Goal: Task Accomplishment & Management: Complete application form

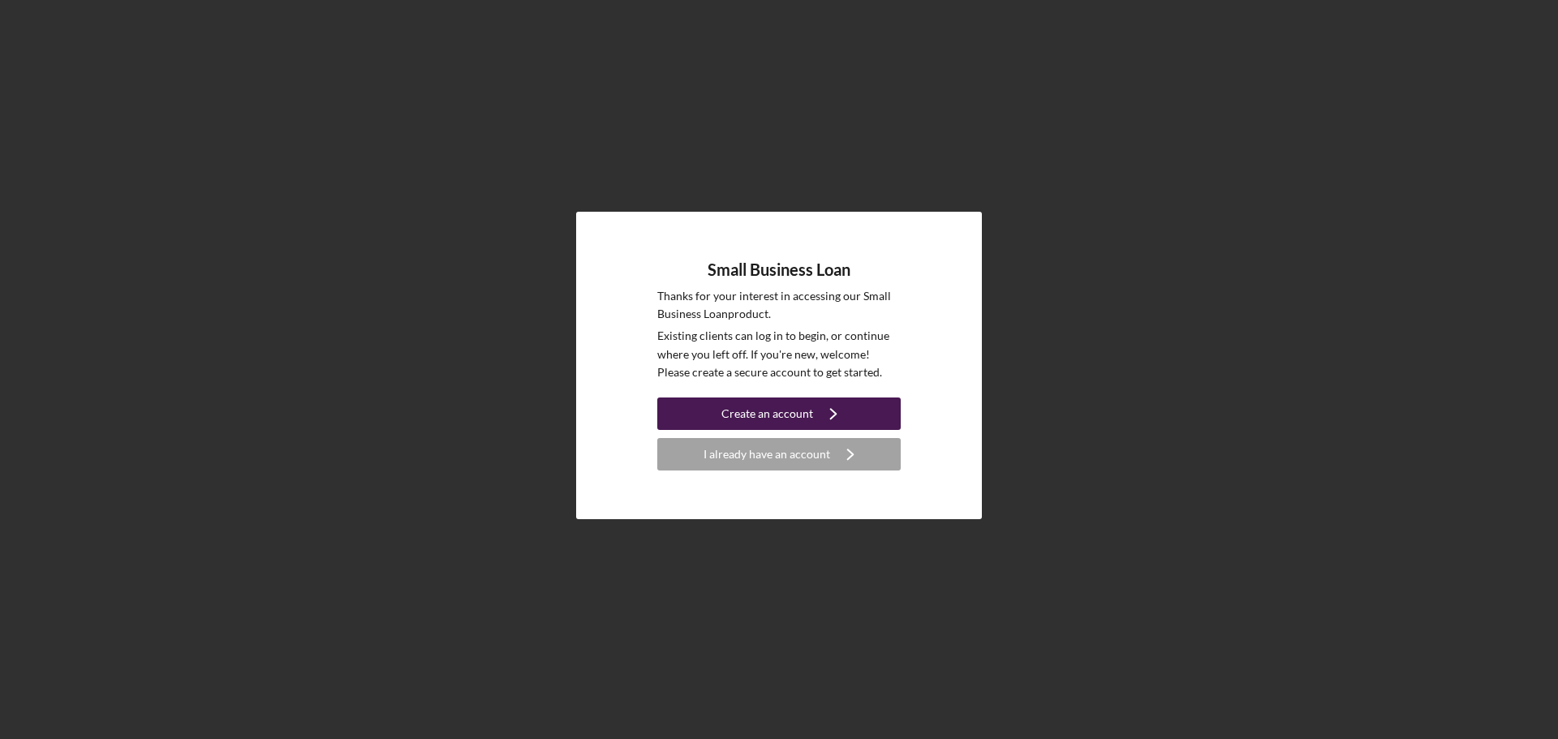
click at [750, 416] on div "Create an account" at bounding box center [767, 414] width 92 height 32
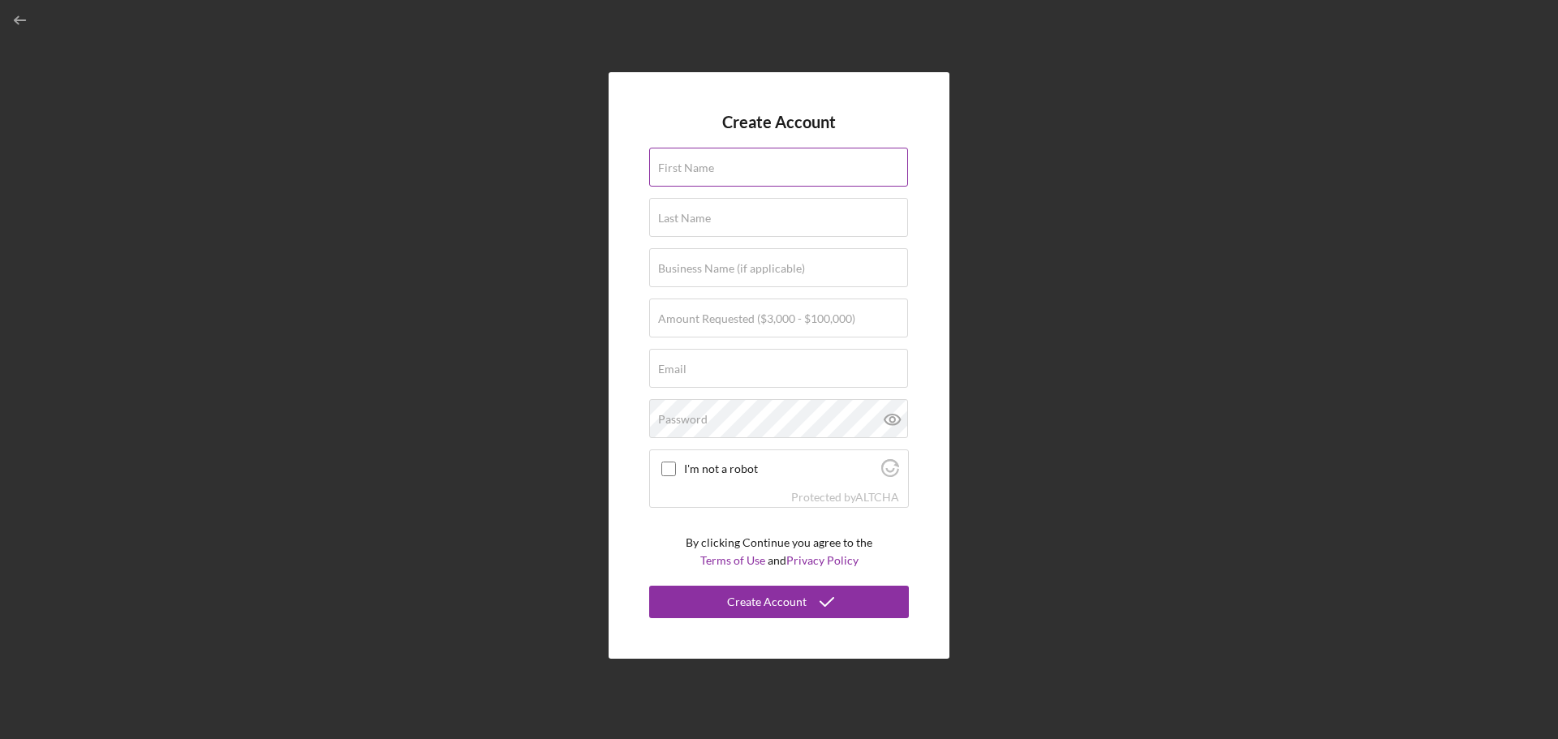
click at [742, 174] on input "First Name" at bounding box center [778, 167] width 259 height 39
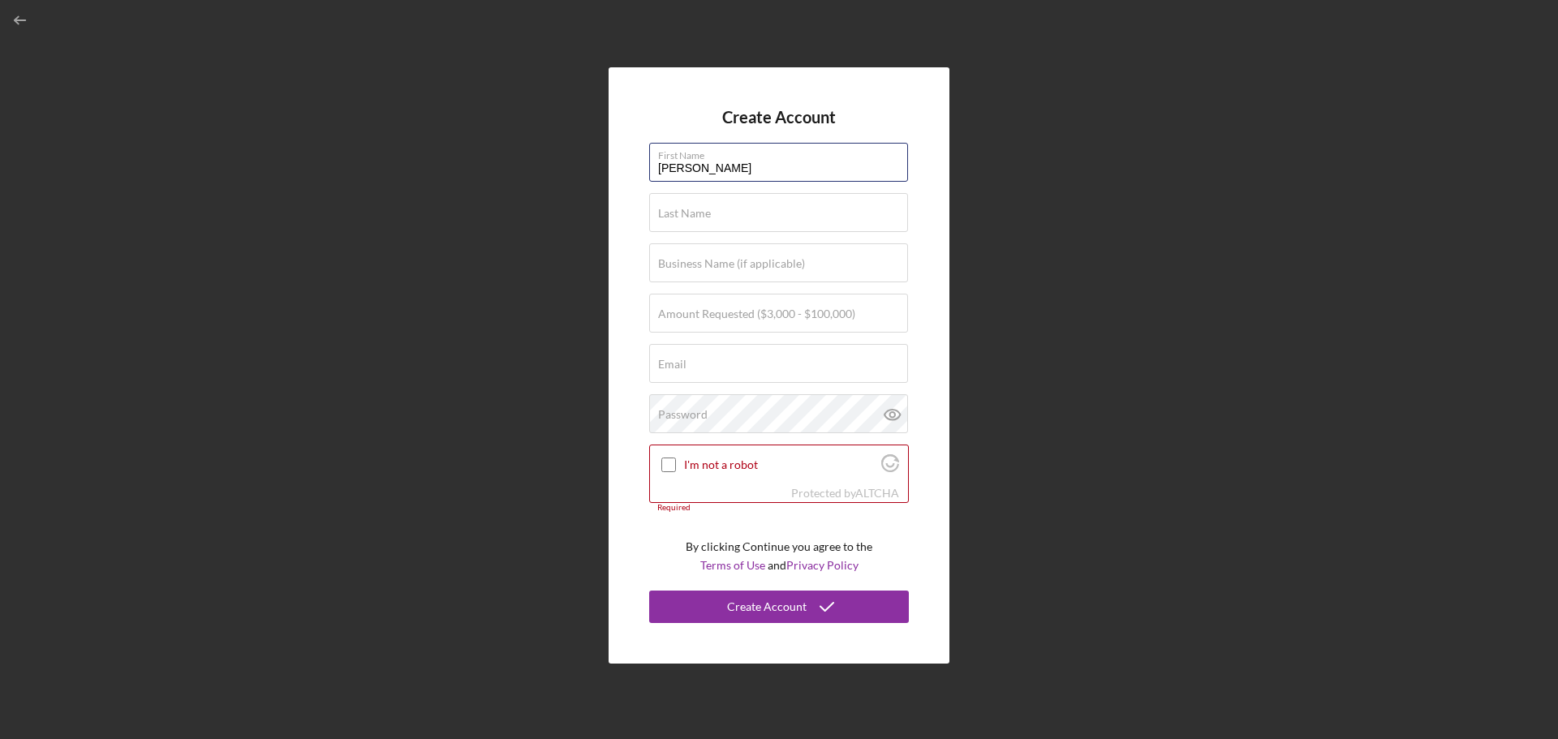
type input "[PERSON_NAME]"
type input "[PERSON_NAME] Outdoors"
type input "$100,000"
type input "[EMAIL_ADDRESS][DOMAIN_NAME]"
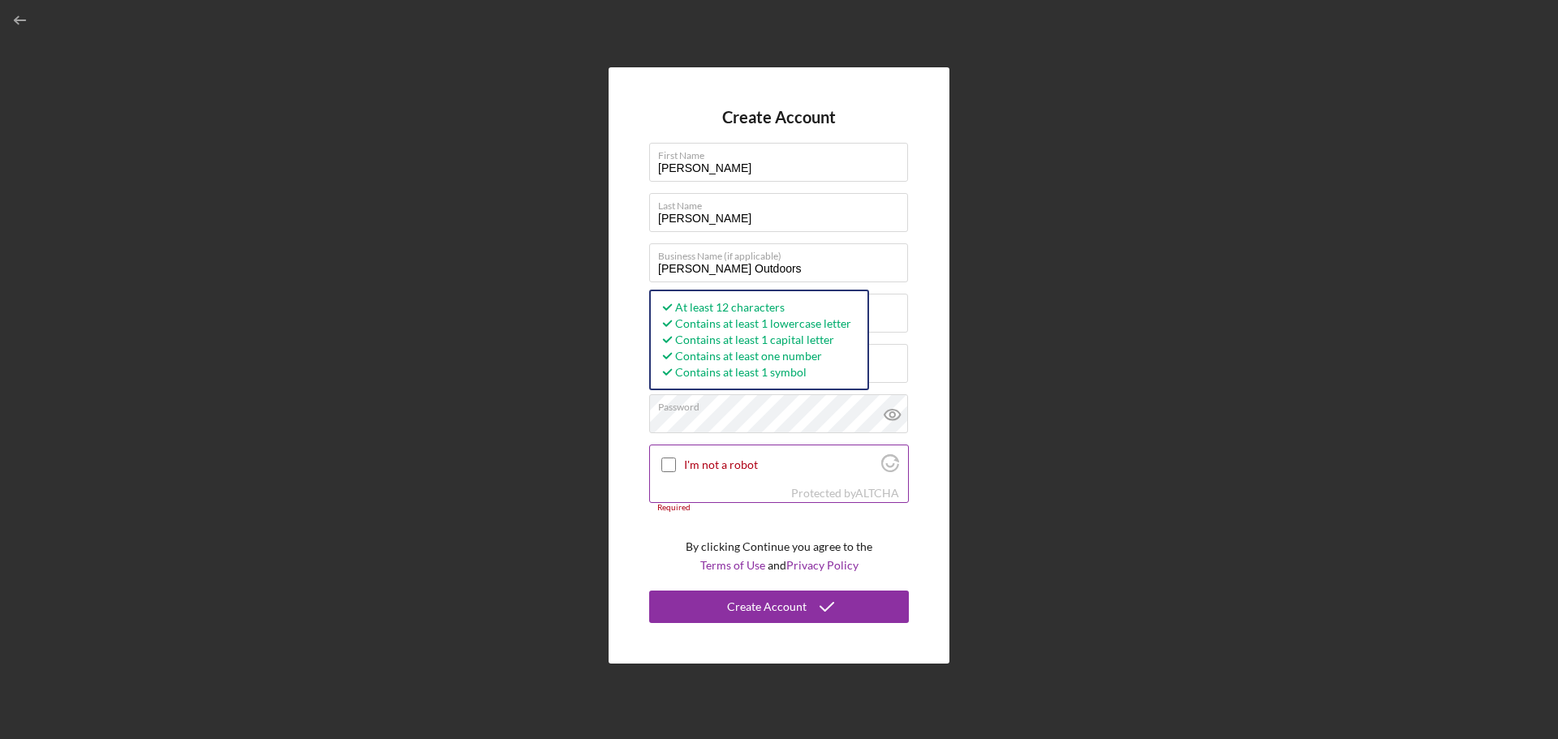
click at [666, 468] on input "I'm not a robot" at bounding box center [668, 465] width 15 height 15
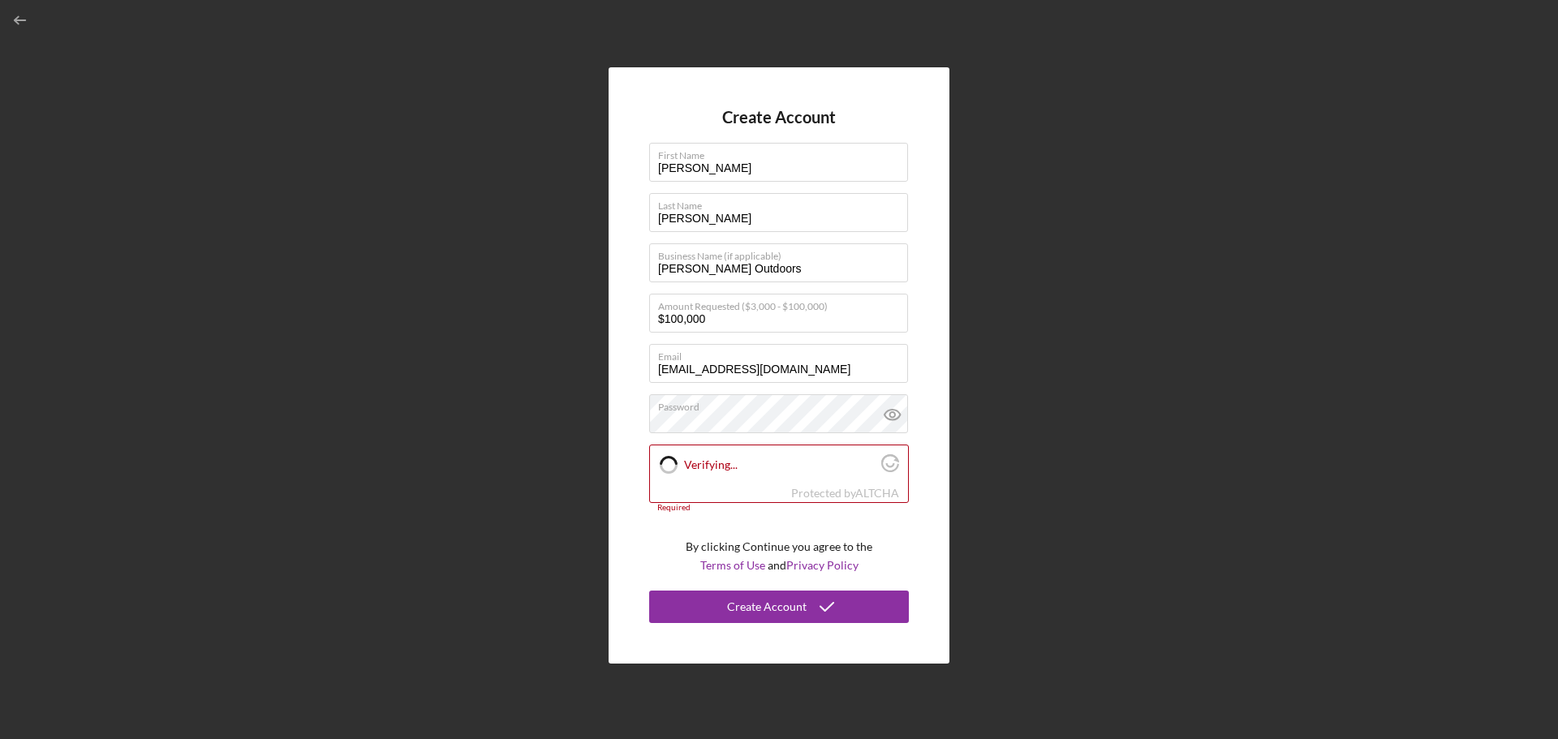
checkbox input "true"
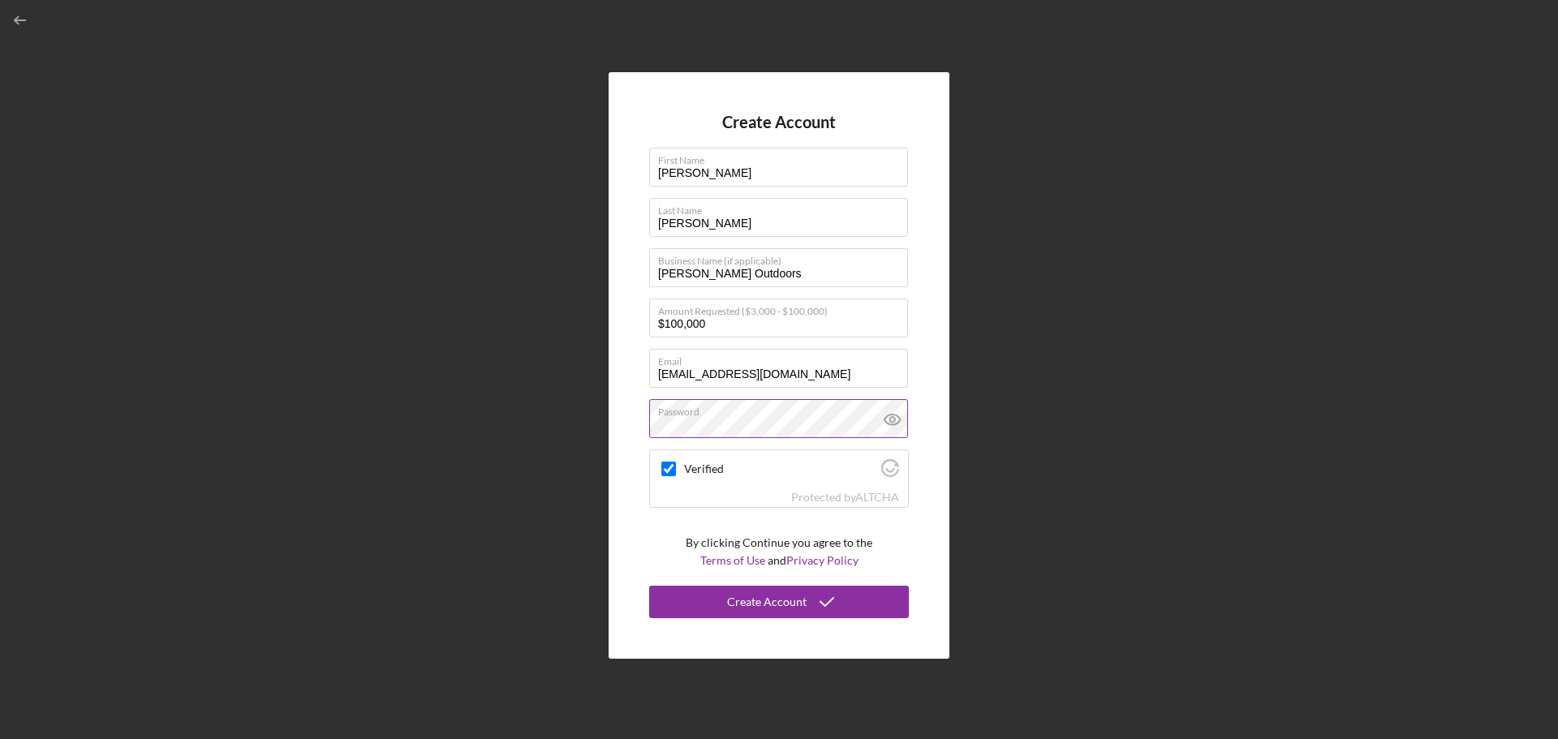
click at [893, 424] on icon at bounding box center [892, 419] width 41 height 41
click at [794, 600] on div "Create Account" at bounding box center [767, 602] width 80 height 32
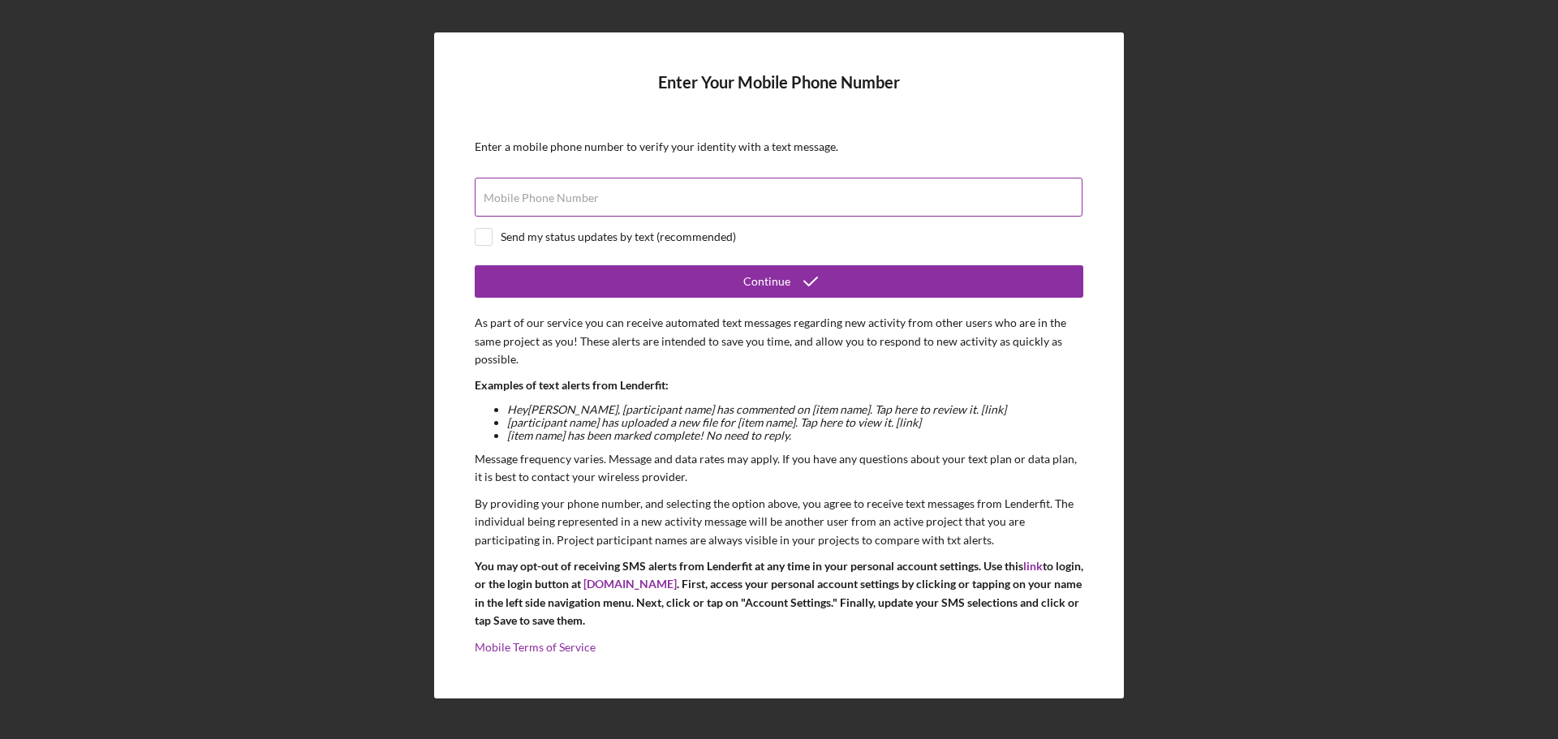
click at [631, 194] on div "Mobile Phone Number" at bounding box center [779, 198] width 609 height 41
type input "[PHONE_NUMBER]"
click at [478, 233] on input "checkbox" at bounding box center [483, 237] width 16 height 16
checkbox input "true"
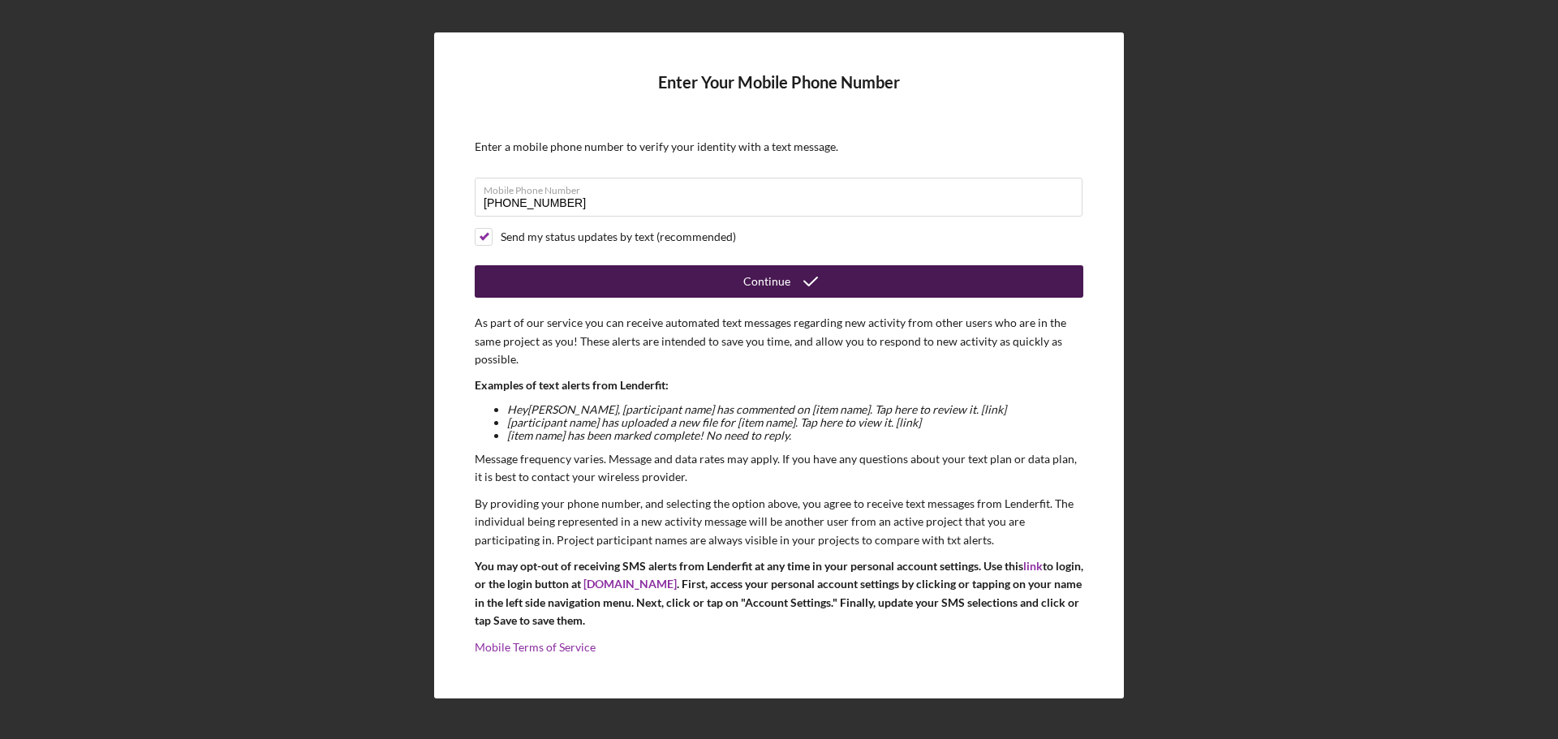
click at [739, 274] on button "Continue" at bounding box center [779, 281] width 609 height 32
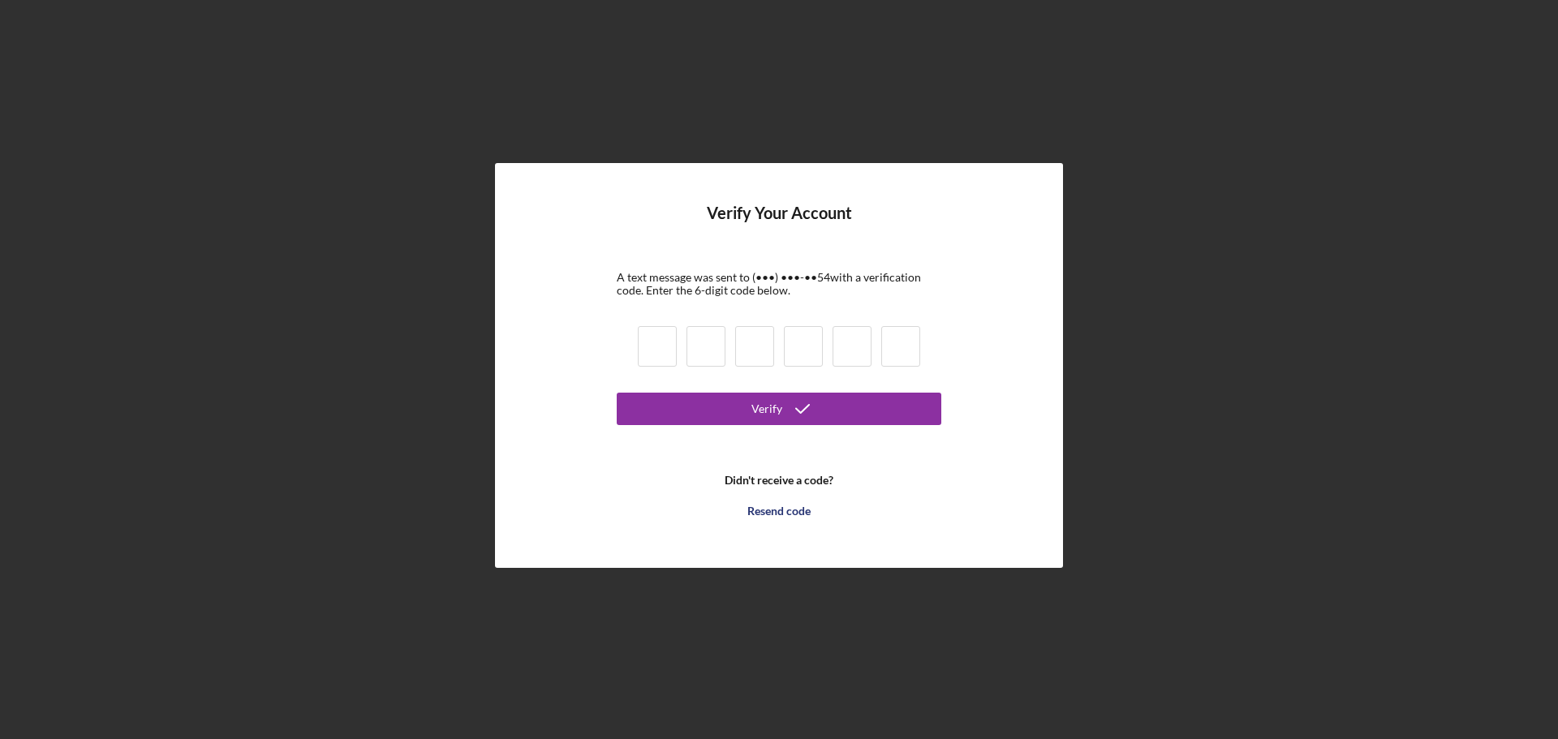
click at [657, 345] on input at bounding box center [657, 346] width 39 height 41
type input "6"
type input "3"
type input "4"
type input "1"
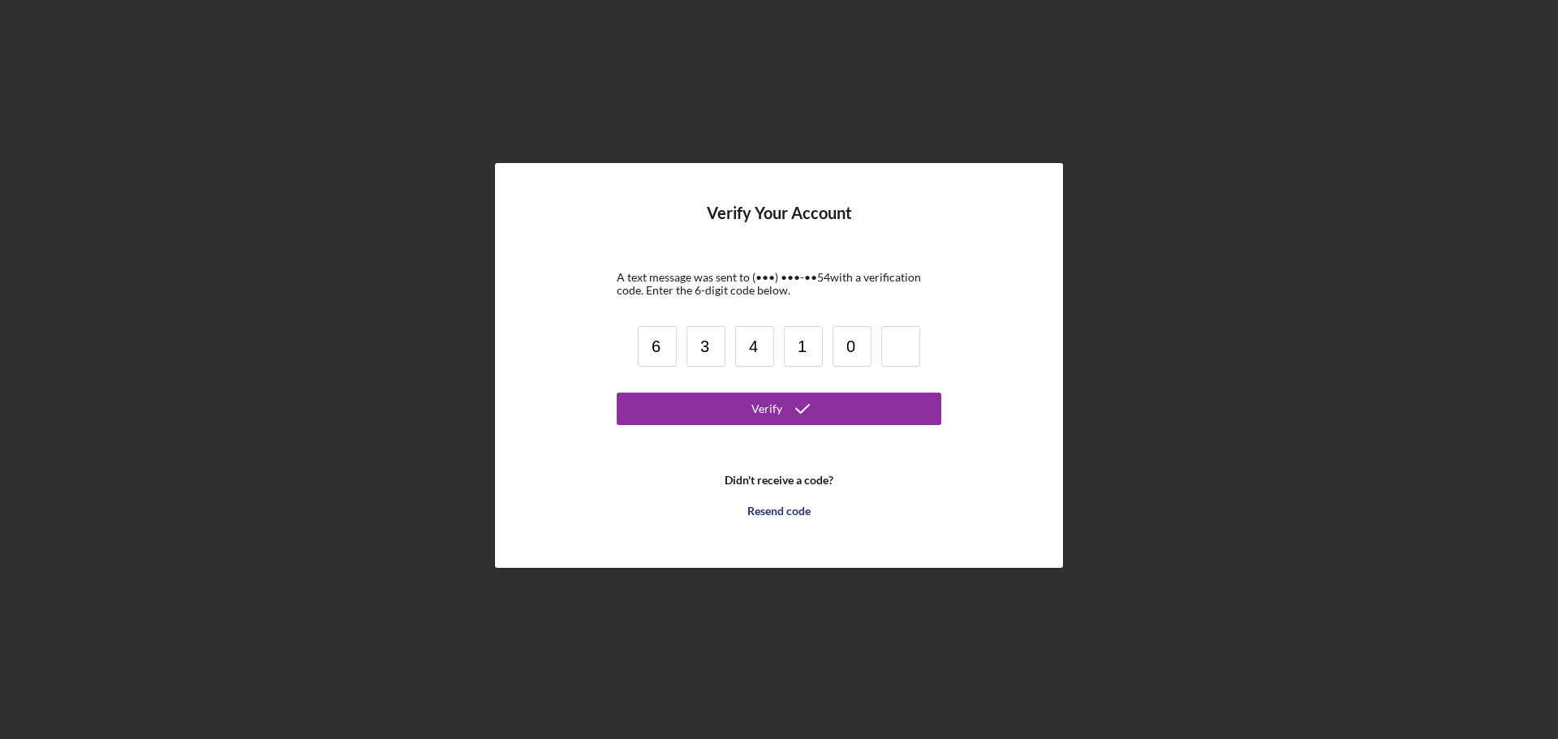
type input "0"
type input "1"
click at [779, 405] on div "Verify" at bounding box center [766, 409] width 31 height 32
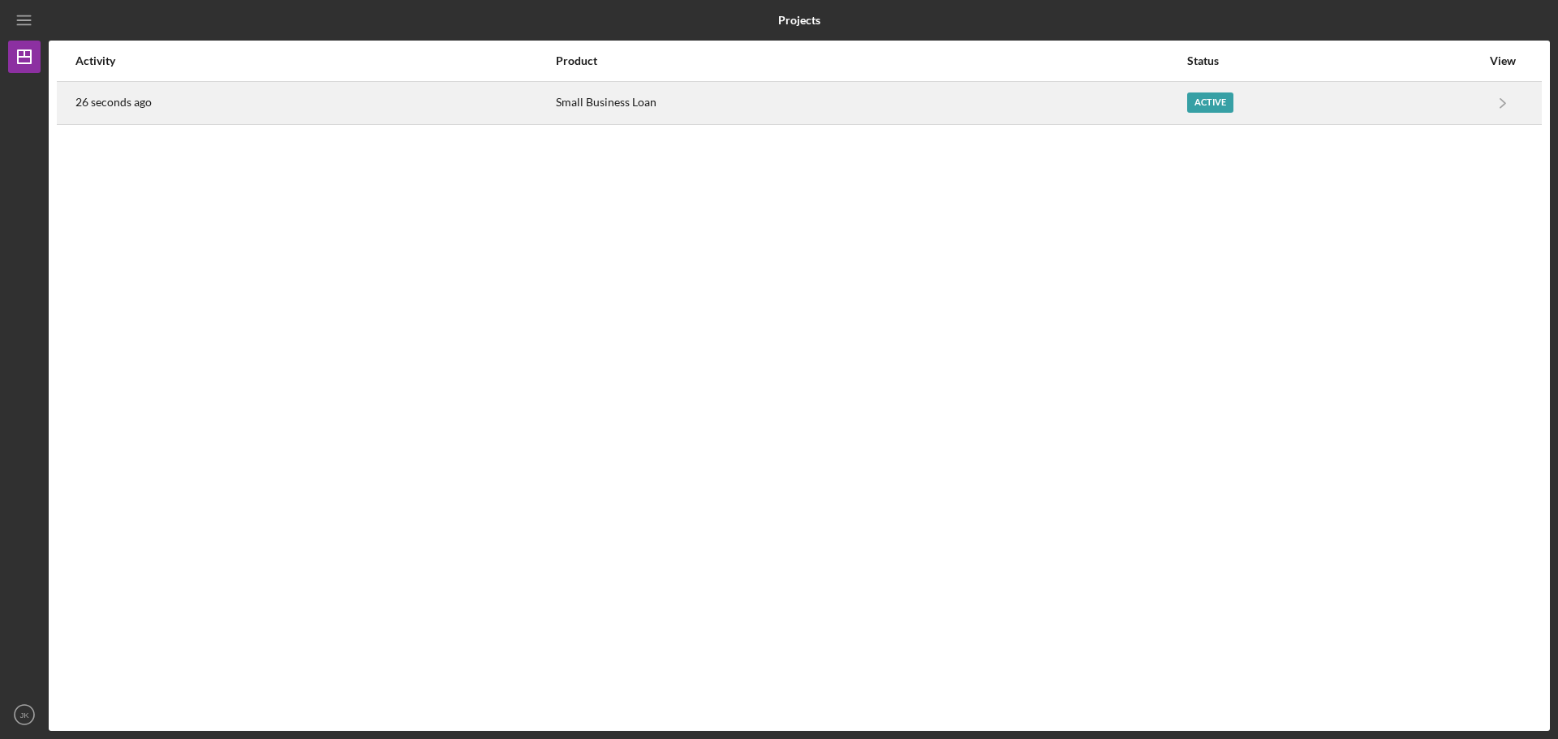
click at [1036, 112] on div "Small Business Loan" at bounding box center [871, 103] width 630 height 41
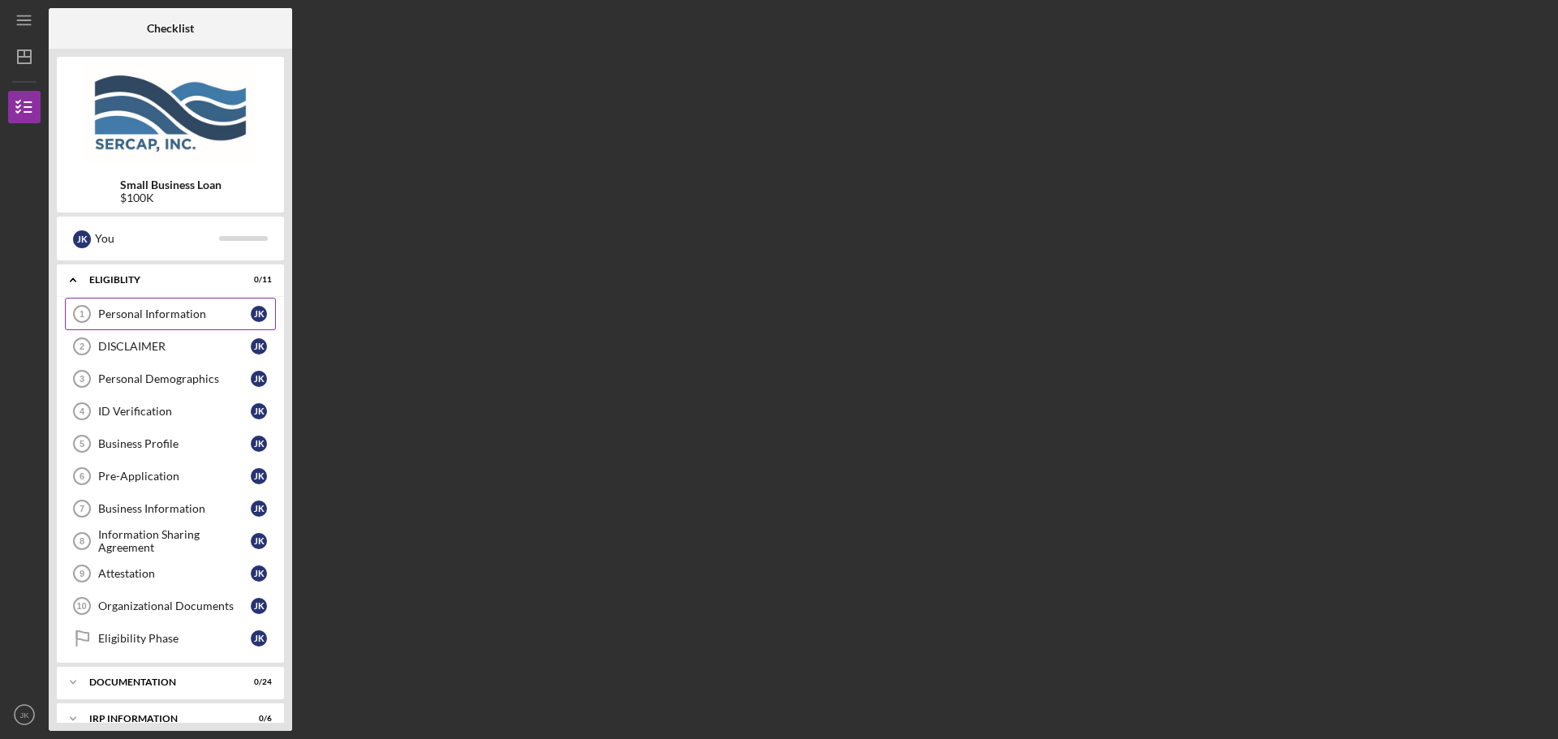
click at [212, 312] on div "Personal Information" at bounding box center [174, 314] width 153 height 13
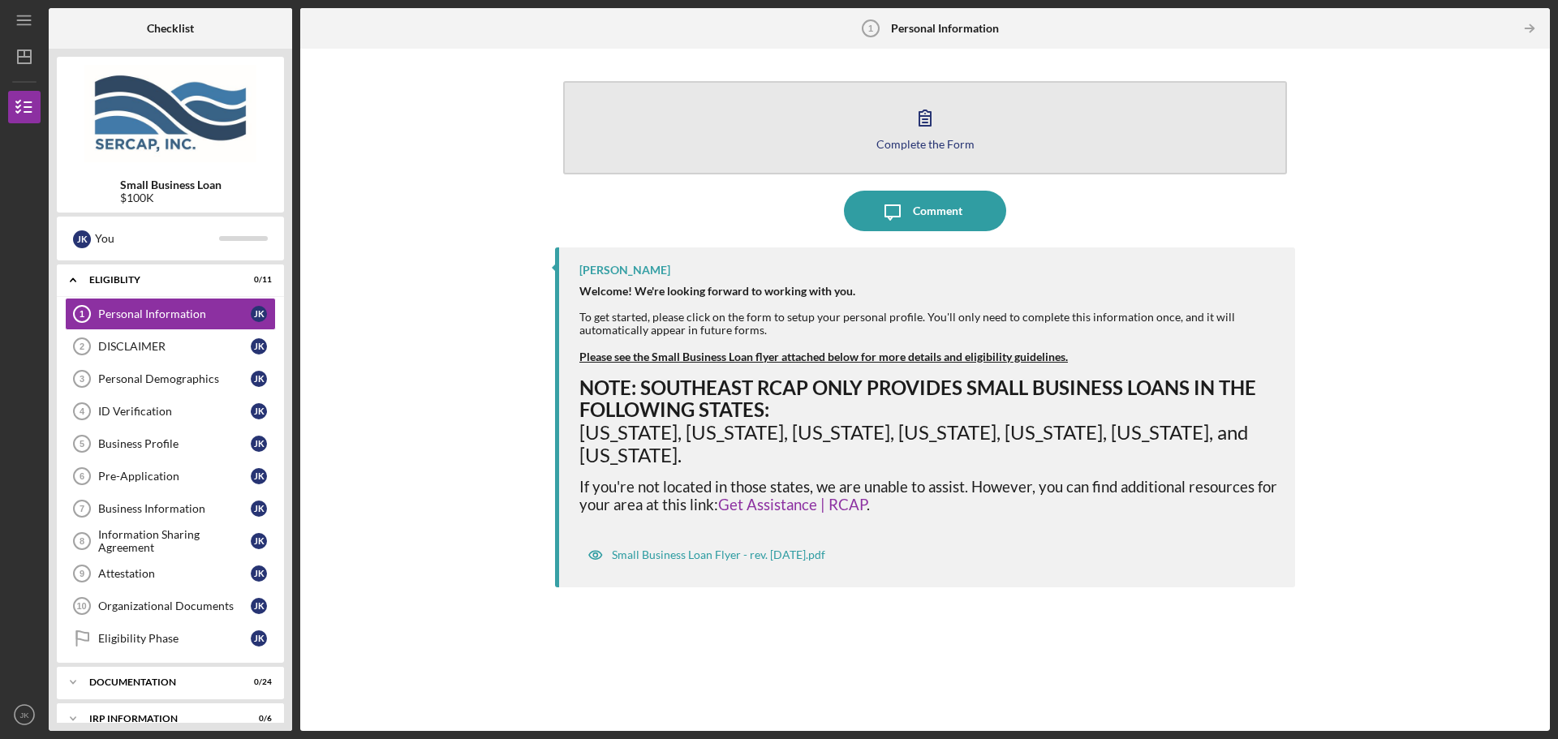
click at [921, 145] on div "Complete the Form" at bounding box center [925, 144] width 98 height 12
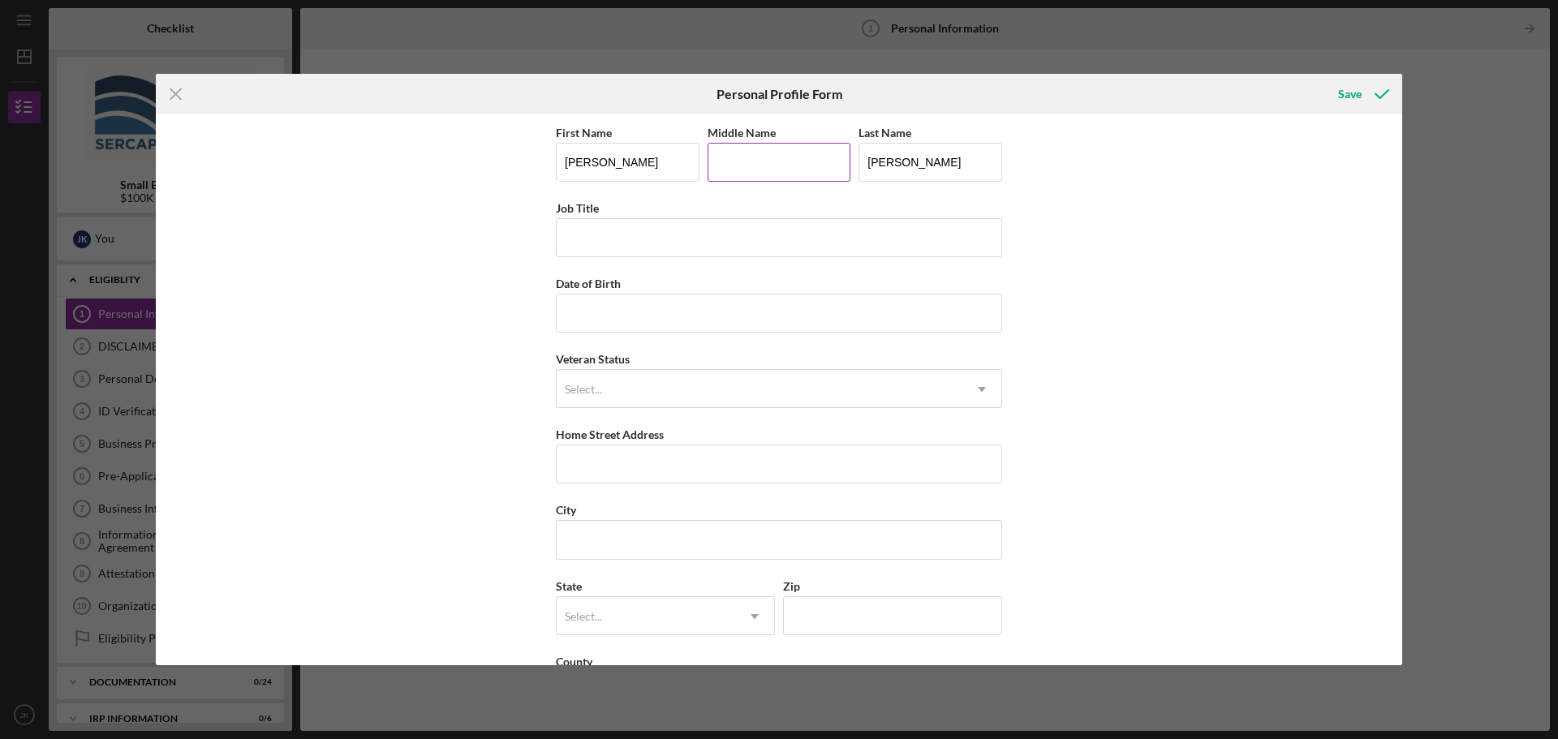
click at [755, 166] on input "Middle Name" at bounding box center [780, 162] width 144 height 39
type input "[PERSON_NAME]"
type input "Owner"
type input "[DATE]"
click at [674, 381] on div "Select..." at bounding box center [760, 389] width 406 height 37
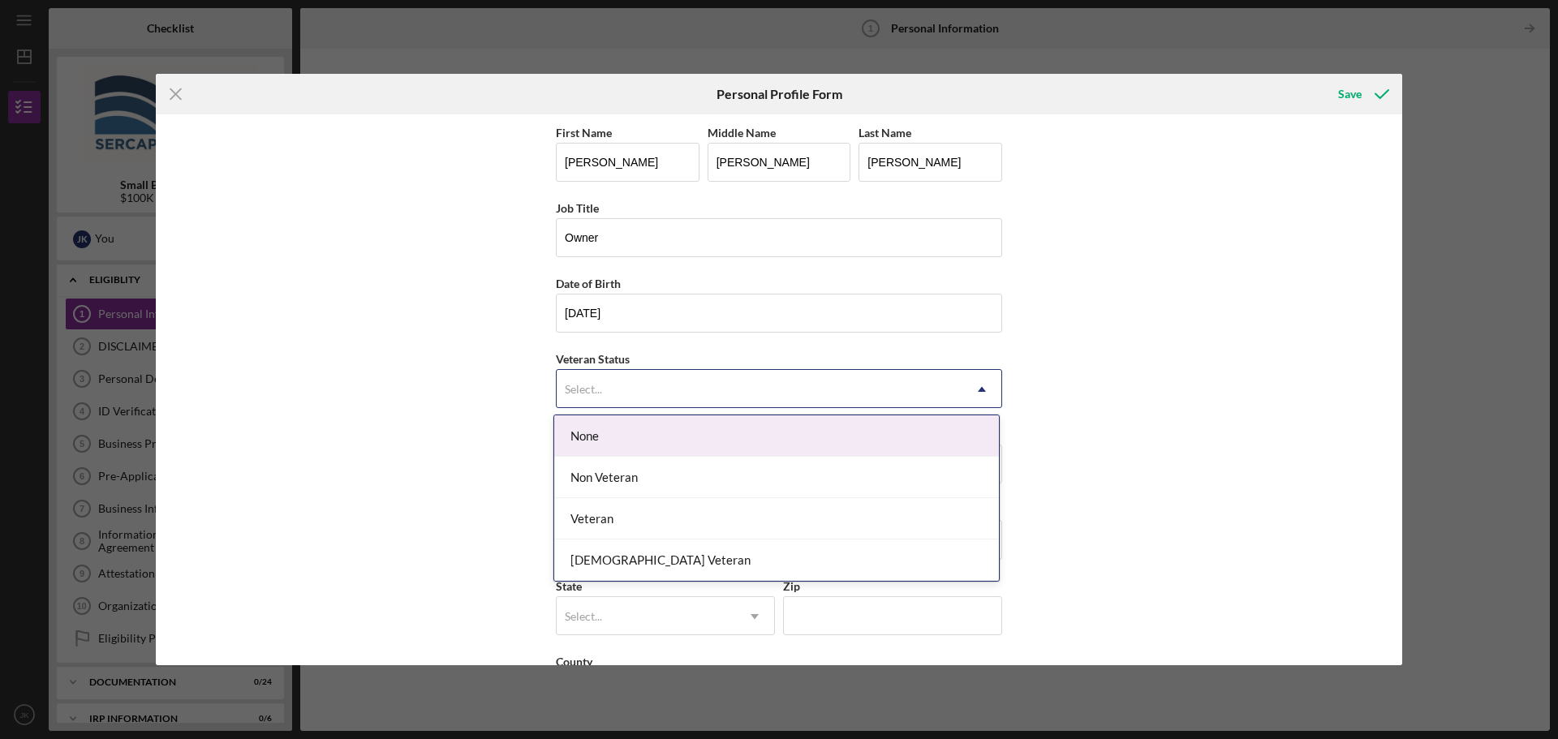
drag, startPoint x: 643, startPoint y: 424, endPoint x: 615, endPoint y: 424, distance: 27.6
click at [642, 424] on div "None" at bounding box center [776, 435] width 445 height 41
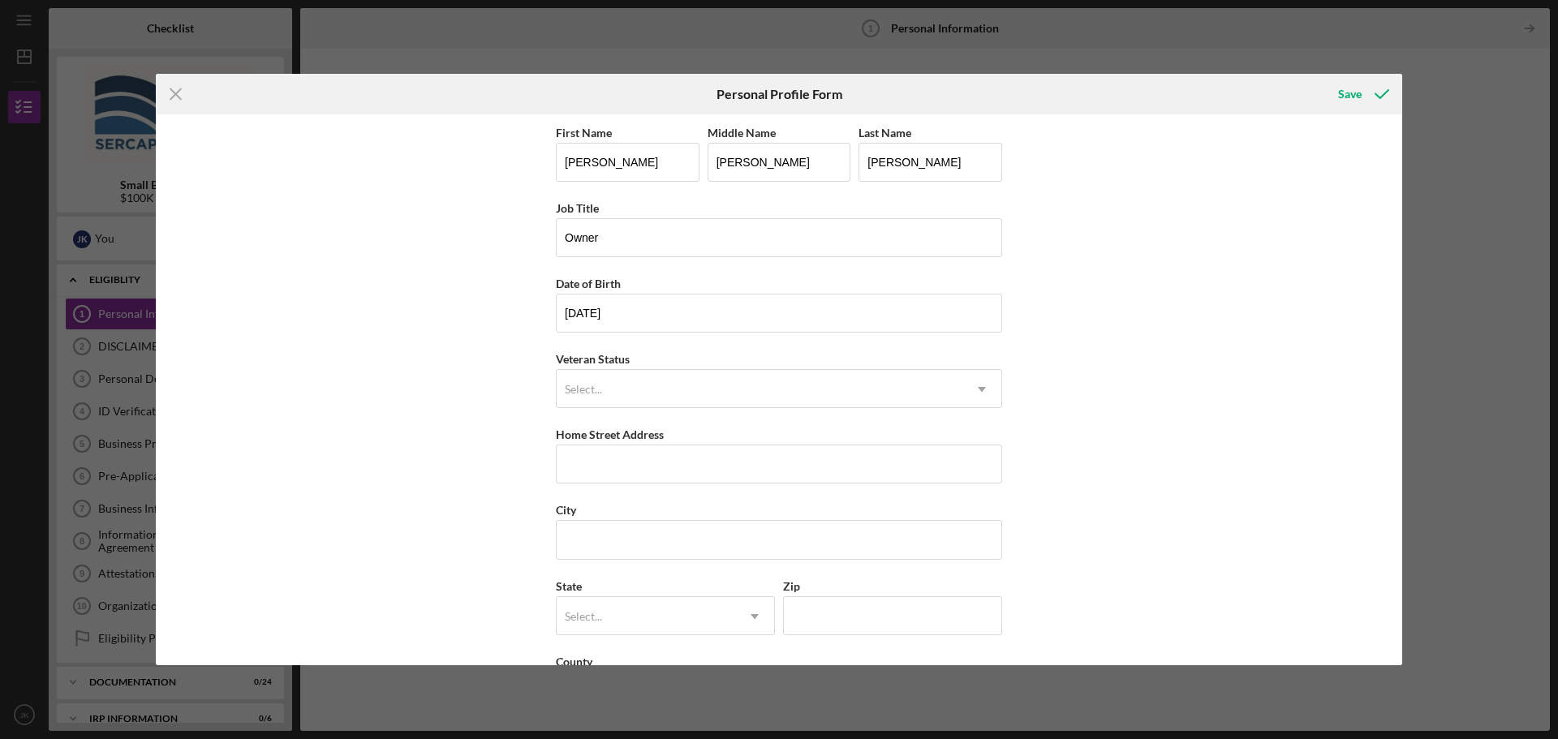
click at [504, 449] on div "First Name [PERSON_NAME] Middle Name [PERSON_NAME] Last Name [PERSON_NAME] Job …" at bounding box center [779, 389] width 1246 height 551
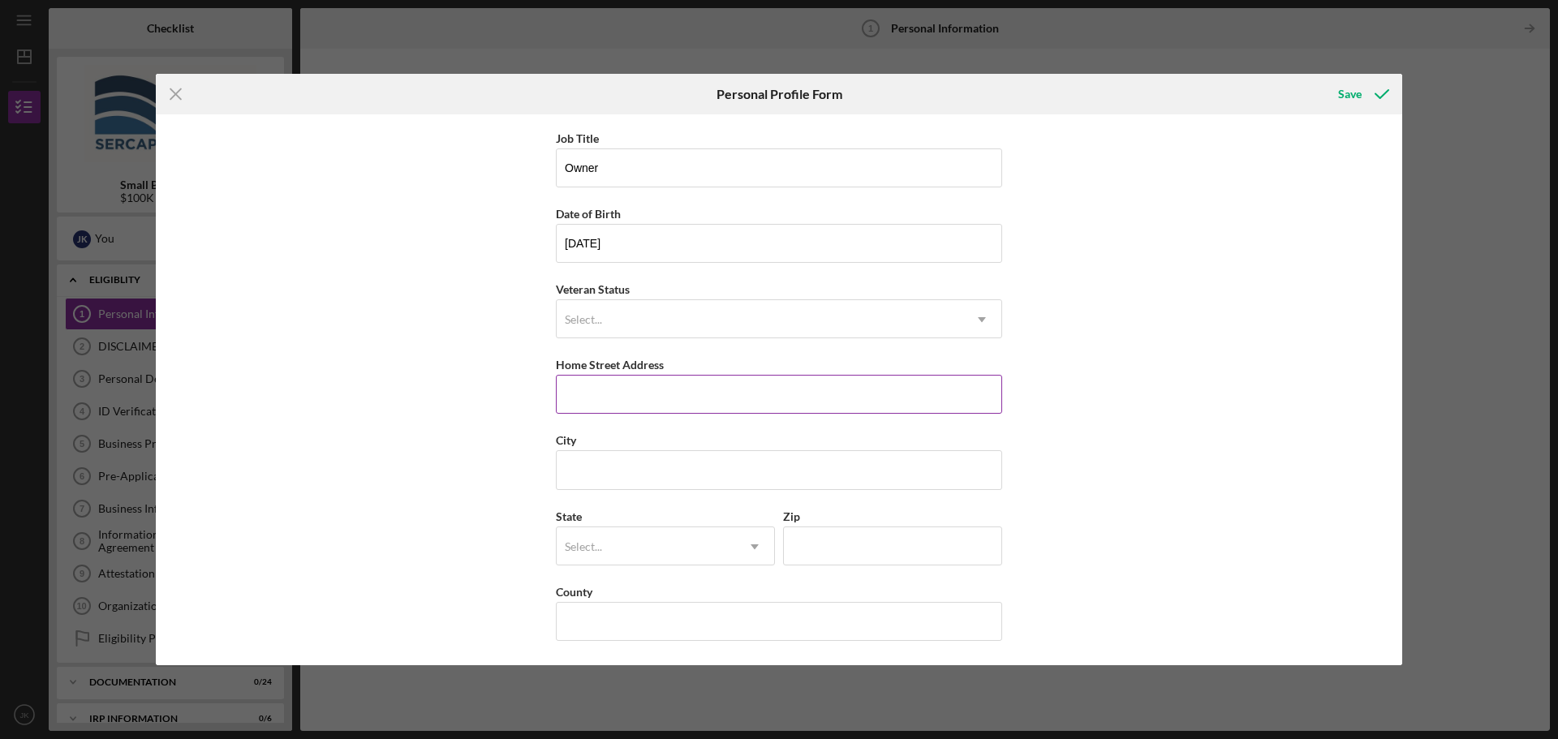
click at [573, 395] on input "Home Street Address" at bounding box center [779, 394] width 446 height 39
type input "[STREET_ADDRESS]"
type input "Frankford"
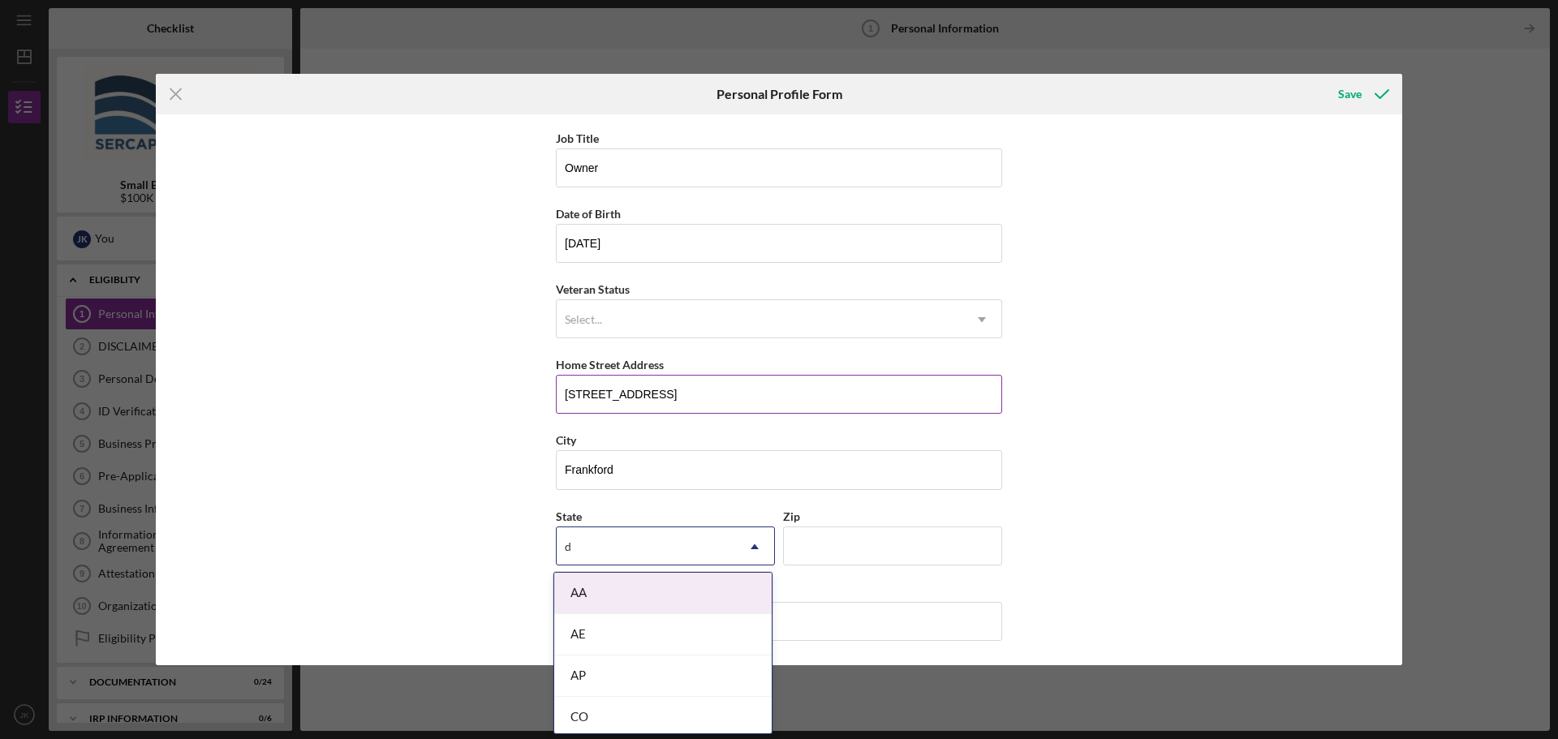
type input "de"
click at [568, 584] on div "DE" at bounding box center [662, 593] width 217 height 41
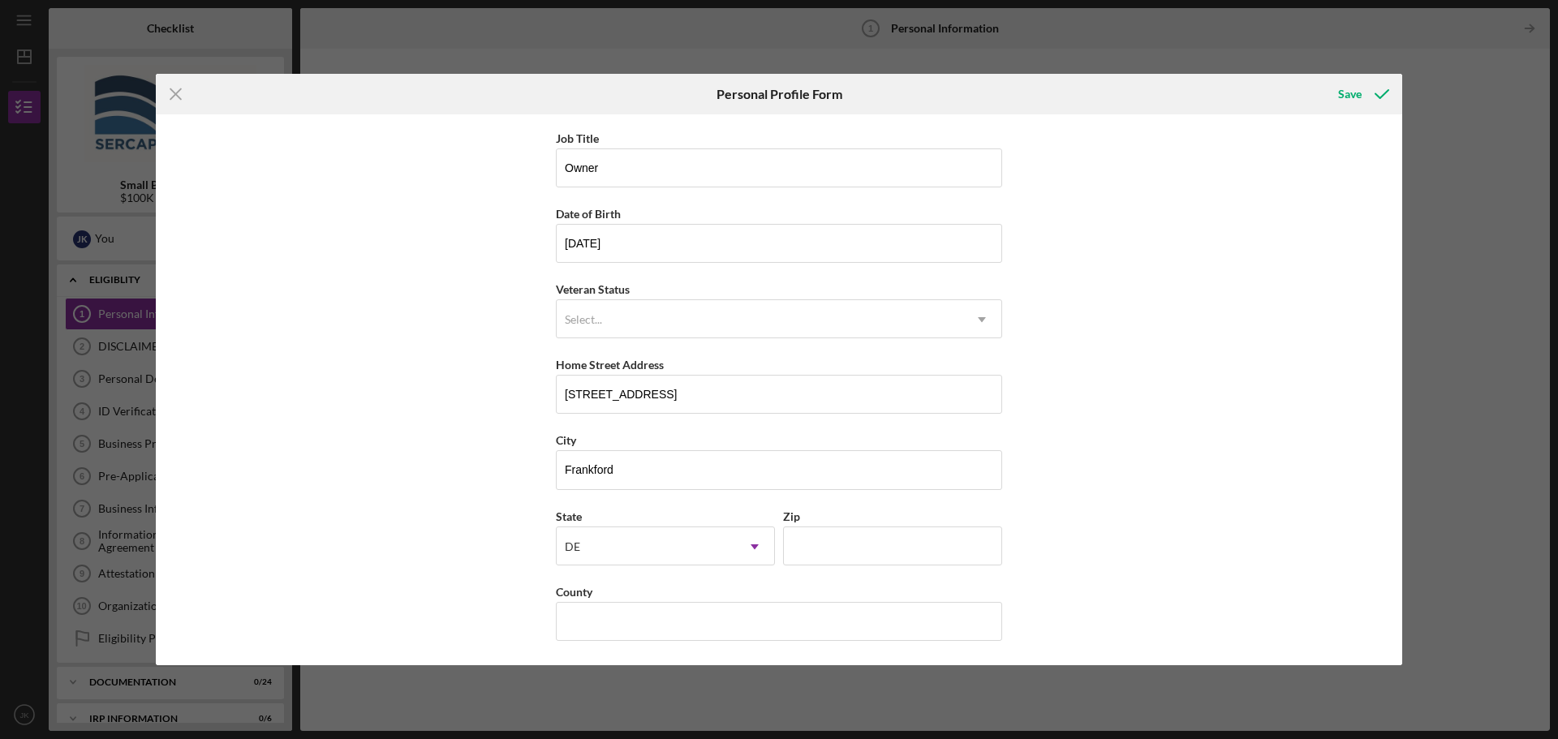
click at [449, 550] on div "First Name [PERSON_NAME] Middle Name [PERSON_NAME] Last Name [PERSON_NAME] Job …" at bounding box center [779, 389] width 1246 height 551
click at [797, 539] on input "Zip" at bounding box center [892, 546] width 219 height 39
type input "19945"
click at [490, 511] on div "First Name [PERSON_NAME] Middle Name [PERSON_NAME] Last Name [PERSON_NAME] Job …" at bounding box center [779, 389] width 1246 height 551
click at [590, 618] on input "County" at bounding box center [779, 621] width 446 height 39
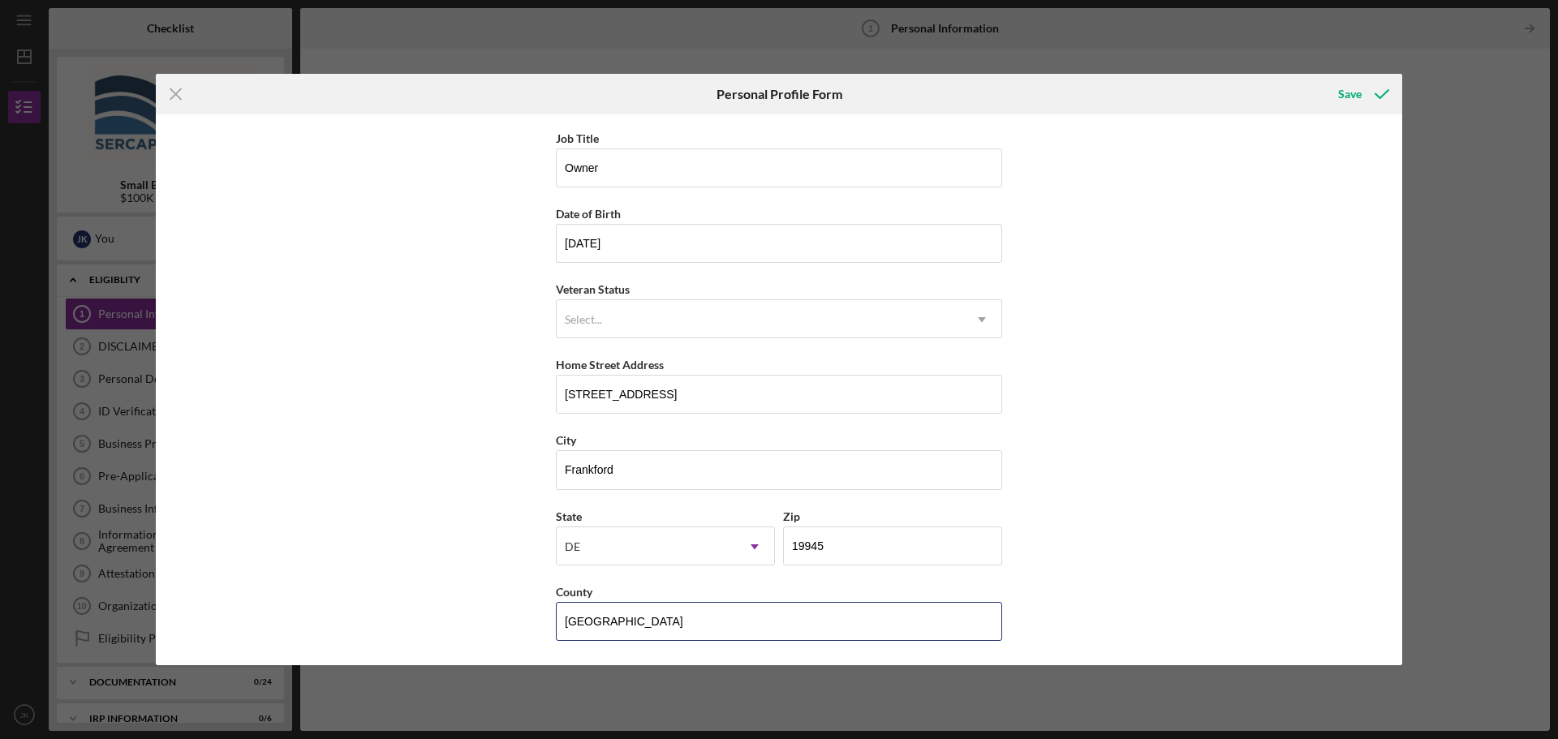
type input "[GEOGRAPHIC_DATA]"
click at [492, 569] on div "First Name [PERSON_NAME] Middle Name [PERSON_NAME] Last Name [PERSON_NAME] Job …" at bounding box center [779, 389] width 1246 height 551
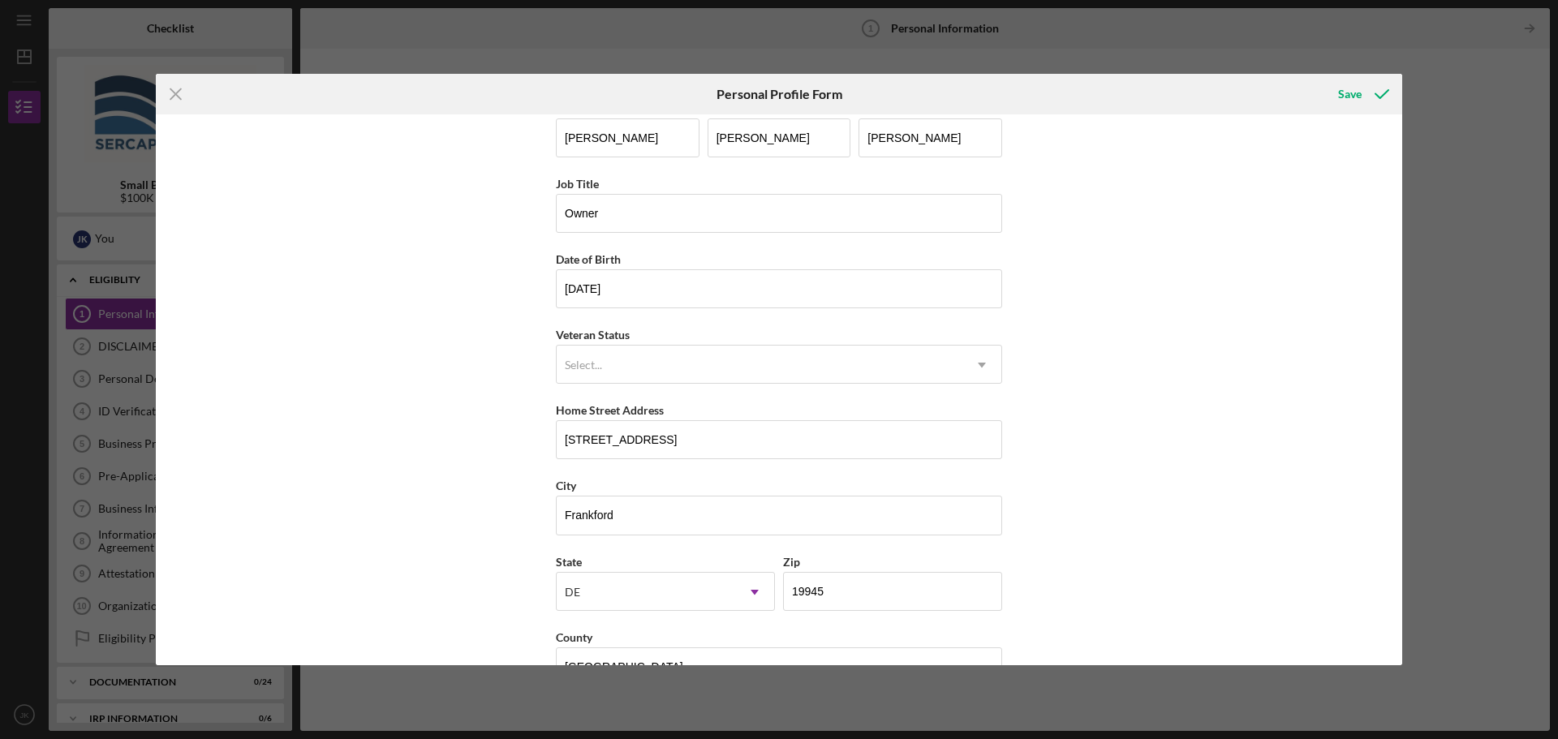
scroll to position [0, 0]
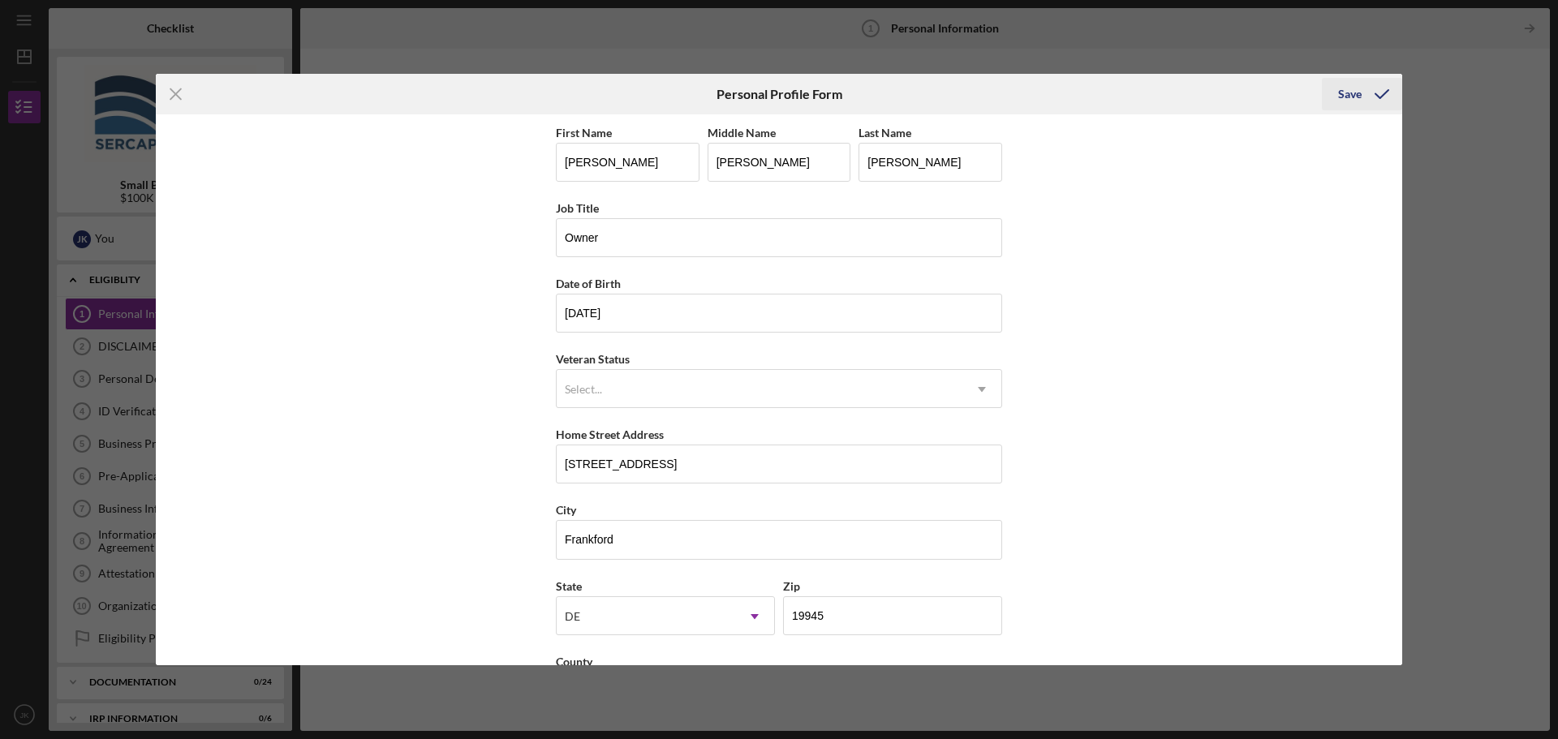
click at [1351, 94] on div "Save" at bounding box center [1350, 94] width 24 height 32
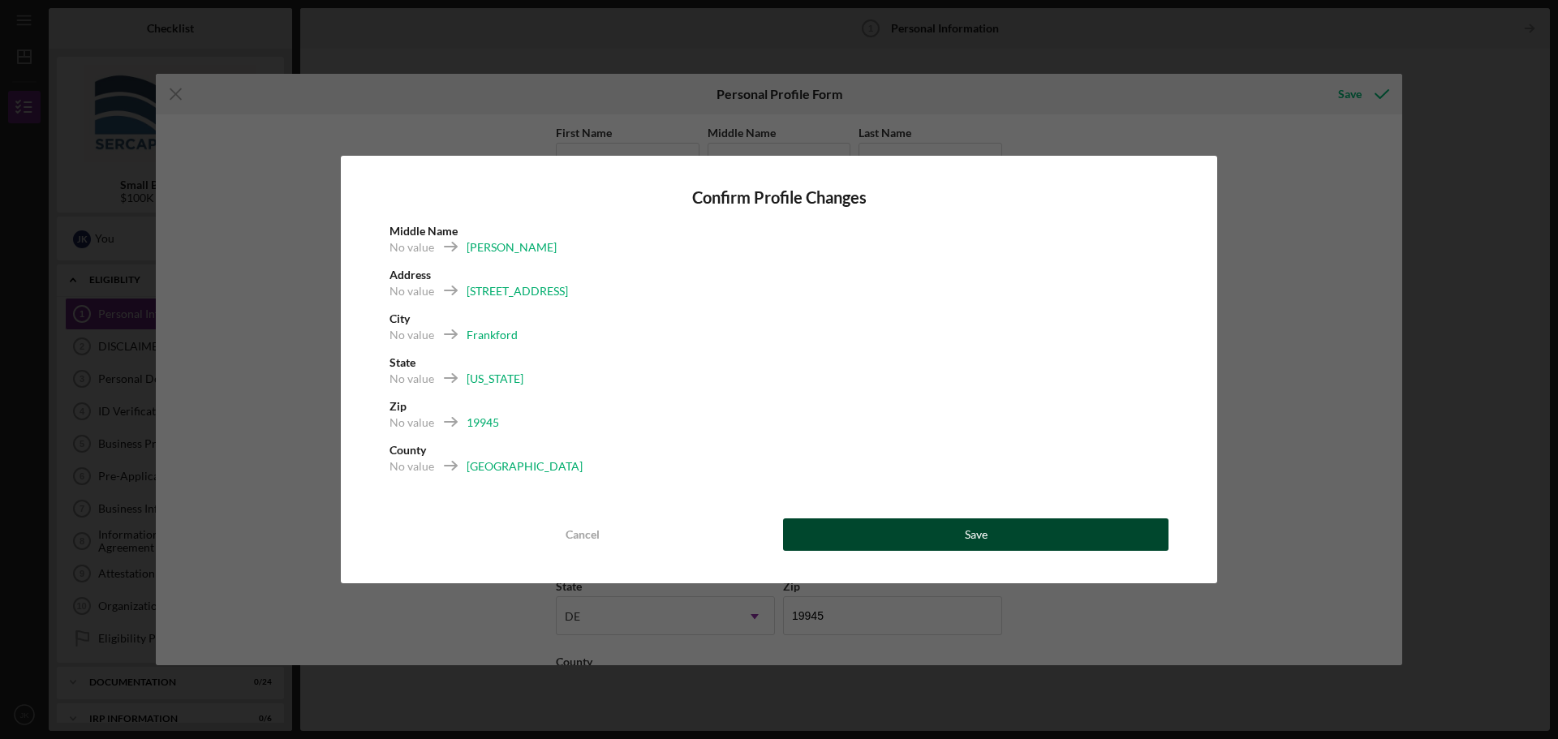
click at [982, 535] on div "Save" at bounding box center [976, 534] width 23 height 32
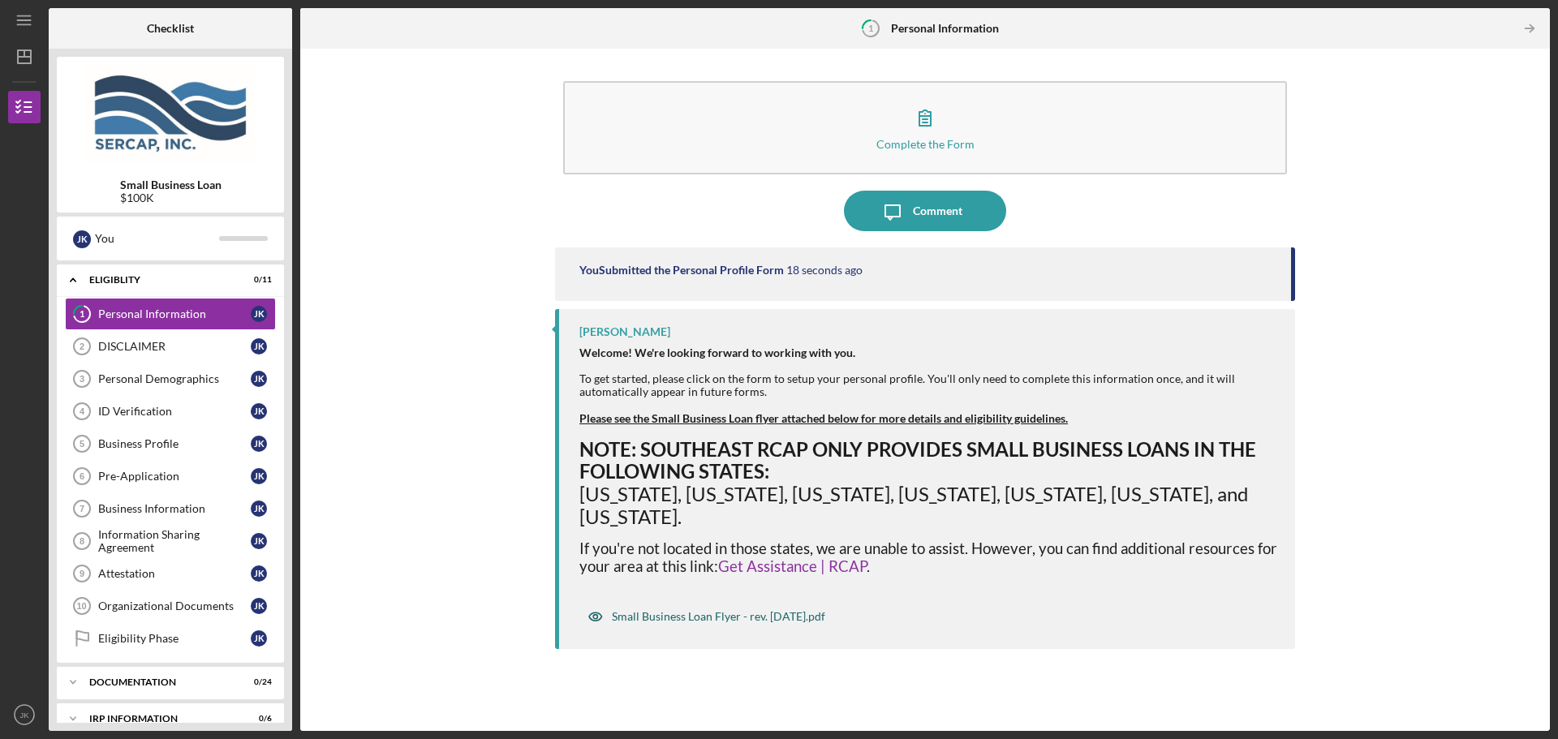
click at [687, 612] on div "Small Business Loan Flyer - rev. [DATE].pdf" at bounding box center [718, 616] width 213 height 13
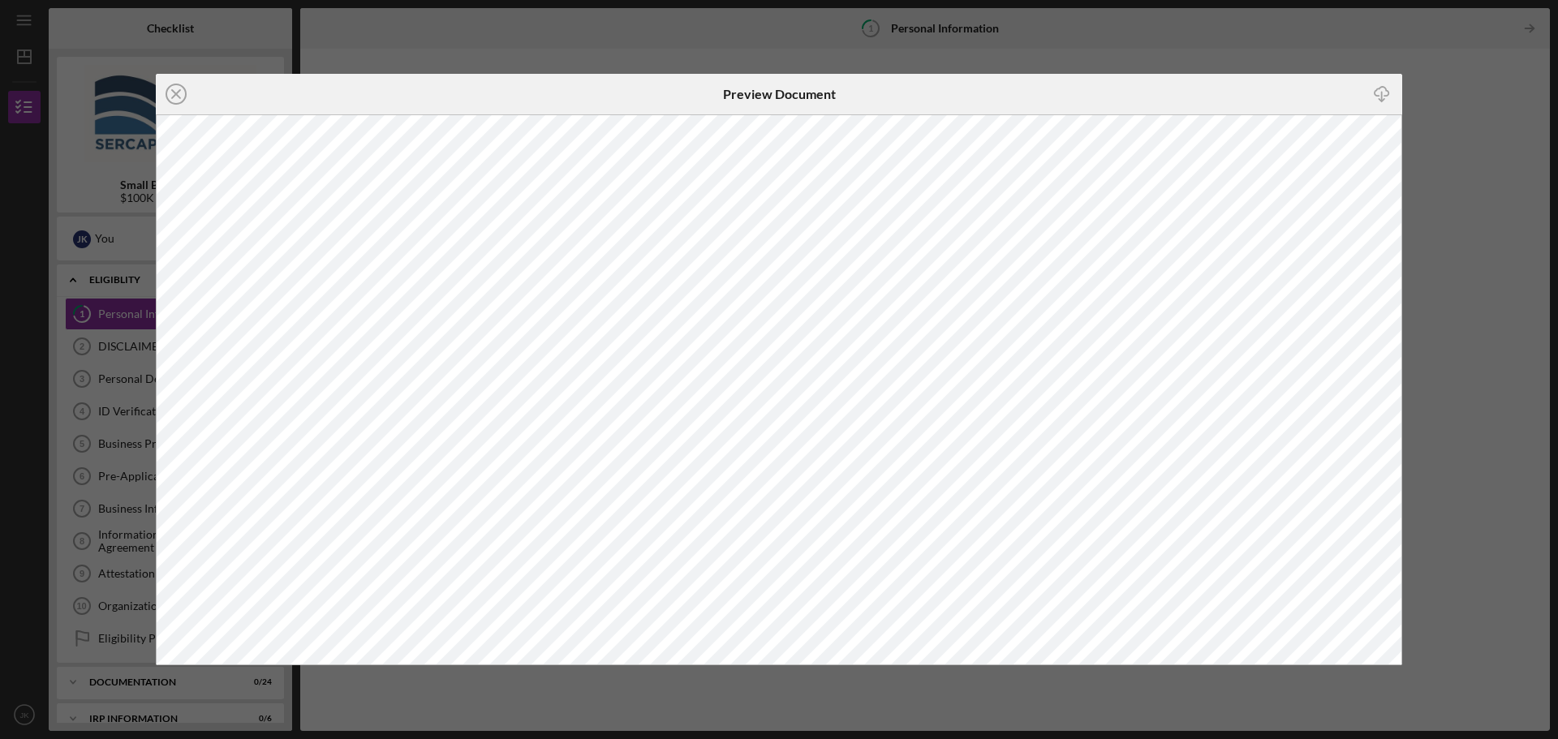
drag, startPoint x: 173, startPoint y: 92, endPoint x: 176, endPoint y: 101, distance: 9.5
click at [173, 91] on line at bounding box center [176, 94] width 8 height 8
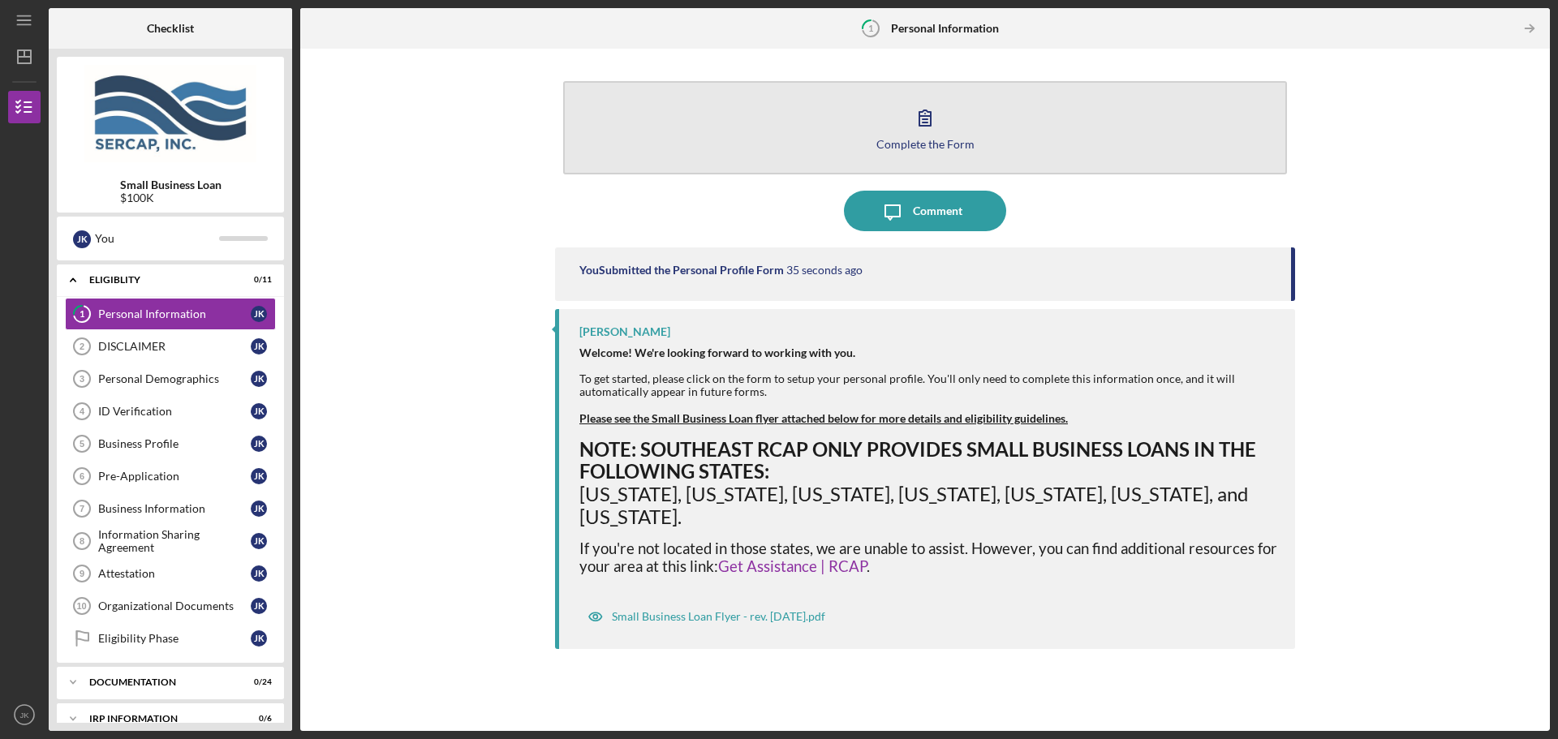
click at [907, 114] on icon "button" at bounding box center [925, 117] width 41 height 41
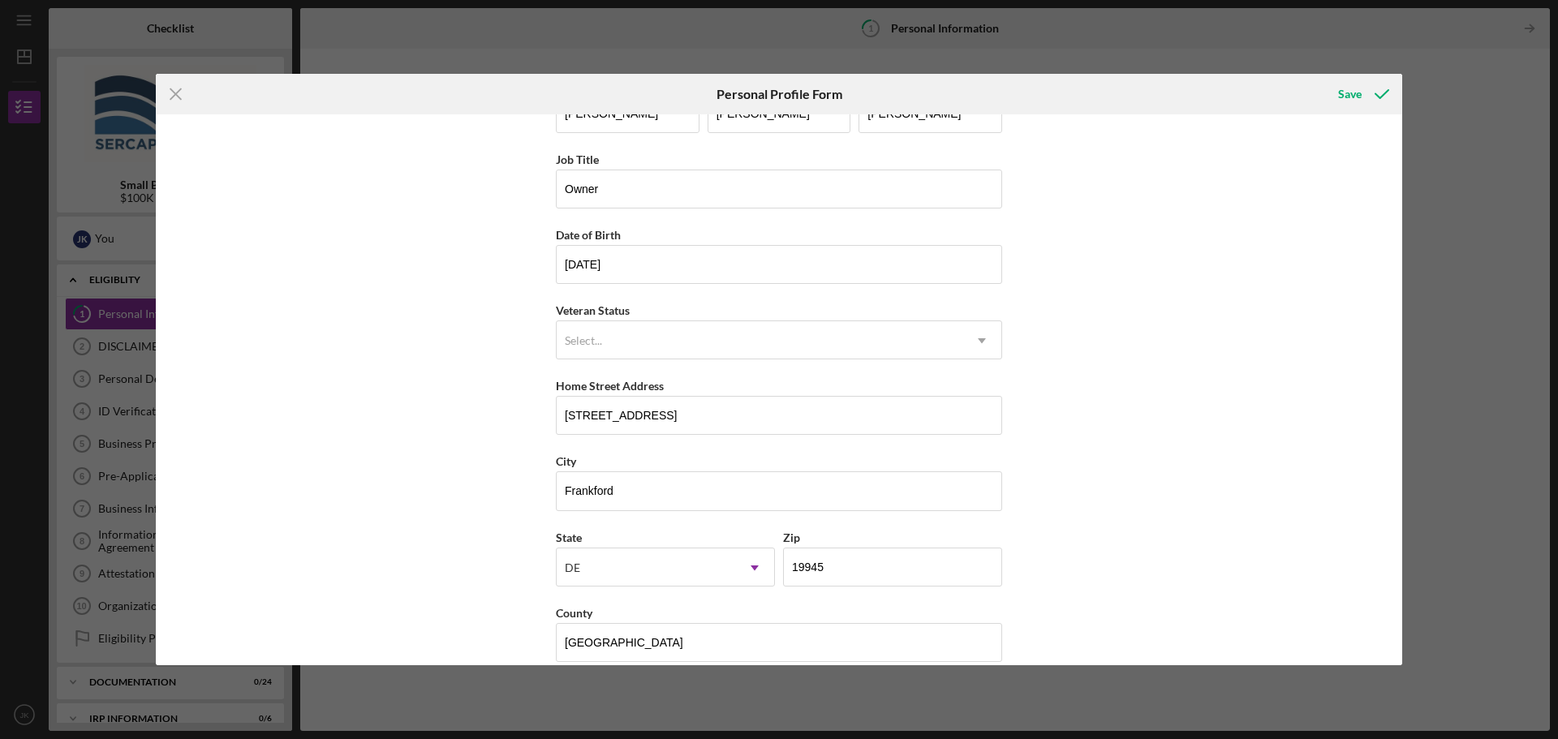
scroll to position [70, 0]
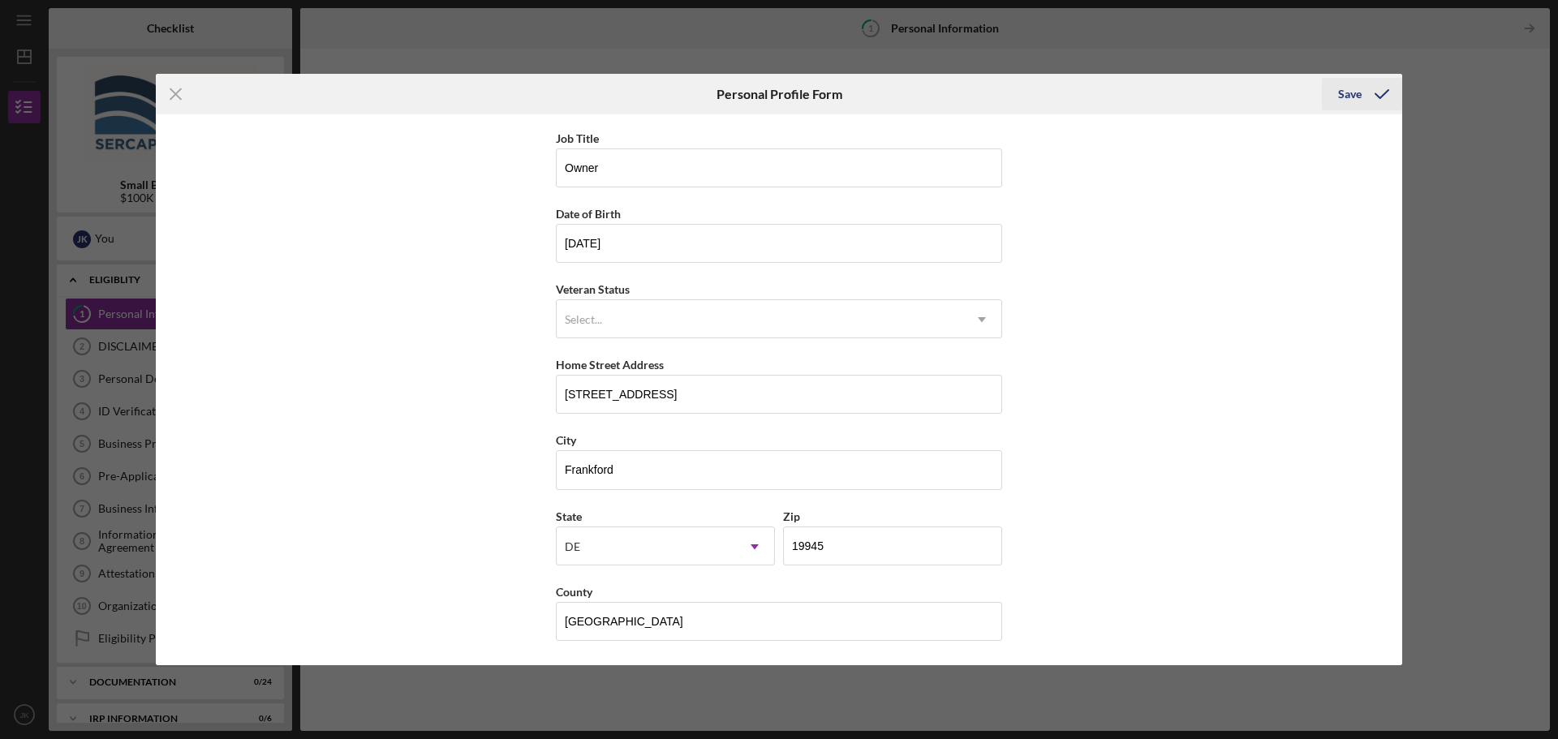
click at [1352, 95] on div "Save" at bounding box center [1350, 94] width 24 height 32
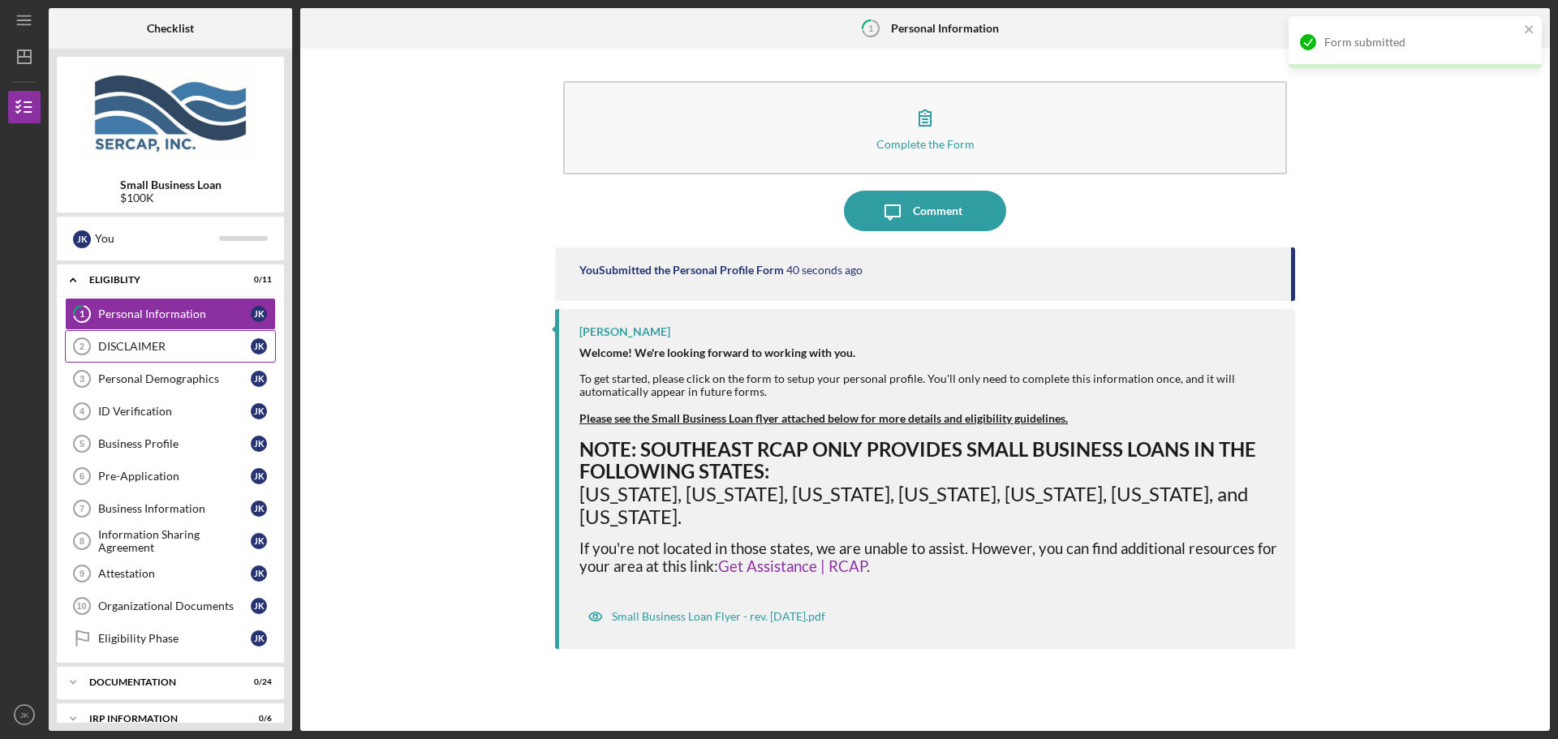
click at [192, 338] on link "DISCLAIMER 2 DISCLAIMER J K" at bounding box center [170, 346] width 211 height 32
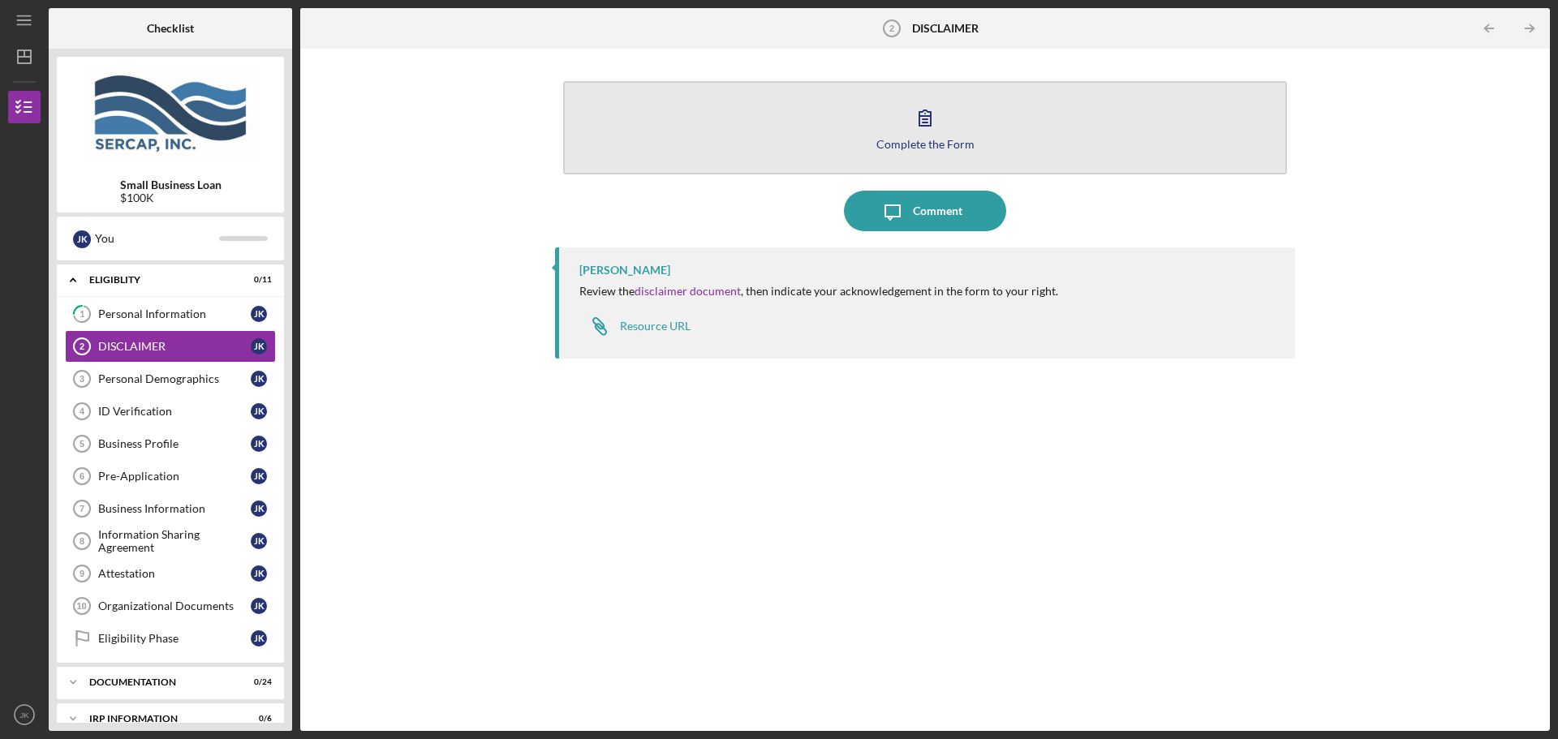
click at [928, 117] on icon "button" at bounding box center [924, 117] width 11 height 15
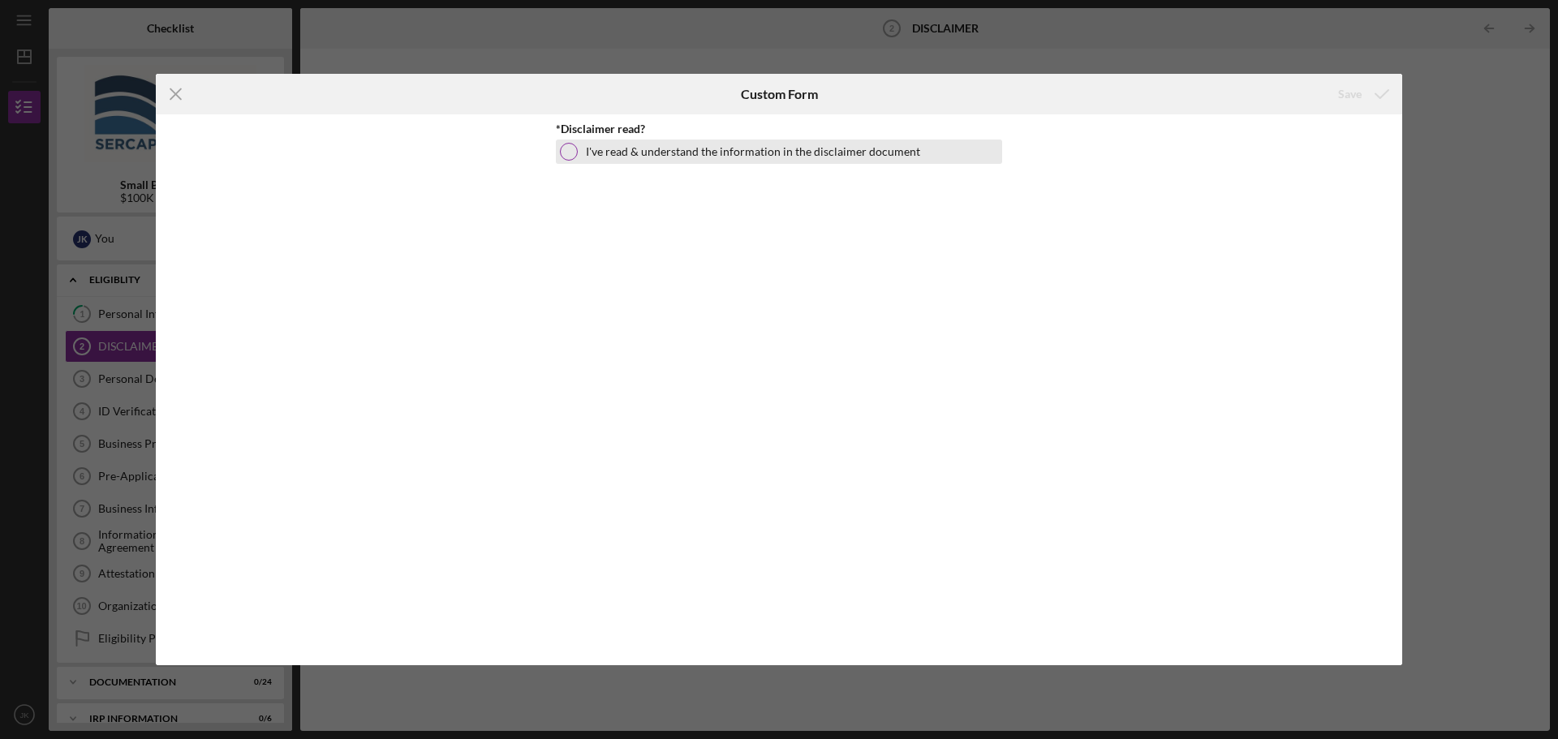
click at [564, 148] on div at bounding box center [569, 152] width 18 height 18
click at [1362, 88] on icon "submit" at bounding box center [1382, 94] width 41 height 41
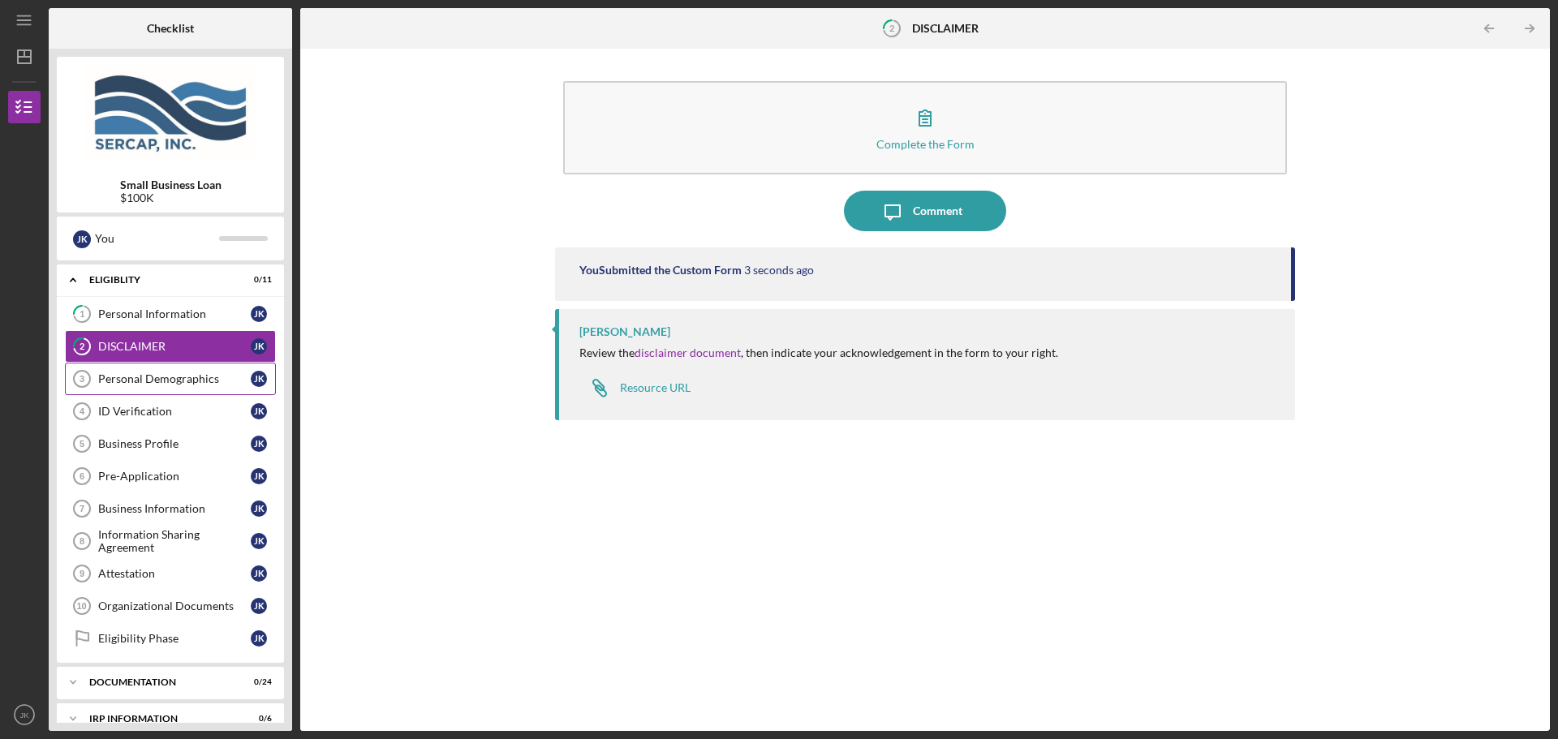
click at [173, 380] on div "Personal Demographics" at bounding box center [174, 378] width 153 height 13
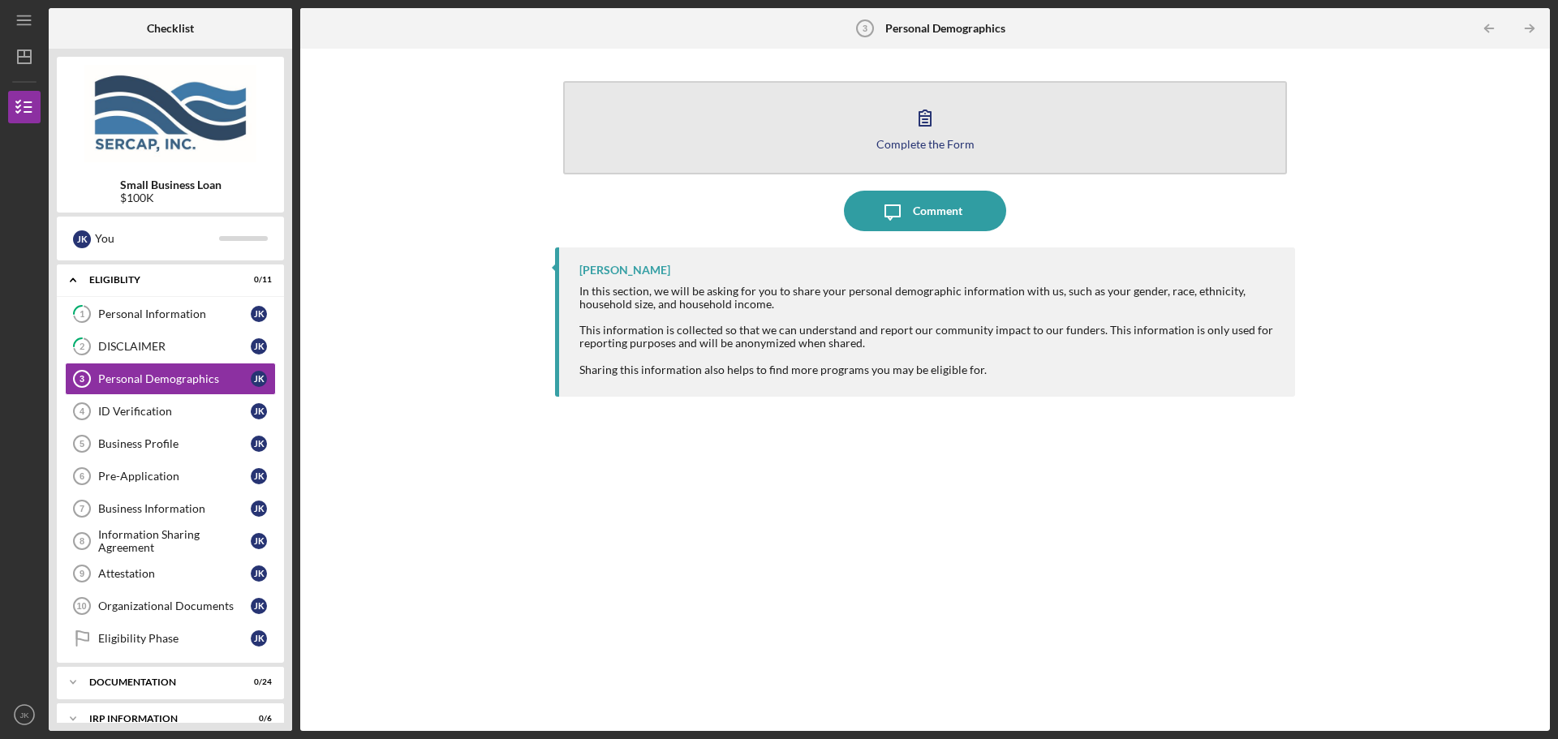
click at [936, 130] on icon "button" at bounding box center [925, 117] width 41 height 41
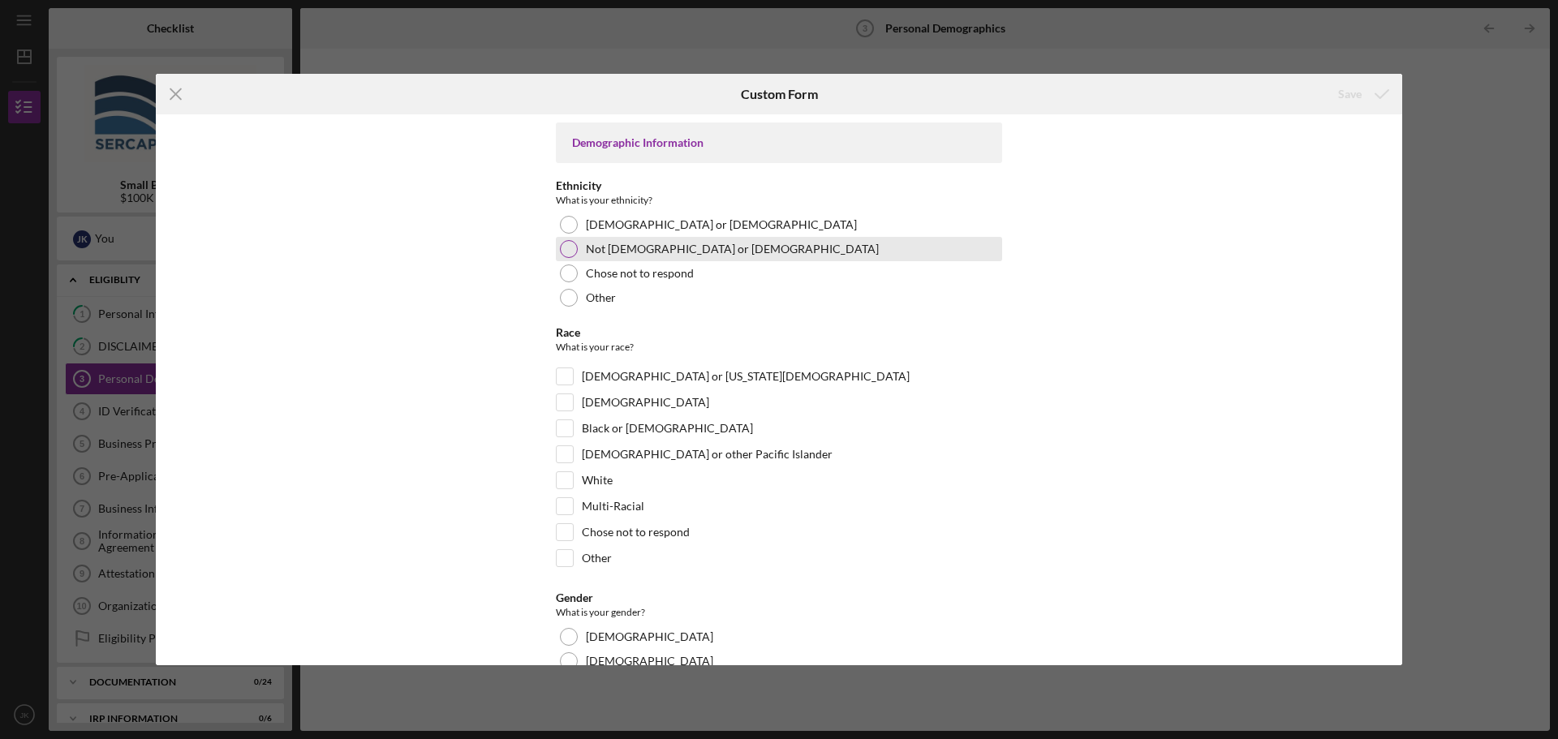
click at [564, 248] on div at bounding box center [569, 249] width 18 height 18
drag, startPoint x: 562, startPoint y: 478, endPoint x: 552, endPoint y: 477, distance: 10.6
click at [563, 478] on input "White" at bounding box center [565, 480] width 16 height 16
checkbox input "true"
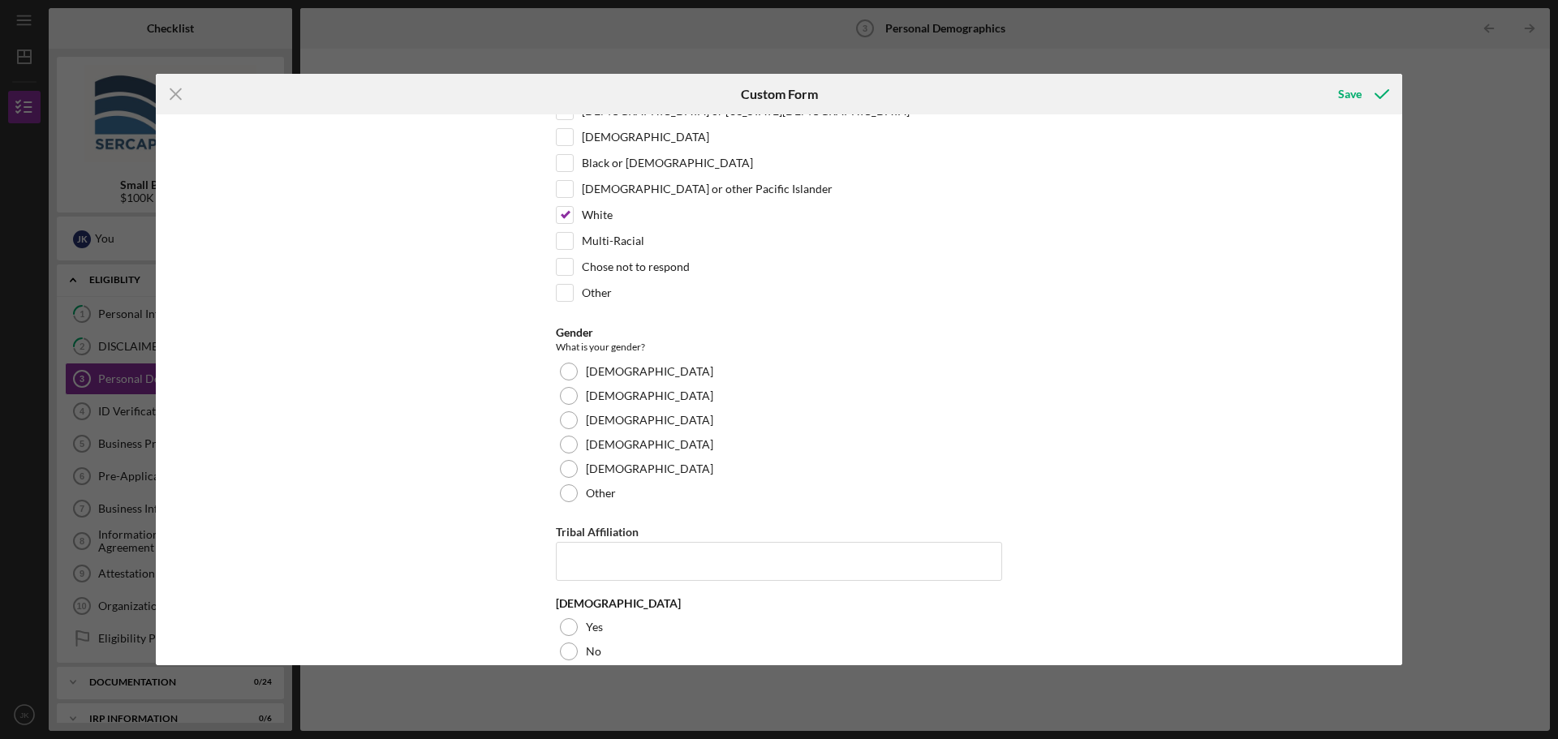
scroll to position [287, 0]
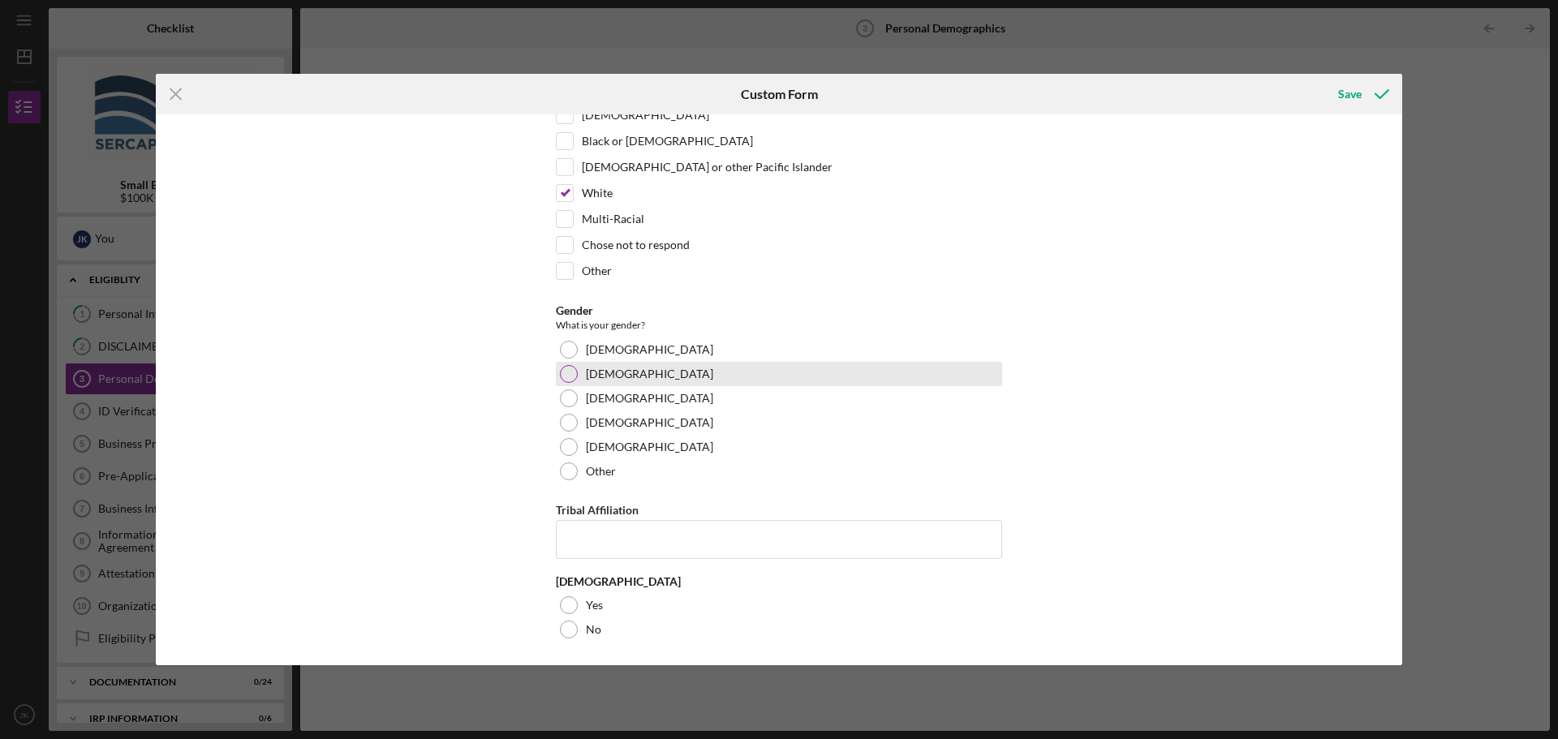
click at [561, 378] on div at bounding box center [569, 374] width 18 height 18
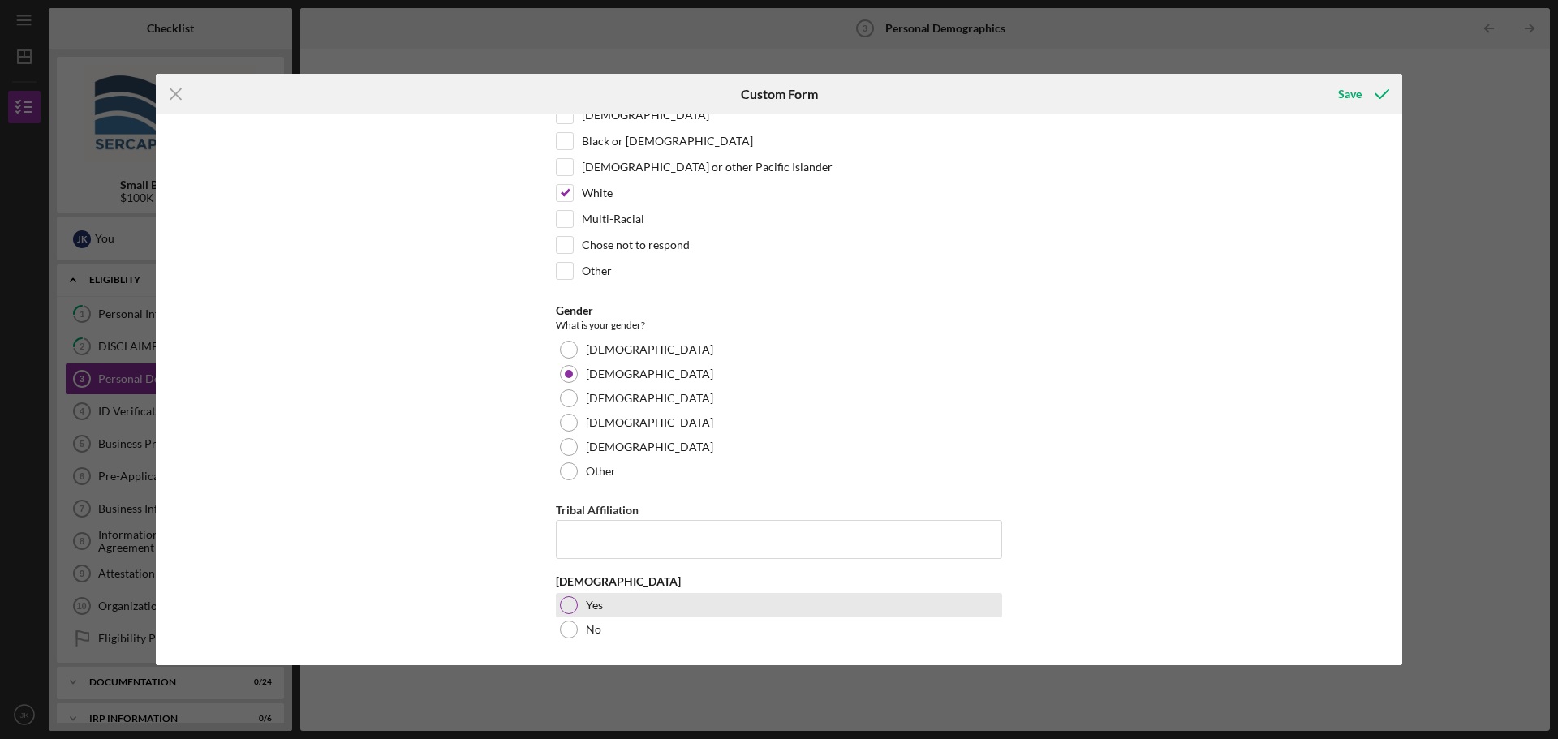
drag, startPoint x: 564, startPoint y: 604, endPoint x: 579, endPoint y: 604, distance: 14.6
click at [565, 604] on div at bounding box center [569, 605] width 18 height 18
click at [1345, 87] on div "Save" at bounding box center [1350, 94] width 24 height 32
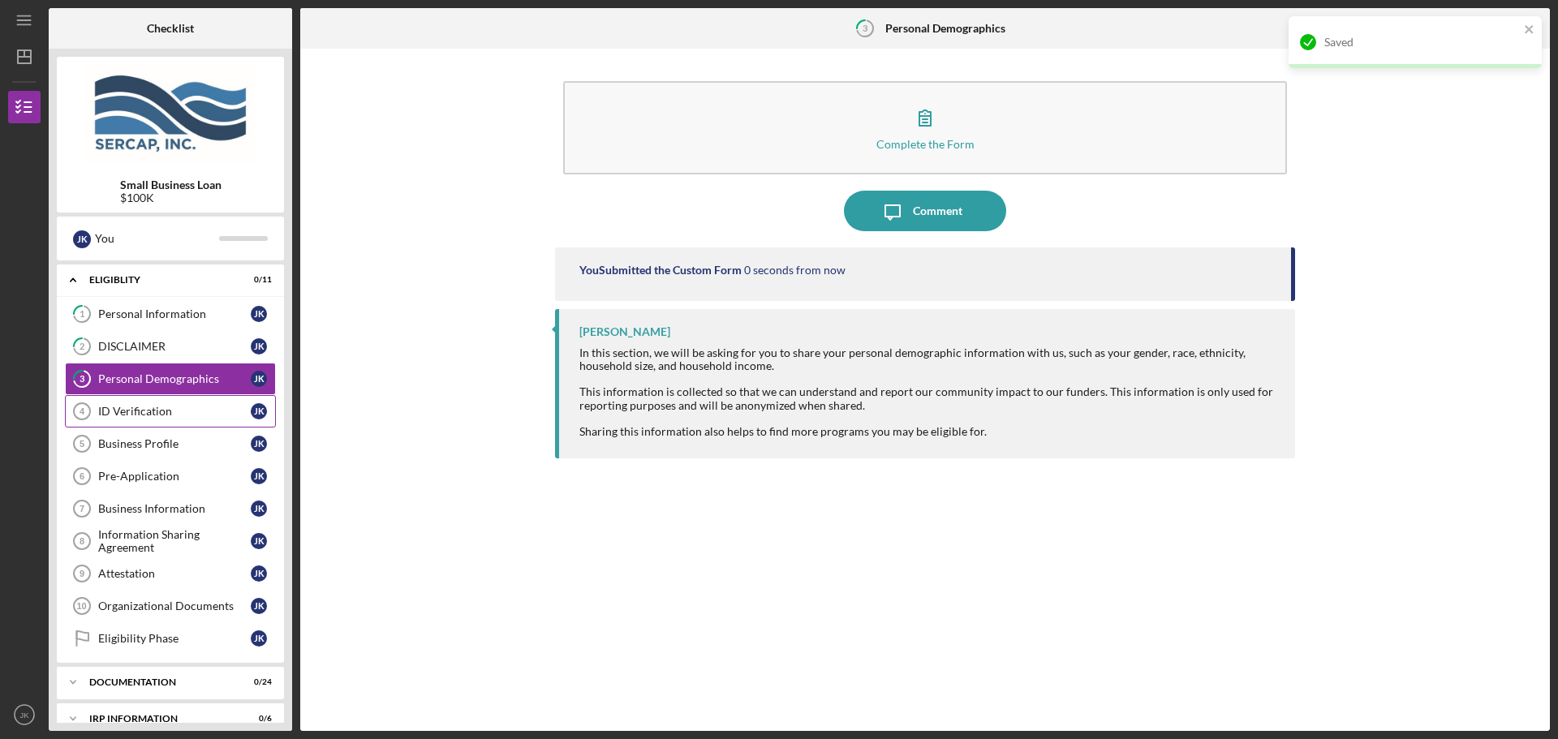
click at [123, 411] on div "ID Verification" at bounding box center [174, 411] width 153 height 13
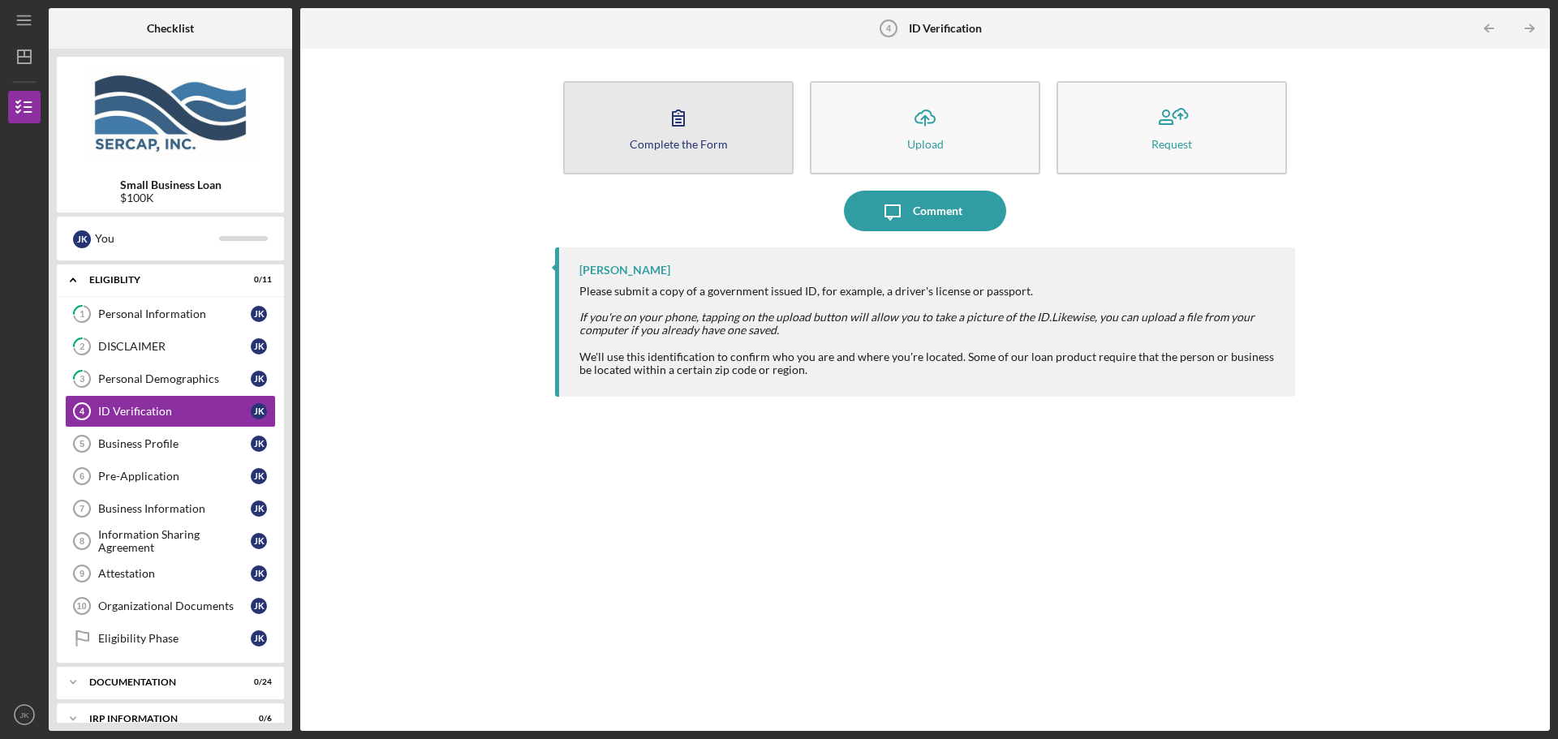
click at [678, 140] on div "Complete the Form" at bounding box center [679, 144] width 98 height 12
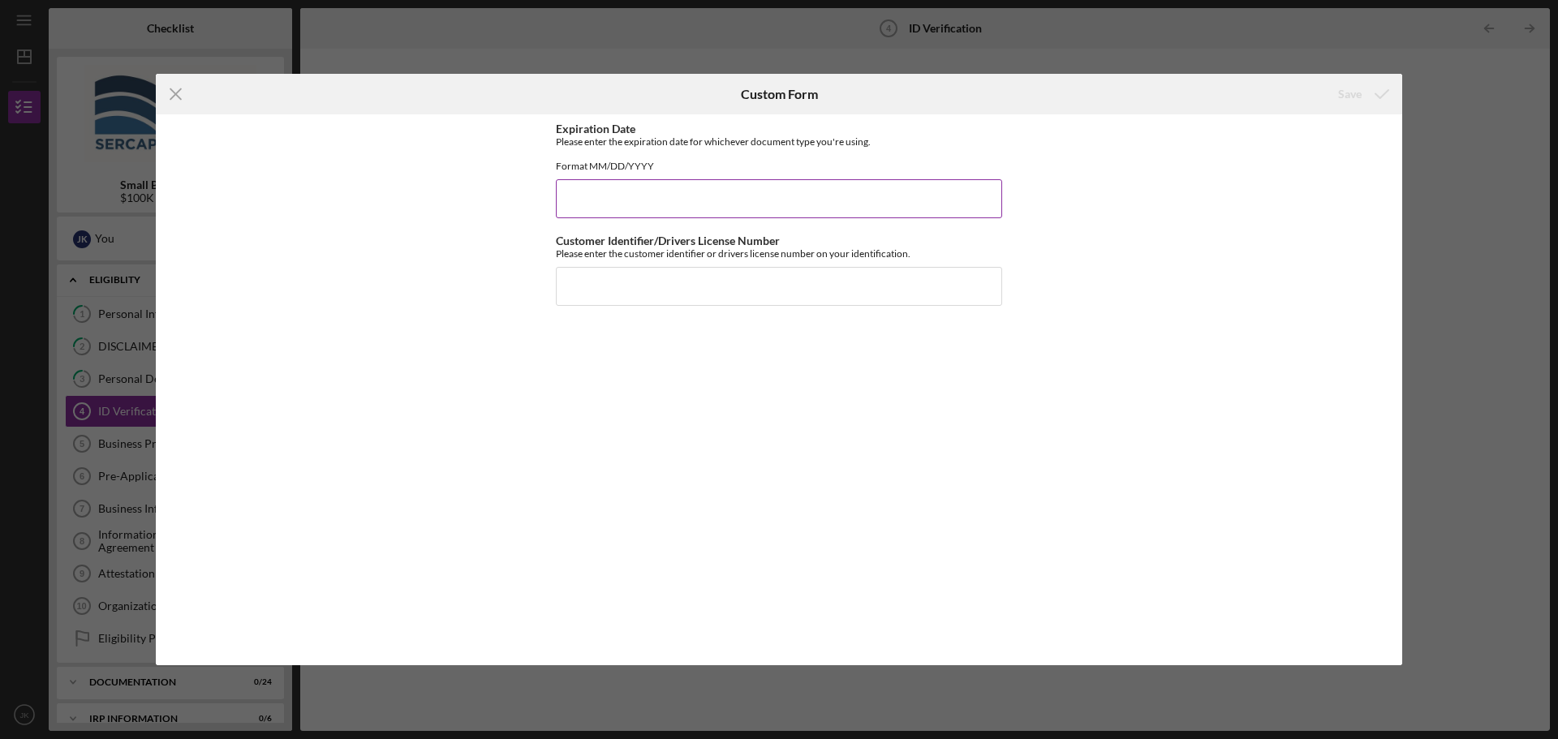
click at [655, 213] on input "Expiration Date" at bounding box center [779, 198] width 446 height 39
type input "[DATE]"
click at [643, 286] on input "Customer Identifier/Drivers License Number" at bounding box center [779, 286] width 446 height 39
type input "2031709"
click at [1336, 103] on button "Save" at bounding box center [1362, 94] width 80 height 32
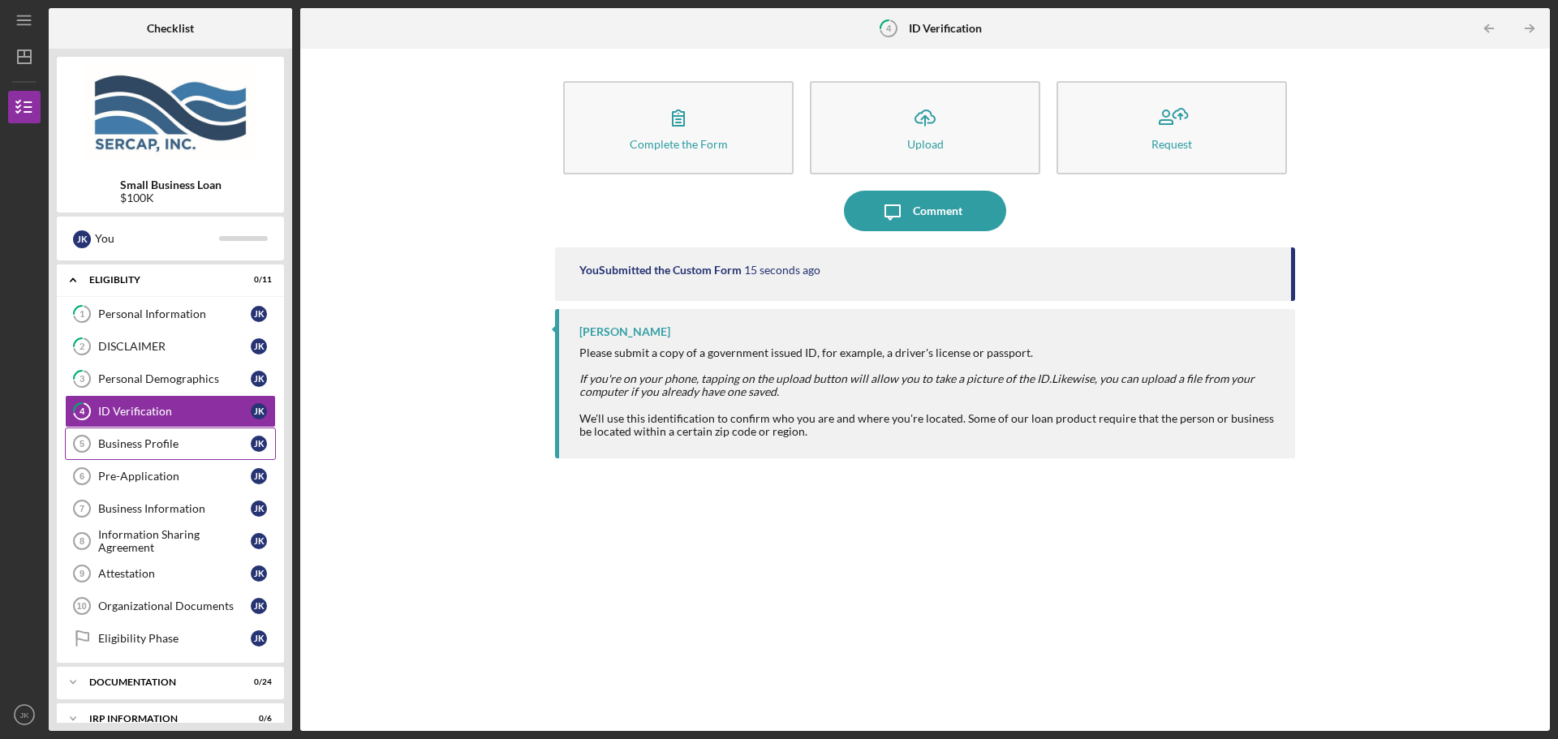
click at [184, 448] on div "Business Profile" at bounding box center [174, 443] width 153 height 13
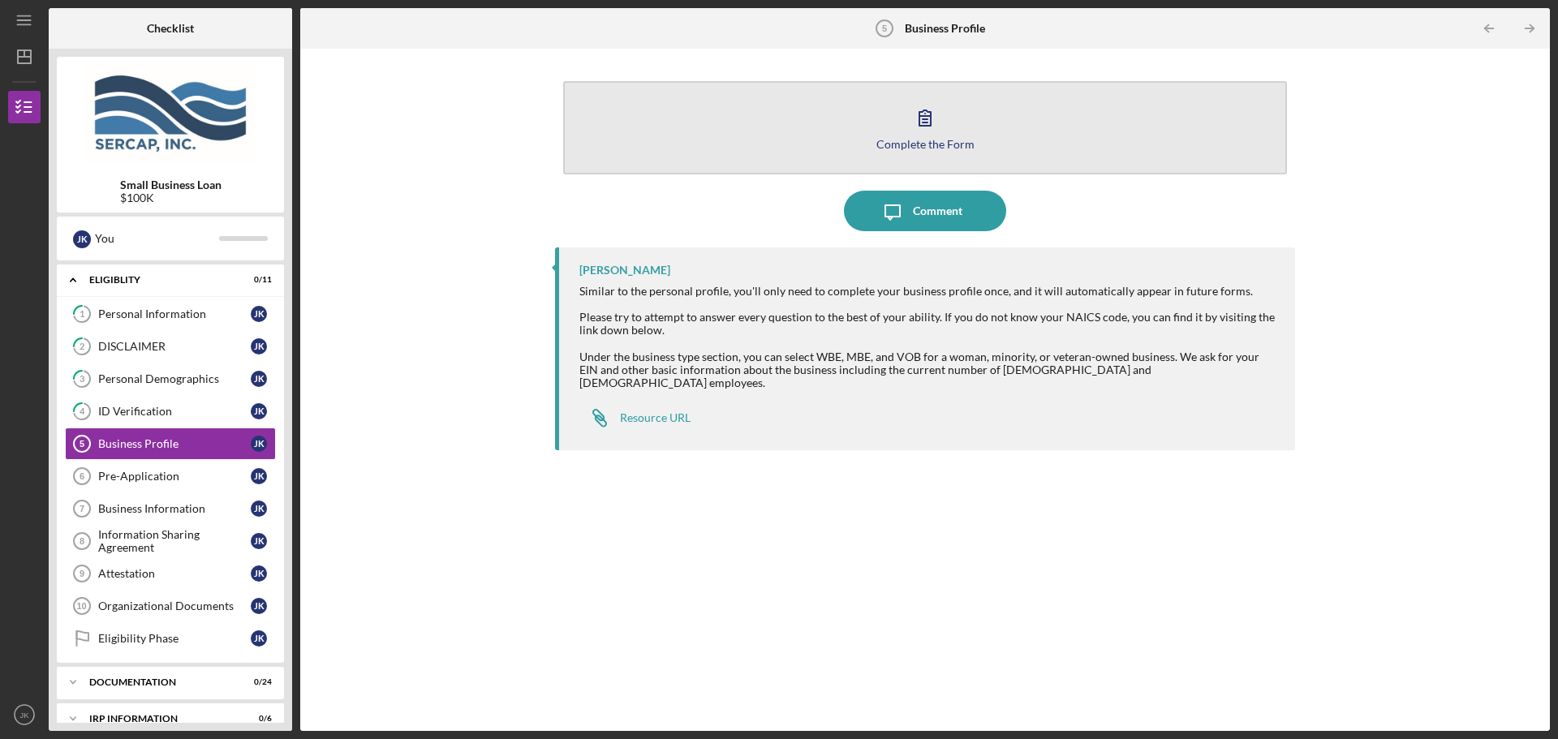
click at [871, 129] on button "Complete the Form Form" at bounding box center [925, 127] width 724 height 93
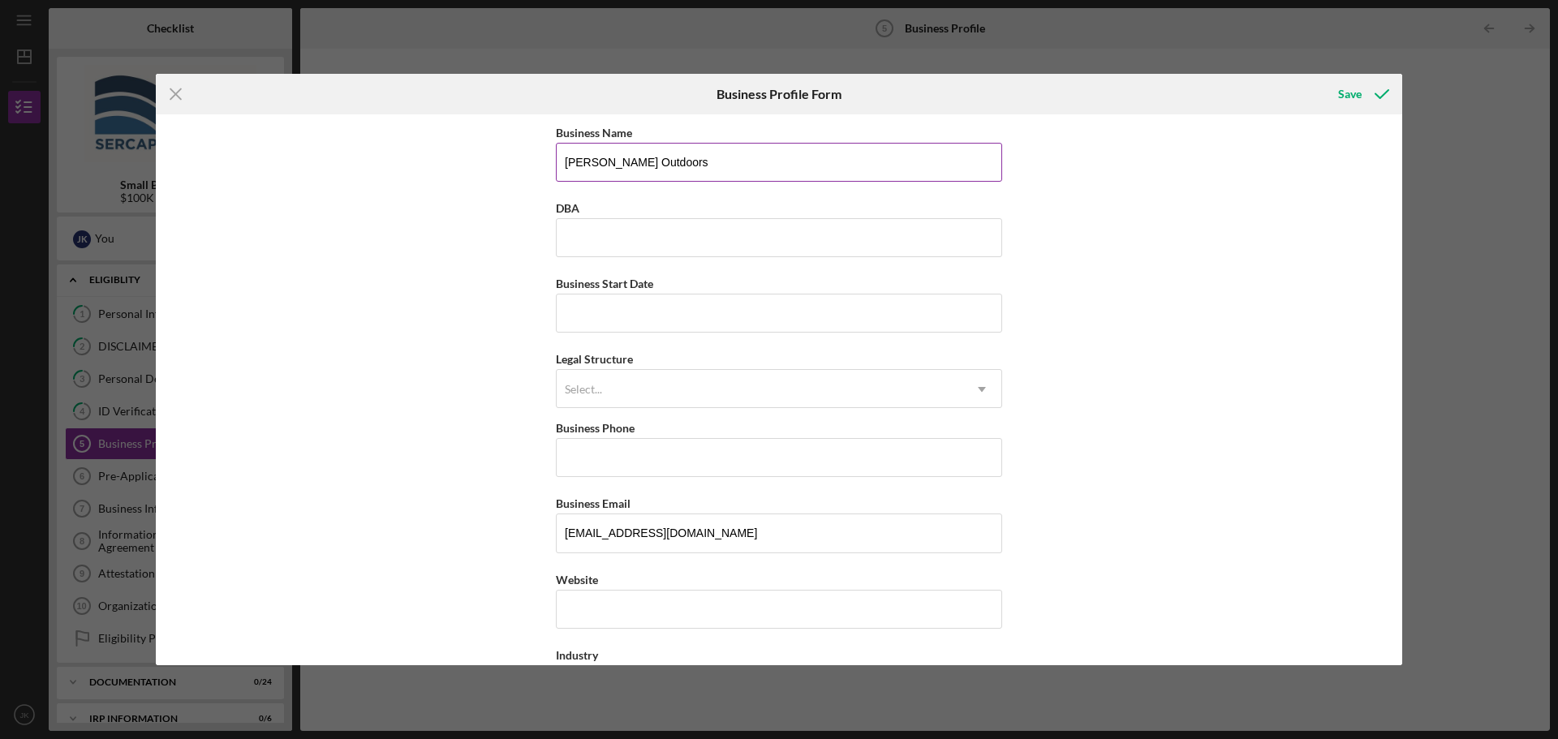
click at [685, 160] on input "[PERSON_NAME] Outdoors" at bounding box center [779, 162] width 446 height 39
type input "[PERSON_NAME] Crabbing Supplies, LLC"
type input "[PERSON_NAME] Outdoors"
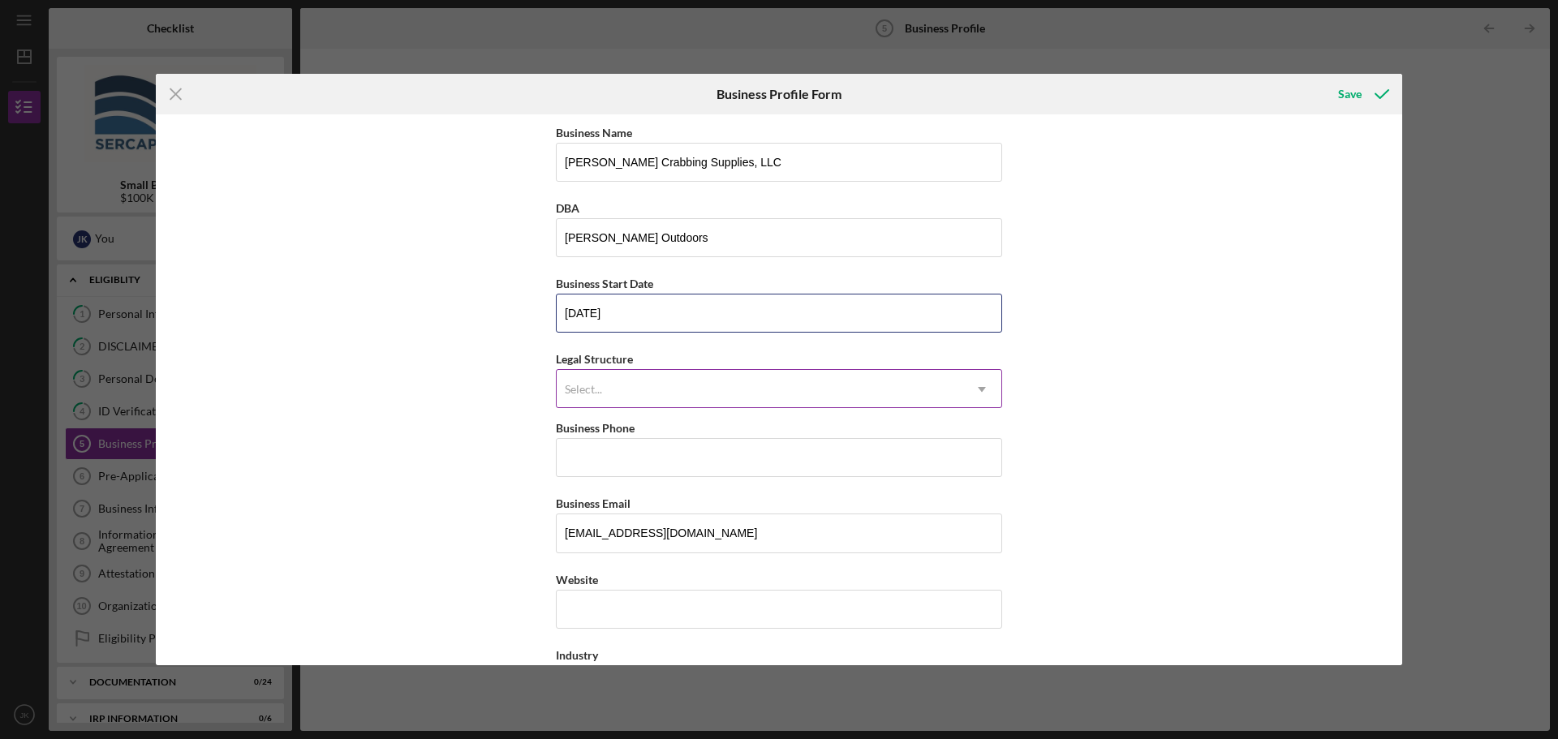
type input "[DATE]"
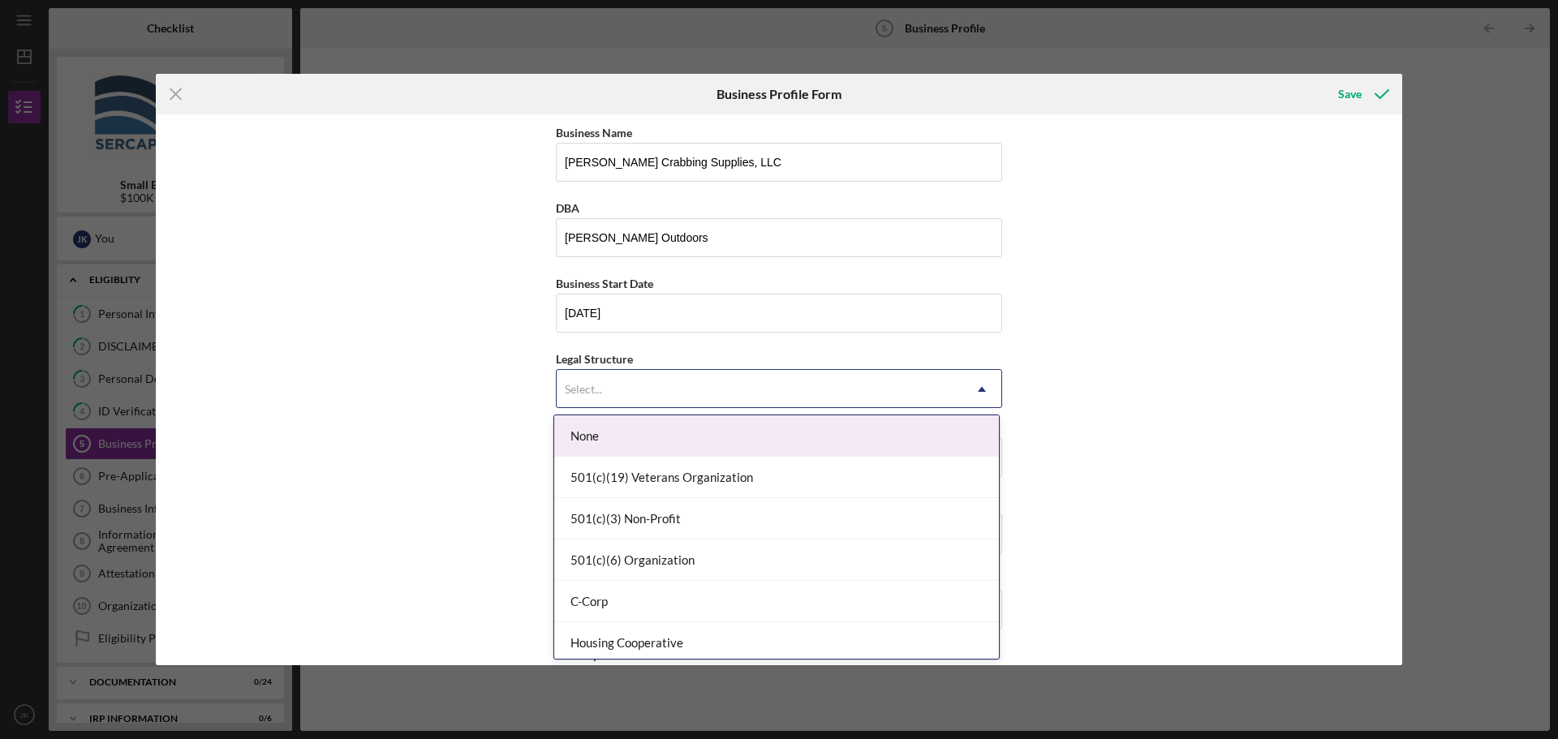
click at [648, 377] on div "Select..." at bounding box center [760, 389] width 406 height 37
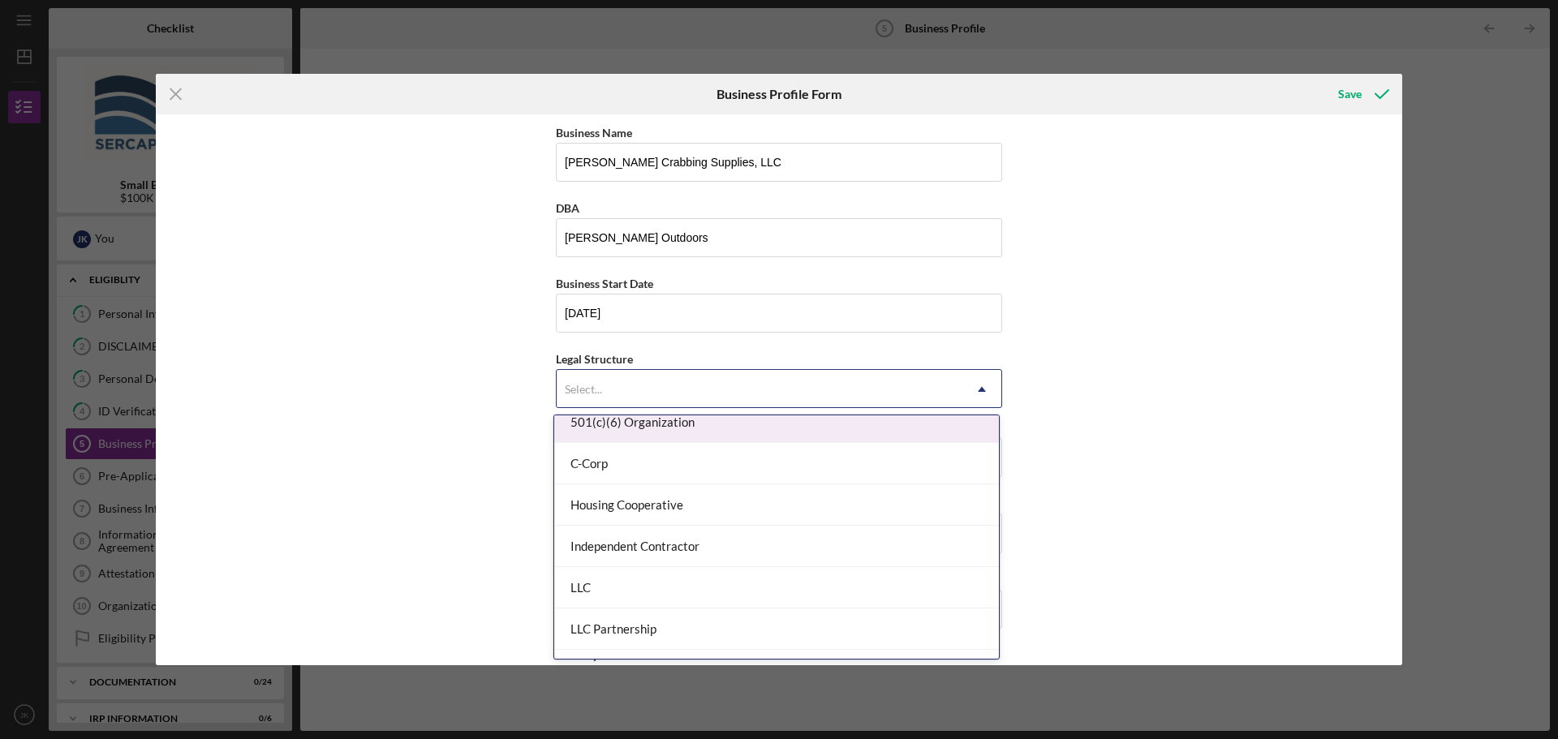
scroll to position [162, 0]
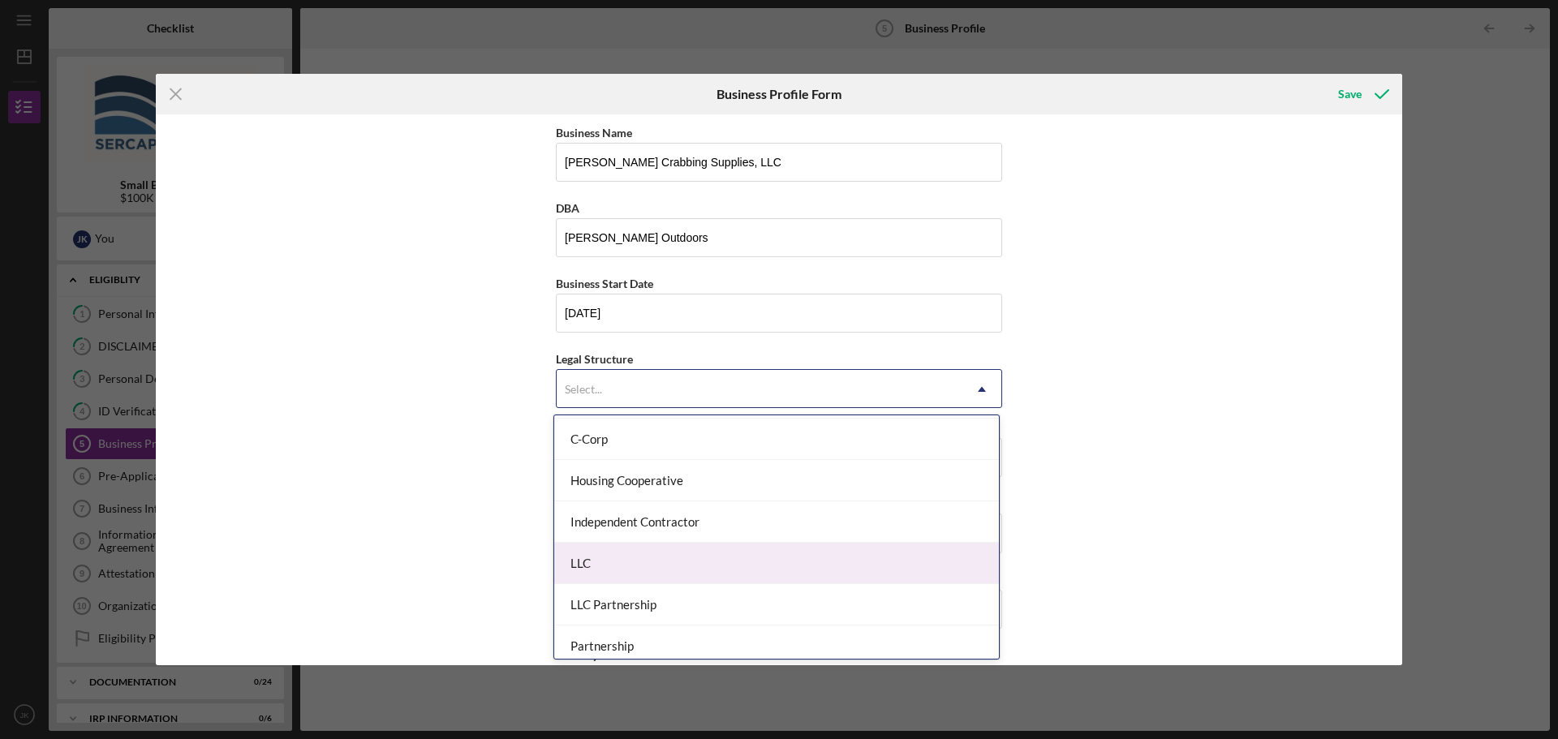
click at [643, 554] on div "LLC" at bounding box center [776, 563] width 445 height 41
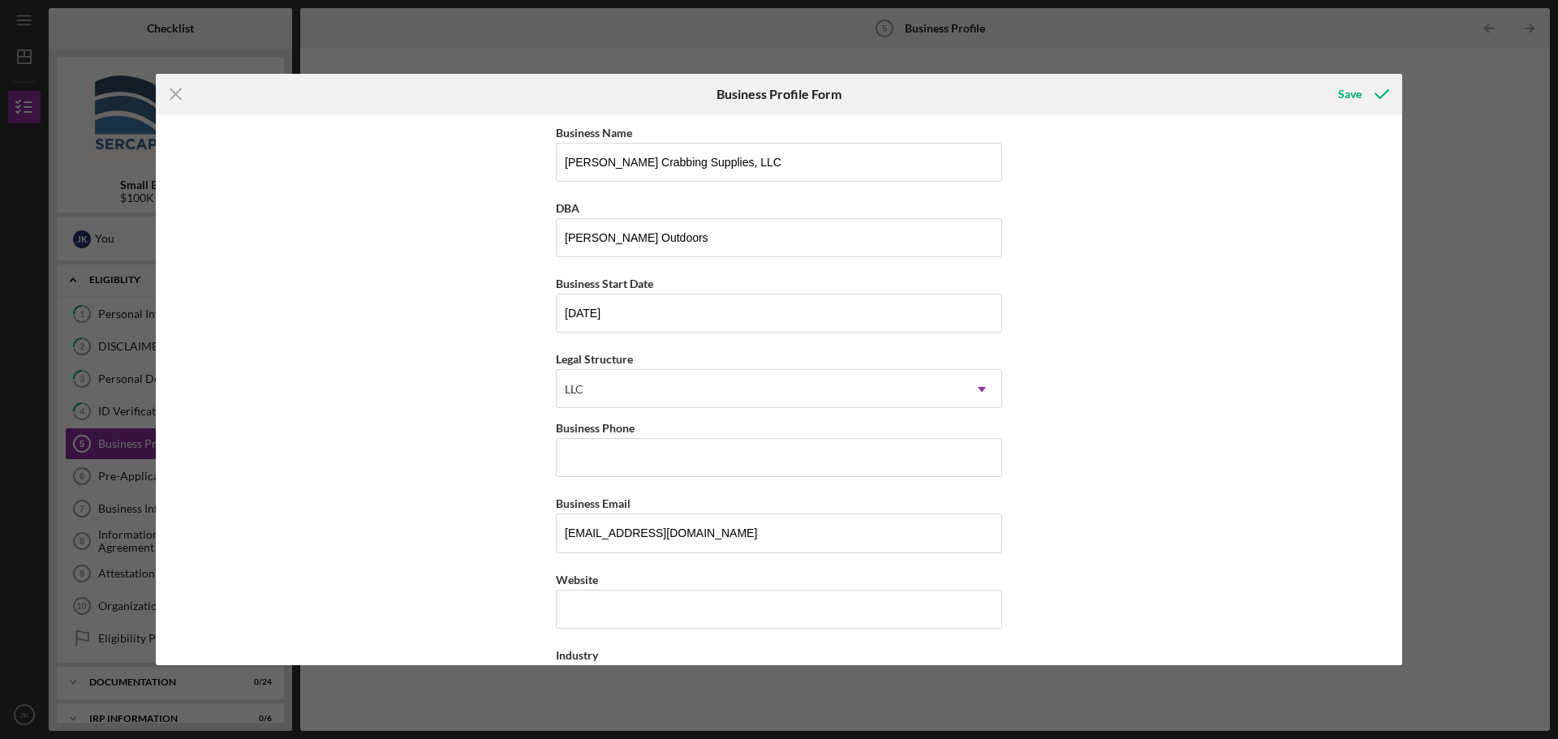
click at [518, 510] on div "Business Name [PERSON_NAME] Crabbing Supplies, LLC DBA [PERSON_NAME] Outdoors B…" at bounding box center [779, 389] width 1246 height 551
click at [605, 462] on input "Business Phone" at bounding box center [779, 457] width 446 height 39
type input "[PHONE_NUMBER]"
click at [510, 489] on div "Business Name [PERSON_NAME] Crabbing Supplies, LLC DBA [PERSON_NAME] Outdoors B…" at bounding box center [779, 389] width 1246 height 551
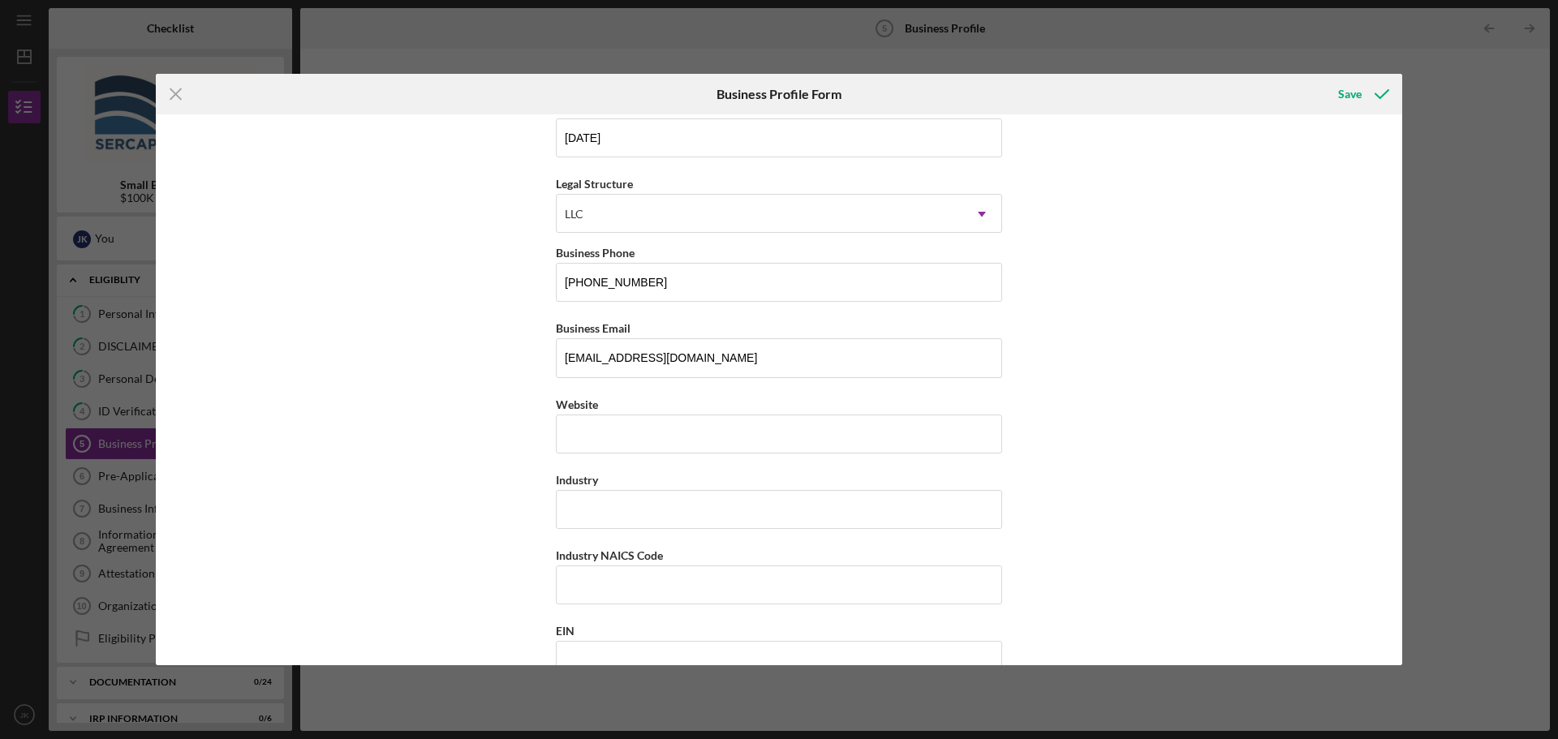
scroll to position [243, 0]
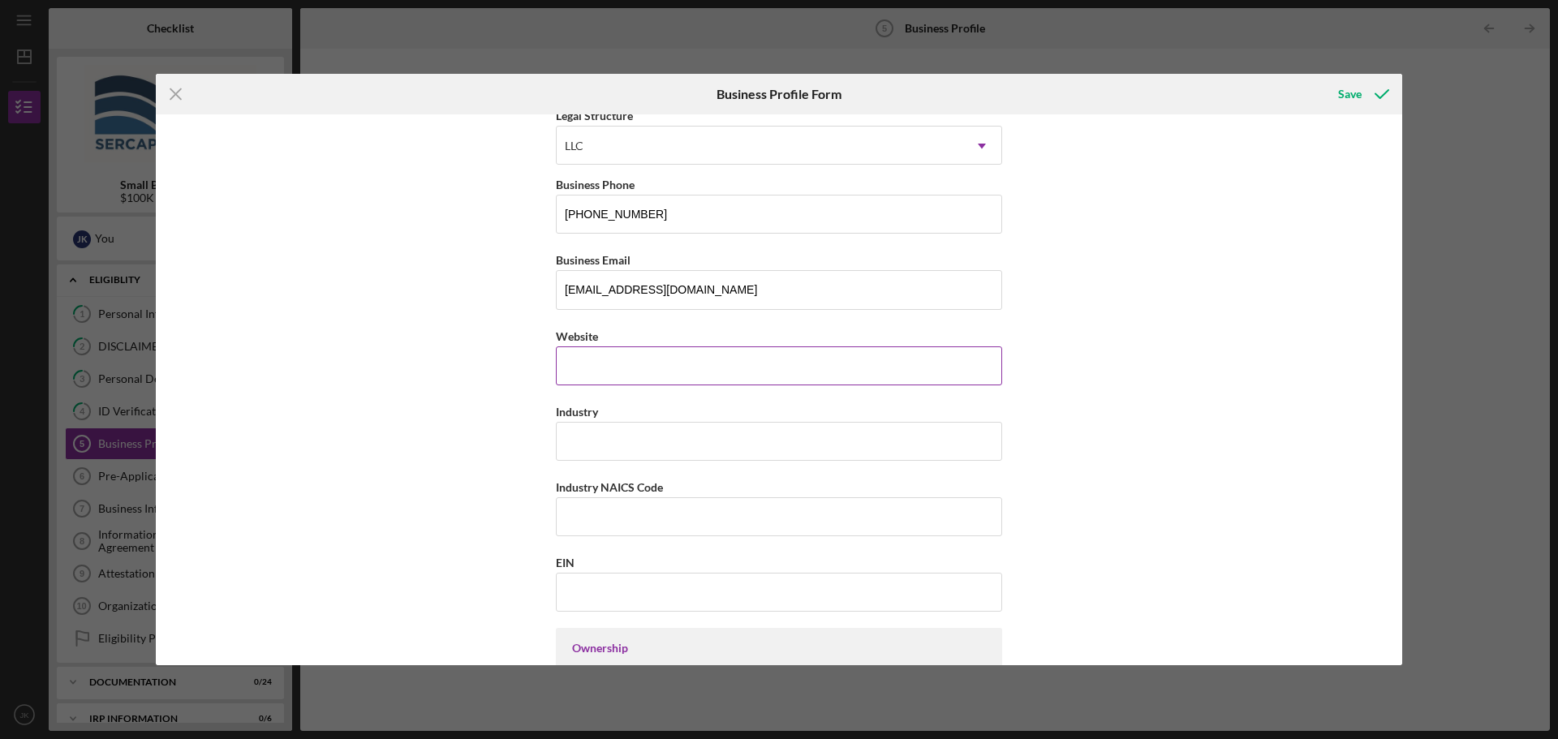
click at [609, 368] on input "Website" at bounding box center [779, 365] width 446 height 39
type input "[DOMAIN_NAME]"
type input "Retail Sporting Goods"
click at [525, 542] on div "Business Name [PERSON_NAME] Crabbing Supplies, LLC DBA [PERSON_NAME] Outdoors B…" at bounding box center [779, 389] width 1246 height 551
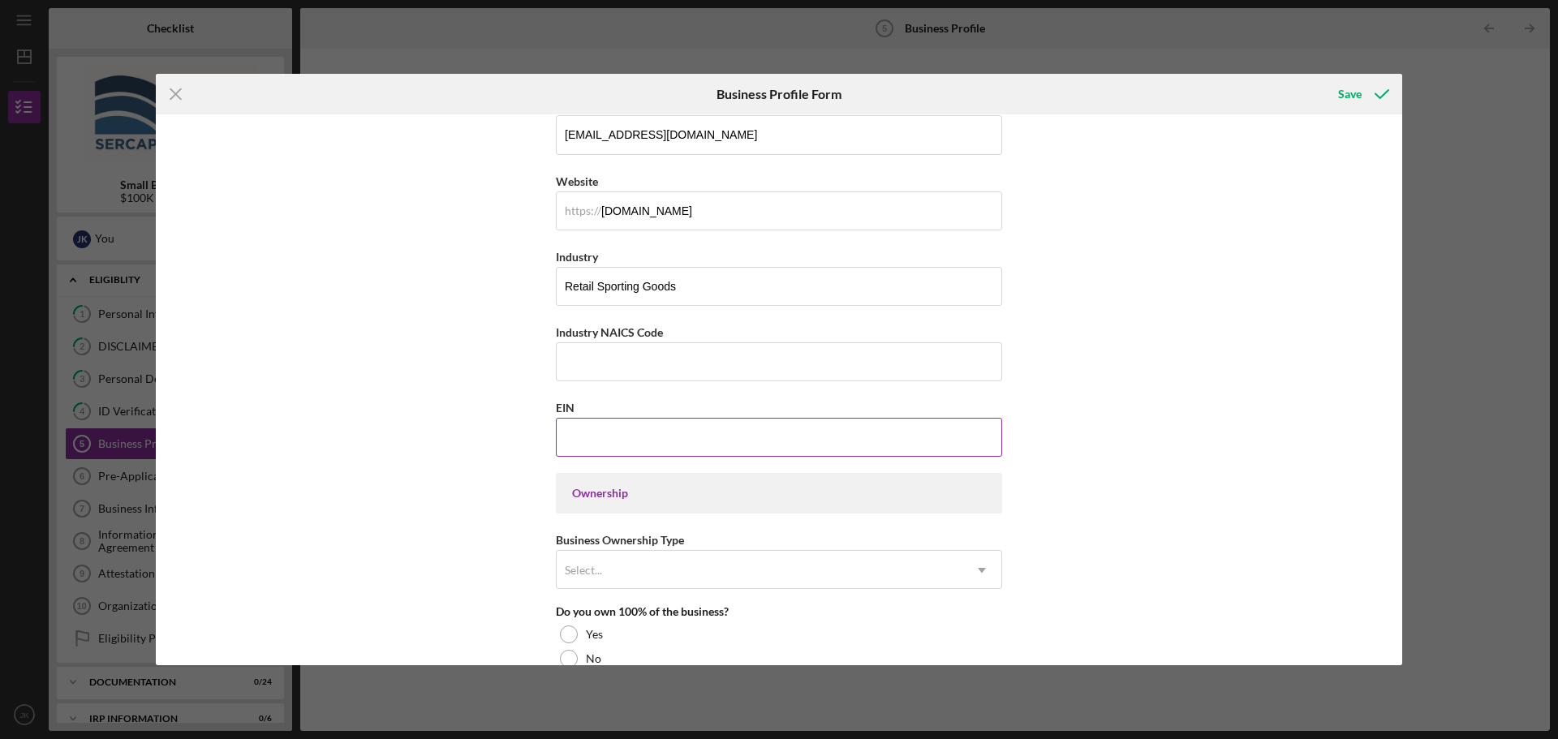
scroll to position [406, 0]
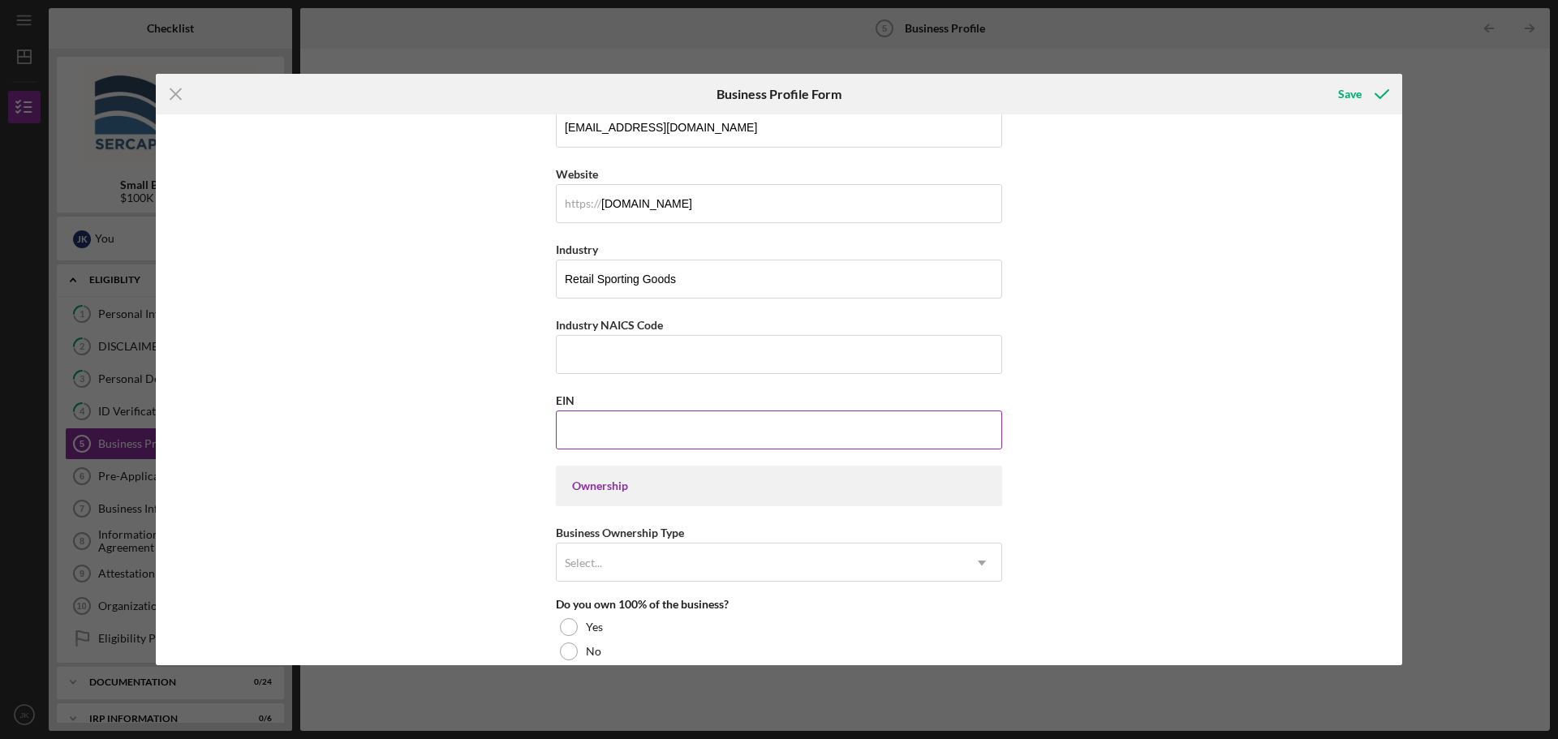
click at [605, 421] on input "EIN" at bounding box center [779, 430] width 446 height 39
type input "[US_EMPLOYER_IDENTIFICATION_NUMBER]"
click at [478, 477] on div "Business Name [PERSON_NAME] Crabbing Supplies, LLC DBA [PERSON_NAME] Outdoors B…" at bounding box center [779, 389] width 1246 height 551
click at [473, 500] on div "Business Name [PERSON_NAME] Crabbing Supplies, LLC DBA [PERSON_NAME] Outdoors B…" at bounding box center [779, 389] width 1246 height 551
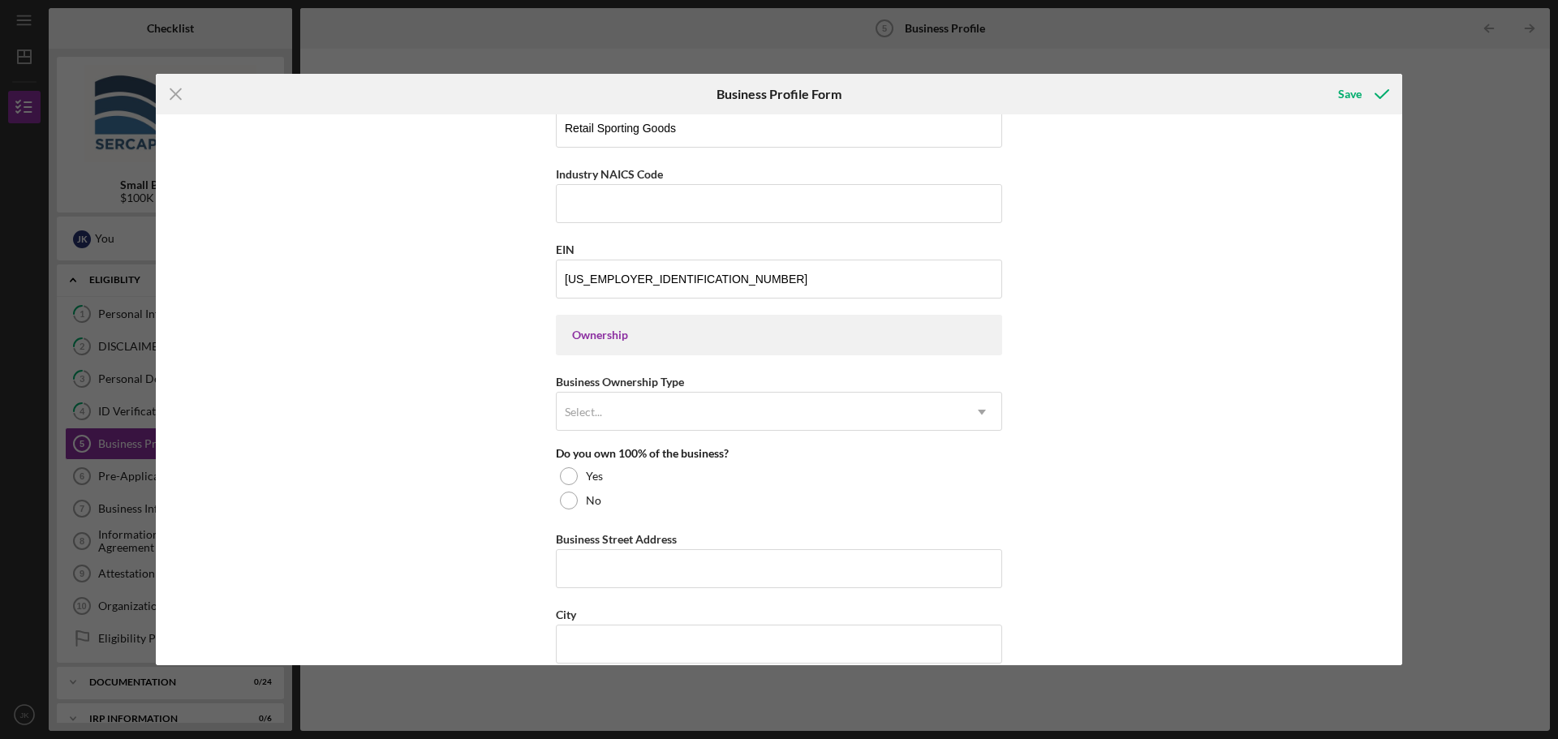
scroll to position [568, 0]
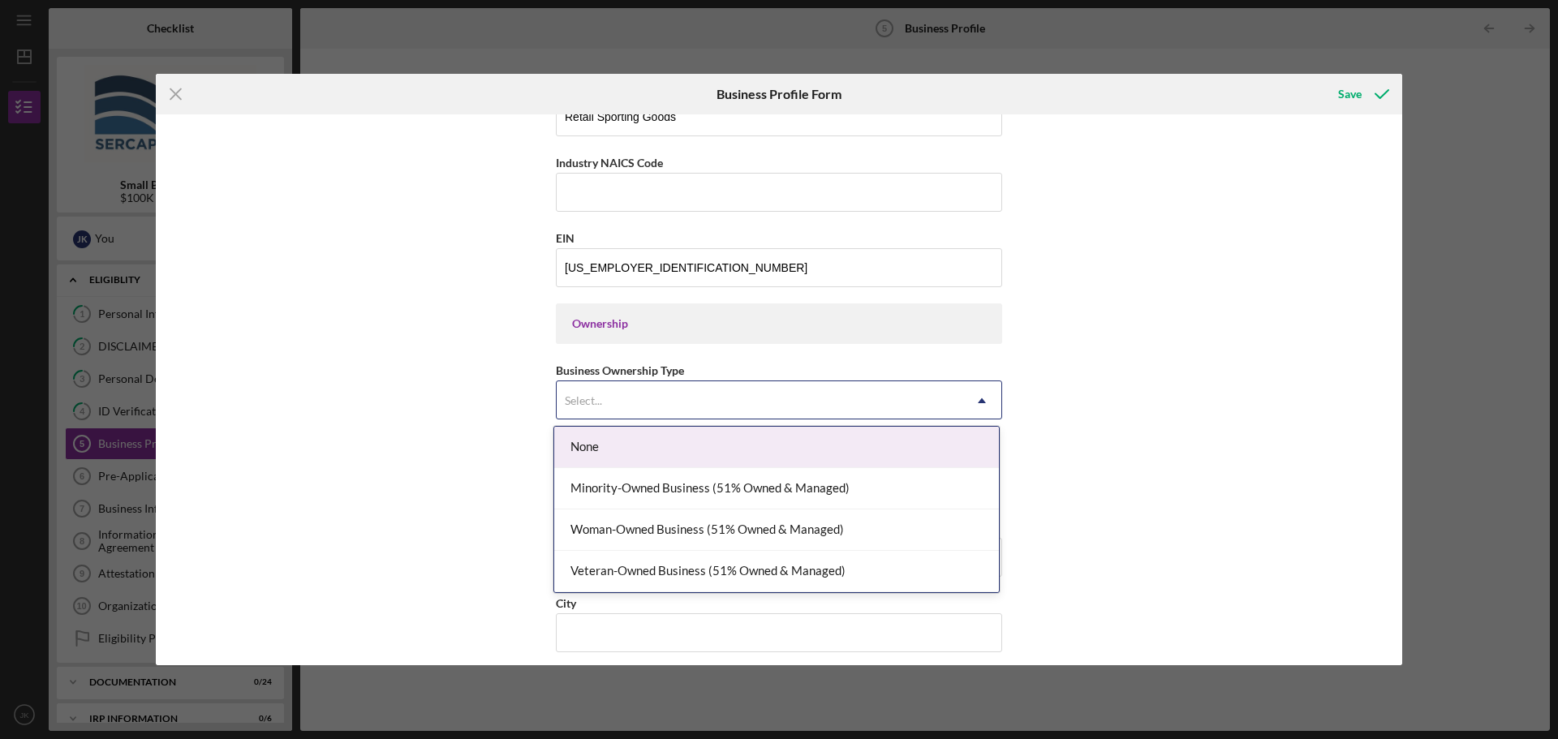
click at [626, 408] on div "Select..." at bounding box center [760, 400] width 406 height 37
click at [447, 441] on div "Business Name [PERSON_NAME] Crabbing Supplies, LLC DBA [PERSON_NAME] Outdoors B…" at bounding box center [779, 389] width 1246 height 551
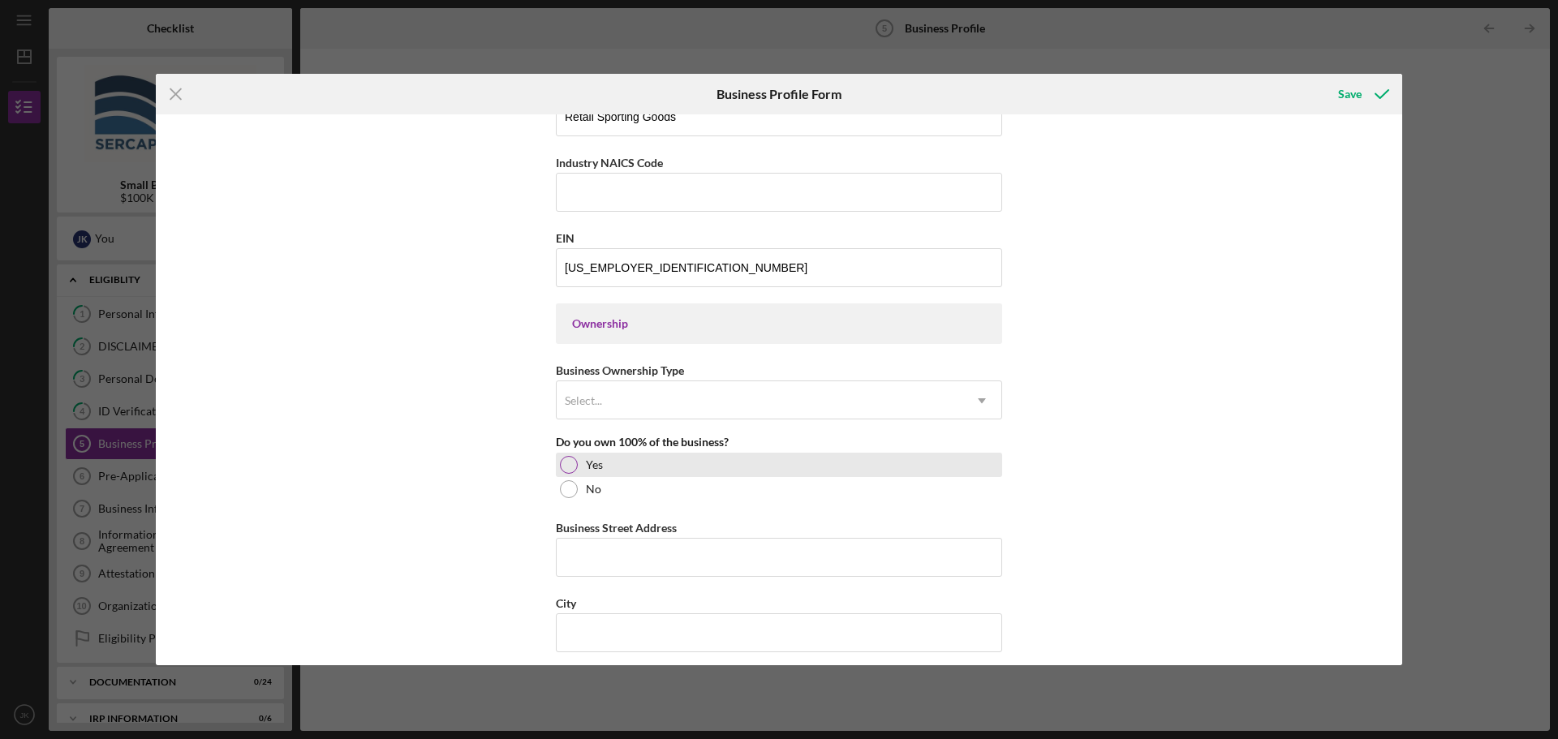
click at [563, 464] on div at bounding box center [569, 465] width 18 height 18
click at [501, 477] on div "Business Name [PERSON_NAME] Crabbing Supplies, LLC DBA [PERSON_NAME] Outdoors B…" at bounding box center [779, 389] width 1246 height 551
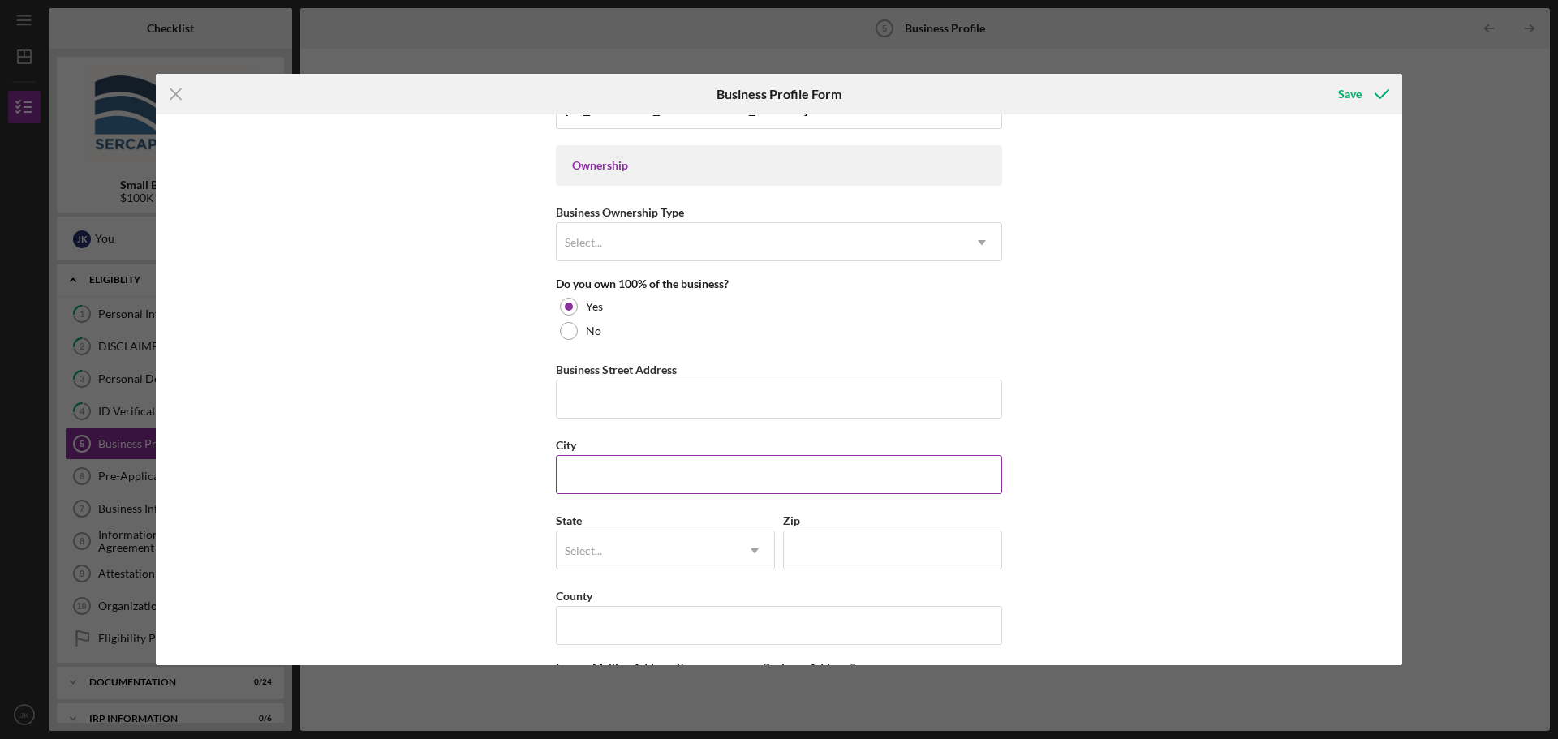
scroll to position [730, 0]
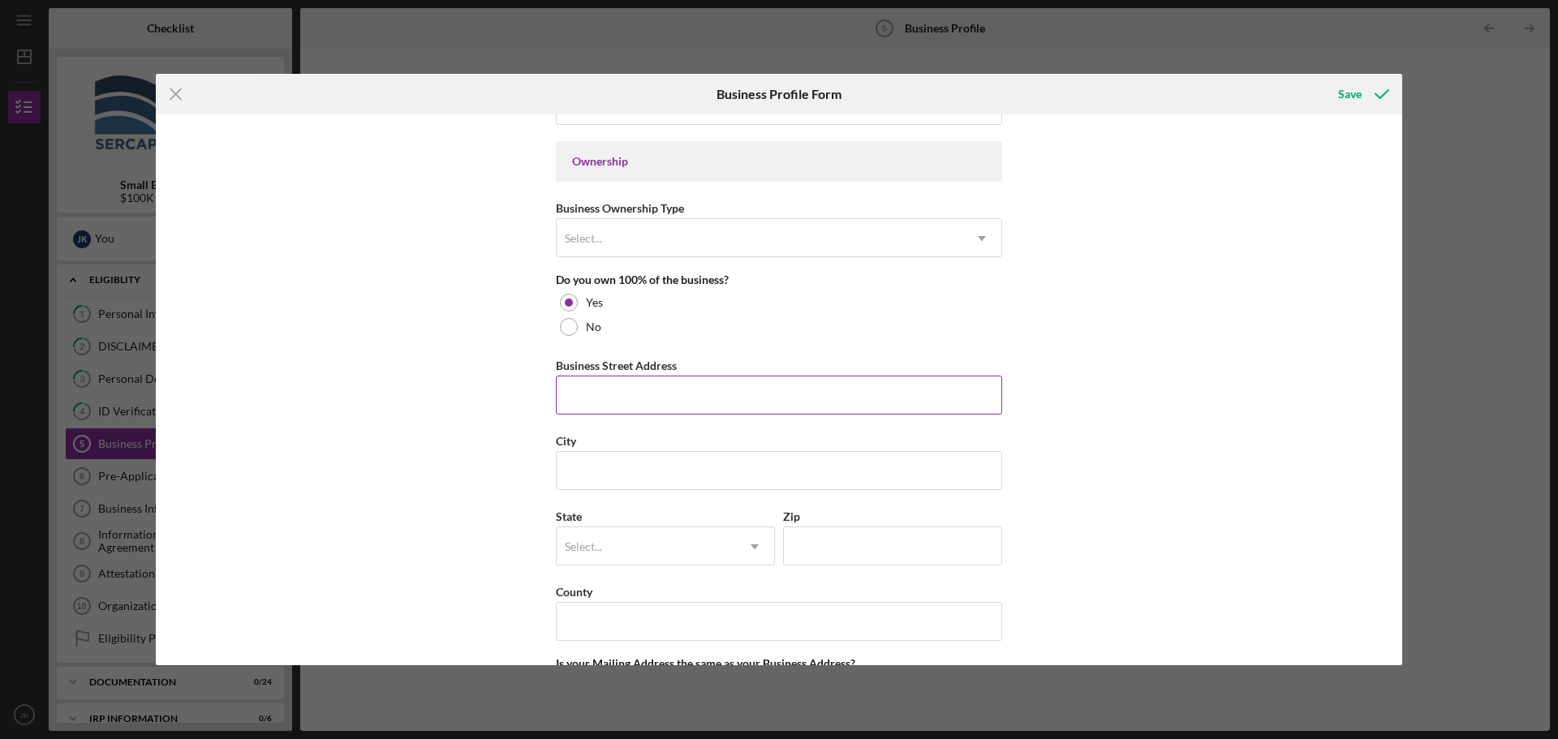
click at [628, 407] on input "Business Street Address" at bounding box center [779, 395] width 446 height 39
type input "[STREET_ADDRESS] Unit 4"
type input "[GEOGRAPHIC_DATA]"
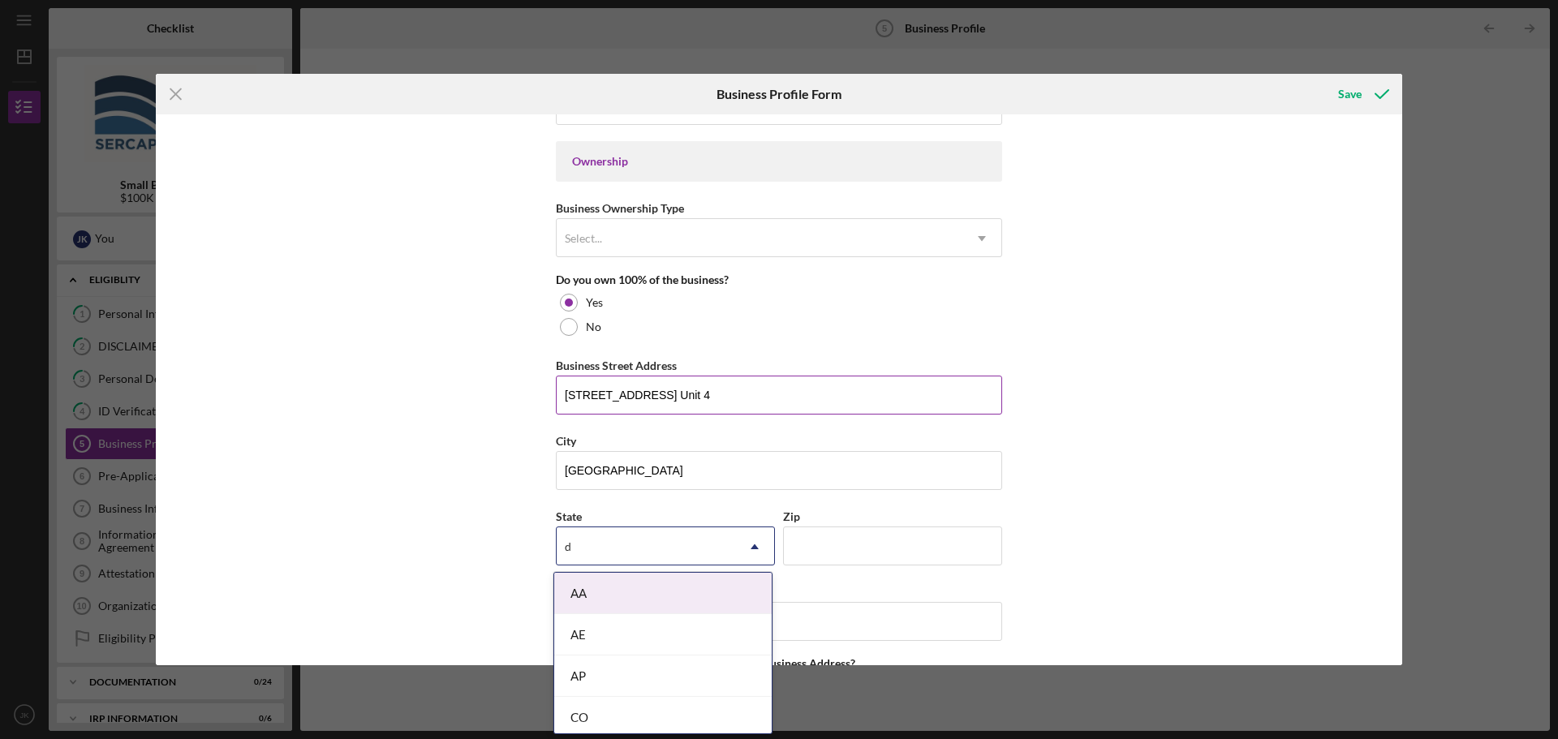
type input "de"
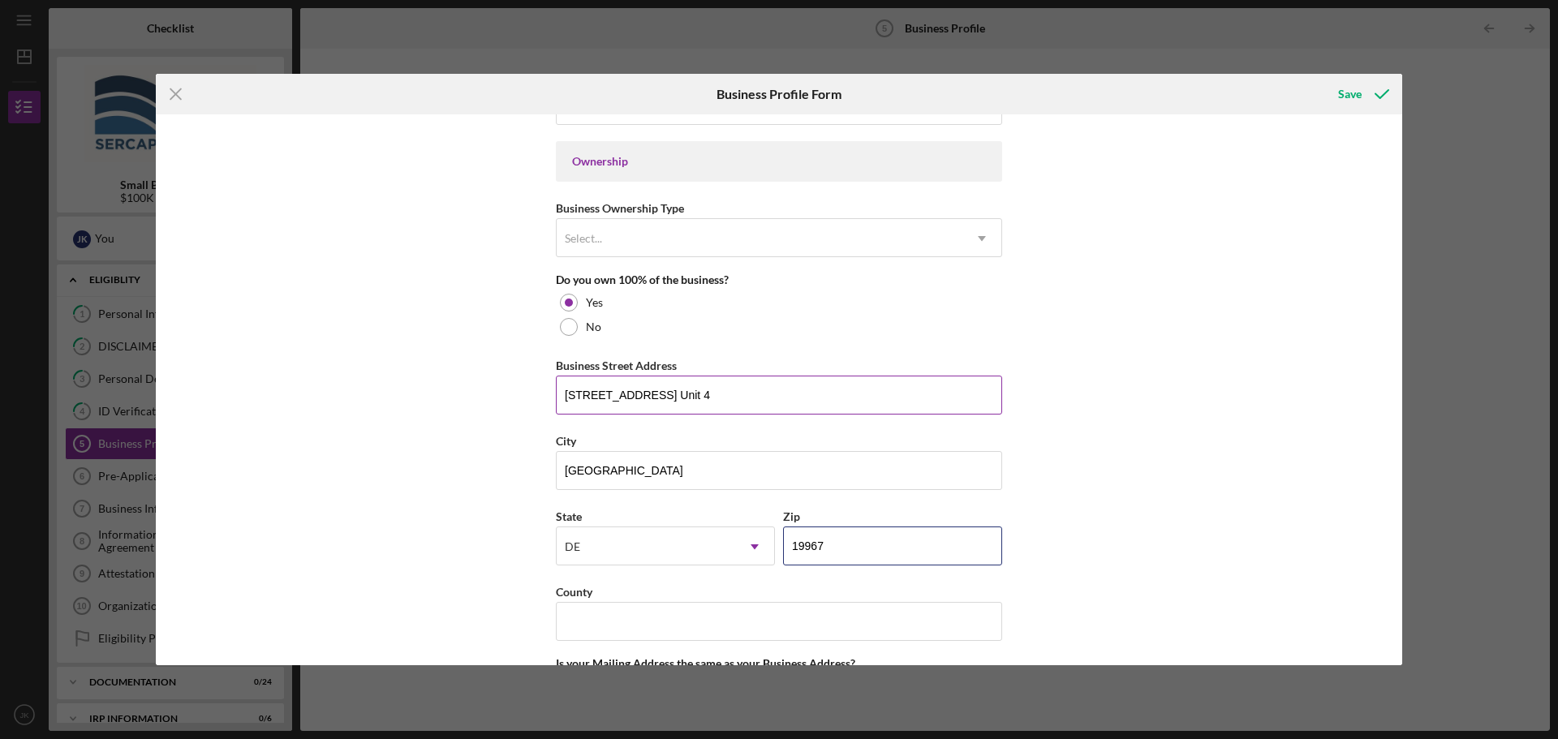
type input "19967"
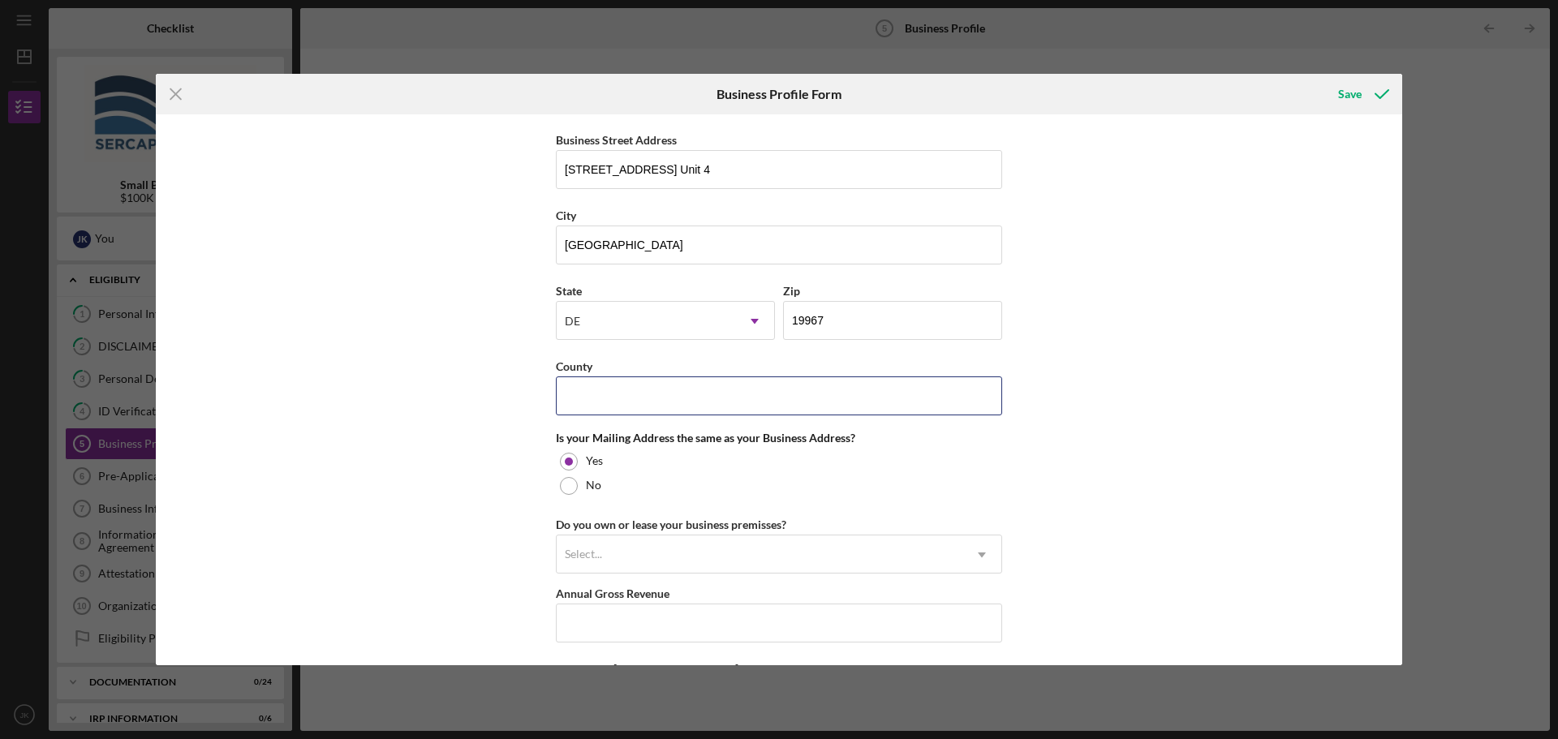
scroll to position [974, 0]
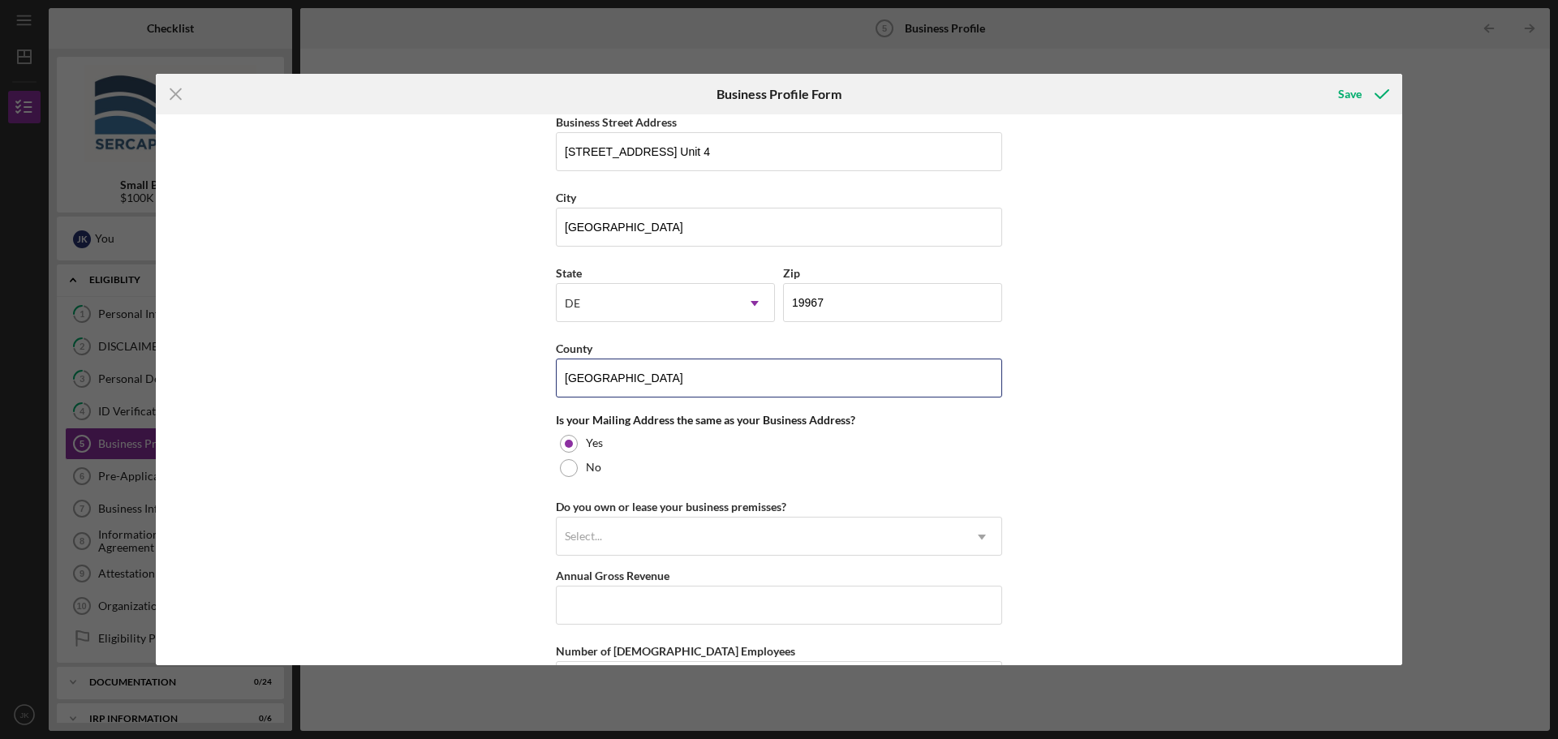
type input "[GEOGRAPHIC_DATA]"
click at [481, 463] on div "Business Name [PERSON_NAME] Crabbing Supplies, LLC DBA [PERSON_NAME] Outdoors B…" at bounding box center [779, 389] width 1246 height 551
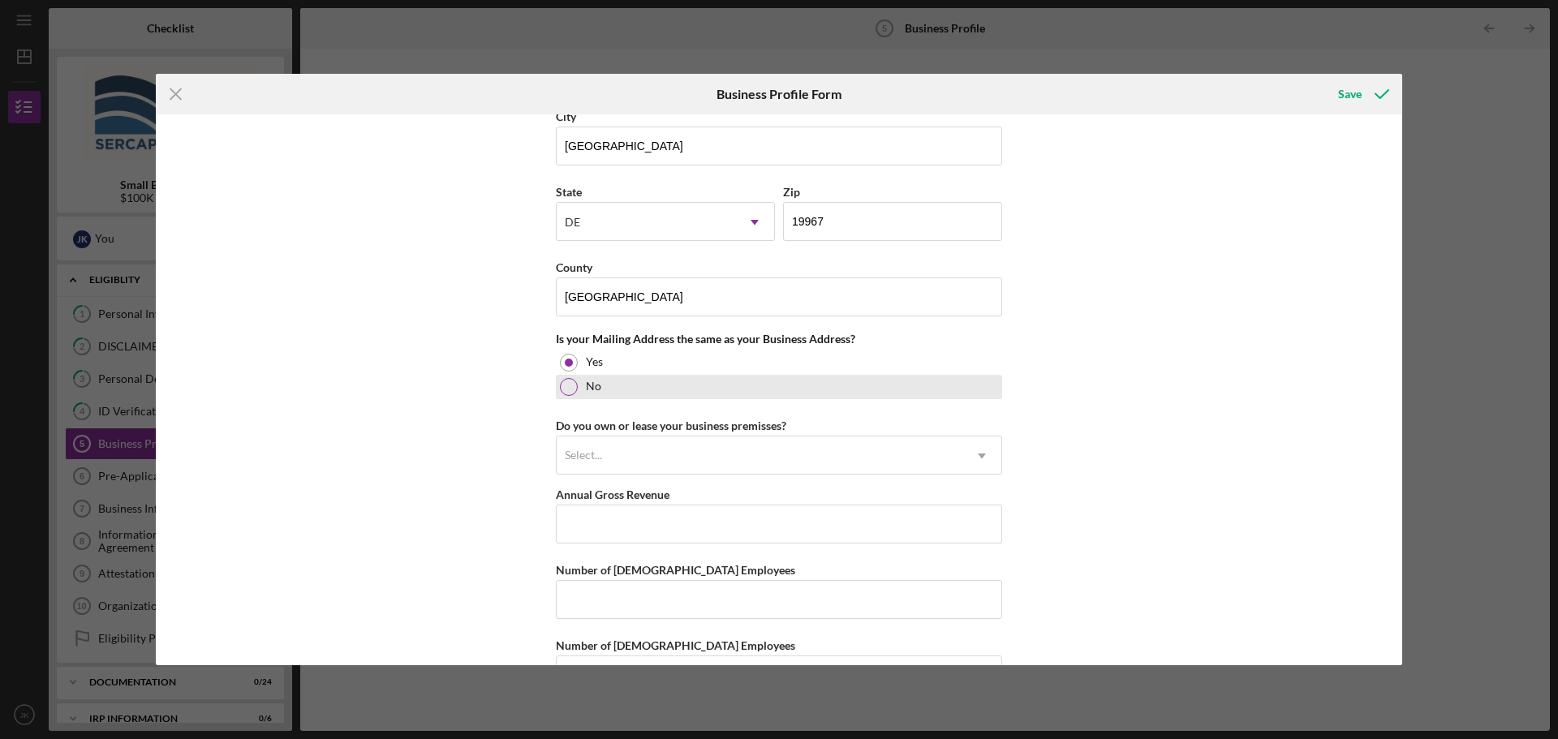
click at [563, 388] on div at bounding box center [569, 387] width 18 height 18
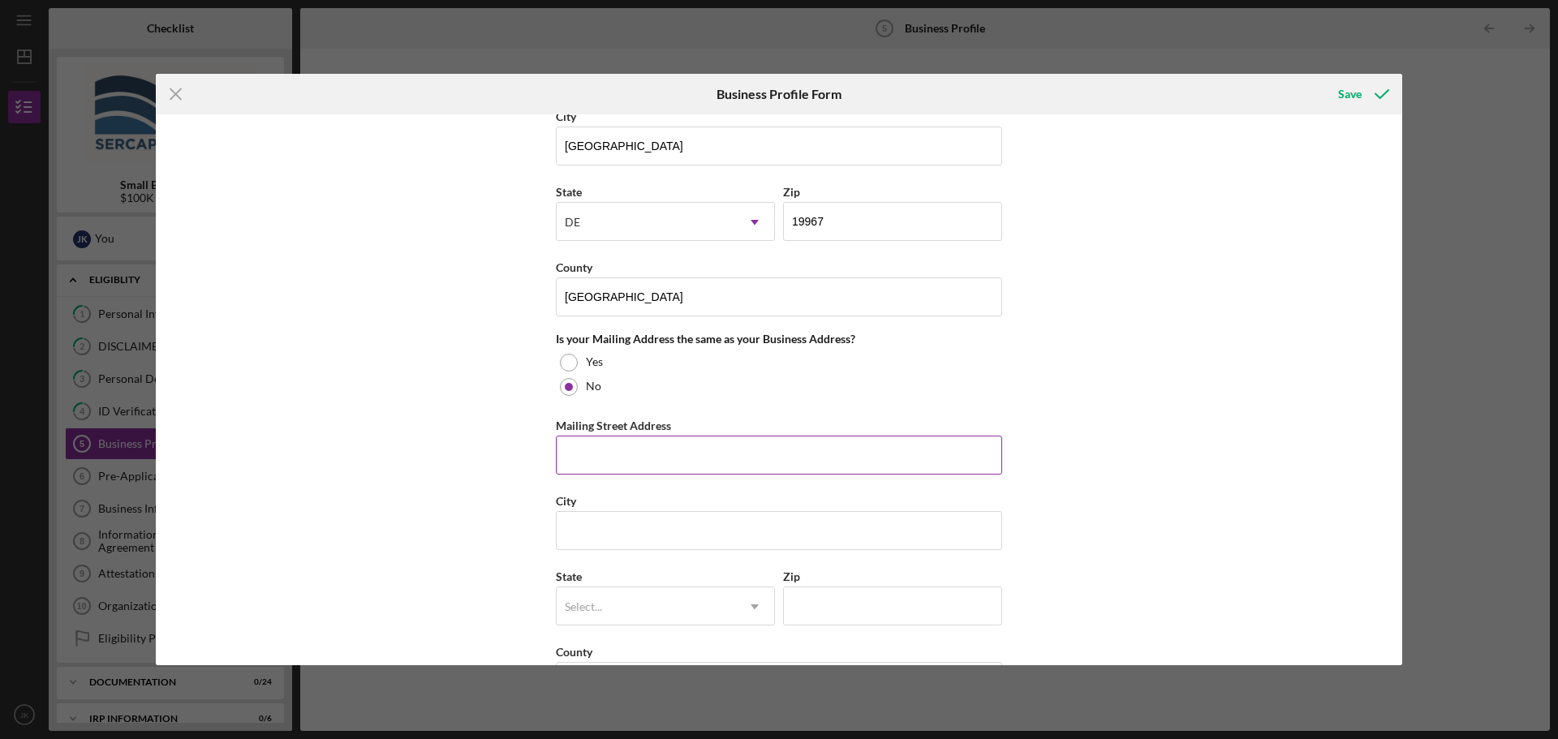
drag, startPoint x: 477, startPoint y: 416, endPoint x: 574, endPoint y: 447, distance: 101.4
click at [478, 418] on div "Business Name [PERSON_NAME] Crabbing Supplies, LLC DBA [PERSON_NAME] Outdoors B…" at bounding box center [779, 389] width 1246 height 551
click at [576, 448] on input "Mailing Street Address" at bounding box center [779, 455] width 446 height 39
type input "[STREET_ADDRESS]"
type input "Frankford"
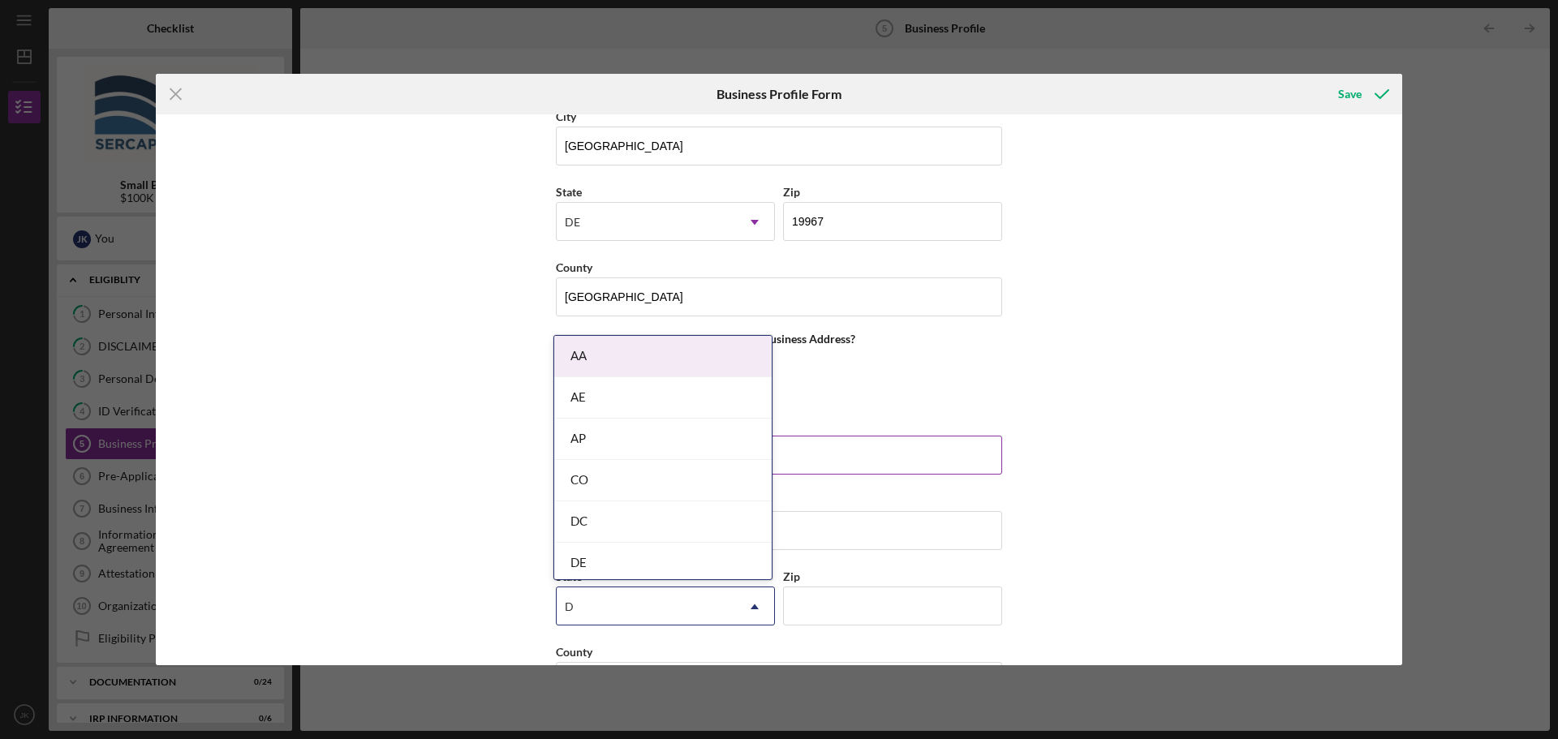
type input "De"
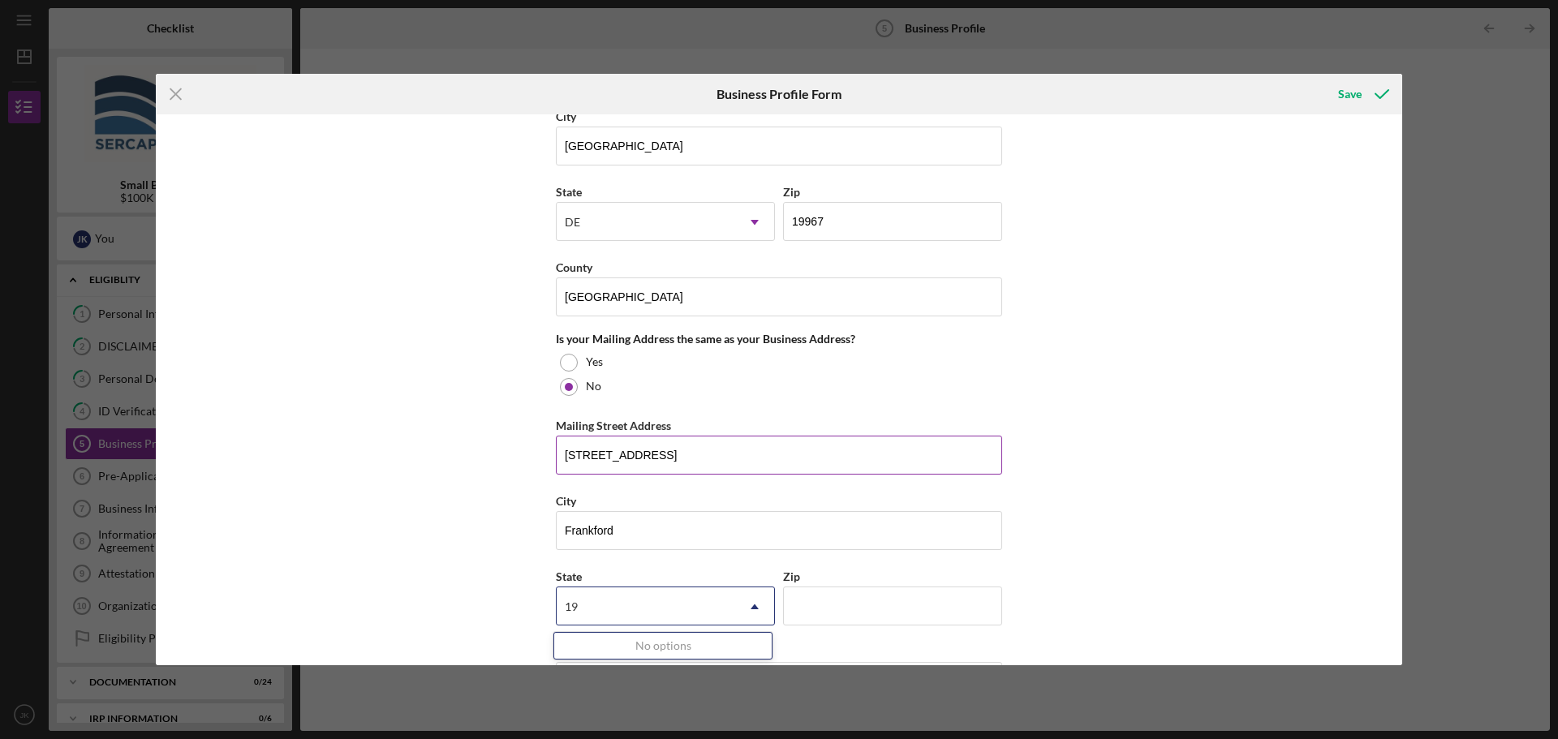
type input "1"
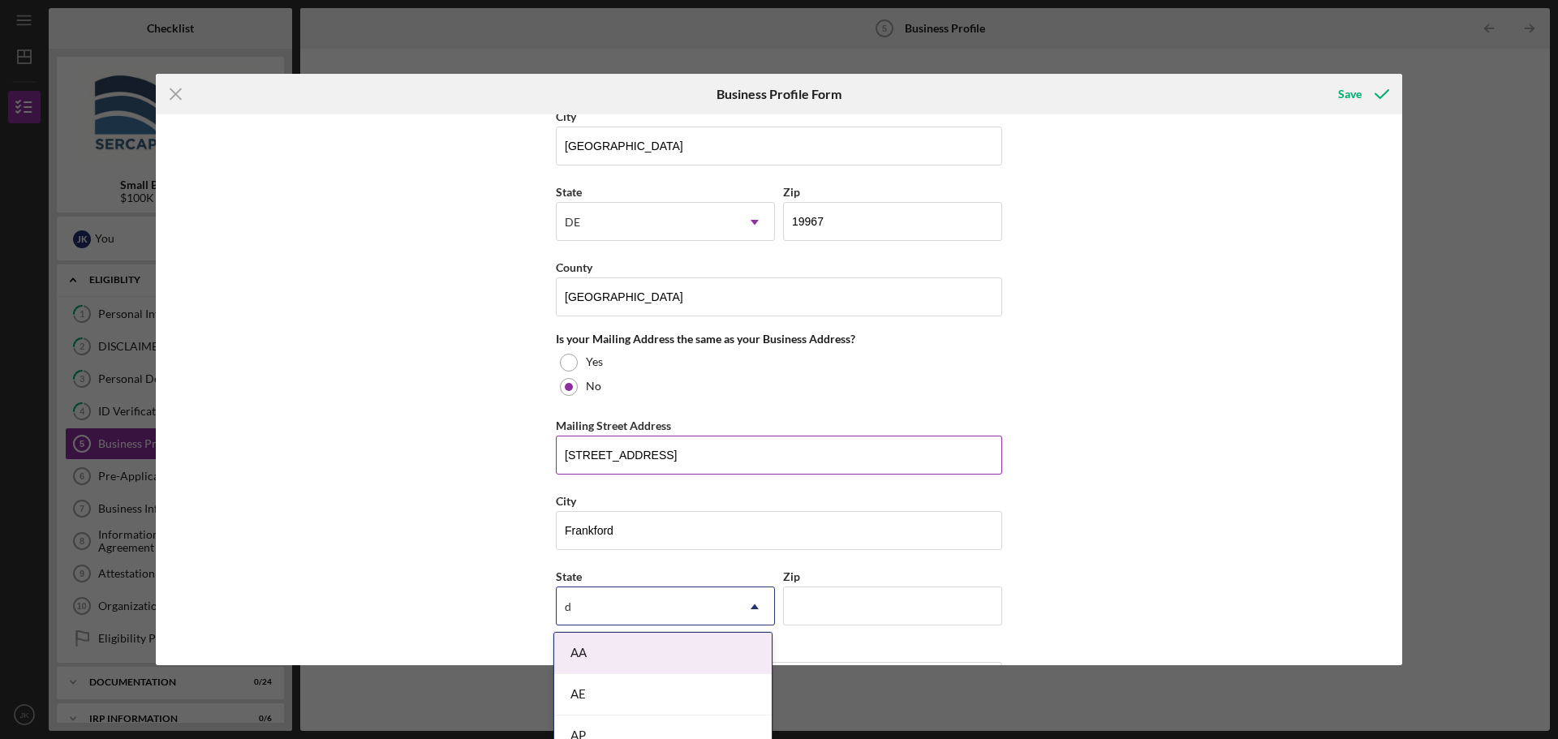
type input "de"
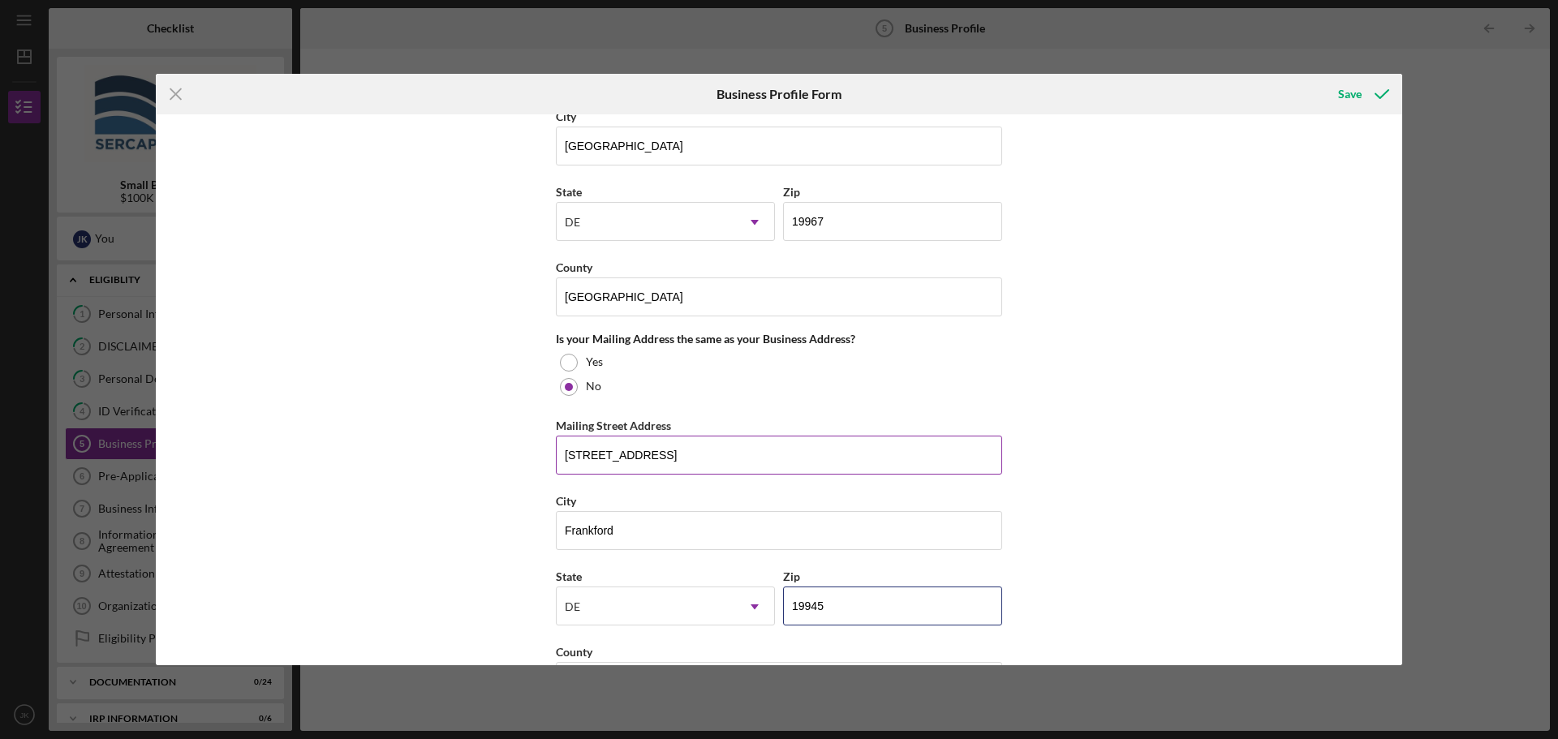
type input "19945"
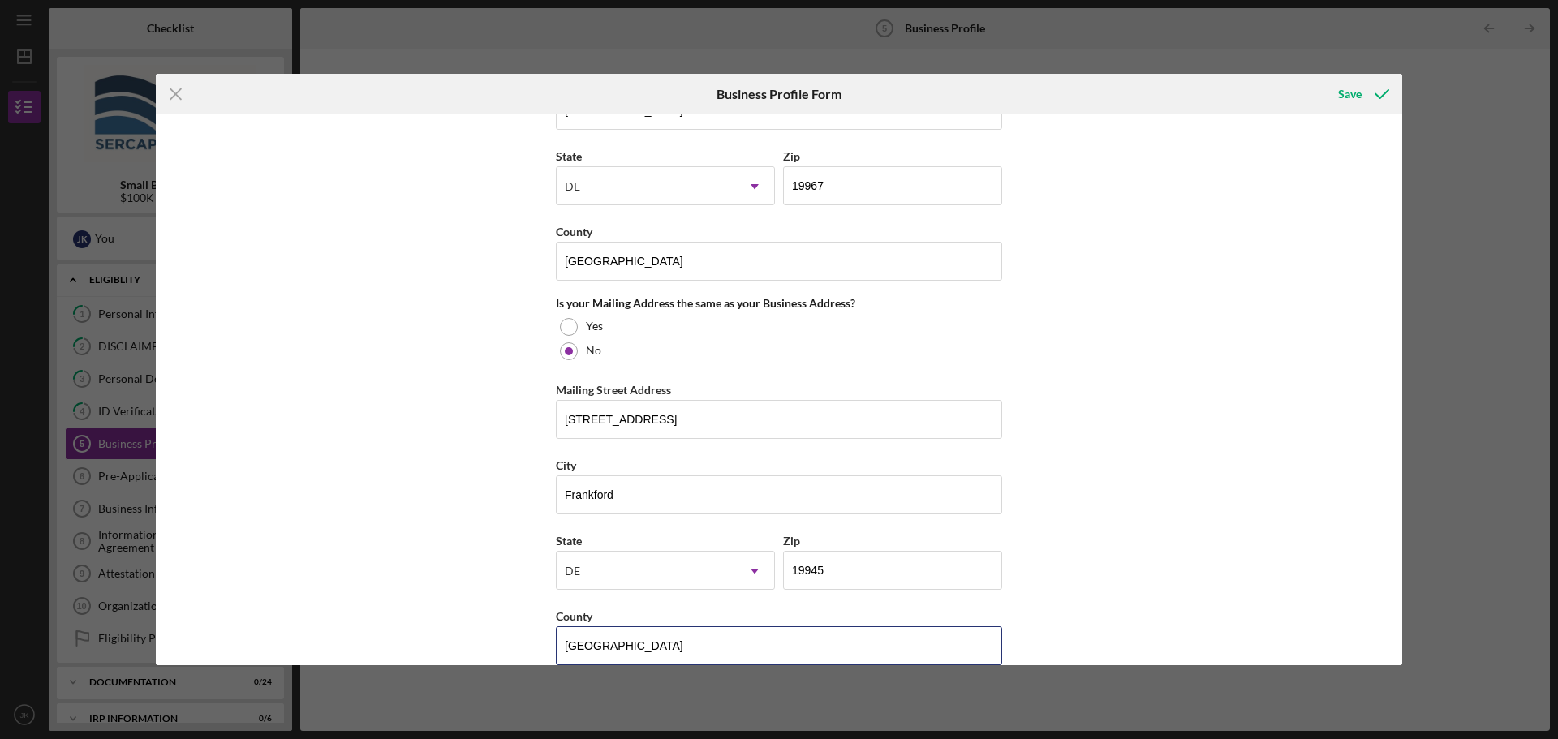
type input "[GEOGRAPHIC_DATA]"
click at [508, 436] on div "Business Name [PERSON_NAME] Crabbing Supplies, LLC DBA [PERSON_NAME] Outdoors B…" at bounding box center [779, 389] width 1246 height 551
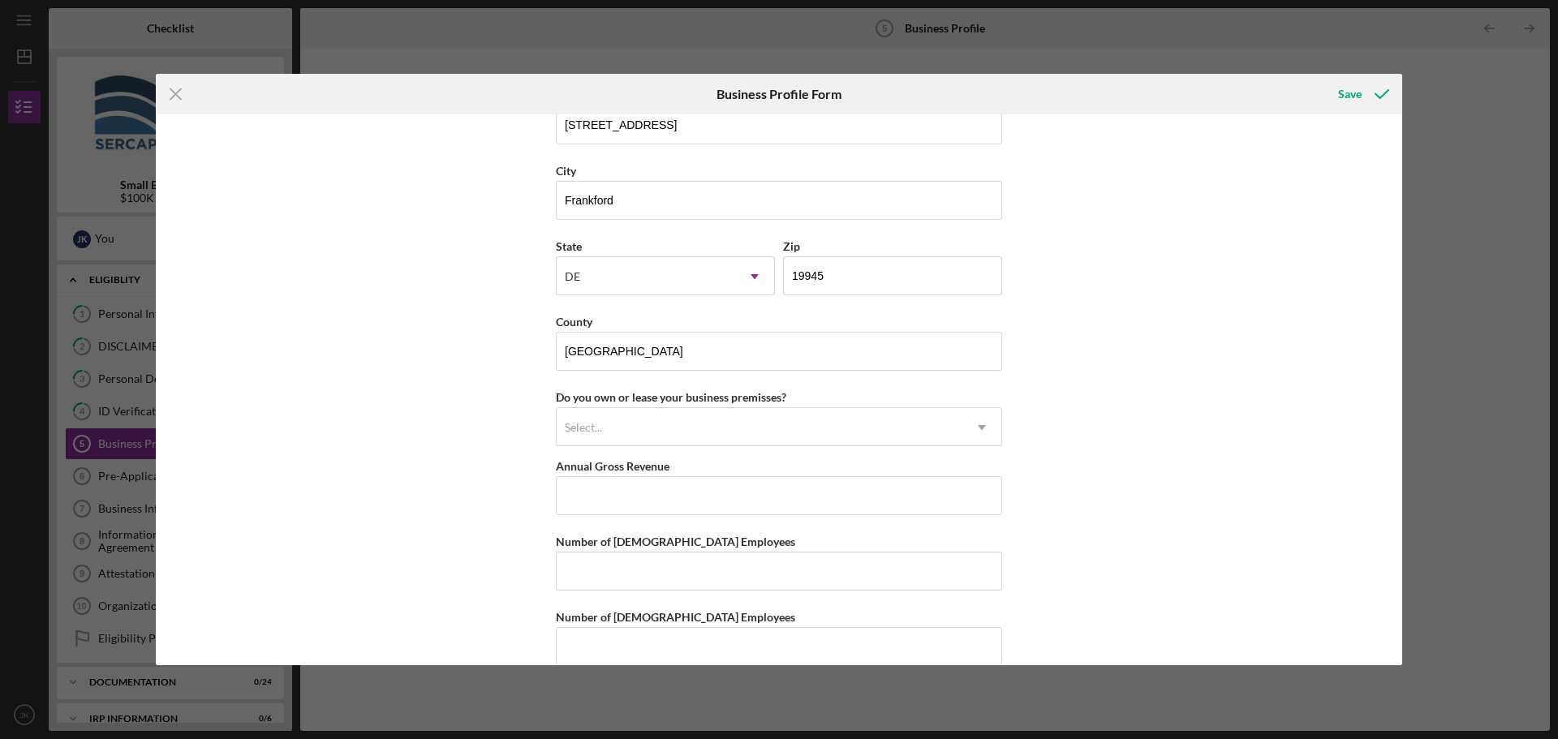
scroll to position [1410, 0]
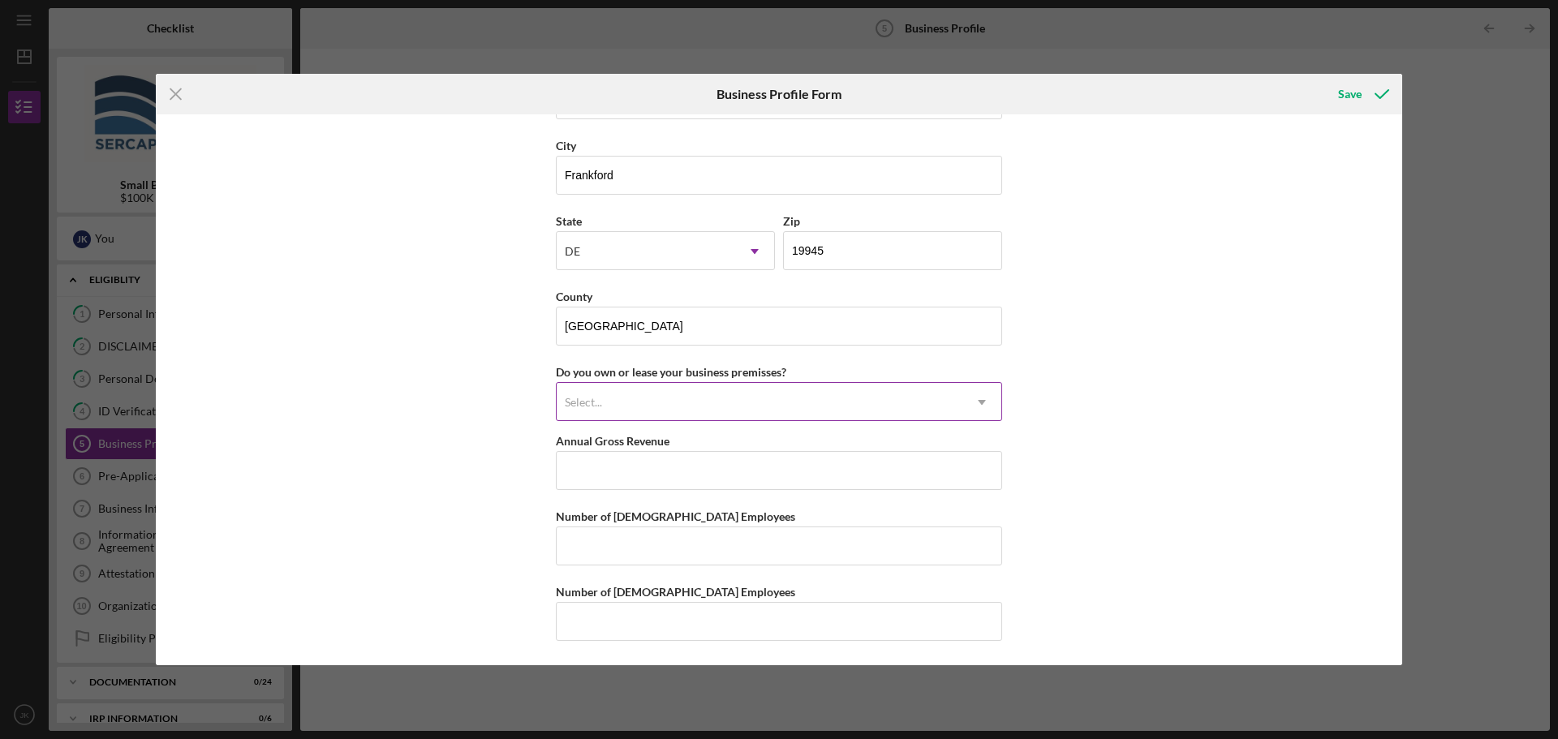
click at [604, 414] on div "Select..." at bounding box center [760, 402] width 406 height 37
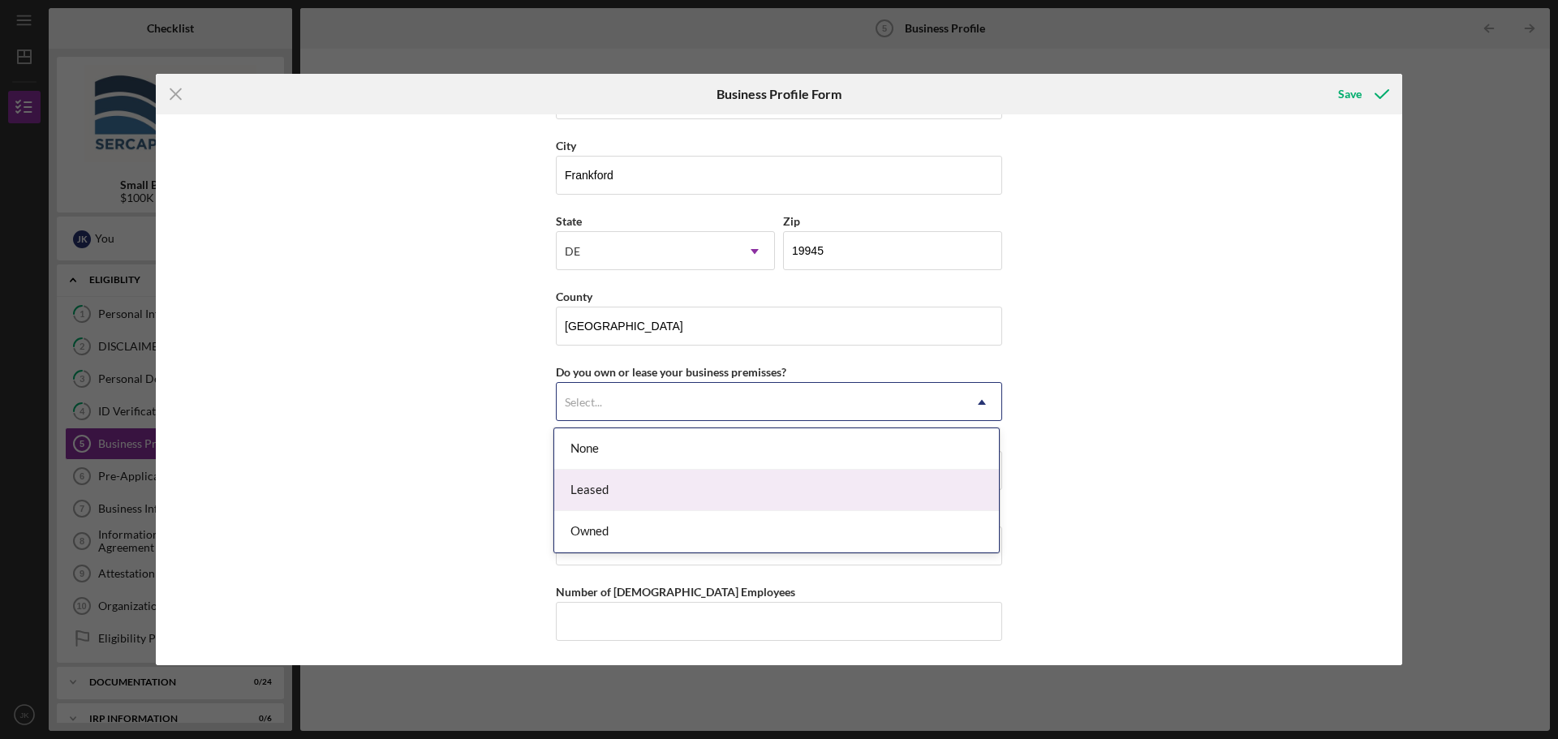
click at [608, 491] on div "Leased" at bounding box center [776, 490] width 445 height 41
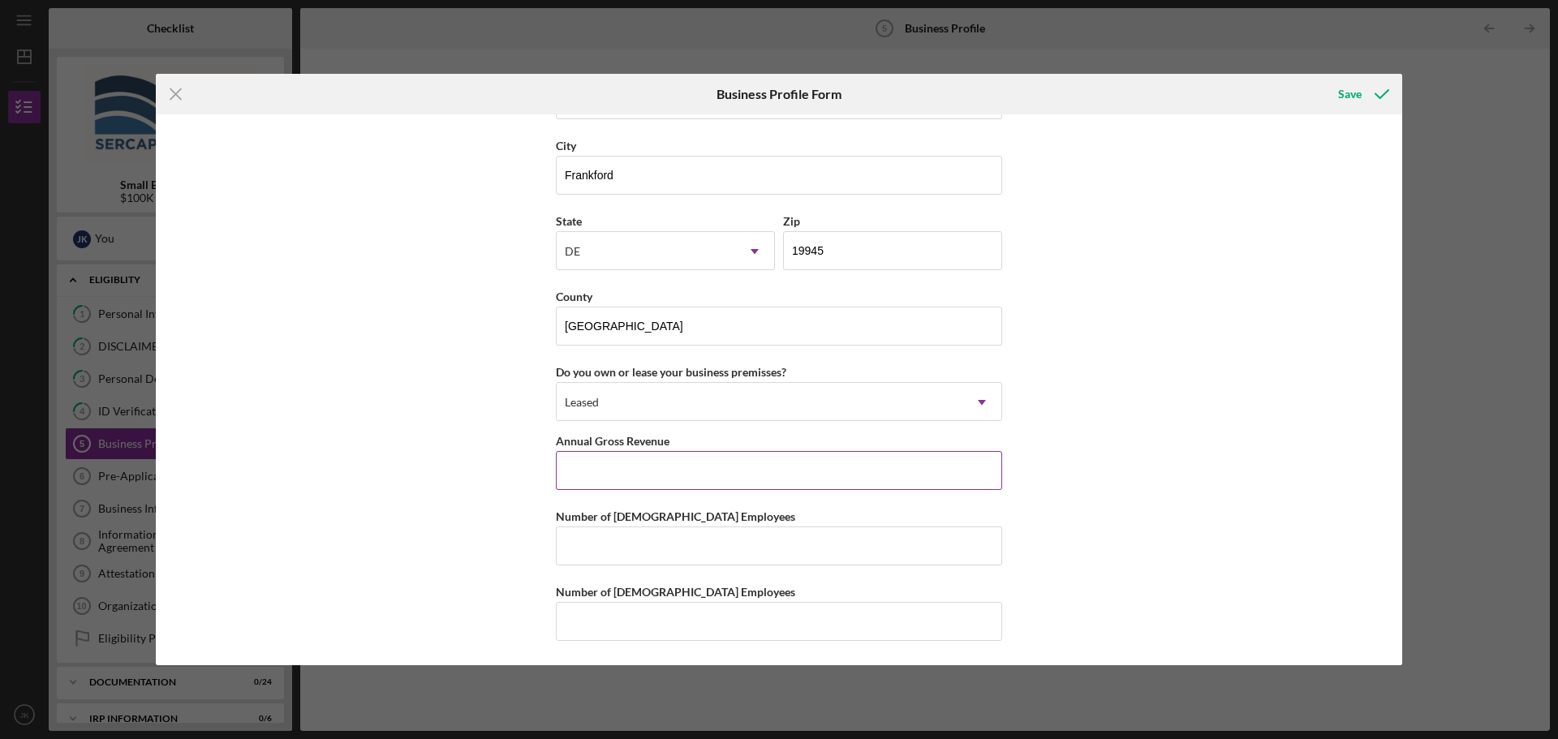
click at [603, 476] on input "Annual Gross Revenue" at bounding box center [779, 470] width 446 height 39
type input "$300,000"
click at [589, 547] on input "Number of [DEMOGRAPHIC_DATA] Employees" at bounding box center [779, 546] width 446 height 39
type input "1"
click at [599, 624] on input "Number of [DEMOGRAPHIC_DATA] Employees" at bounding box center [779, 621] width 446 height 39
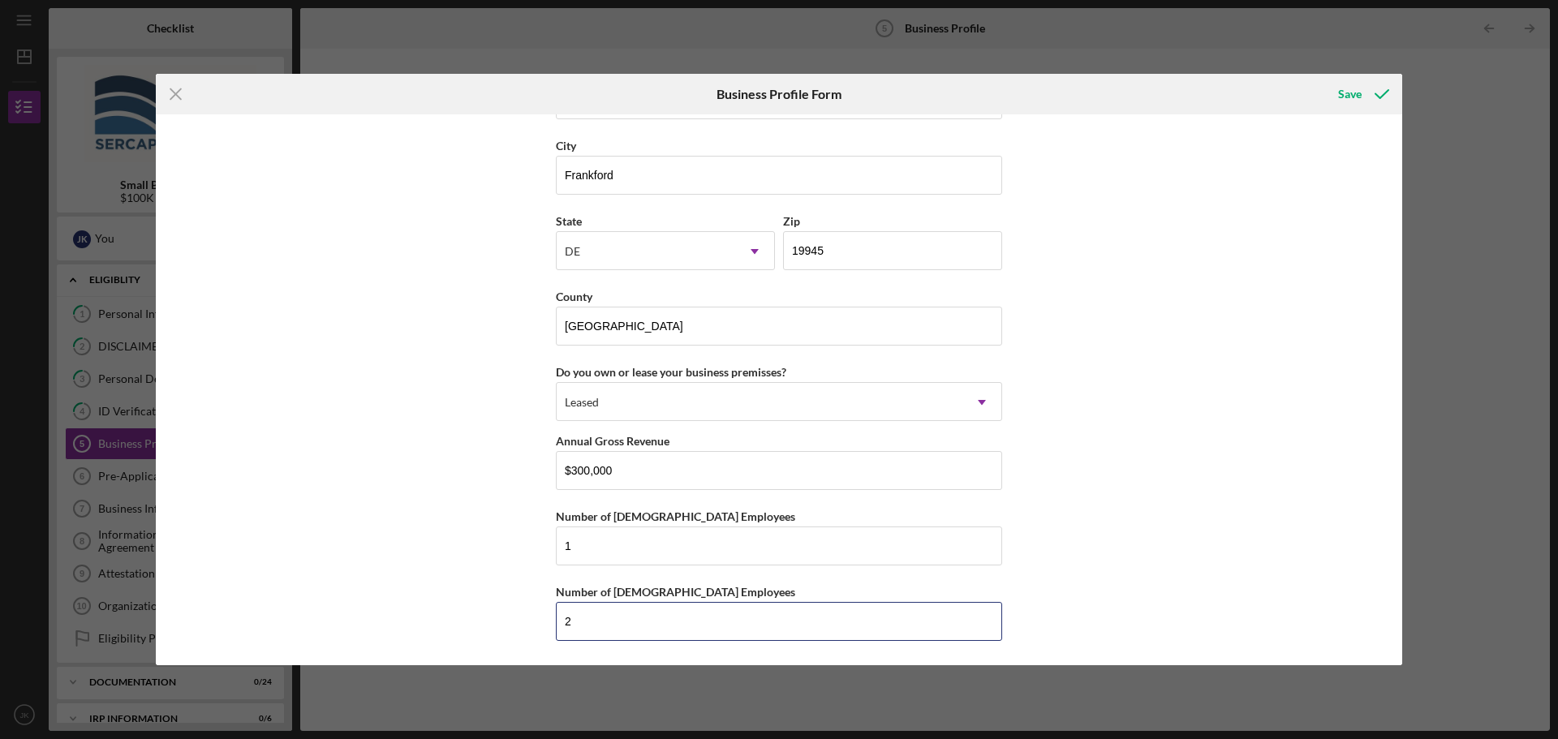
type input "2"
click at [518, 548] on div "Business Name [PERSON_NAME] Crabbing Supplies, LLC DBA [PERSON_NAME] Outdoors B…" at bounding box center [779, 389] width 1246 height 551
click at [1345, 92] on div "Save" at bounding box center [1350, 94] width 24 height 32
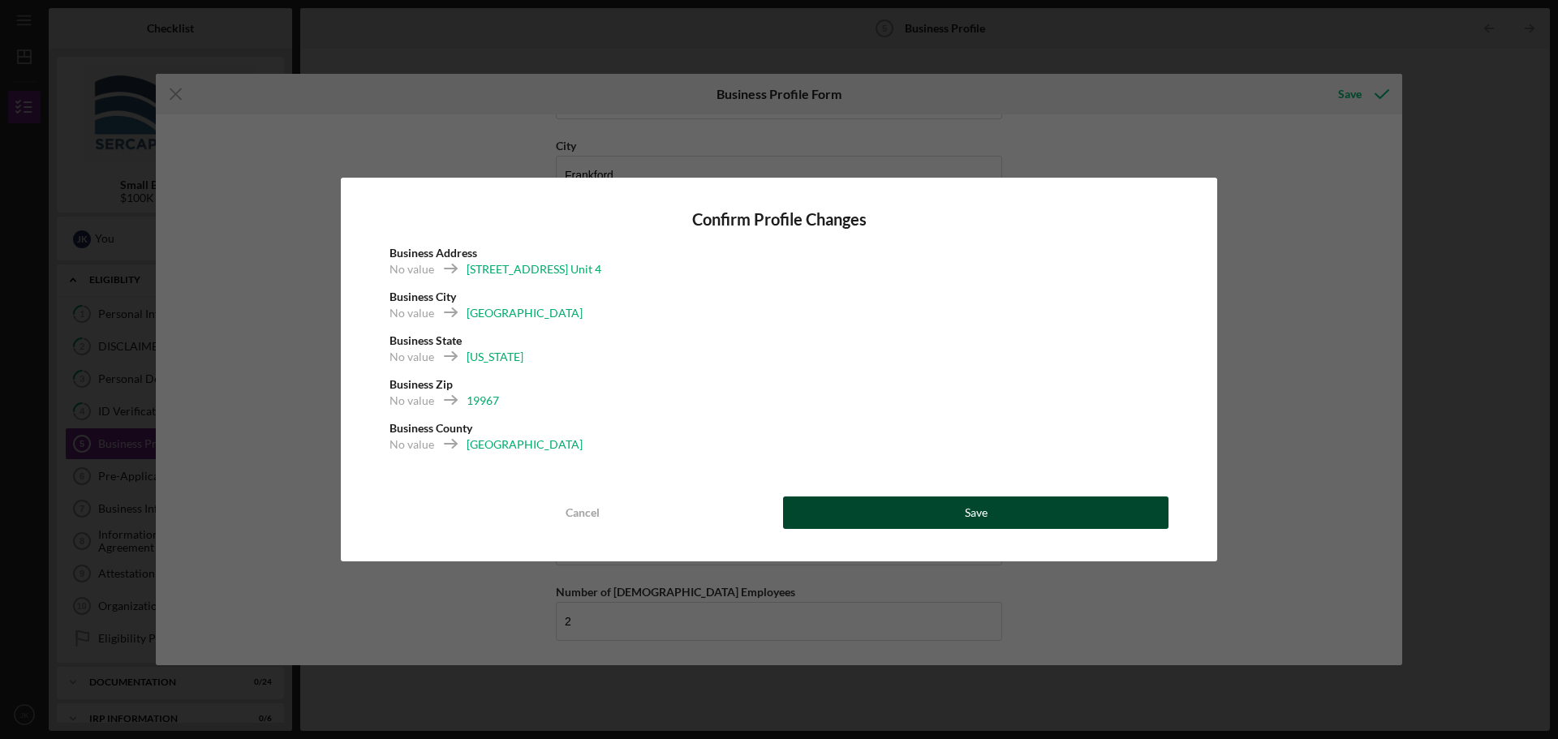
click at [984, 518] on div "Save" at bounding box center [976, 513] width 23 height 32
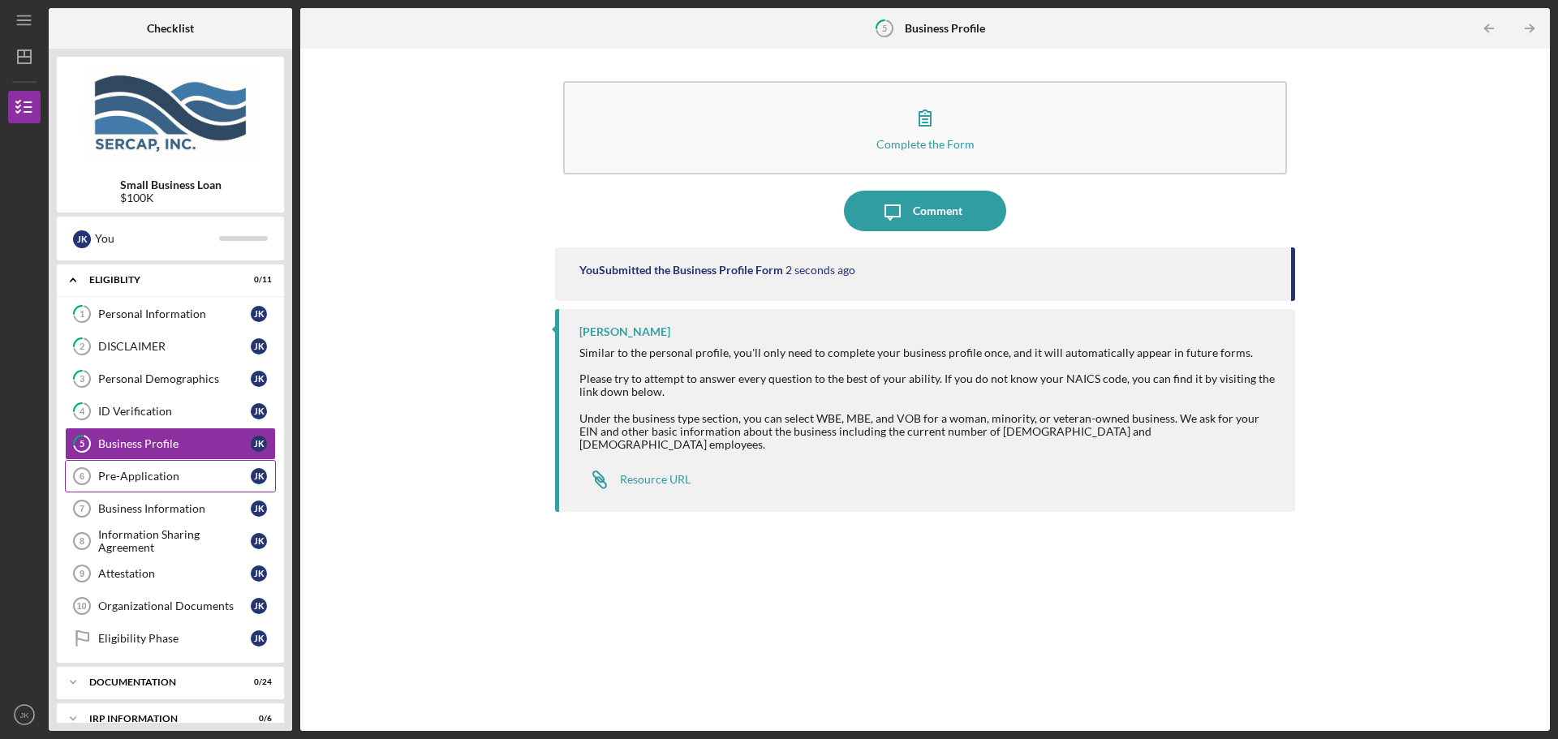
click at [190, 475] on div "Pre-Application" at bounding box center [174, 476] width 153 height 13
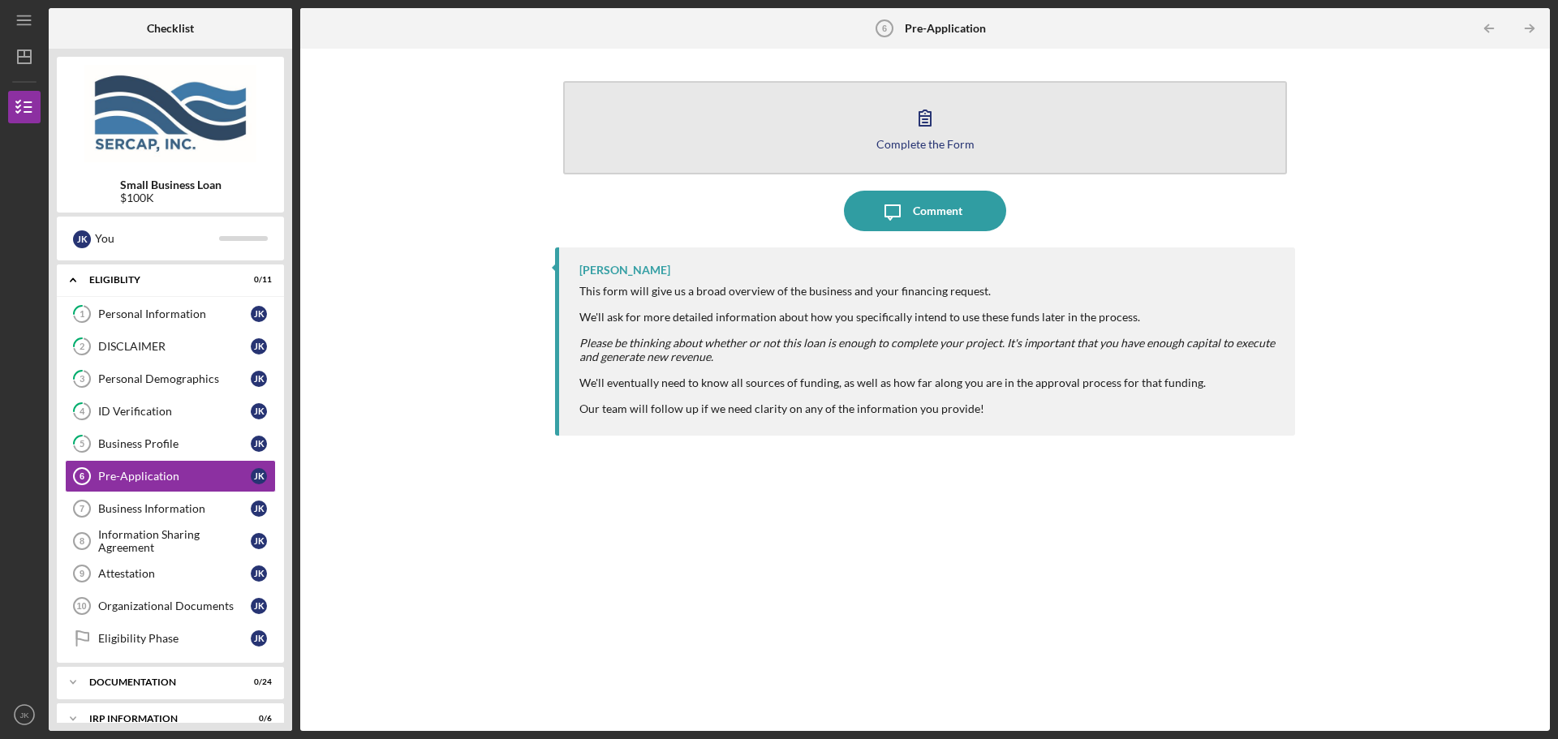
click at [904, 118] on button "Complete the Form Form" at bounding box center [925, 127] width 724 height 93
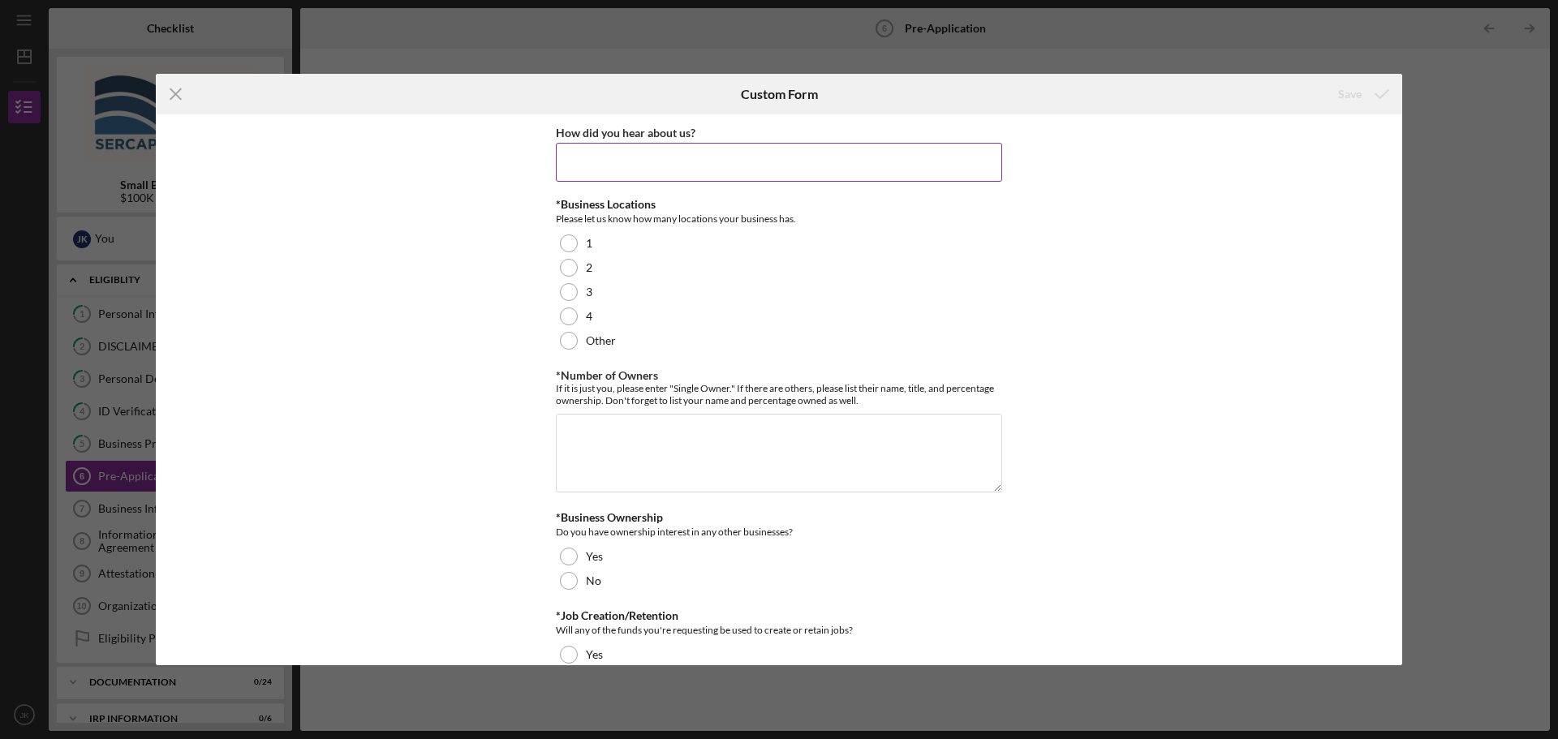
click at [596, 166] on input "How did you hear about us?" at bounding box center [779, 162] width 446 height 39
type input "[PERSON_NAME]"
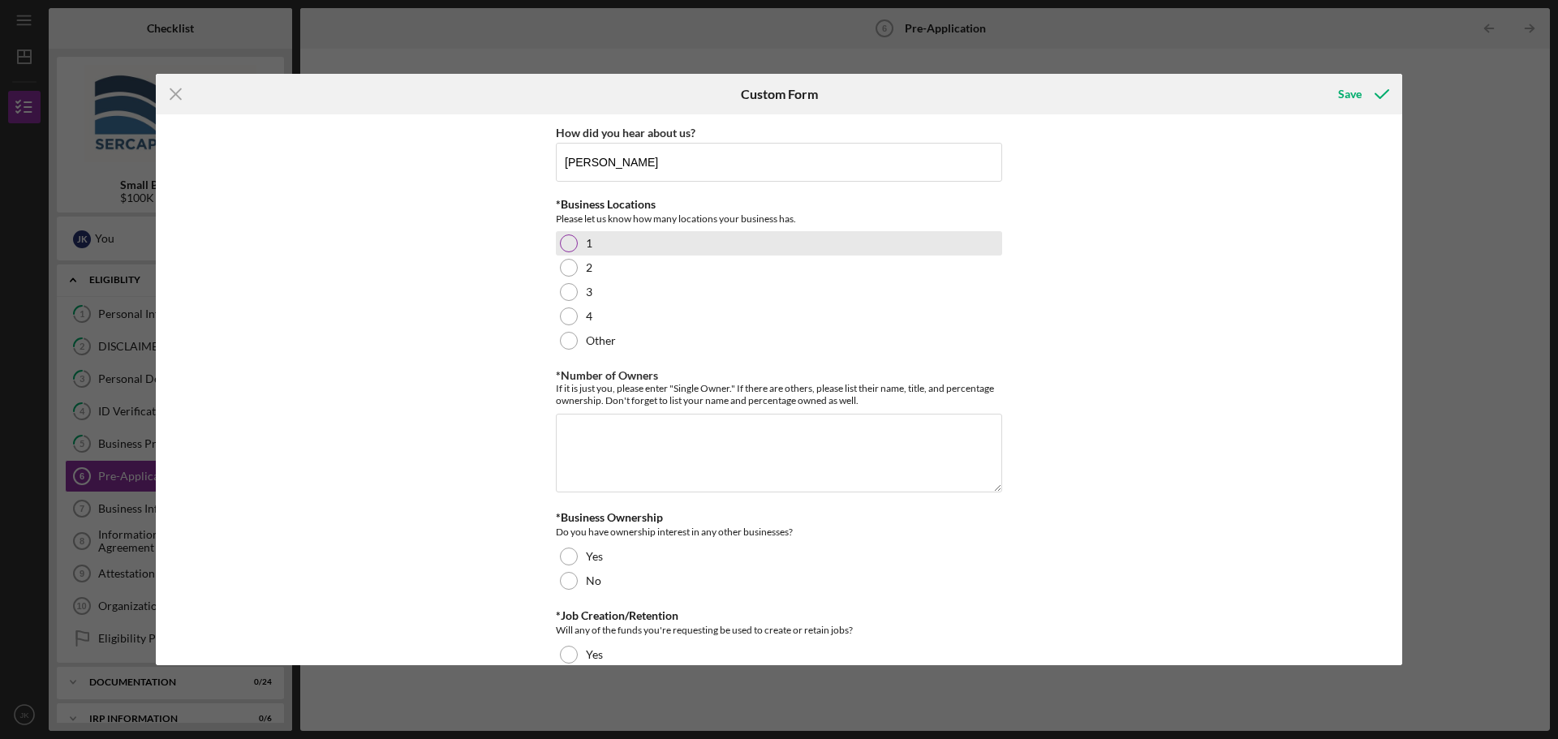
click at [566, 240] on div at bounding box center [569, 243] width 18 height 18
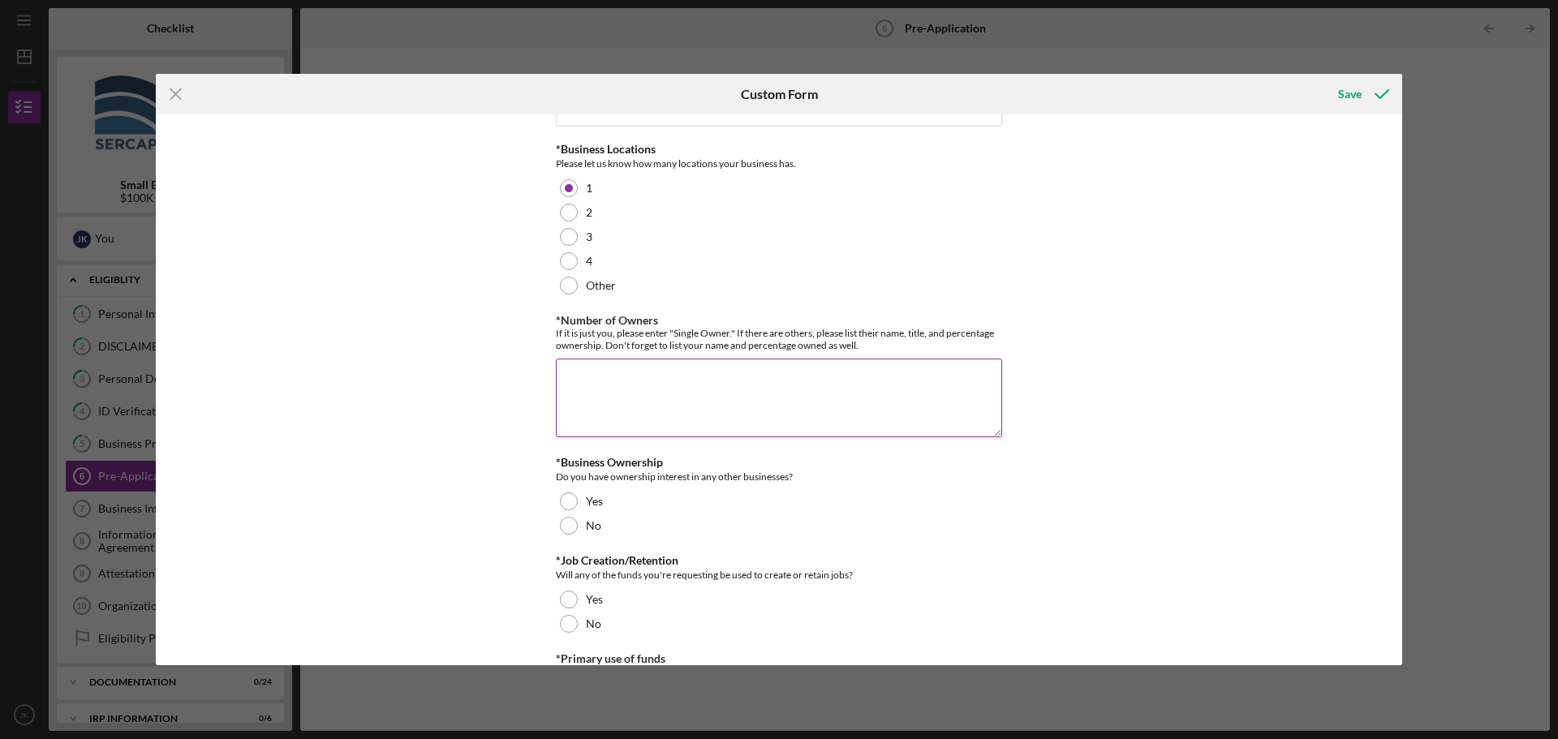
scroll to position [81, 0]
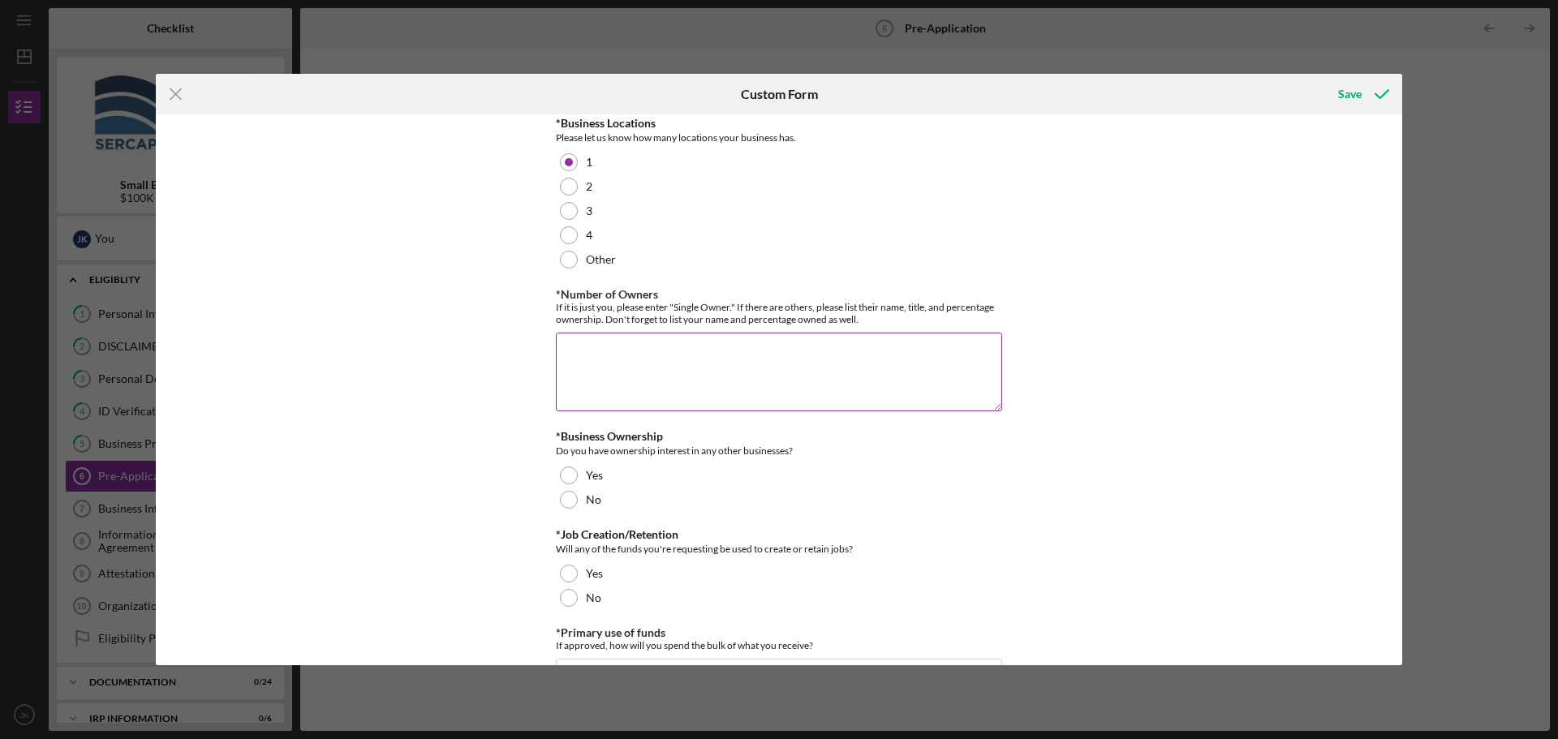
click at [611, 363] on textarea "*Number of Owners" at bounding box center [779, 372] width 446 height 78
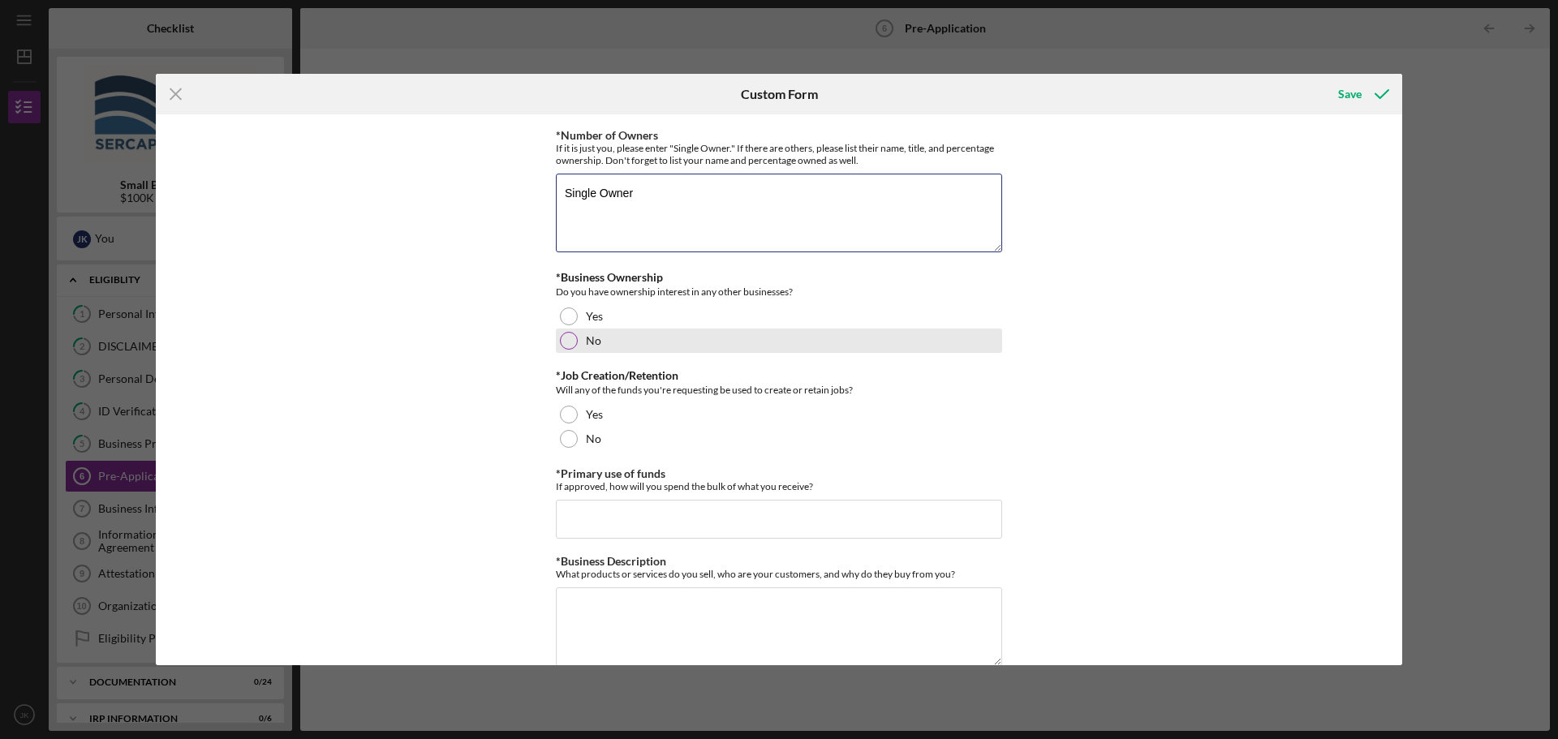
scroll to position [243, 0]
type textarea "Single Owner"
click at [563, 333] on div at bounding box center [569, 338] width 18 height 18
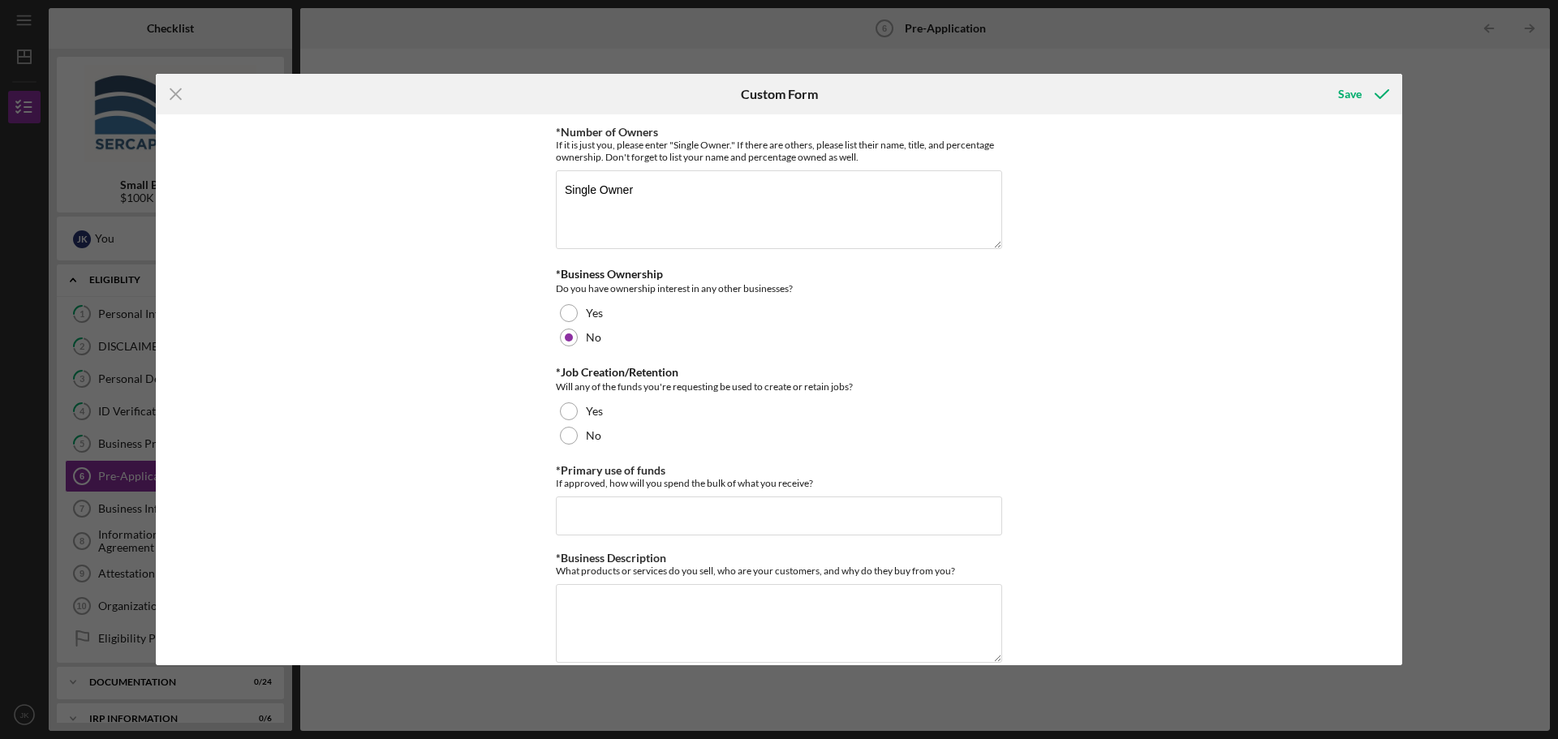
scroll to position [268, 0]
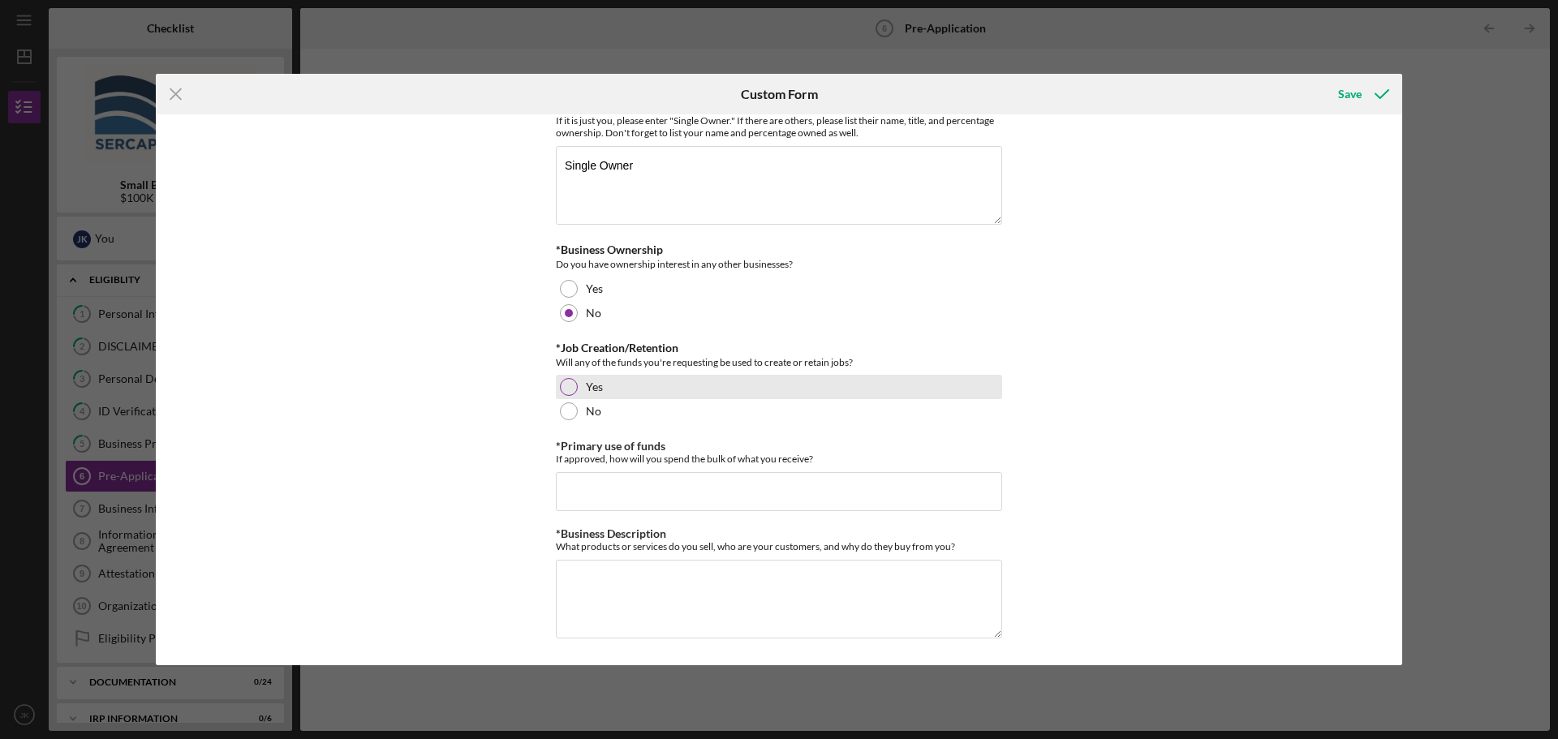
click at [573, 388] on div at bounding box center [569, 387] width 18 height 18
click at [471, 416] on div "How did you hear about us? [PERSON_NAME] *Business Locations Please let us know…" at bounding box center [779, 389] width 1246 height 551
click at [566, 480] on input "*Primary use of funds" at bounding box center [779, 491] width 446 height 39
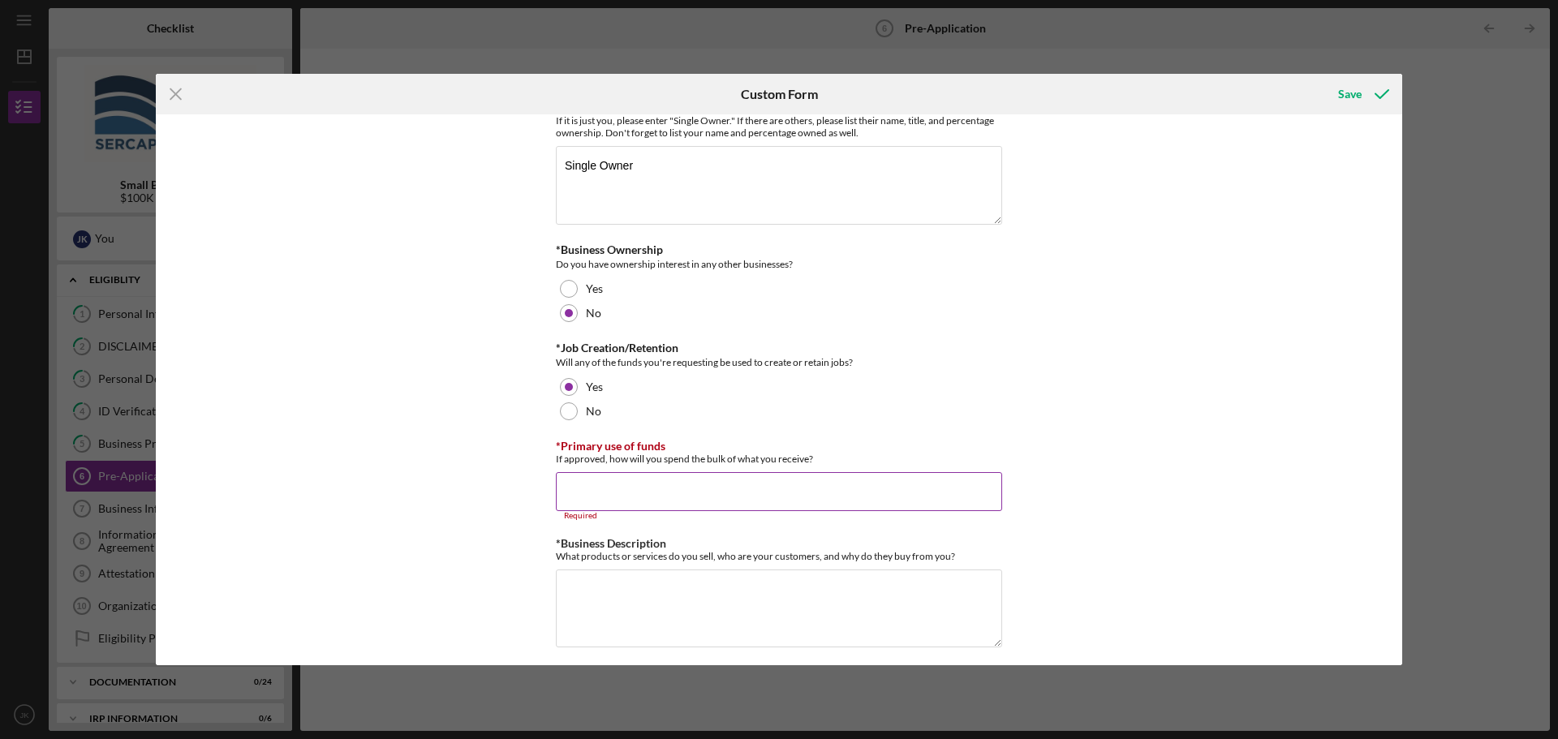
click at [596, 488] on input "*Primary use of funds" at bounding box center [779, 491] width 446 height 39
paste input "pay down investors, consolidate debt, and get some working capital"
click at [565, 495] on input "pay down investors, consolidate debt, and get some working capital" at bounding box center [779, 491] width 446 height 39
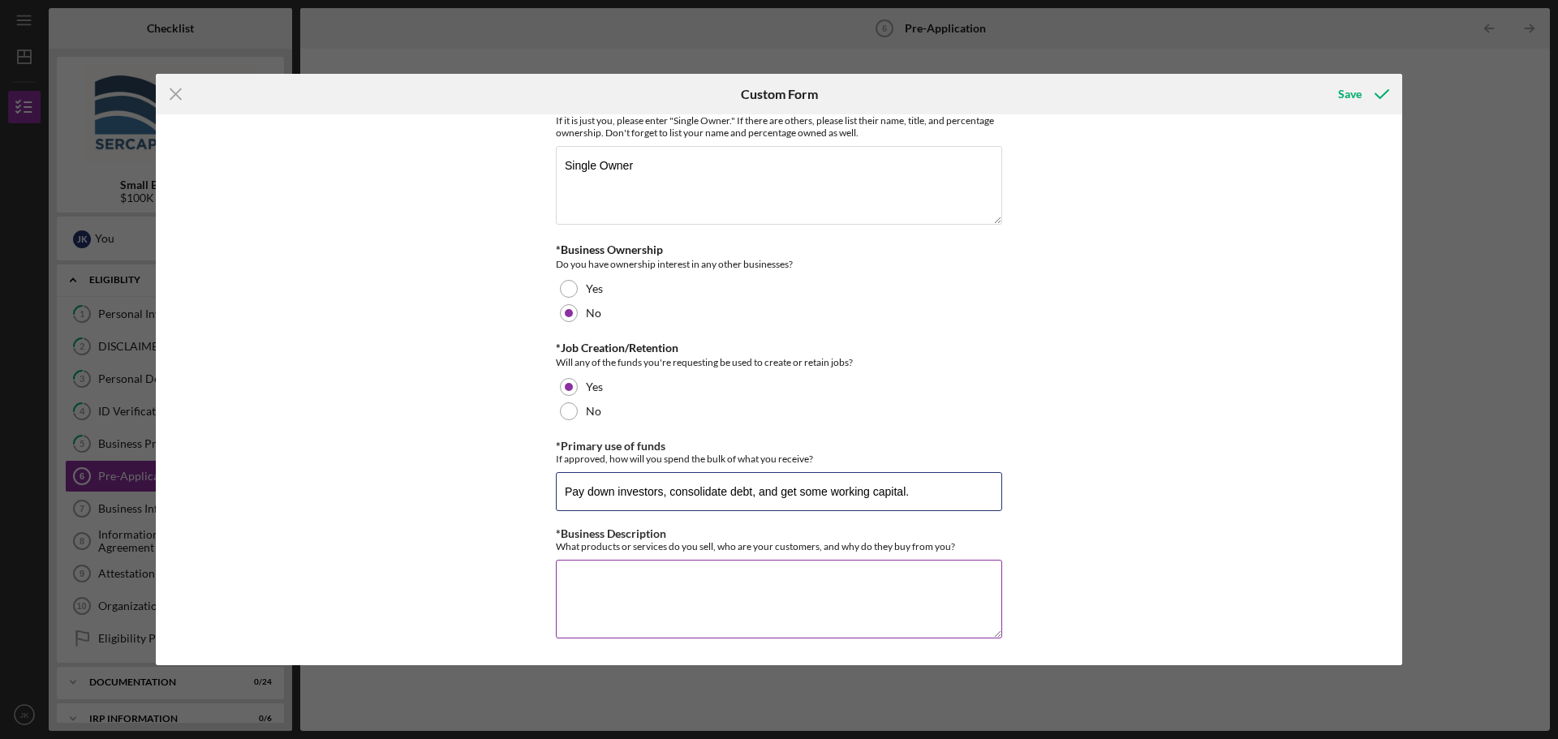
type input "Pay down investors, consolidate debt, and get some working capital."
click at [600, 575] on textarea "*Business Description" at bounding box center [779, 599] width 446 height 78
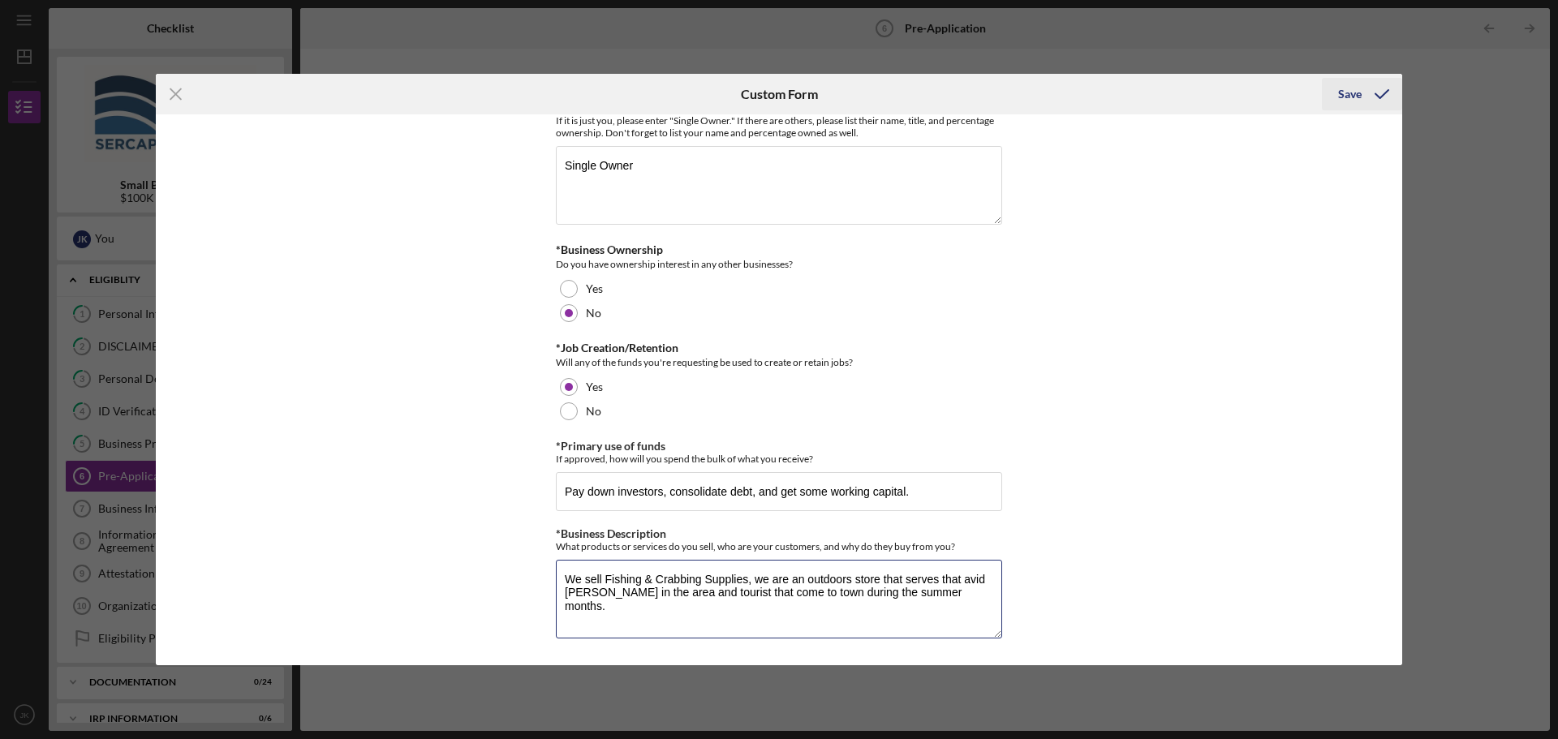
type textarea "We sell Fishing & Crabbing Supplies, we are an outdoors store that serves that …"
click at [1365, 97] on icon "submit" at bounding box center [1382, 94] width 41 height 41
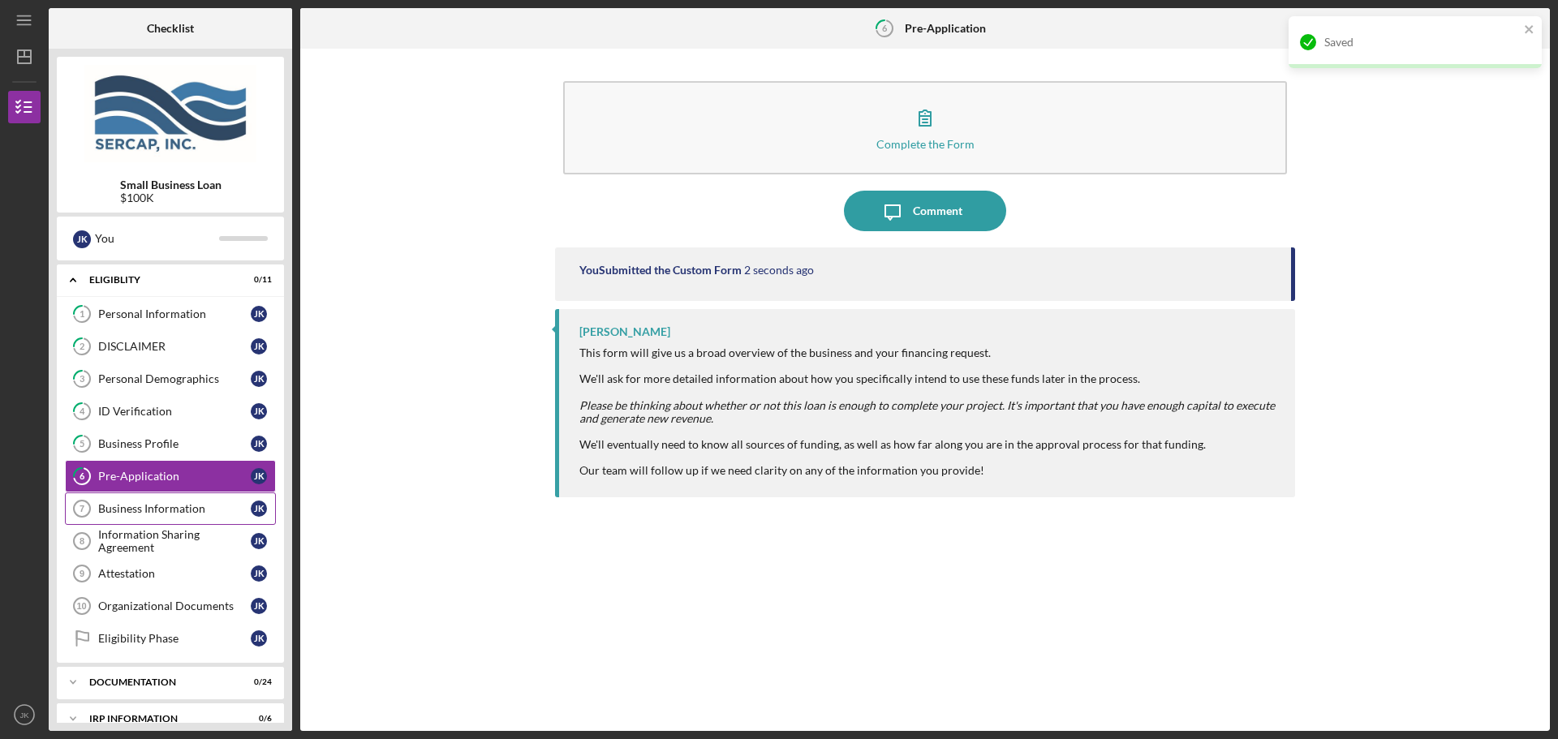
click at [171, 499] on link "Business Information 7 Business Information J K" at bounding box center [170, 509] width 211 height 32
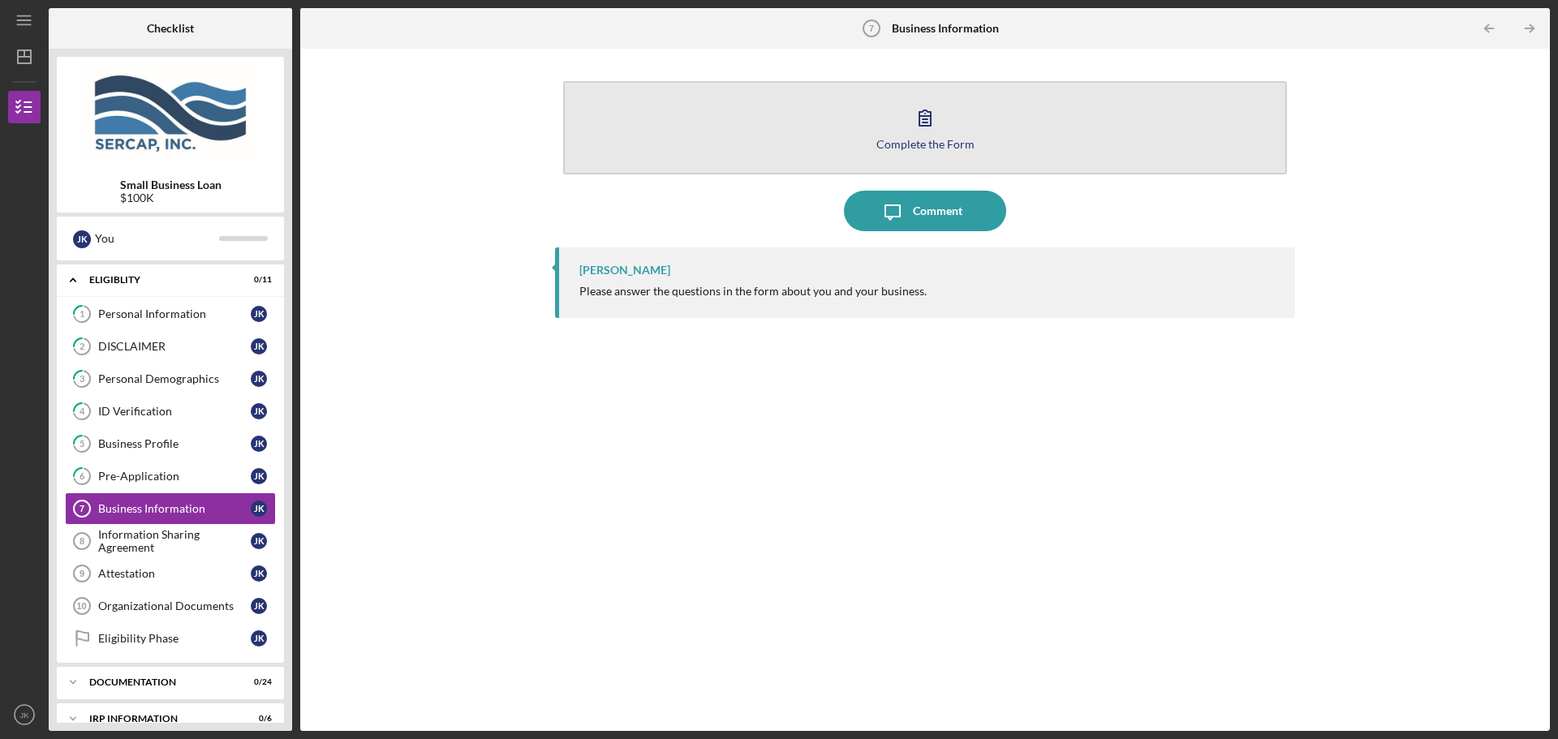
click at [867, 131] on button "Complete the Form Form" at bounding box center [925, 127] width 724 height 93
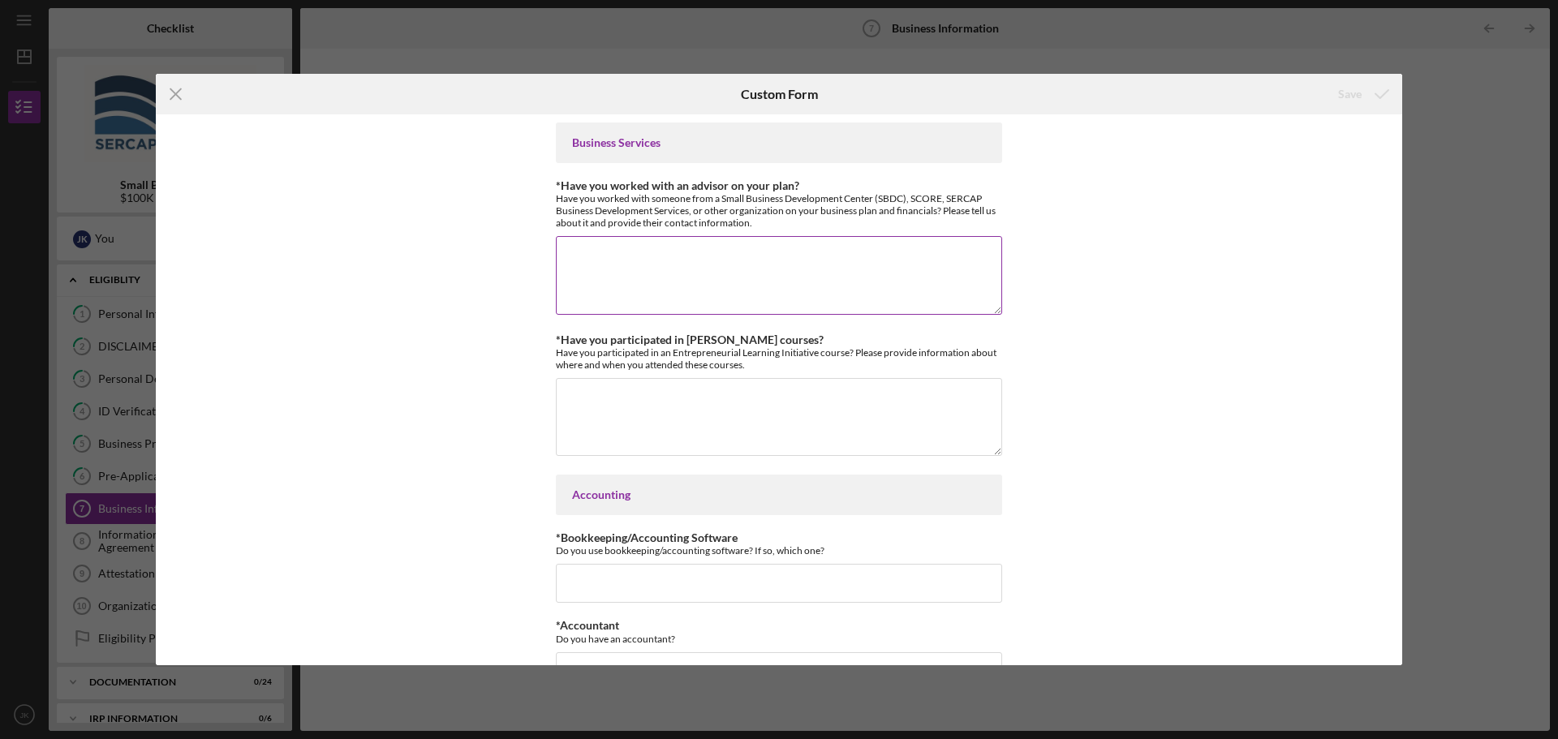
click at [593, 260] on textarea "*Have you worked with an advisor on your plan?" at bounding box center [779, 275] width 446 height 78
type textarea "[PERSON_NAME], SBDC. [PERSON_NAME] was great working with and highly recommend …"
click at [628, 409] on textarea "*Have you participated in [PERSON_NAME] courses?" at bounding box center [779, 417] width 446 height 78
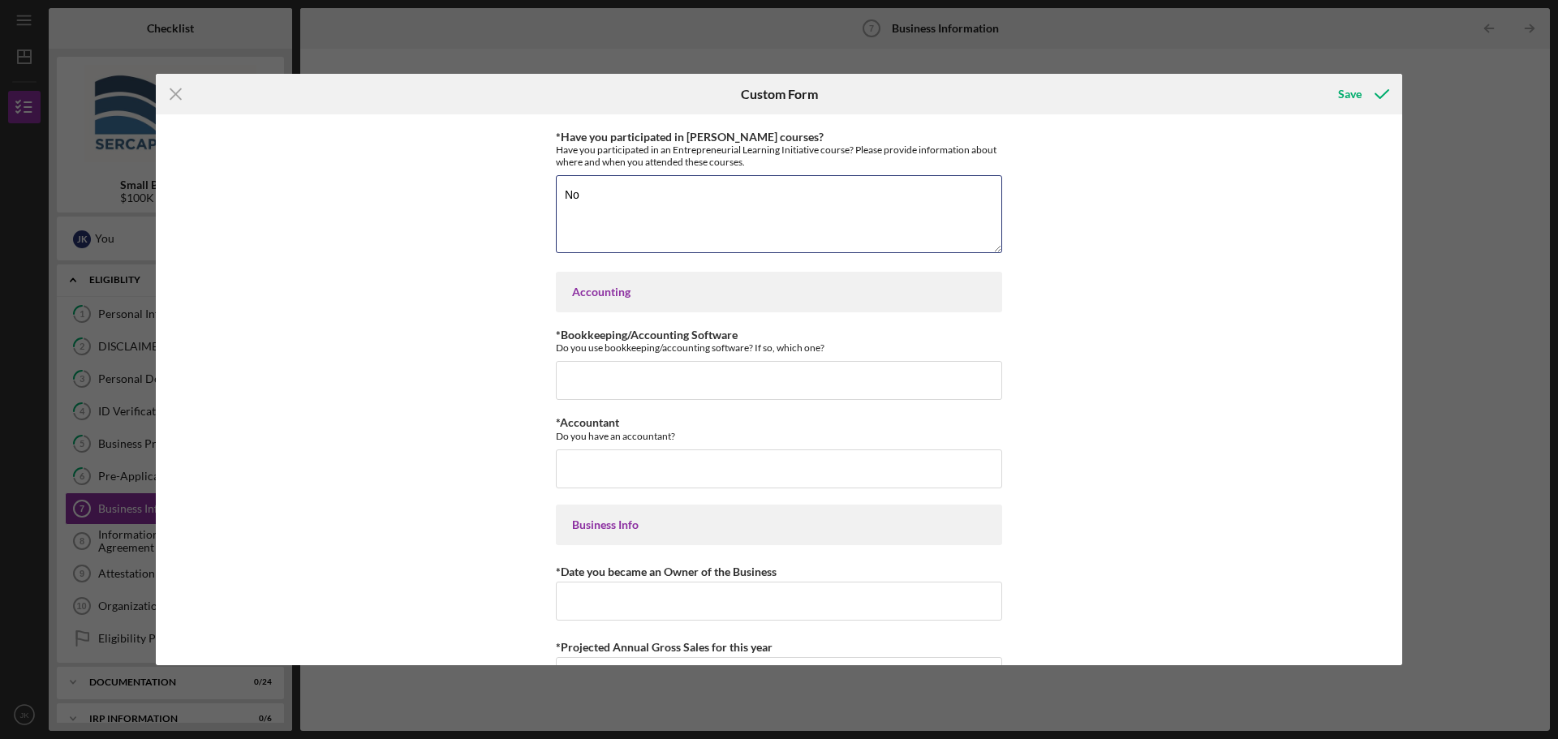
scroll to position [243, 0]
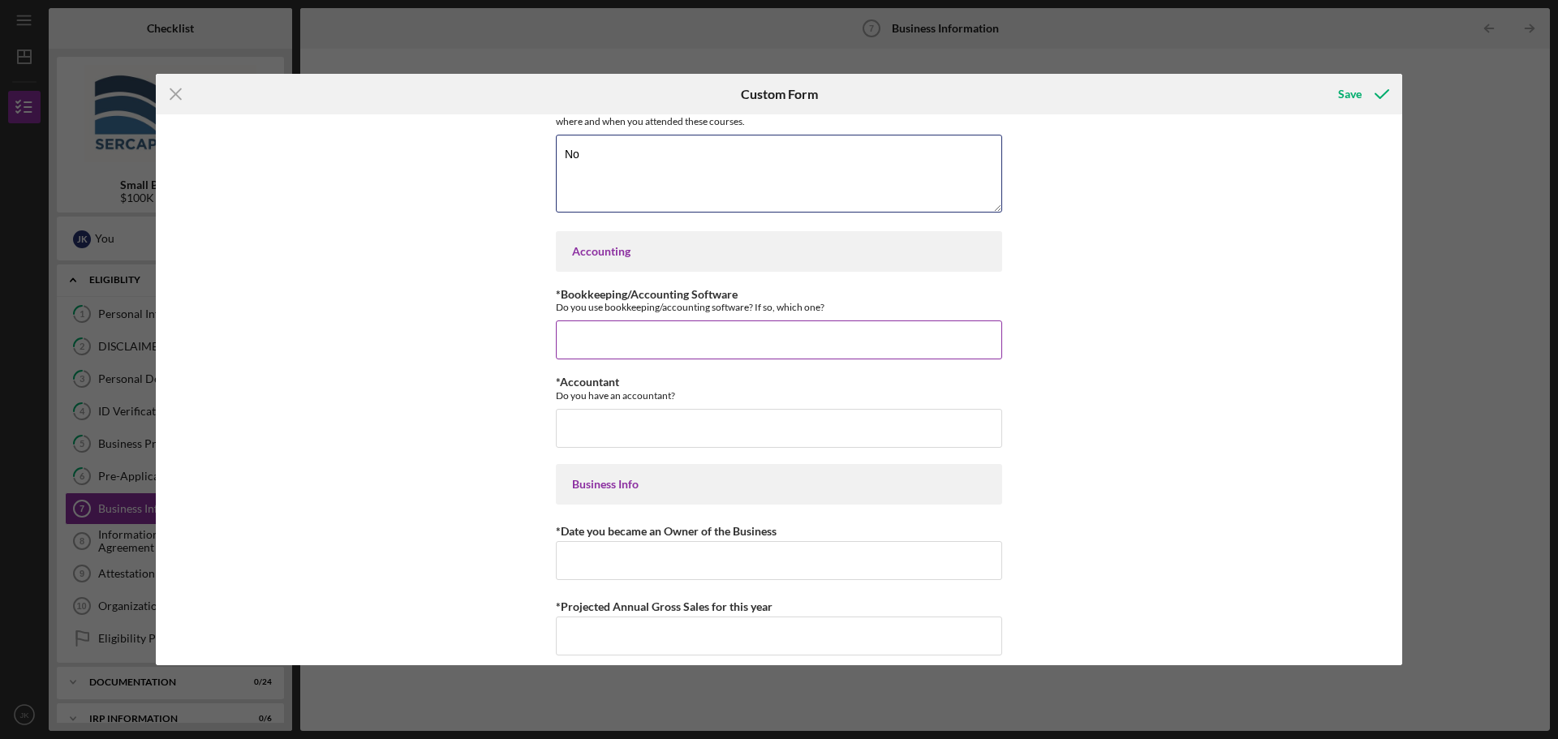
type textarea "No"
click at [615, 346] on input "*Bookkeeping/Accounting Software" at bounding box center [779, 340] width 446 height 39
type input "We currently use Excel to keep track of our expenses."
click at [620, 412] on input "*Accountant" at bounding box center [779, 428] width 446 height 39
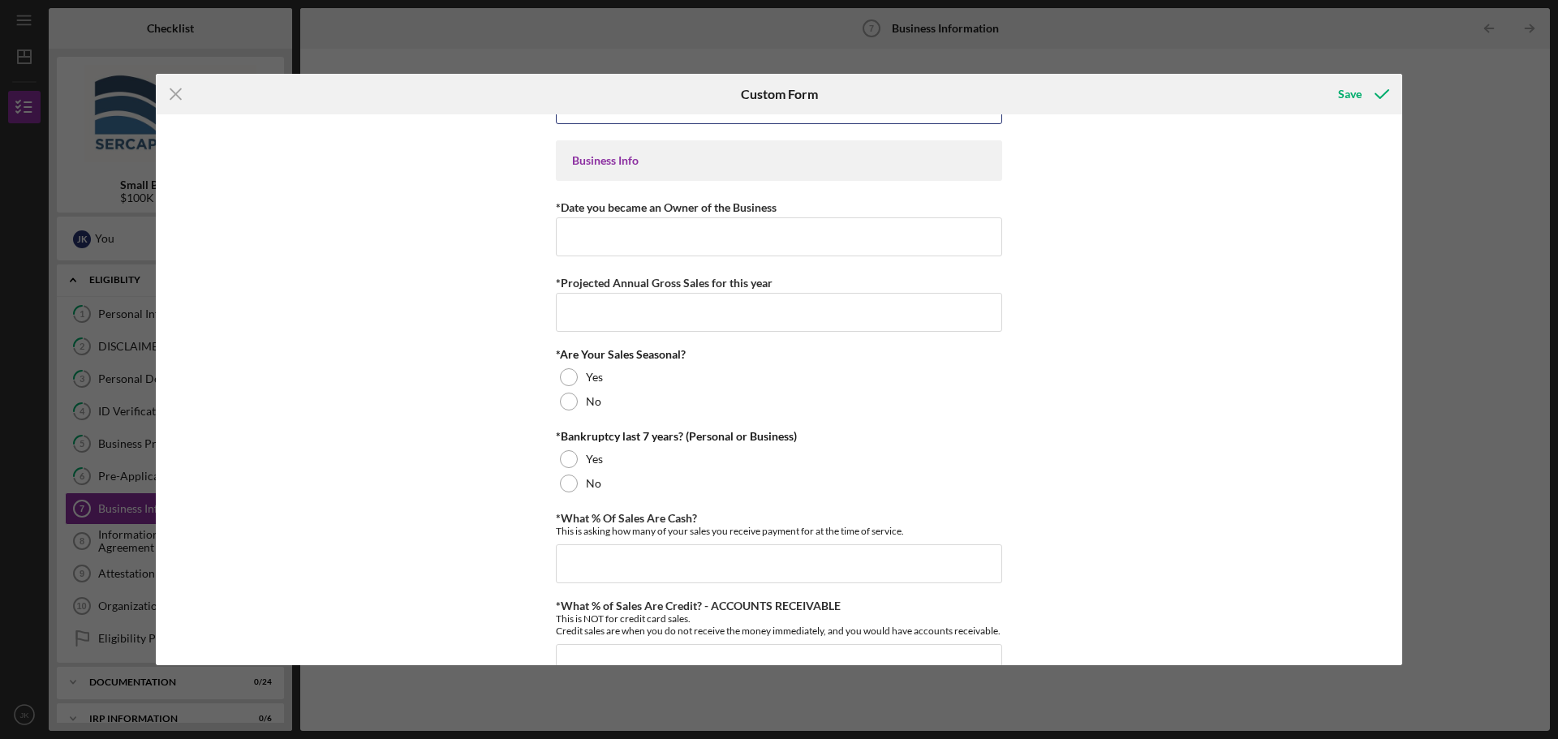
scroll to position [568, 0]
type input "OC Tax Services"
click at [630, 242] on input "*Date you became an Owner of the Business" at bounding box center [779, 236] width 446 height 39
type input "[DATE]"
click at [621, 315] on input "*Projected Annual Gross Sales for this year" at bounding box center [779, 311] width 446 height 39
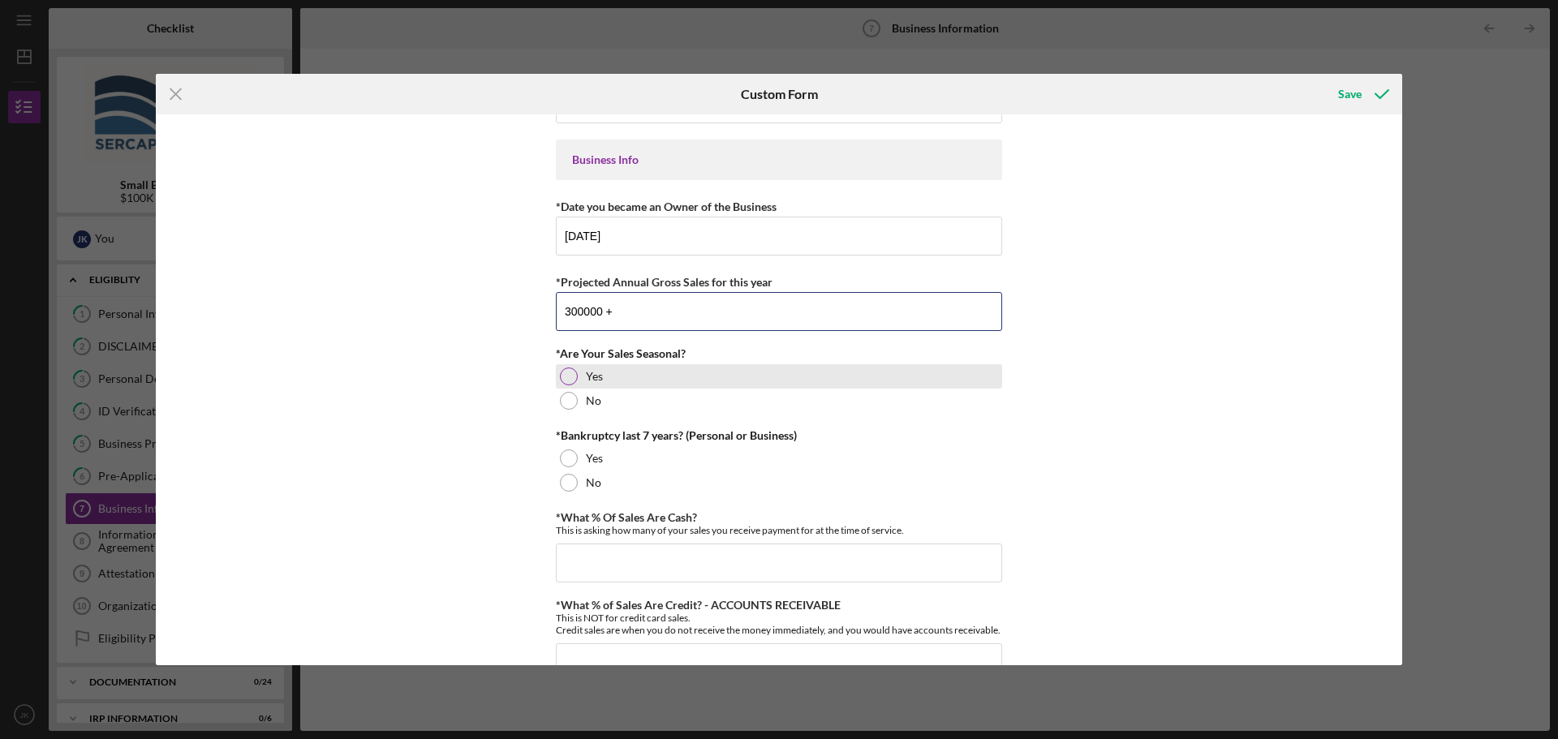
type input "300000 +"
click at [562, 375] on div at bounding box center [569, 377] width 18 height 18
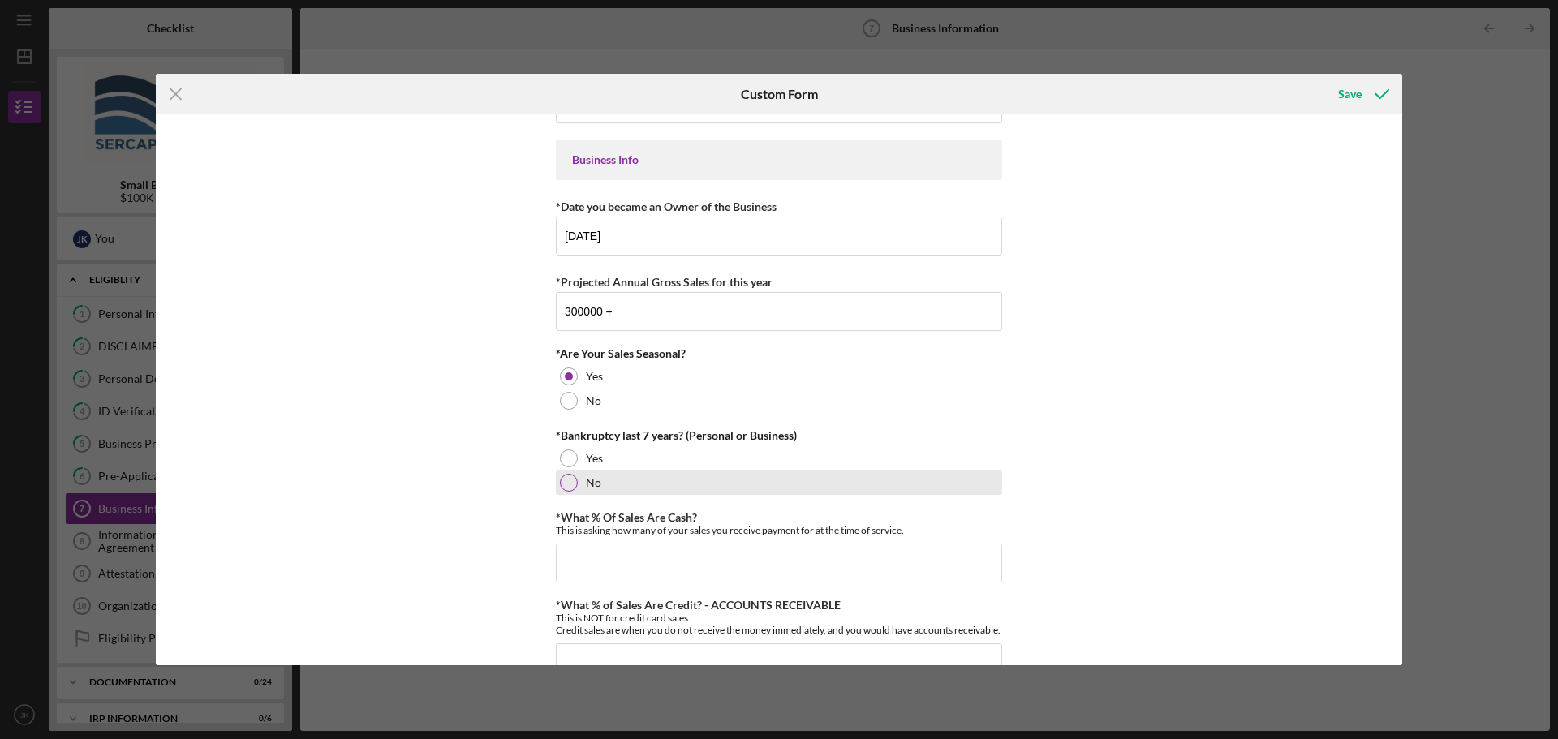
click at [570, 489] on div at bounding box center [569, 483] width 18 height 18
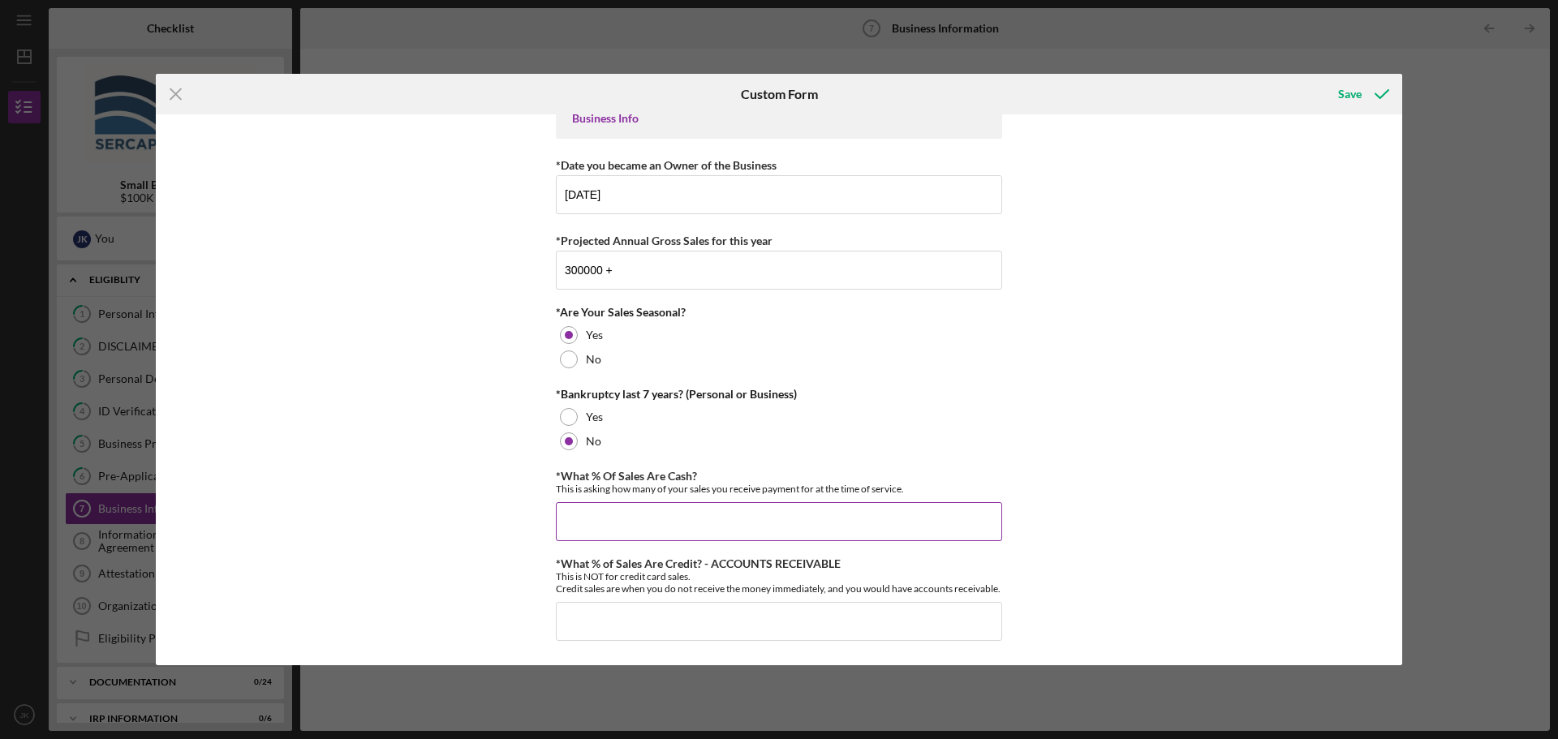
click at [592, 507] on input "*What % Of Sales Are Cash?" at bounding box center [779, 521] width 446 height 39
type input "15.00000%"
click at [595, 617] on input "*What % of Sales Are Credit? - ACCOUNTS RECEIVABLE" at bounding box center [779, 621] width 446 height 39
type input "0%"
click at [461, 563] on div "Business Services *Have you worked with an advisor on your plan? Have you worke…" at bounding box center [779, 389] width 1246 height 551
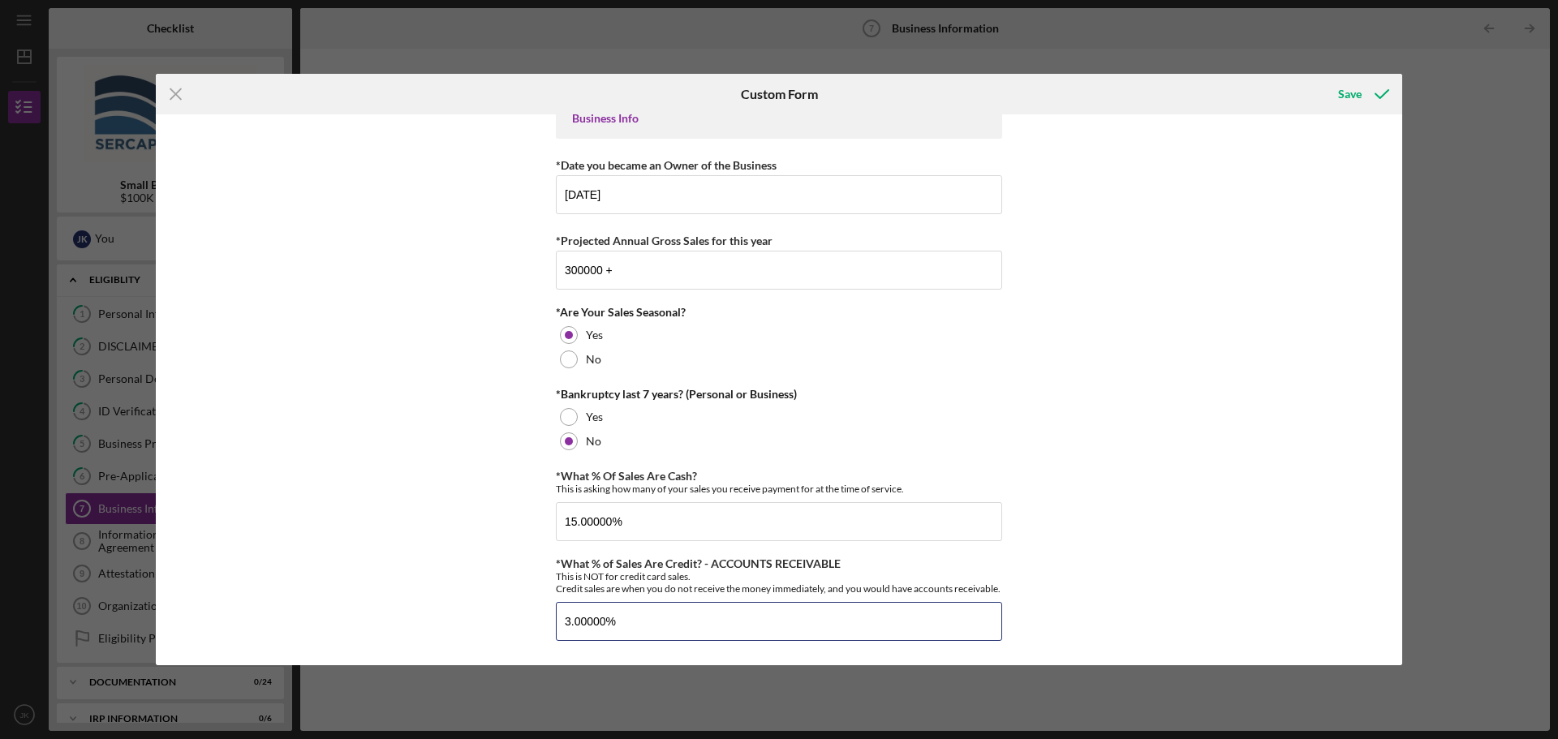
drag, startPoint x: 621, startPoint y: 624, endPoint x: 549, endPoint y: 622, distance: 71.4
click at [551, 622] on div "Business Services *Have you worked with an advisor on your plan? Have you worke…" at bounding box center [779, 389] width 1246 height 551
type input "0.00000%"
click at [1141, 426] on div "Business Services *Have you worked with an advisor on your plan? Have you worke…" at bounding box center [779, 389] width 1246 height 551
click at [1341, 92] on div "Save" at bounding box center [1350, 94] width 24 height 32
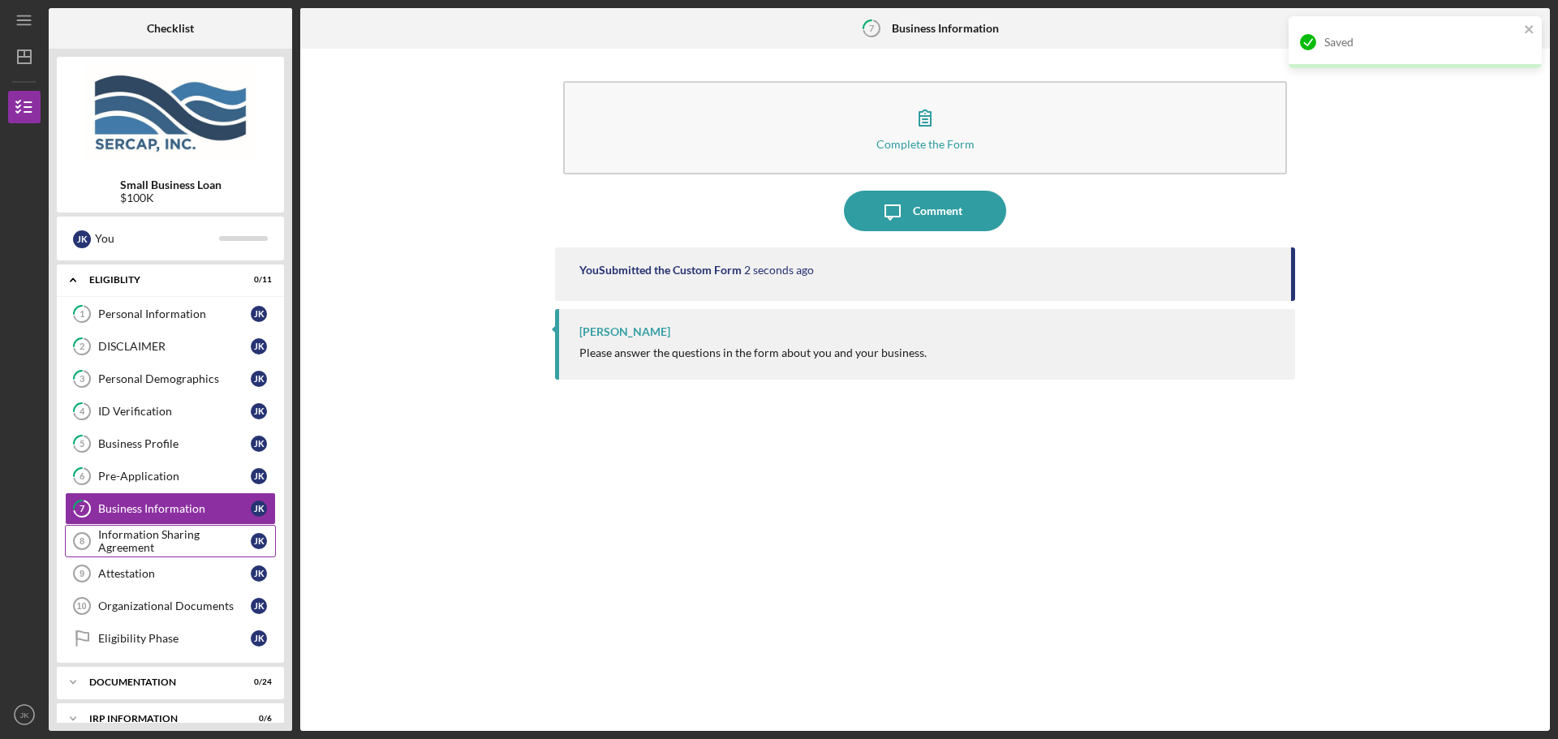
click at [178, 539] on div "Information Sharing Agreement" at bounding box center [174, 541] width 153 height 26
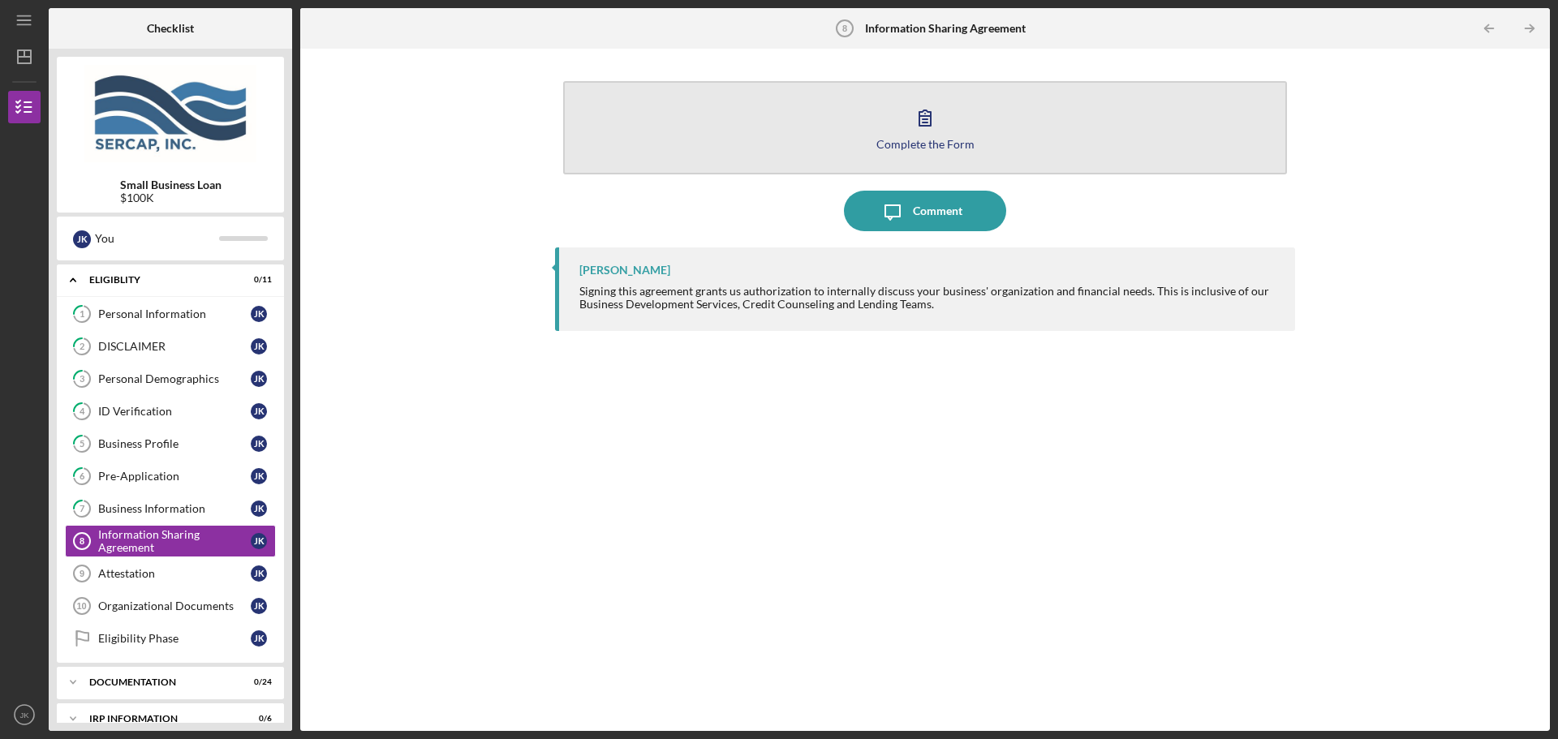
click at [927, 129] on icon "button" at bounding box center [925, 117] width 41 height 41
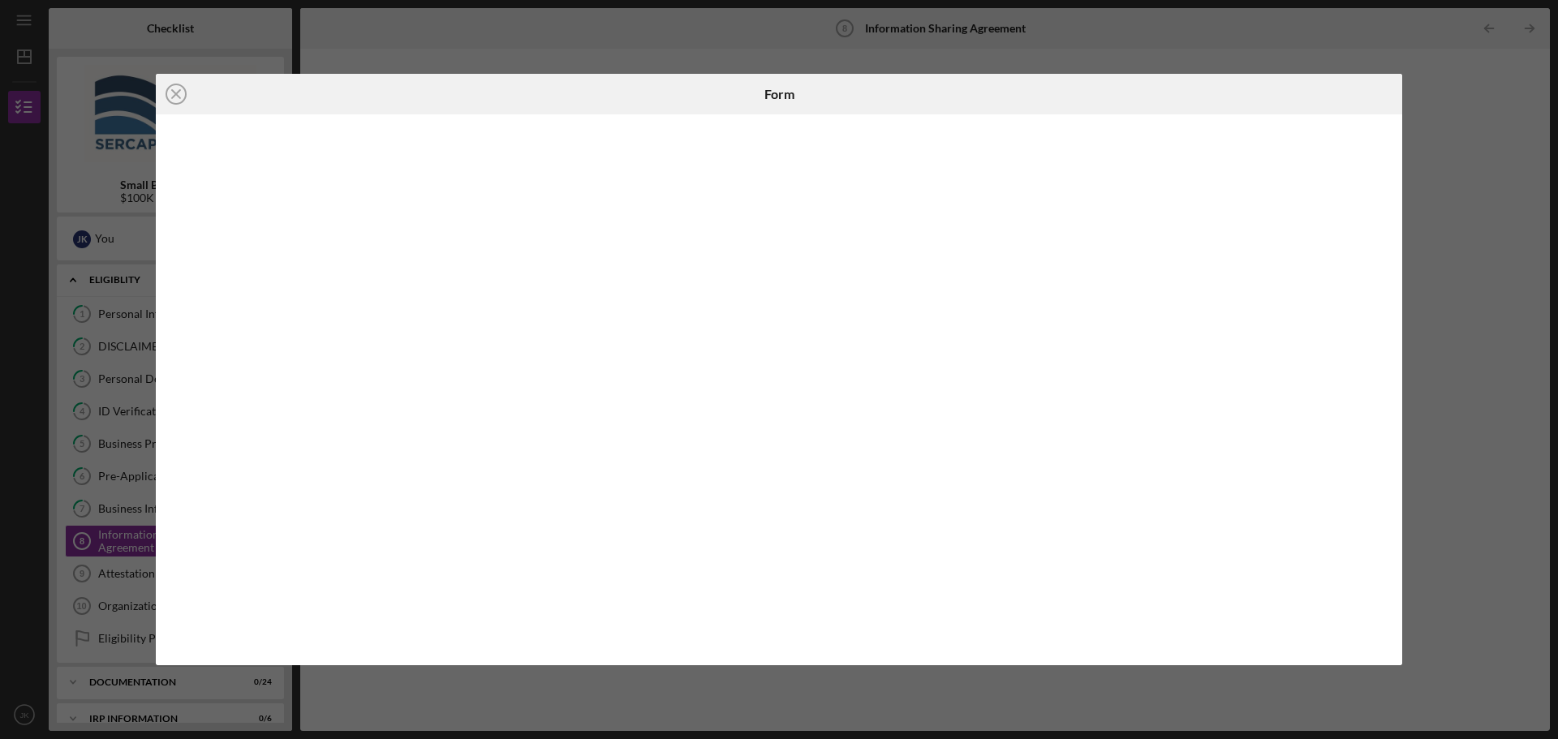
click at [487, 45] on div "Icon/Close Form" at bounding box center [779, 369] width 1558 height 739
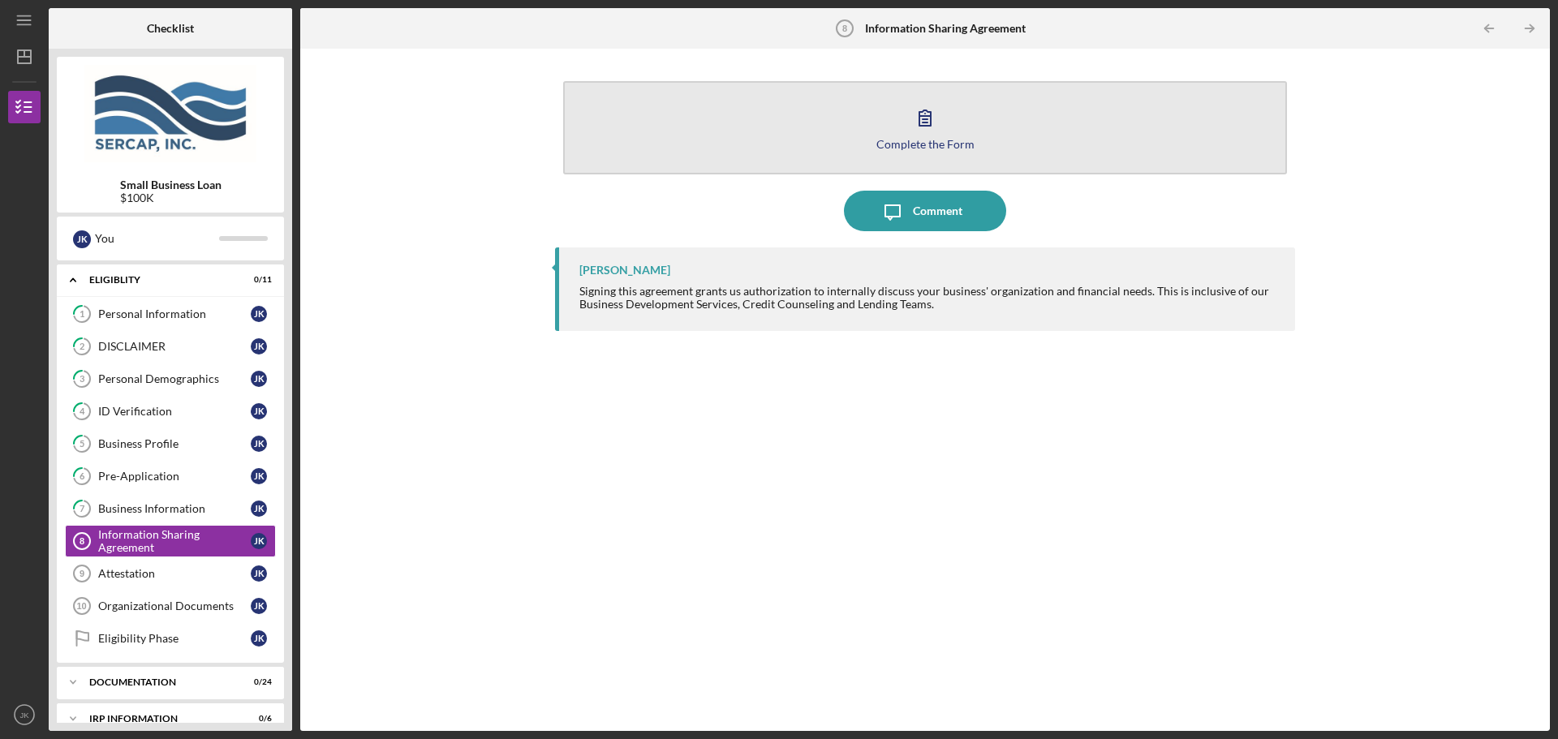
click at [859, 152] on button "Complete the Form Form" at bounding box center [925, 127] width 724 height 93
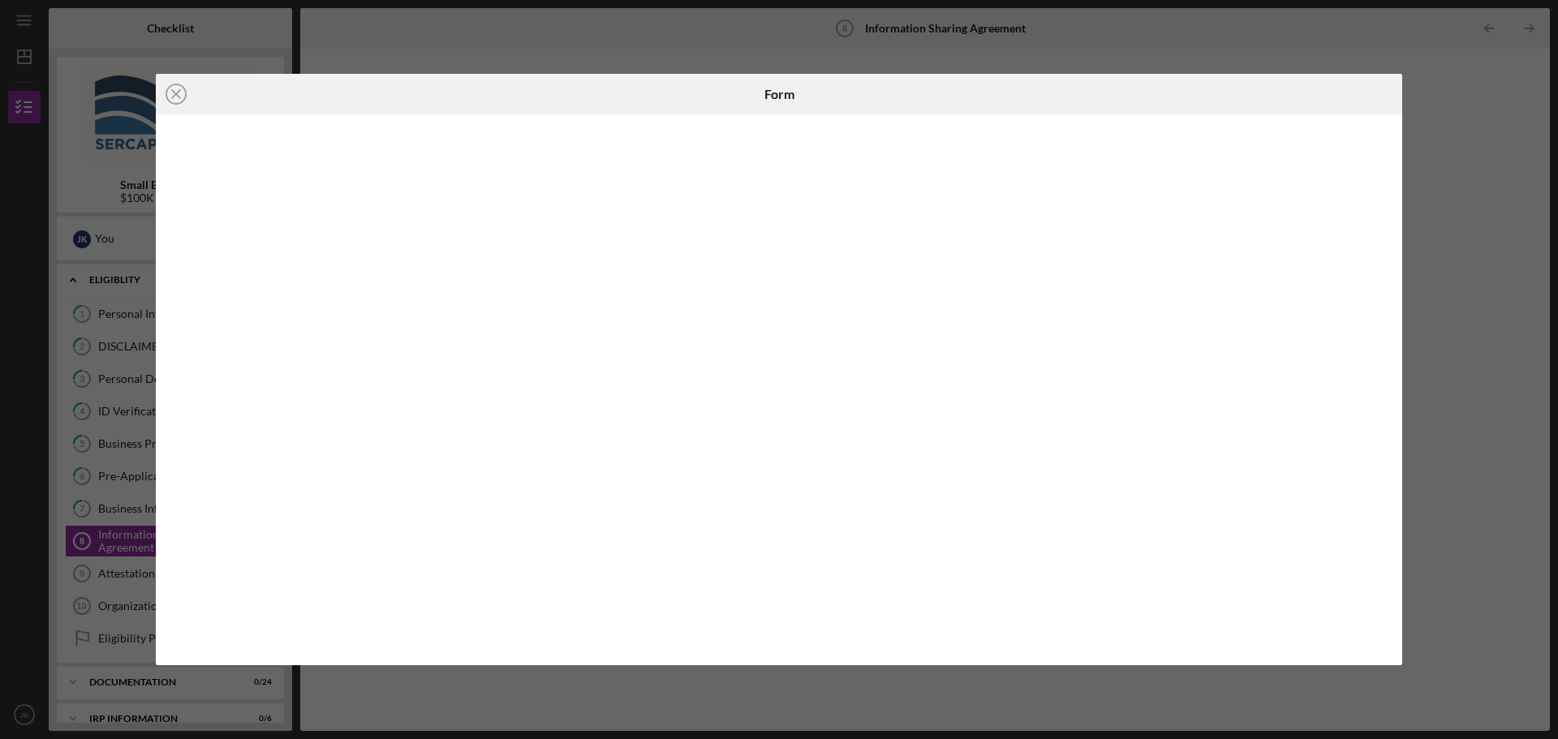
click at [509, 51] on div "Icon/Close Form" at bounding box center [779, 369] width 1558 height 739
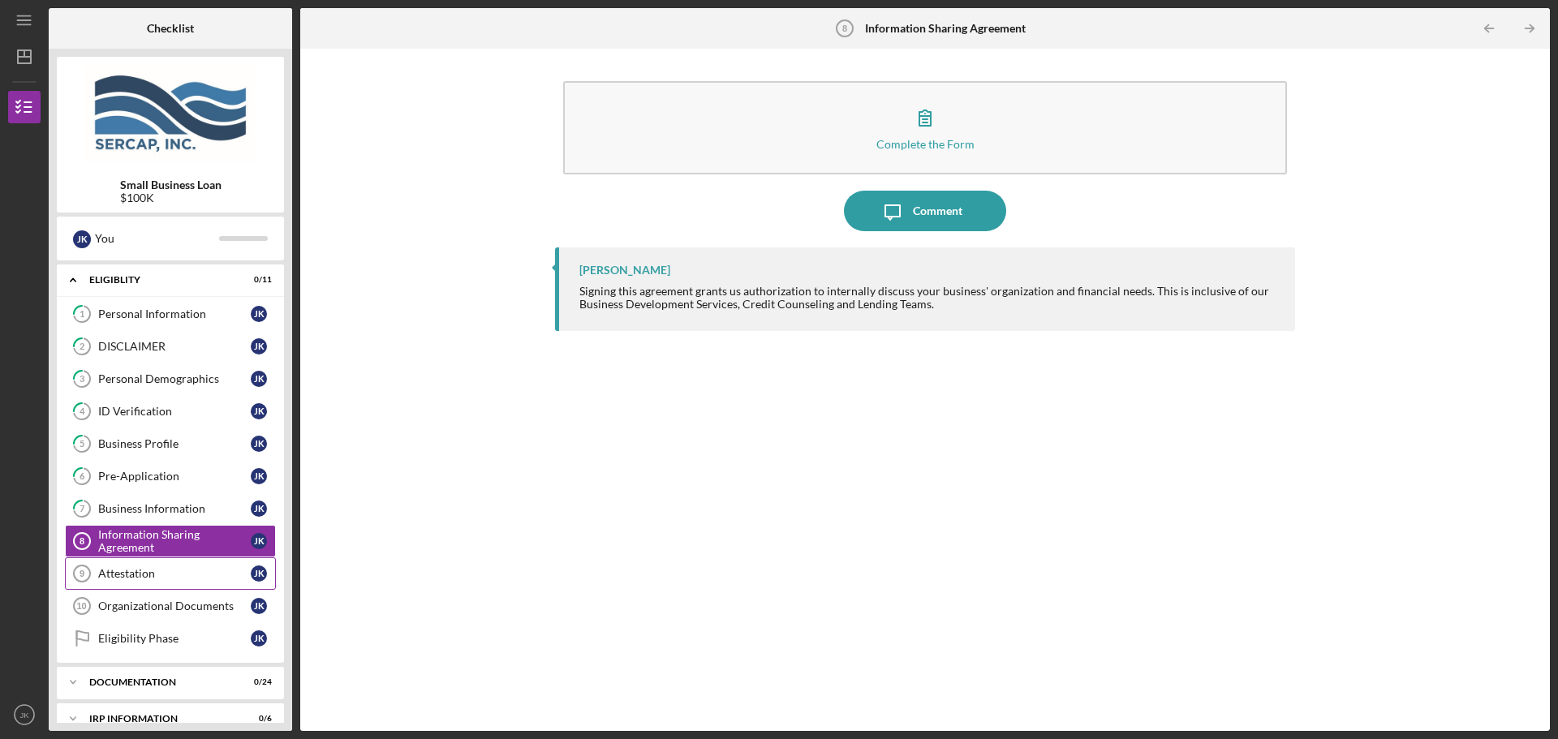
click at [161, 573] on div "Attestation" at bounding box center [174, 573] width 153 height 13
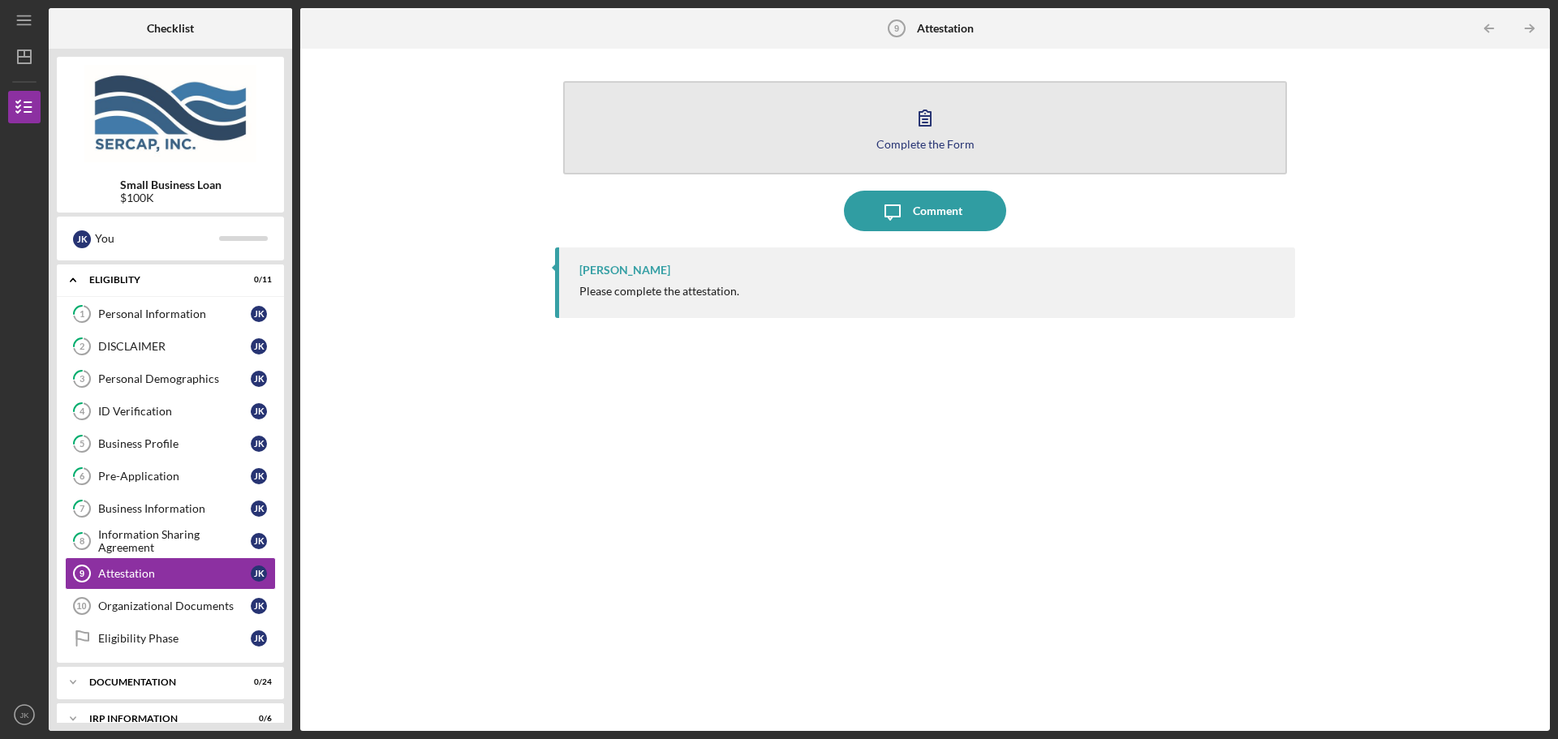
click at [906, 136] on button "Complete the Form Form" at bounding box center [925, 127] width 724 height 93
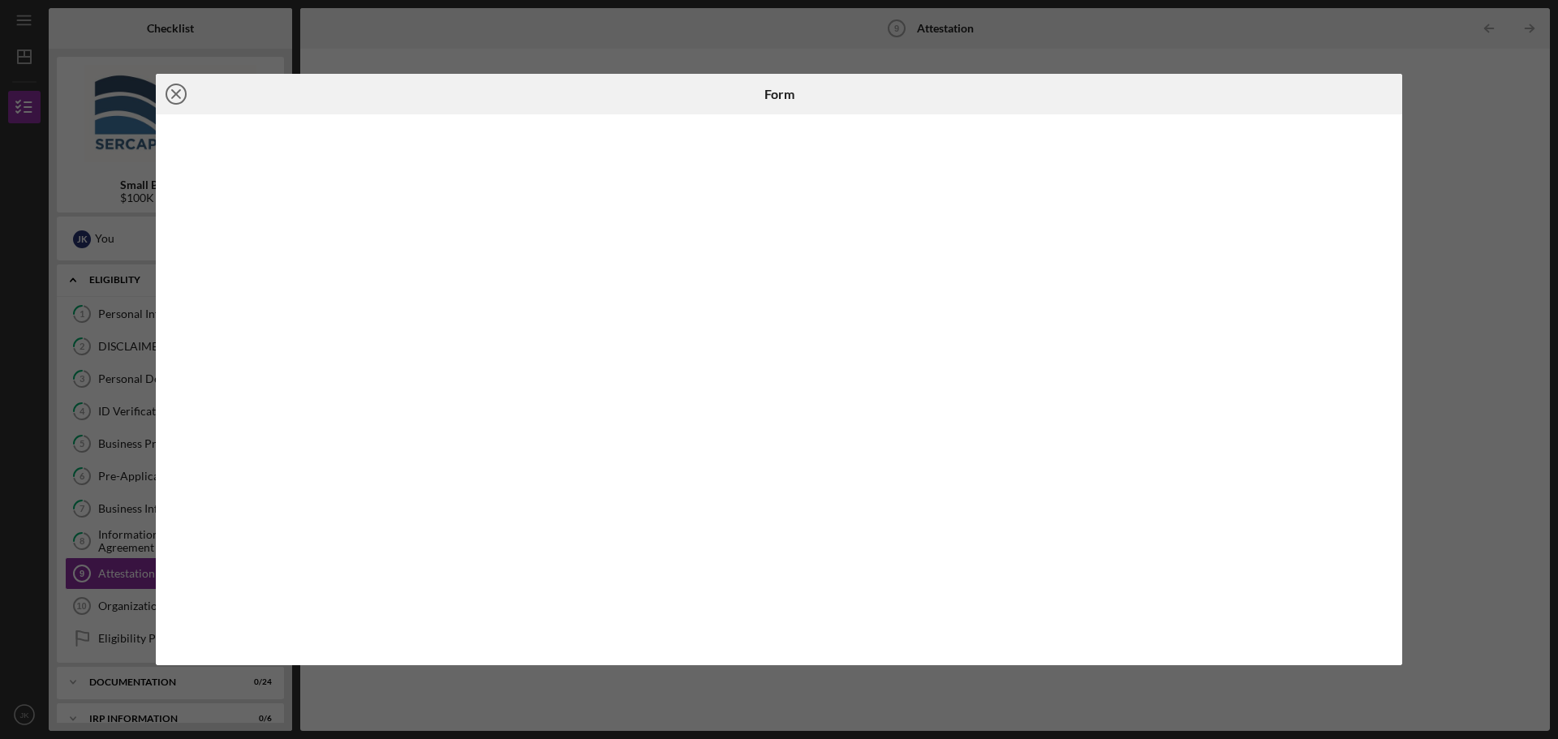
click at [172, 97] on icon "Icon/Close" at bounding box center [176, 94] width 41 height 41
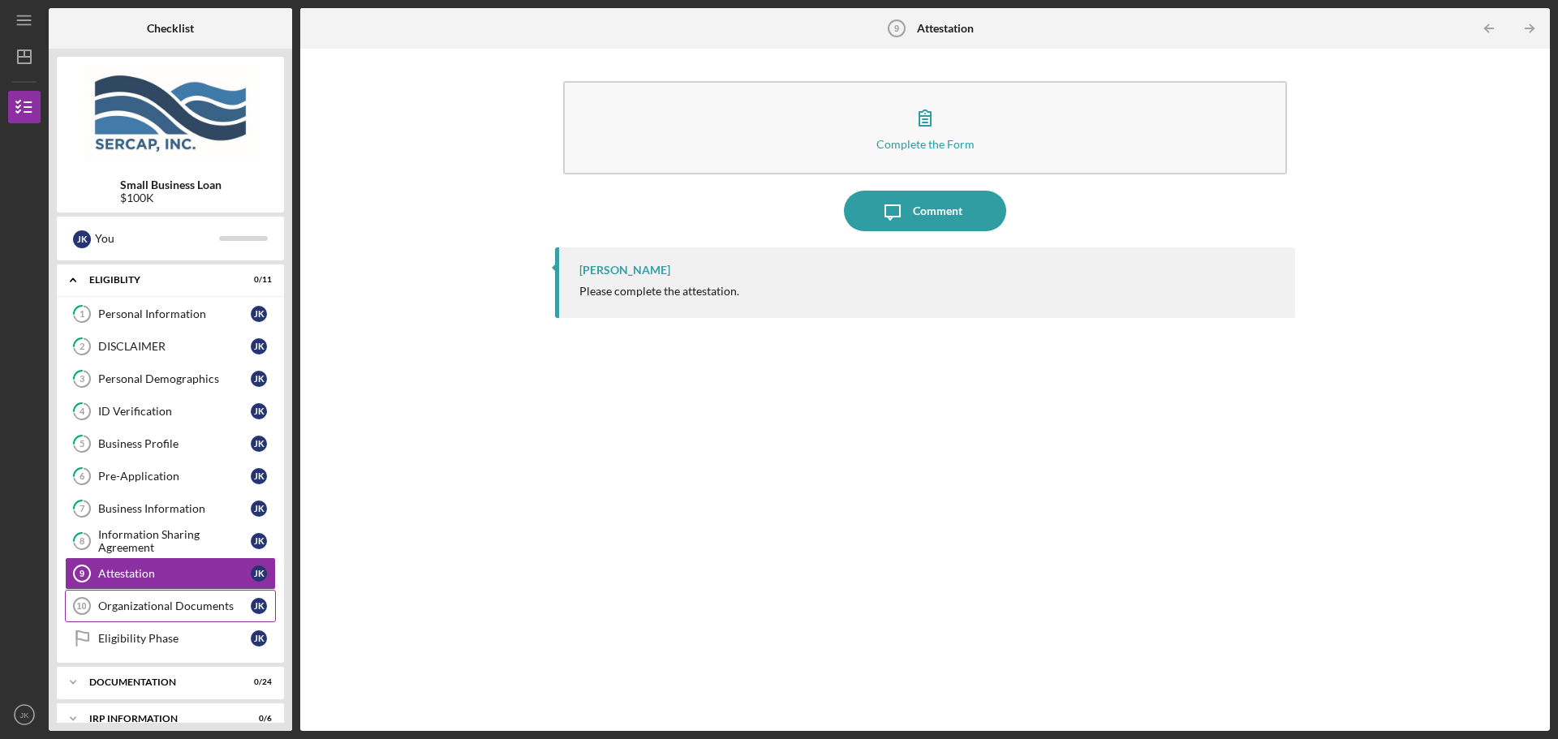
click at [140, 602] on div "Organizational Documents" at bounding box center [174, 606] width 153 height 13
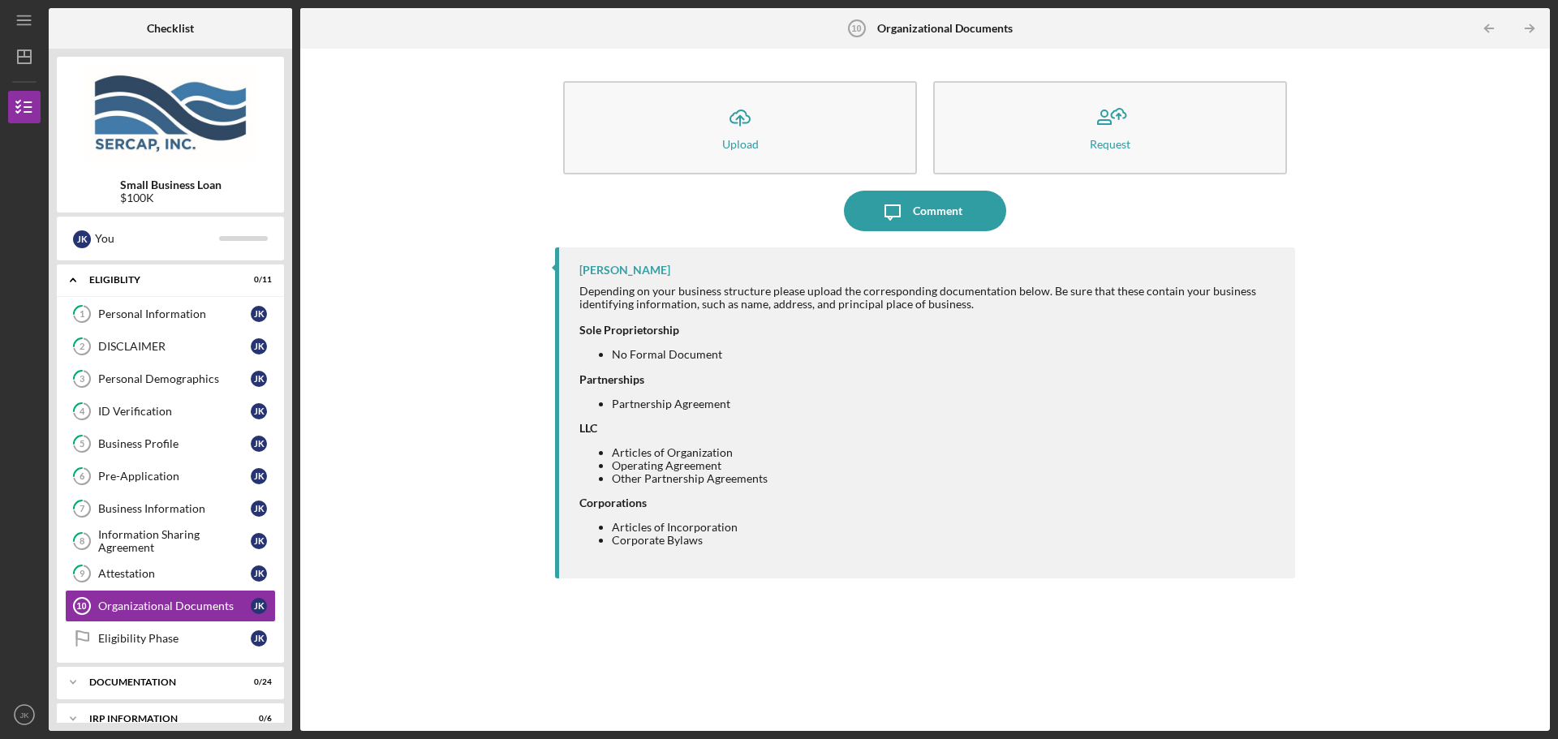
drag, startPoint x: 1478, startPoint y: 368, endPoint x: 1401, endPoint y: 382, distance: 77.7
click at [1478, 368] on div "Icon/Upload Upload Request Icon/Message Comment [PERSON_NAME] Depending on your…" at bounding box center [924, 390] width 1233 height 666
click at [421, 274] on div "Icon/Upload Upload Request Icon/Message Comment [PERSON_NAME] Depending on your…" at bounding box center [924, 390] width 1233 height 666
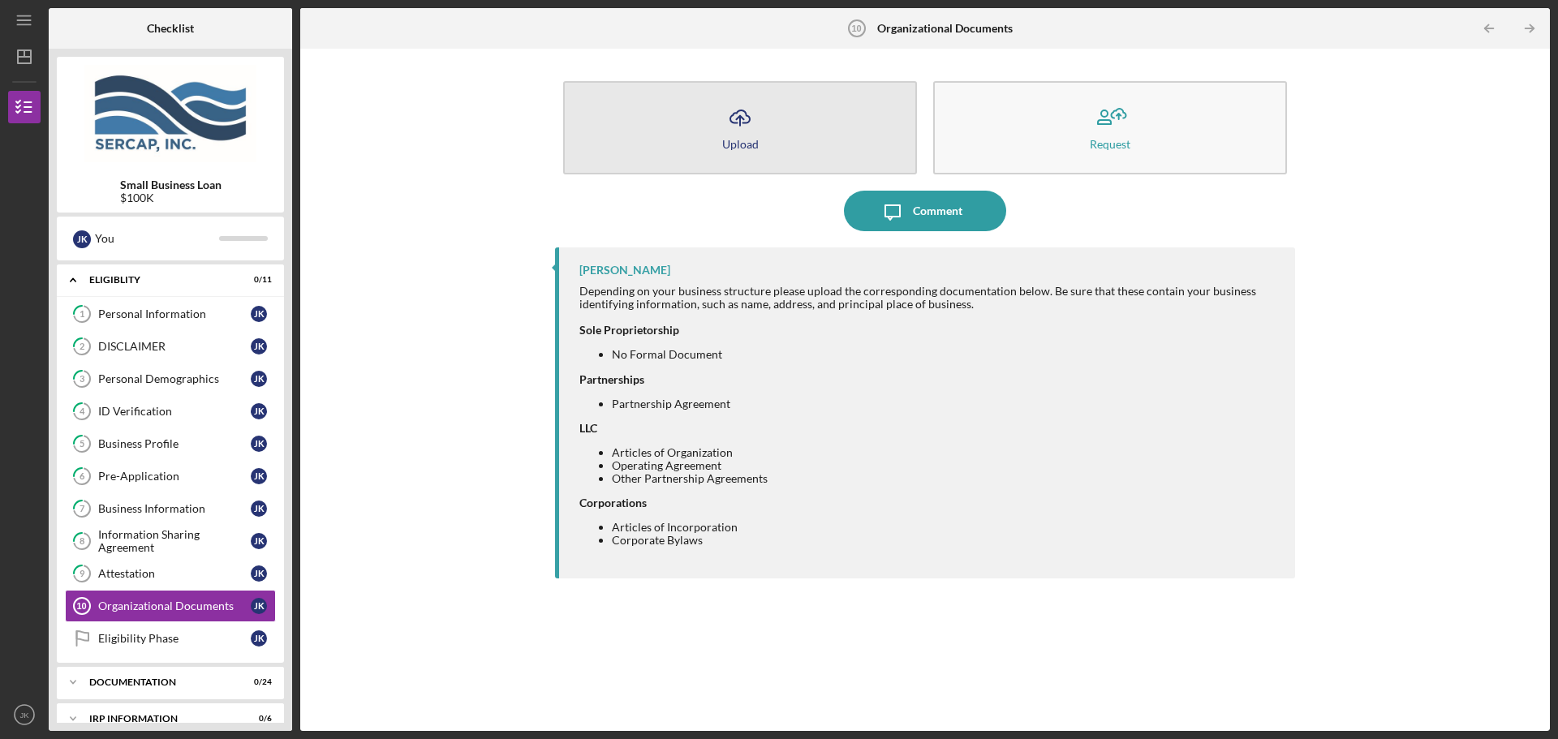
click at [696, 131] on button "Icon/Upload Upload" at bounding box center [740, 127] width 354 height 93
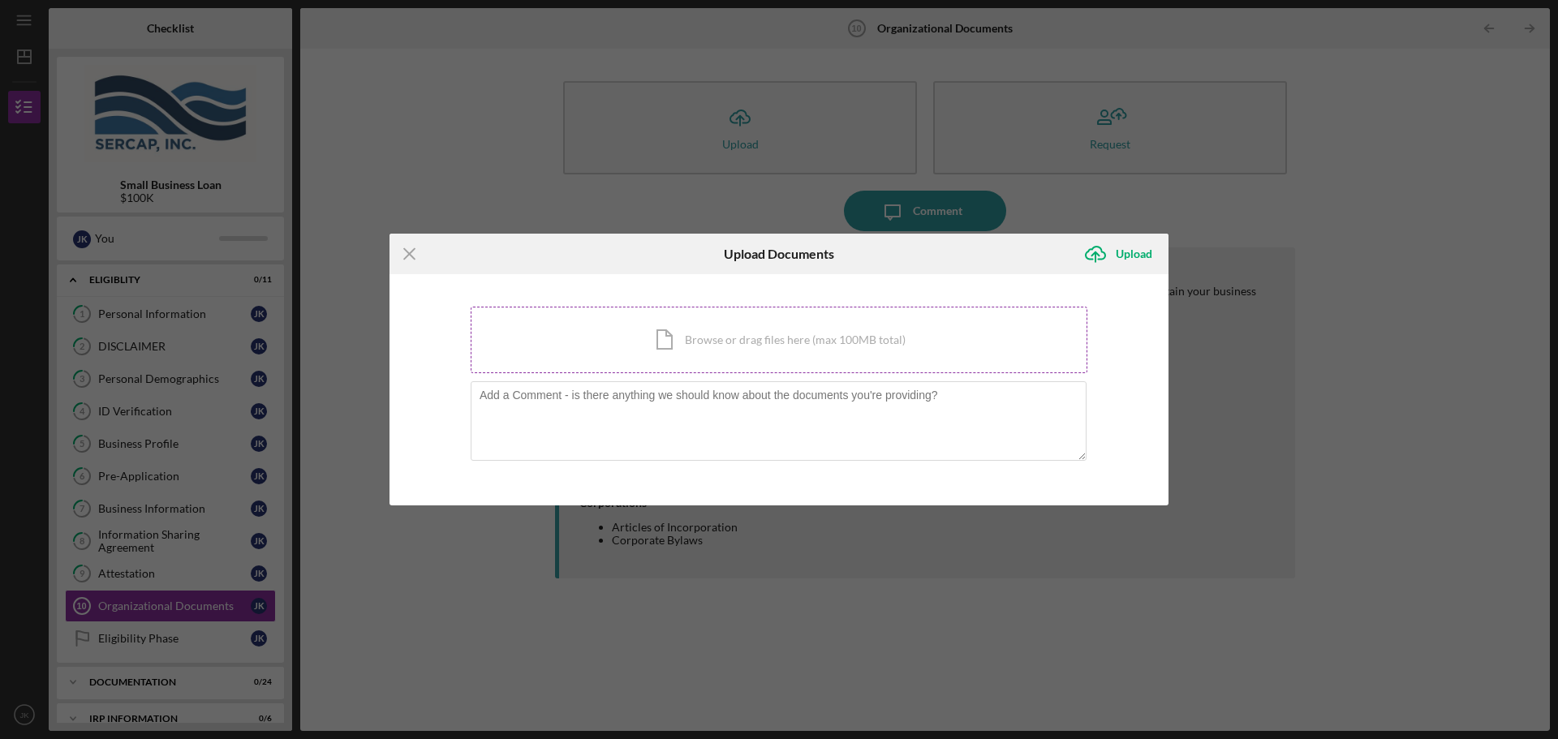
click at [687, 339] on div "Icon/Document Browse or drag files here (max 100MB total) Tap to choose files o…" at bounding box center [779, 340] width 617 height 67
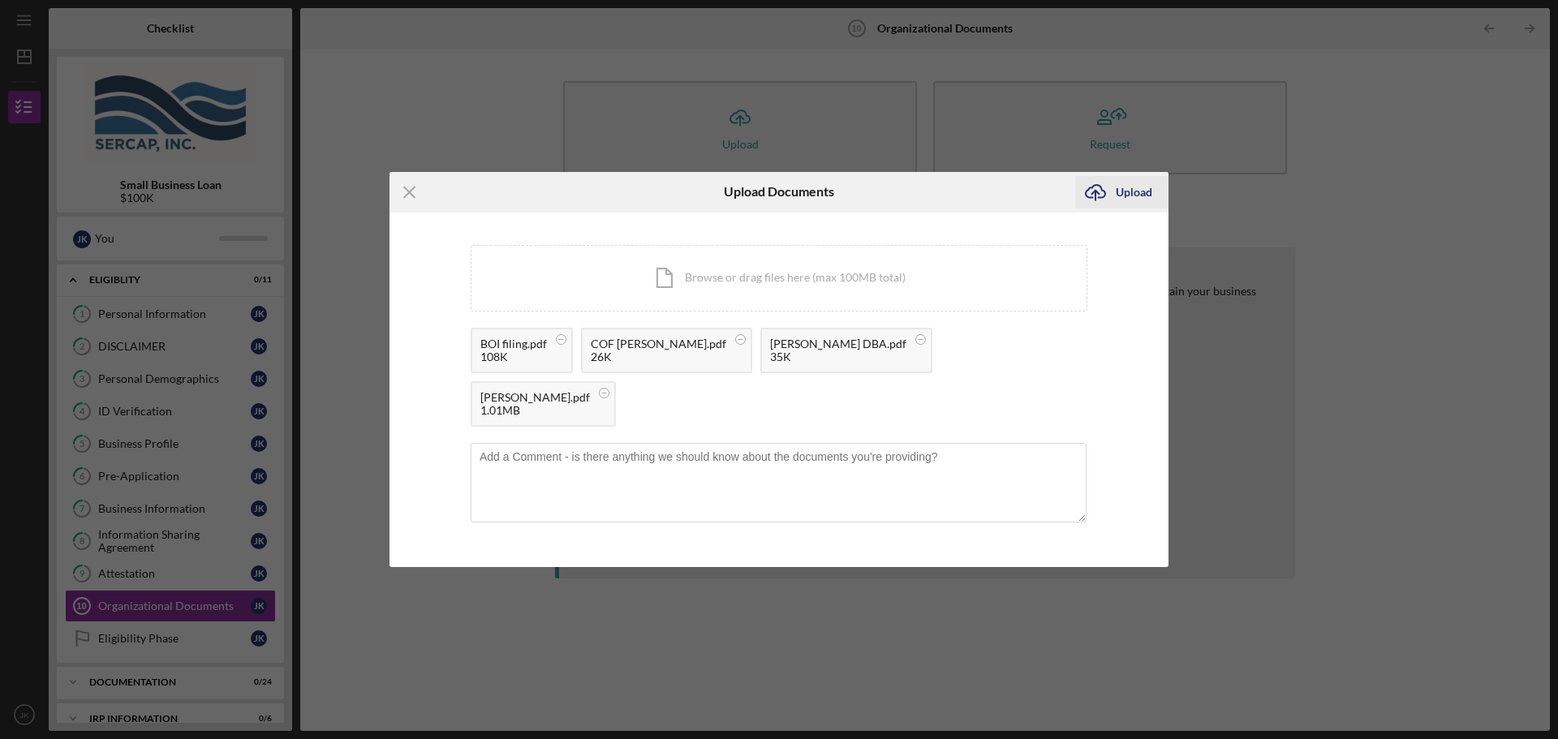
click at [1113, 213] on icon "Icon/Upload" at bounding box center [1095, 192] width 41 height 41
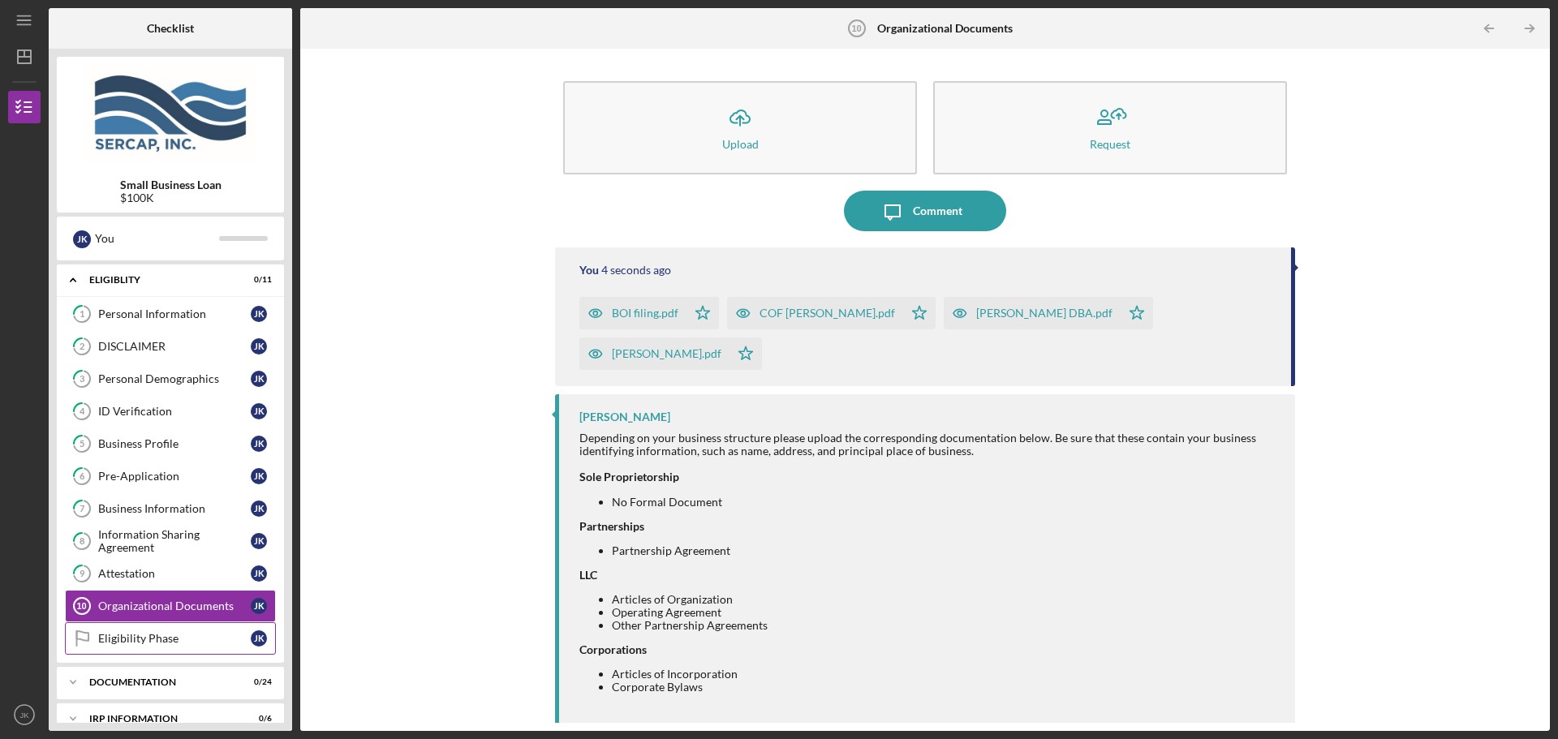
click at [164, 635] on div "Eligibility Phase" at bounding box center [174, 638] width 153 height 13
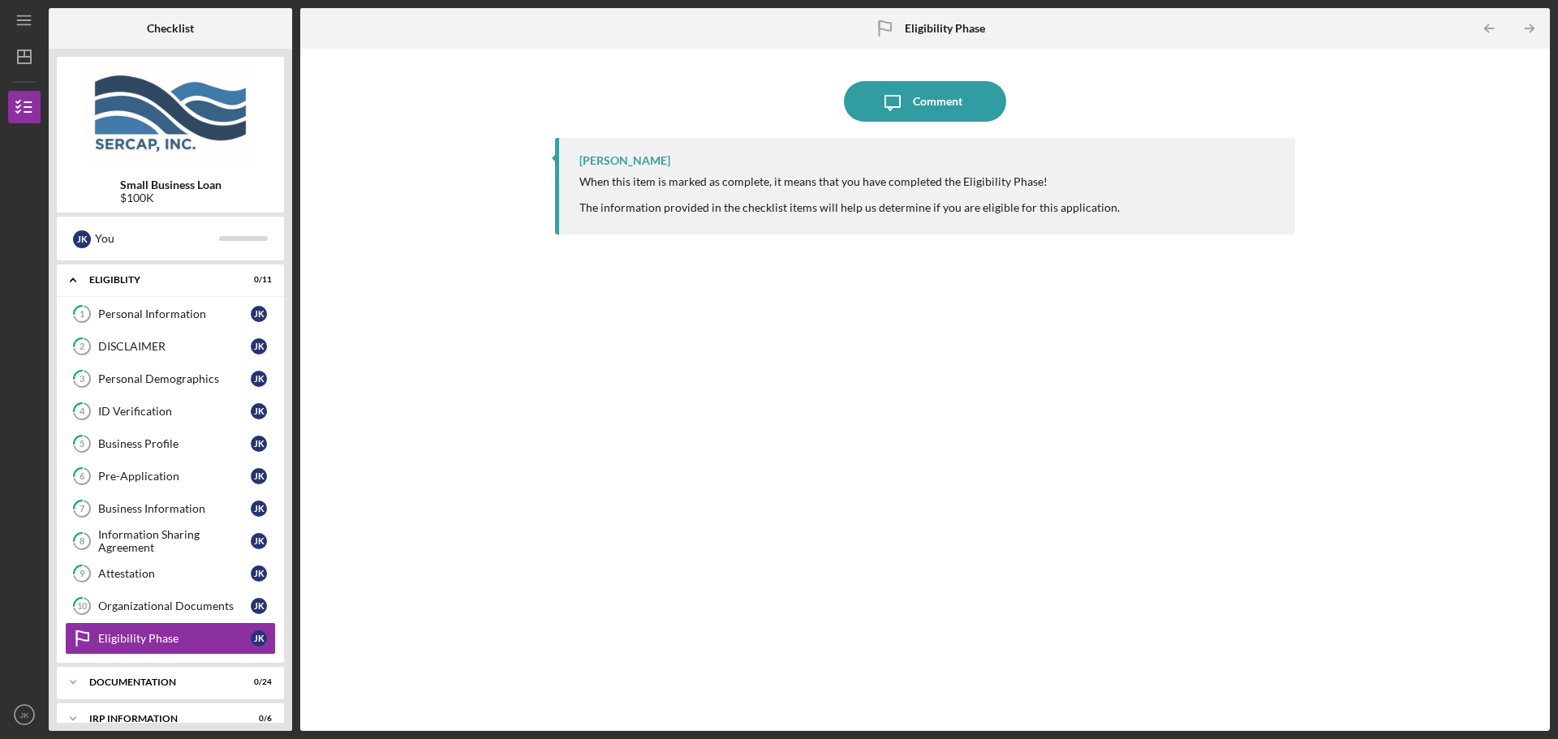
click at [464, 451] on div "Icon/Message Comment [PERSON_NAME] When this item is marked as complete, it mea…" at bounding box center [924, 390] width 1233 height 666
drag, startPoint x: 230, startPoint y: 684, endPoint x: 246, endPoint y: 670, distance: 21.3
click at [230, 682] on div "Documentation" at bounding box center [176, 683] width 174 height 10
click at [157, 276] on div "Eligiblity" at bounding box center [176, 280] width 174 height 10
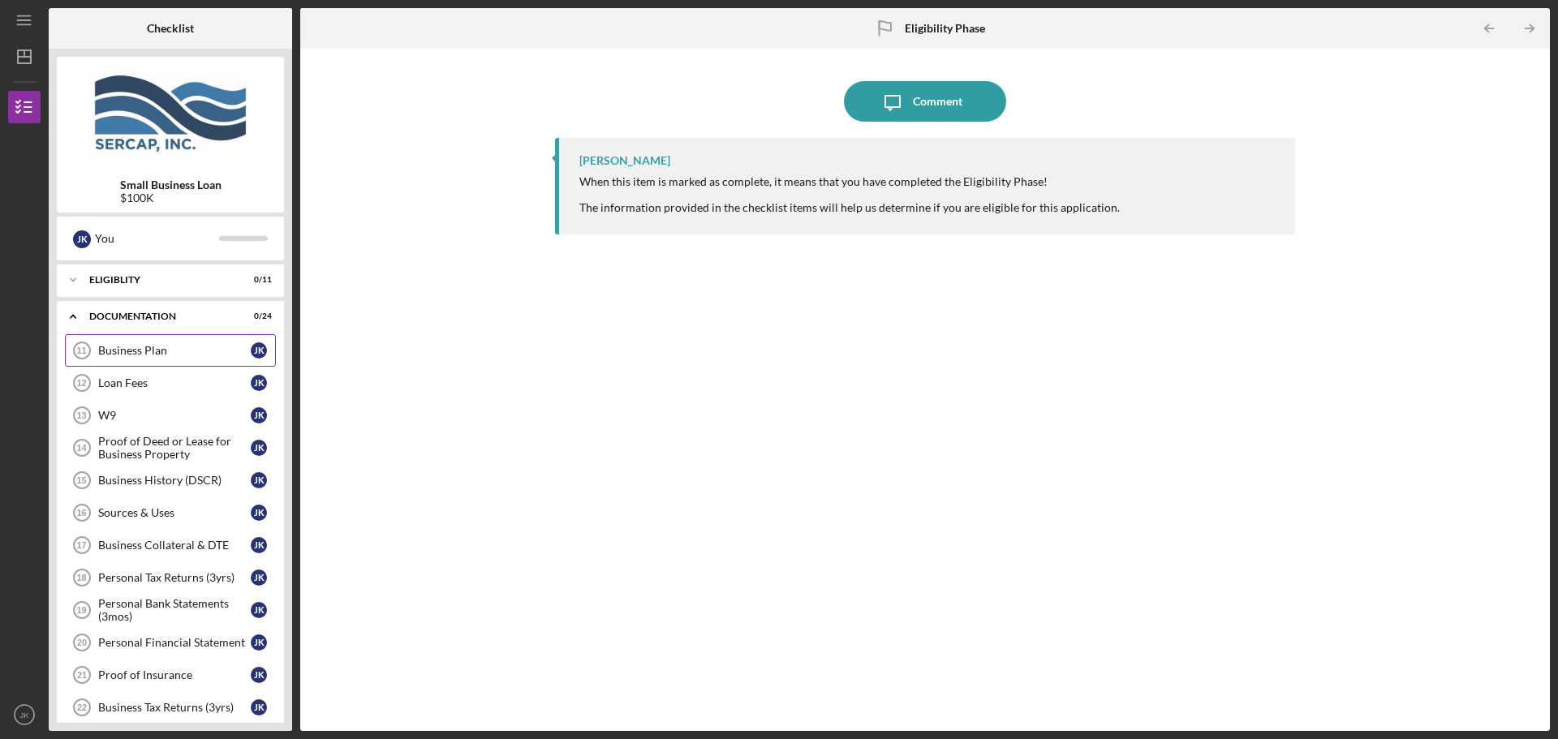
click at [164, 348] on div "Business Plan" at bounding box center [174, 350] width 153 height 13
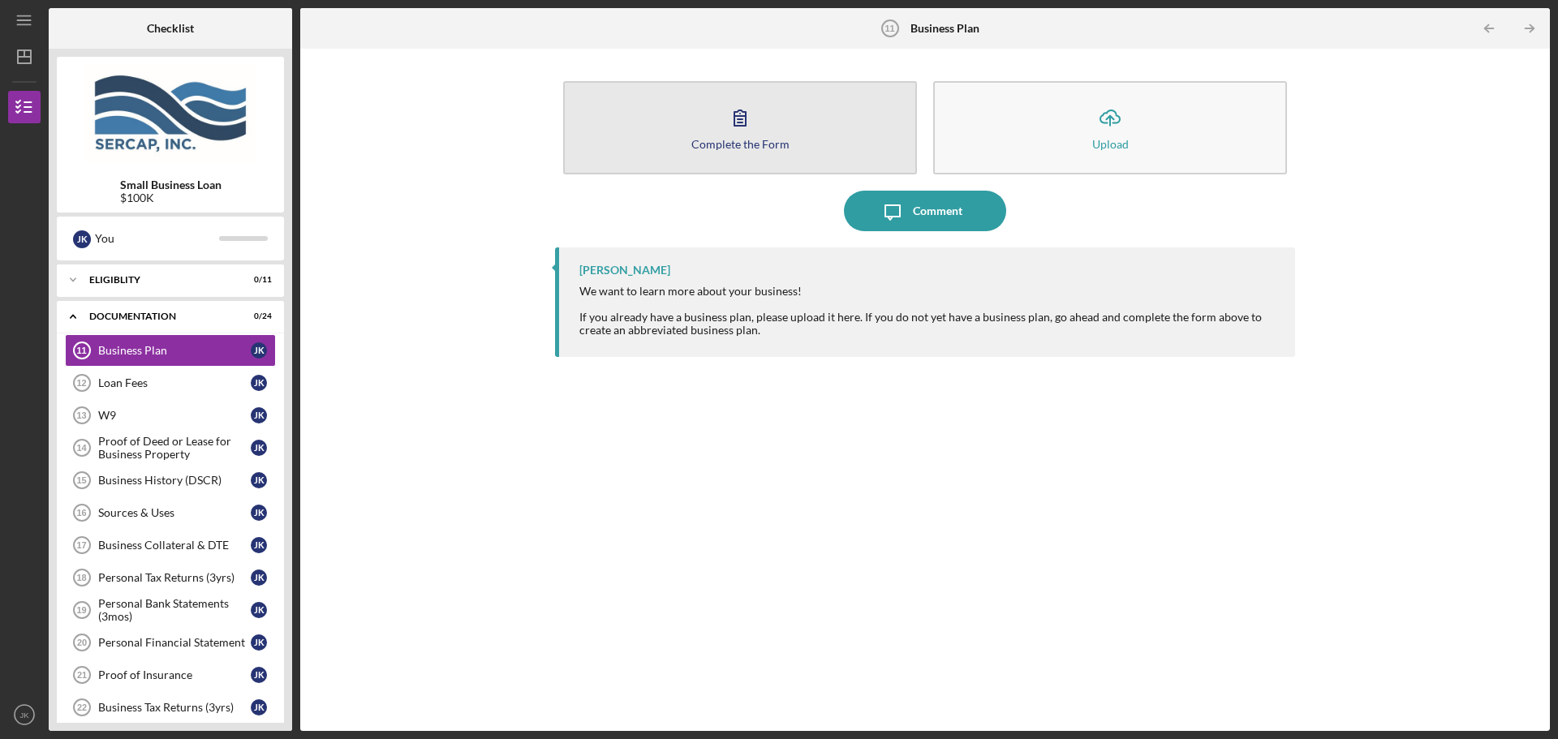
click at [687, 127] on button "Complete the Form Form" at bounding box center [740, 127] width 354 height 93
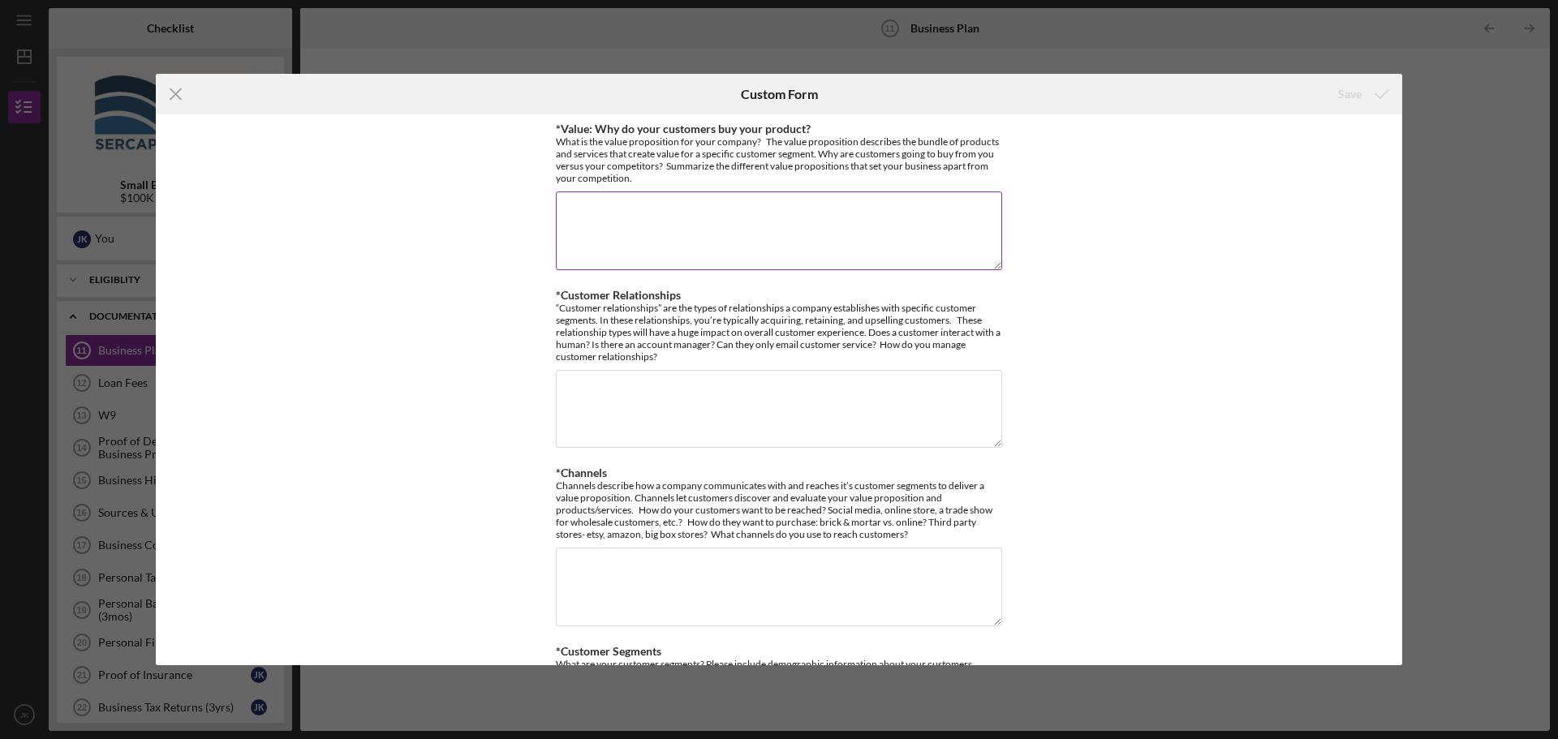
click at [620, 226] on textarea "*Value: Why do your customers buy your product?" at bounding box center [779, 230] width 446 height 78
type textarea "W"
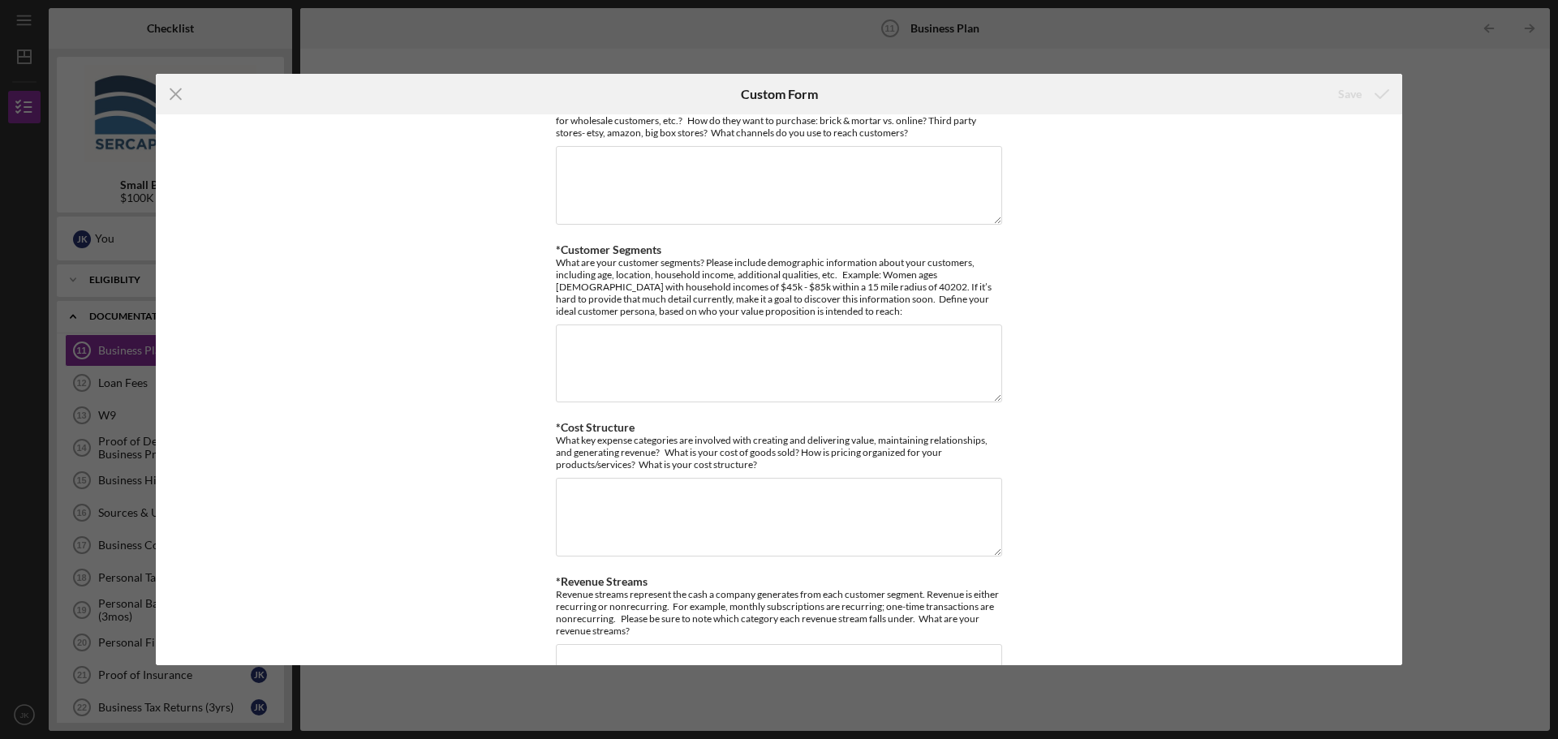
scroll to position [485, 0]
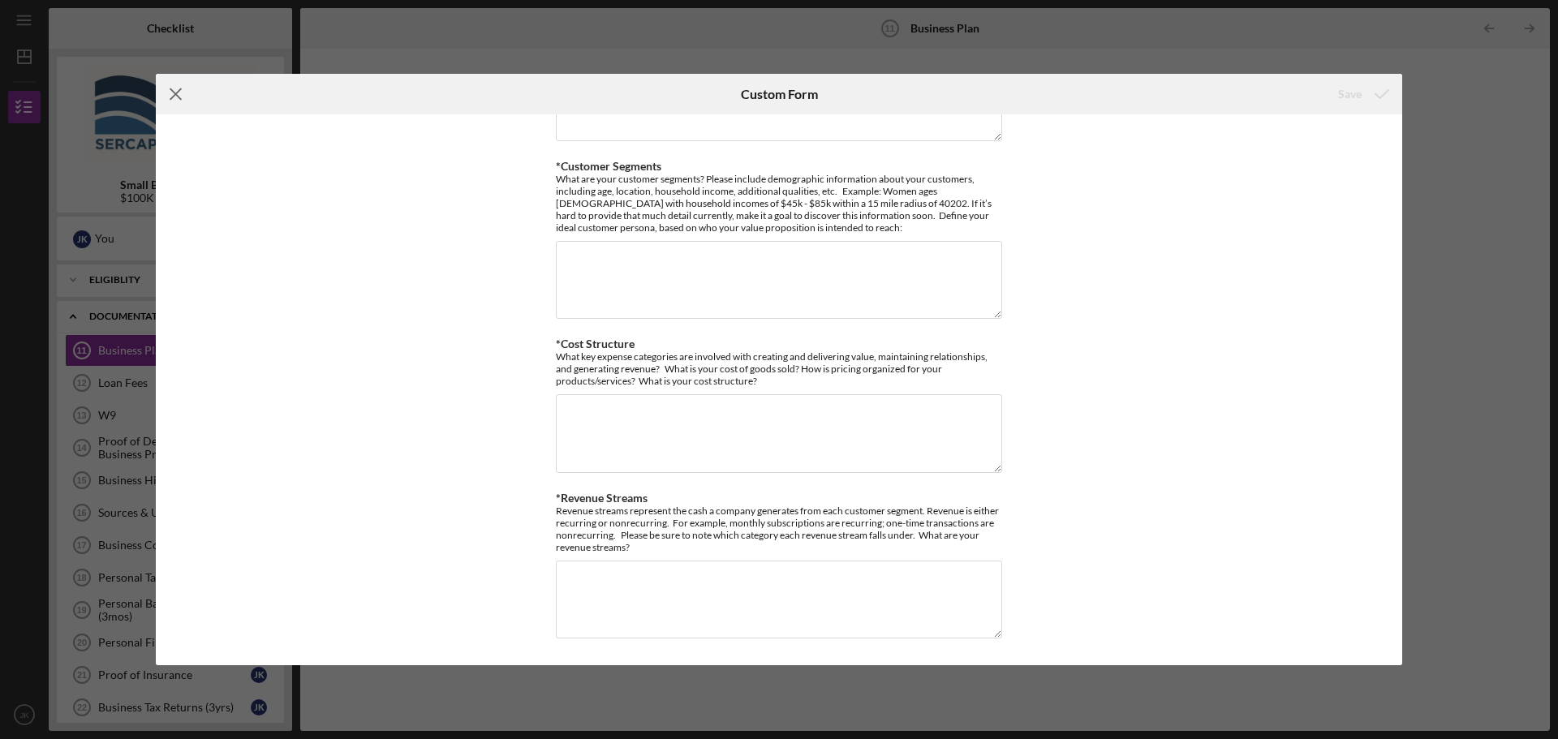
click at [170, 87] on icon "Icon/Menu Close" at bounding box center [176, 94] width 41 height 41
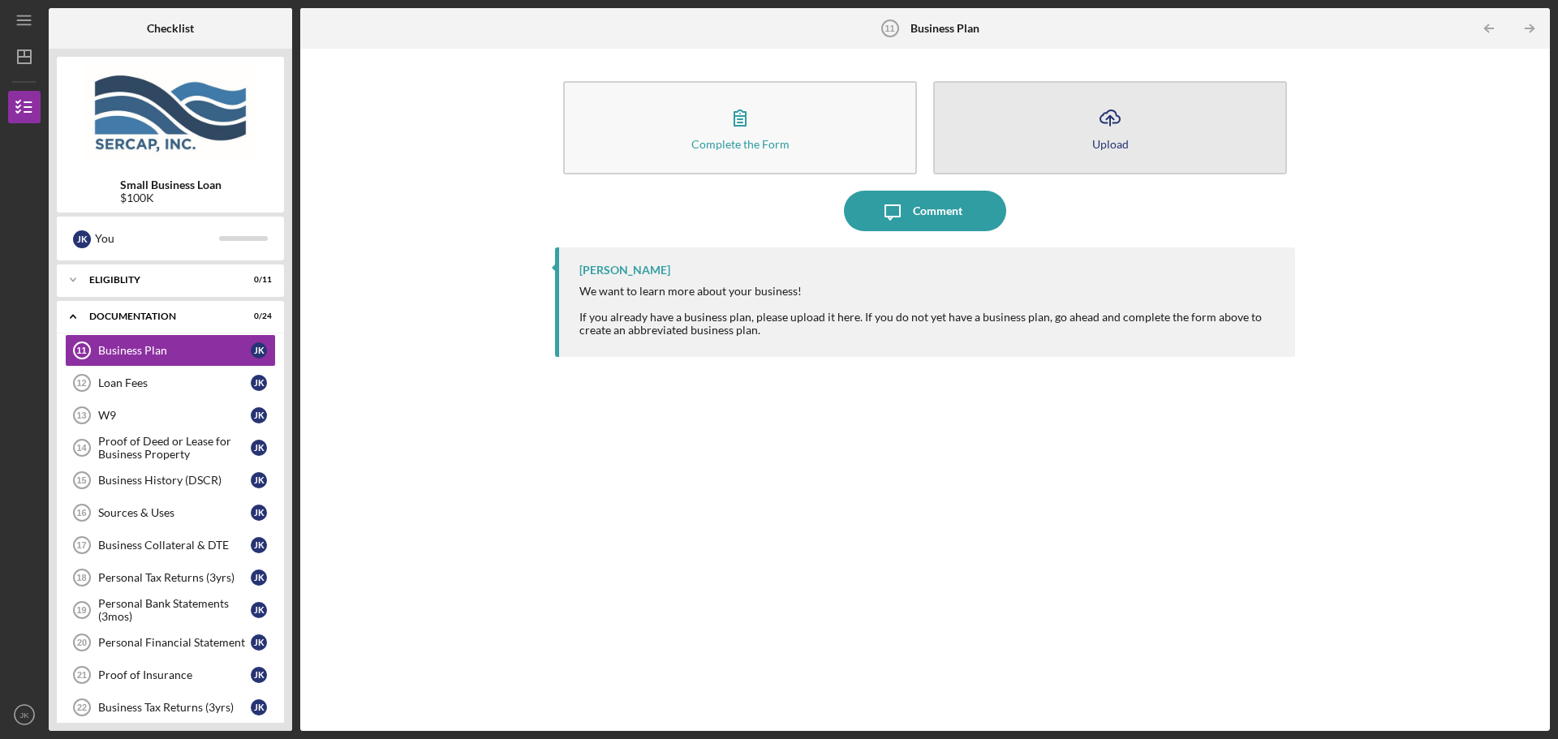
click at [1082, 119] on button "Icon/Upload Upload" at bounding box center [1110, 127] width 354 height 93
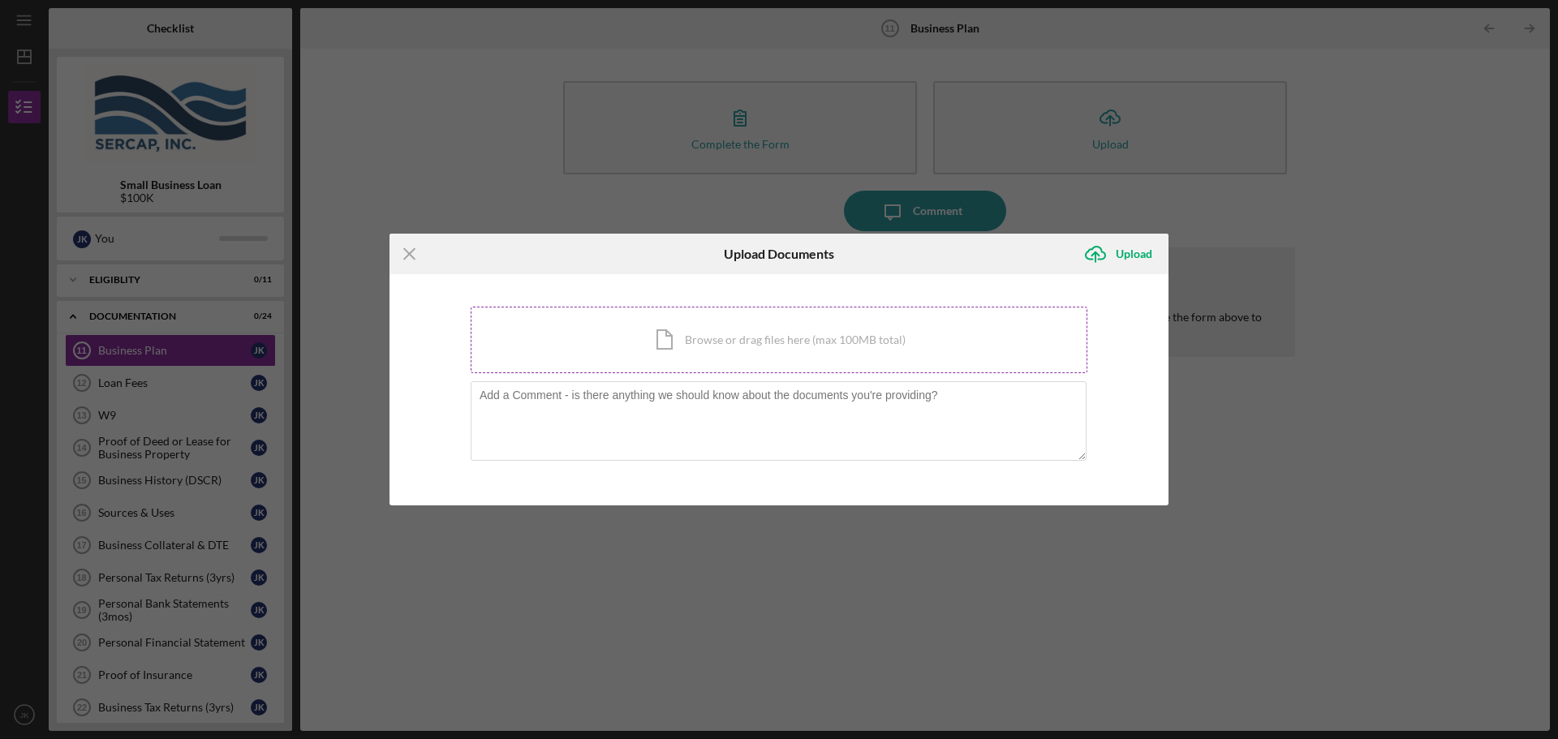
click at [677, 342] on div "Icon/Document Browse or drag files here (max 100MB total) Tap to choose files o…" at bounding box center [779, 340] width 617 height 67
click at [738, 347] on div "Icon/Document Browse or drag files here (max 100MB total) Tap to choose files o…" at bounding box center [779, 340] width 617 height 67
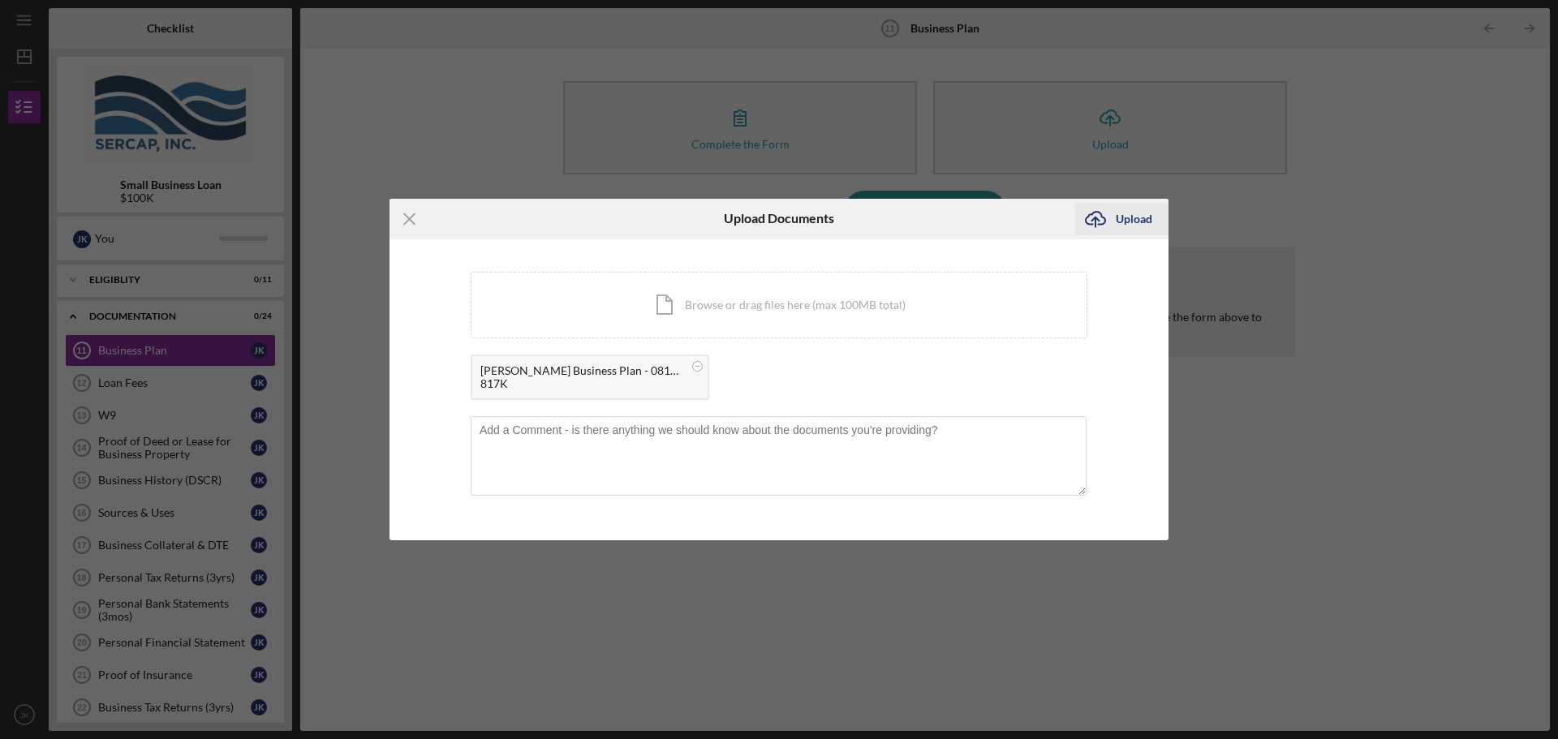
click at [1143, 209] on div "Upload" at bounding box center [1134, 219] width 37 height 32
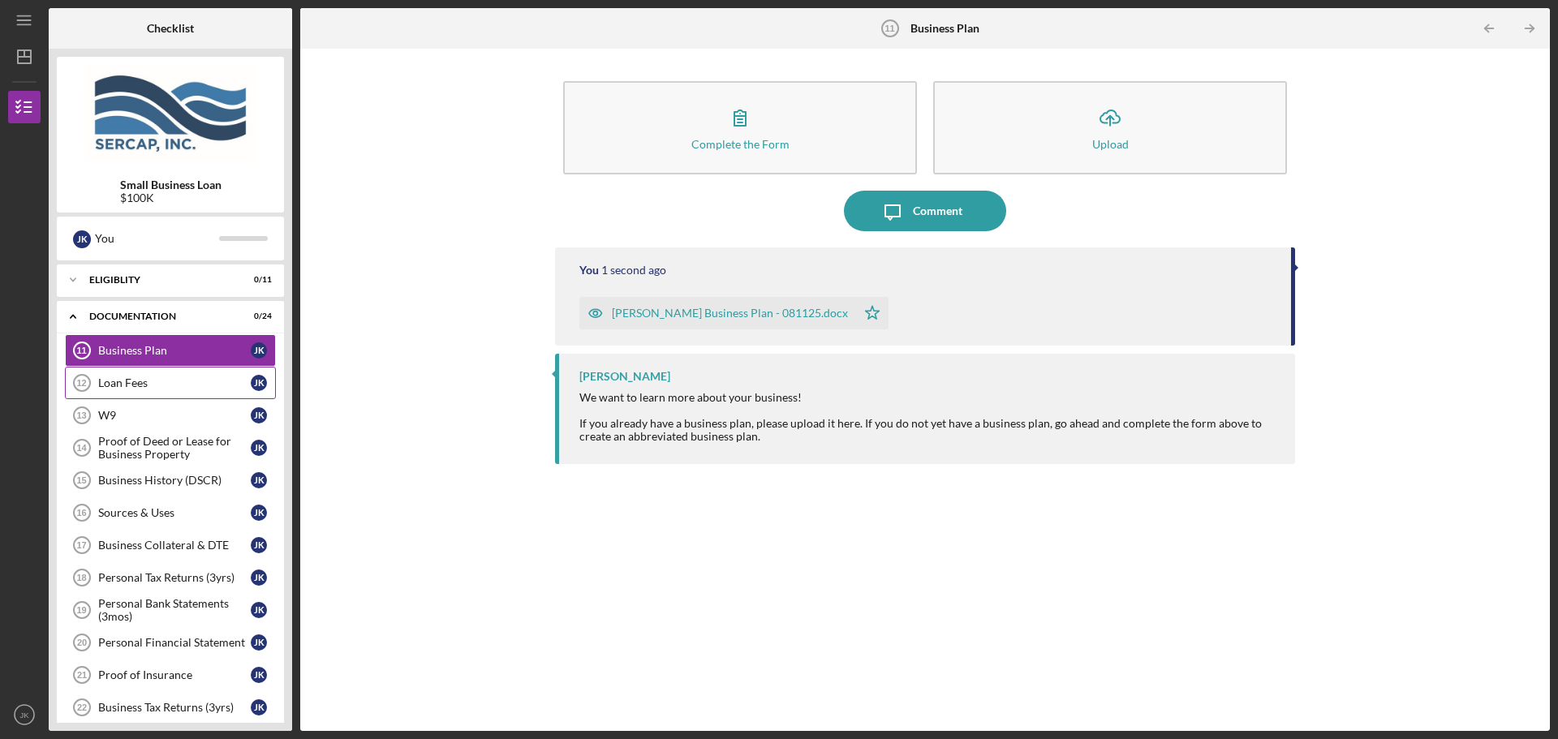
click at [195, 386] on div "Loan Fees" at bounding box center [174, 382] width 153 height 13
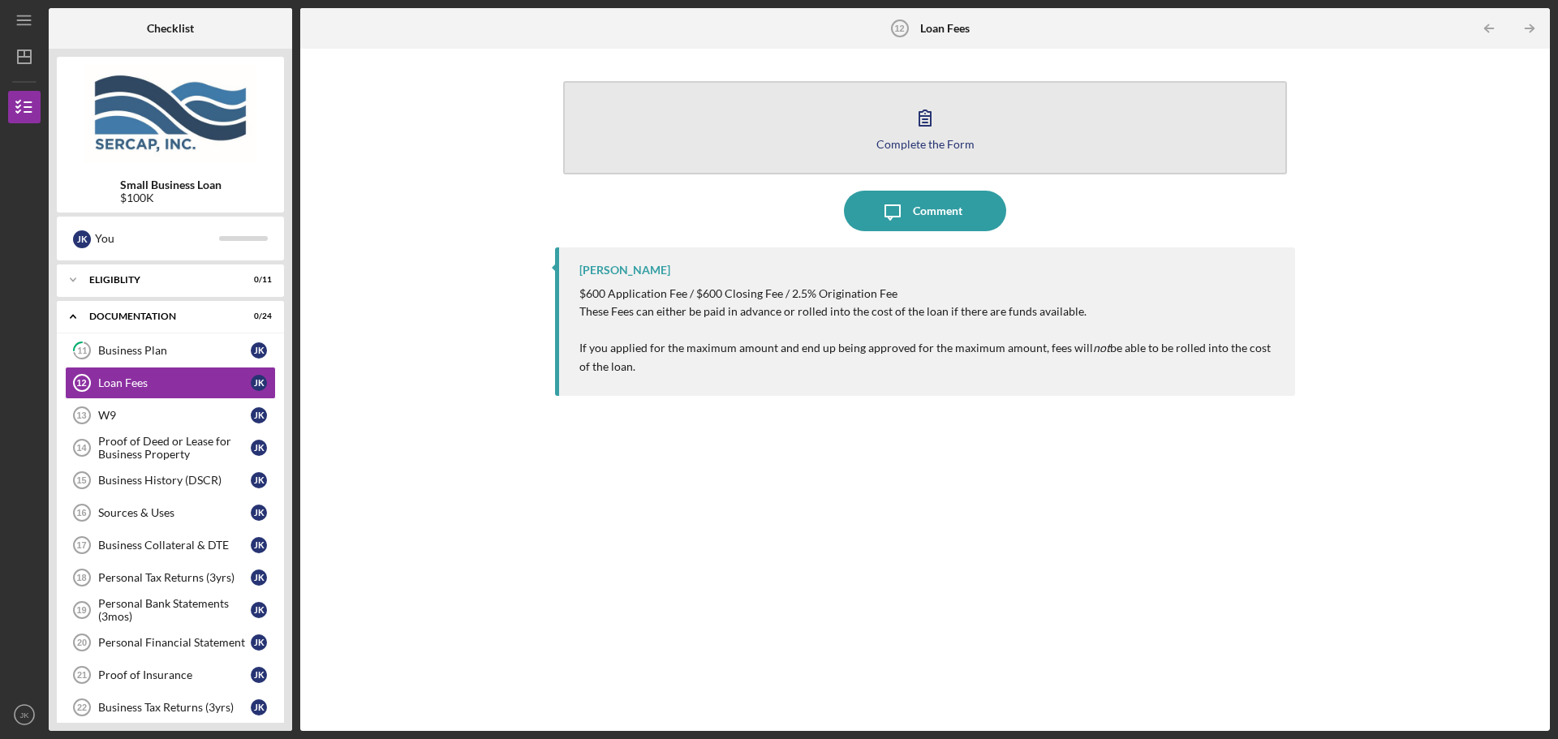
click at [910, 126] on icon "button" at bounding box center [925, 117] width 41 height 41
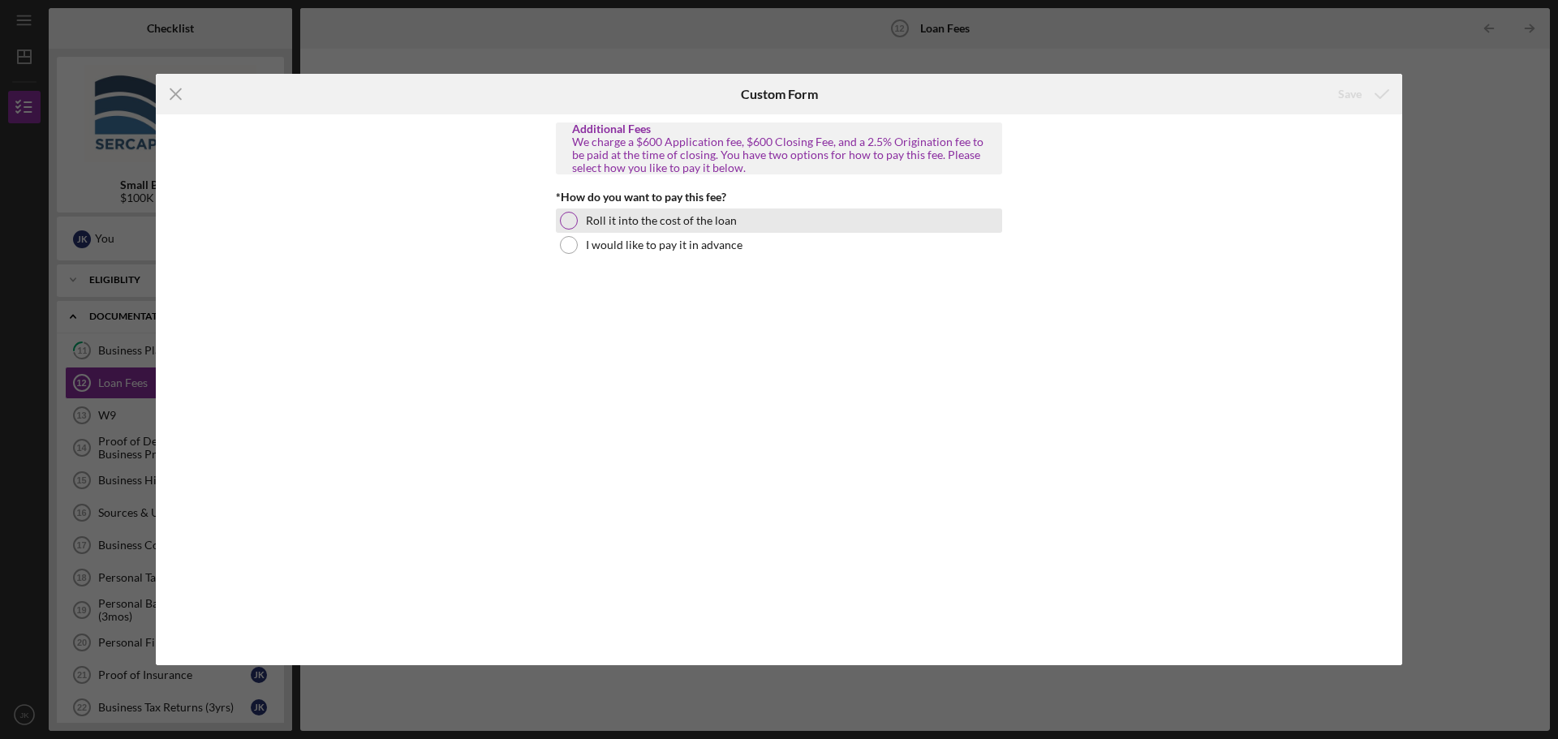
click at [590, 219] on label "Roll it into the cost of the loan" at bounding box center [661, 220] width 151 height 13
click at [1355, 93] on div "Save" at bounding box center [1350, 94] width 24 height 32
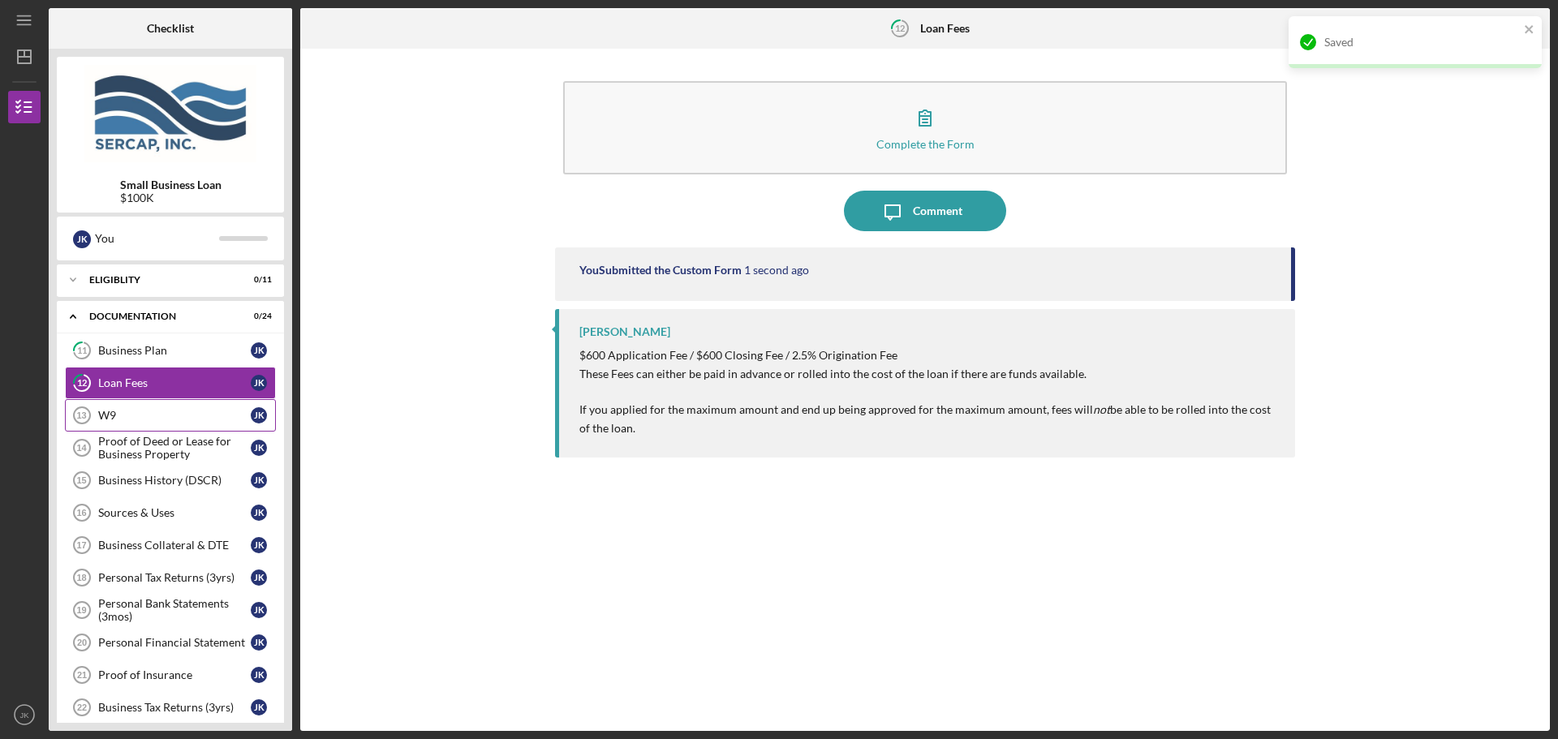
click at [199, 415] on div "W9" at bounding box center [174, 415] width 153 height 13
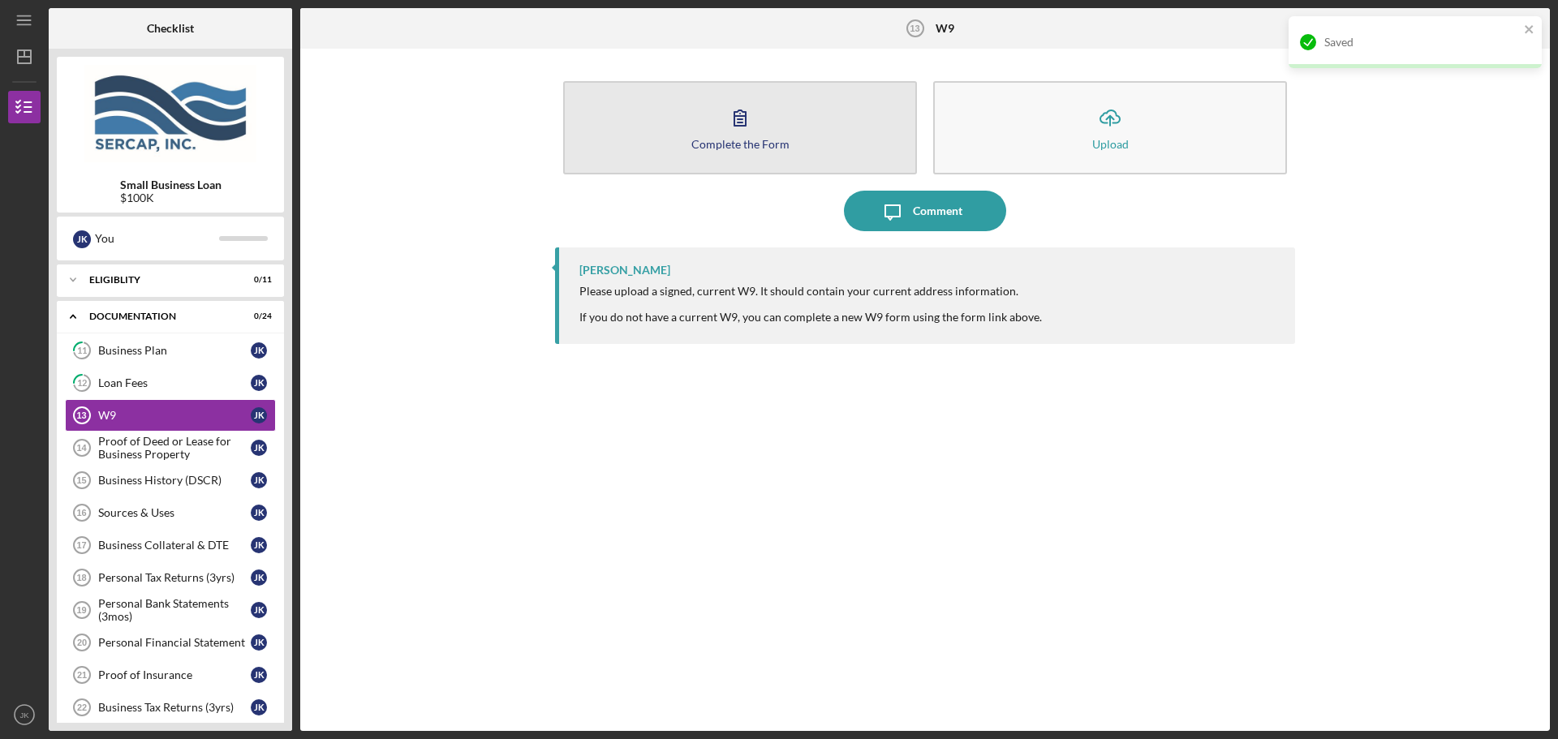
click at [800, 144] on button "Complete the Form Form" at bounding box center [740, 127] width 354 height 93
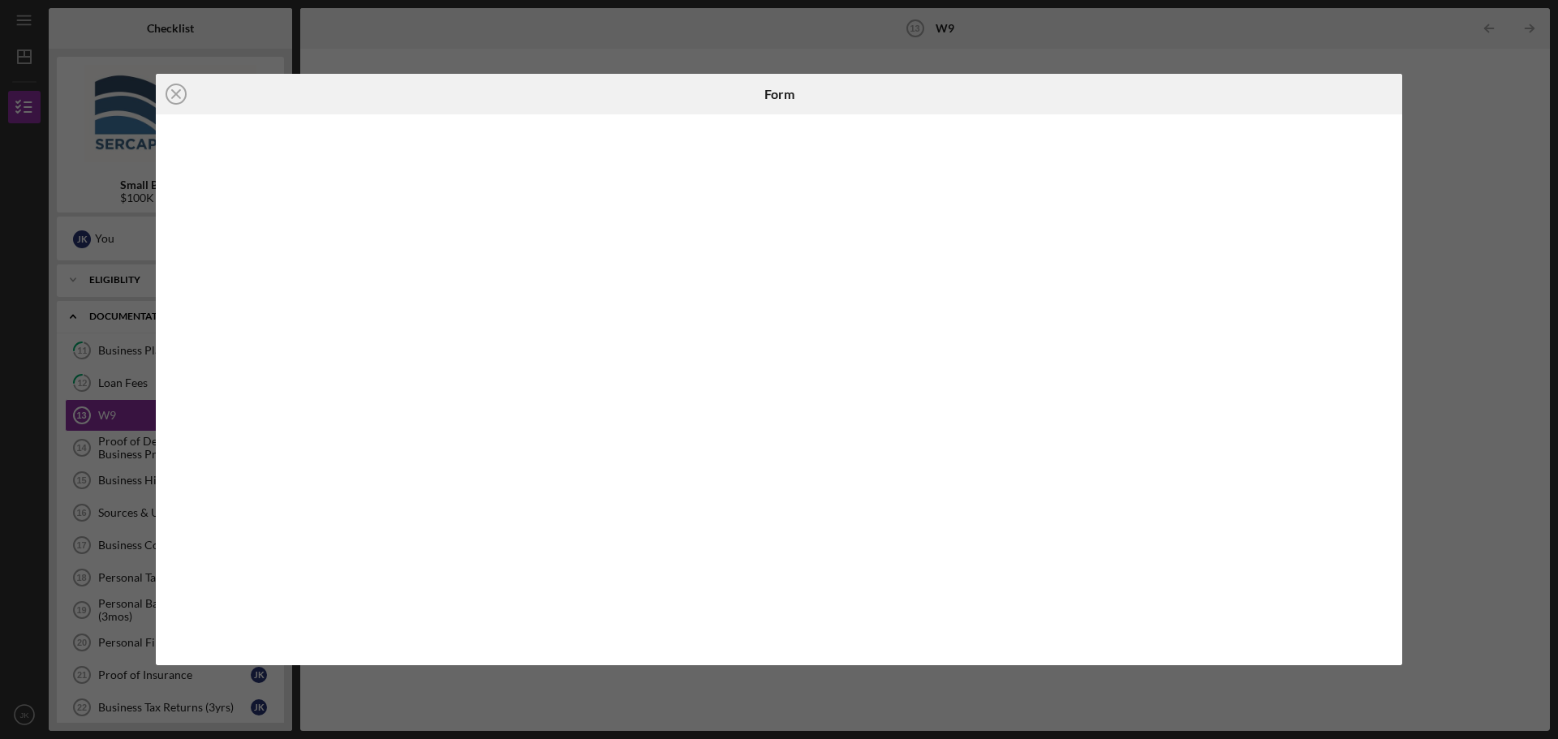
drag, startPoint x: 178, startPoint y: 93, endPoint x: 194, endPoint y: 110, distance: 23.0
click at [179, 94] on icon "Icon/Close" at bounding box center [176, 94] width 41 height 41
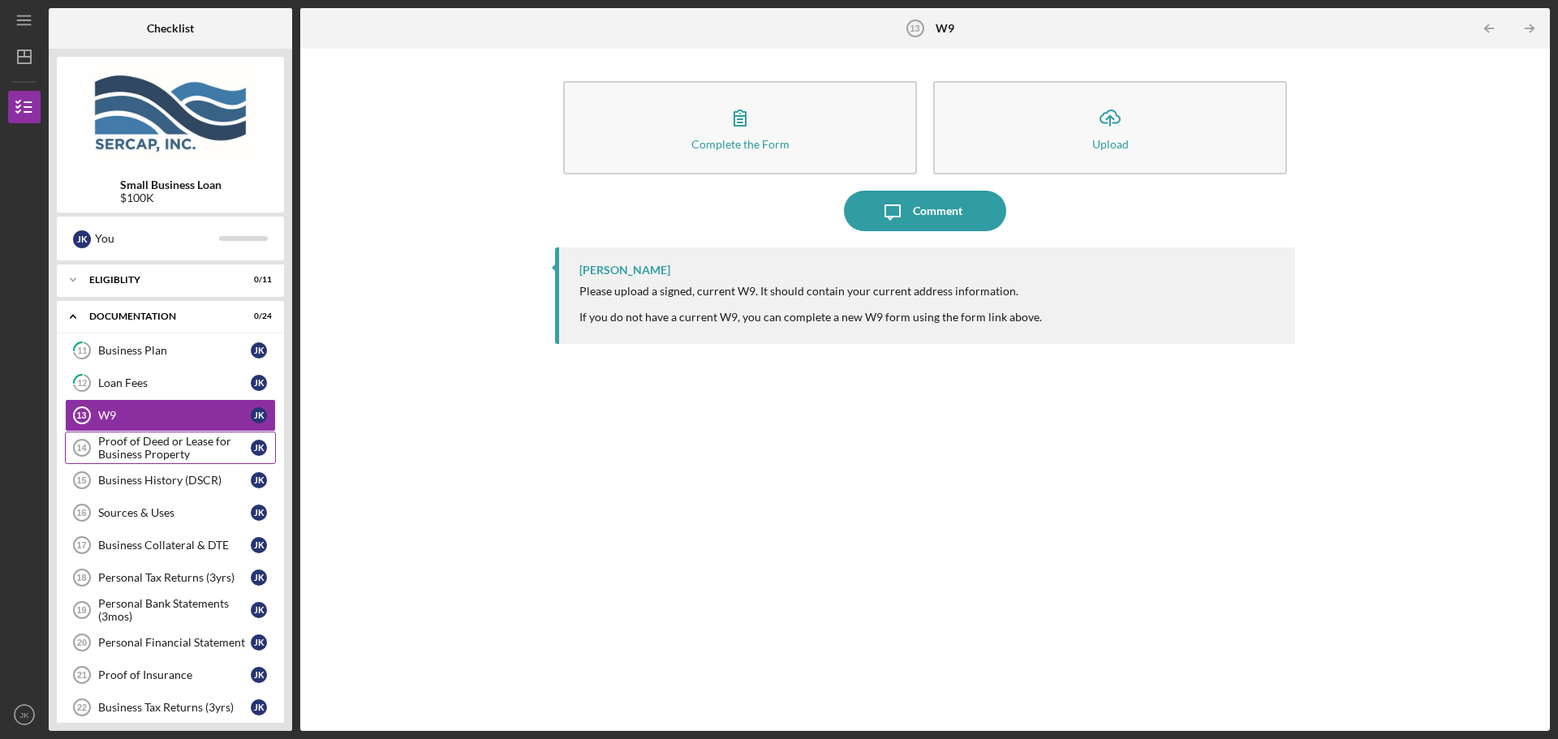
click at [194, 449] on div "Proof of Deed or Lease for Business Property" at bounding box center [174, 448] width 153 height 26
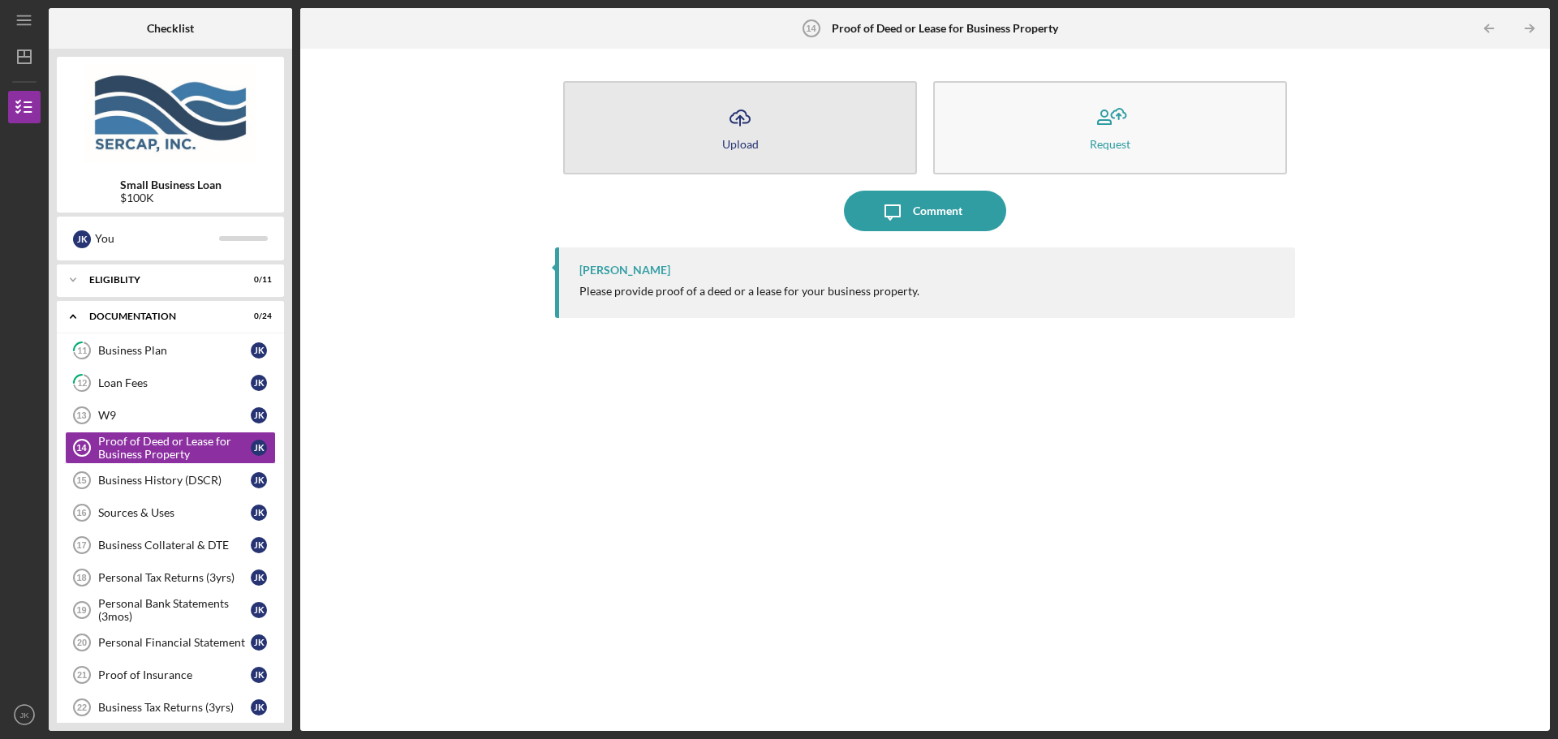
click at [759, 136] on icon "Icon/Upload" at bounding box center [740, 117] width 41 height 41
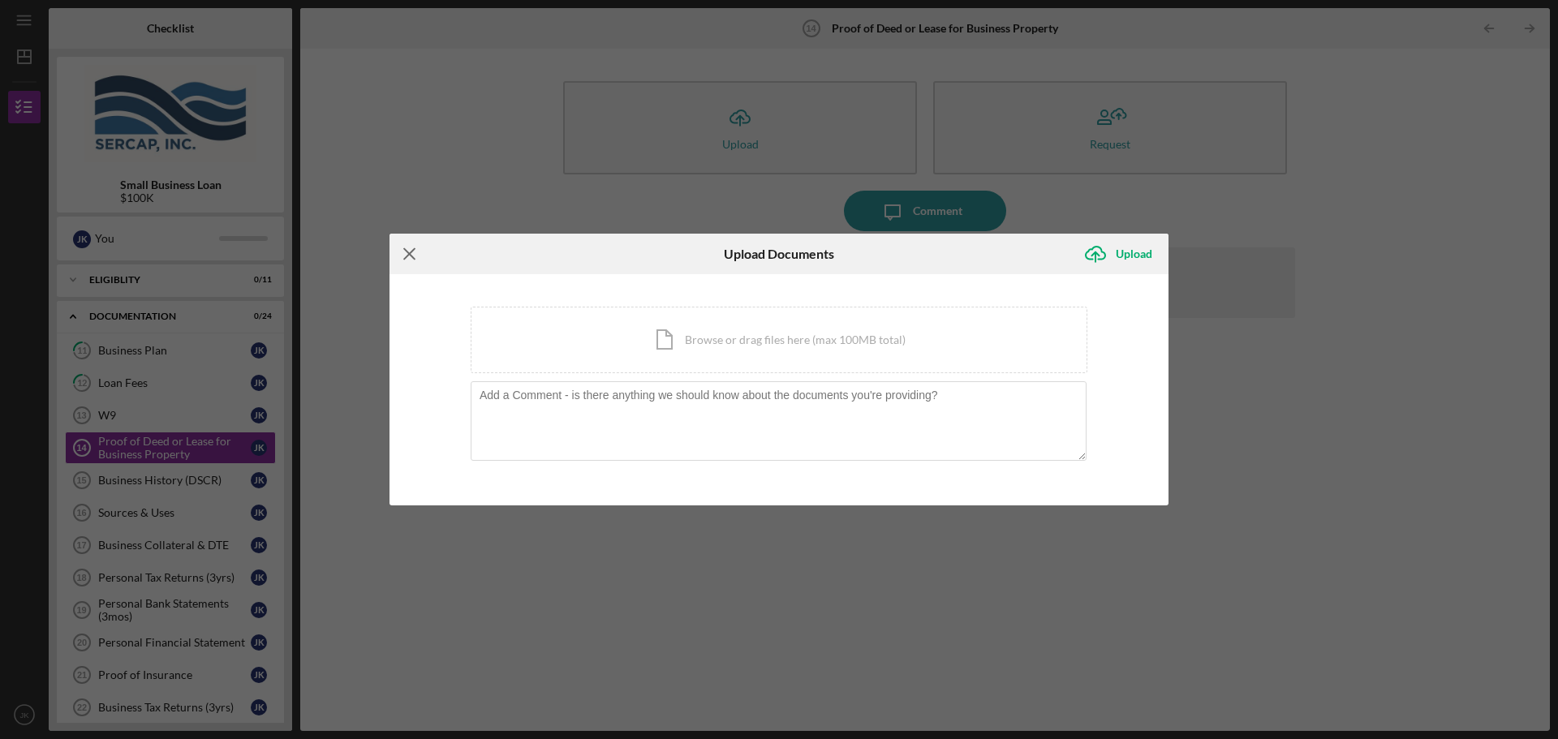
click at [411, 252] on line at bounding box center [409, 253] width 11 height 11
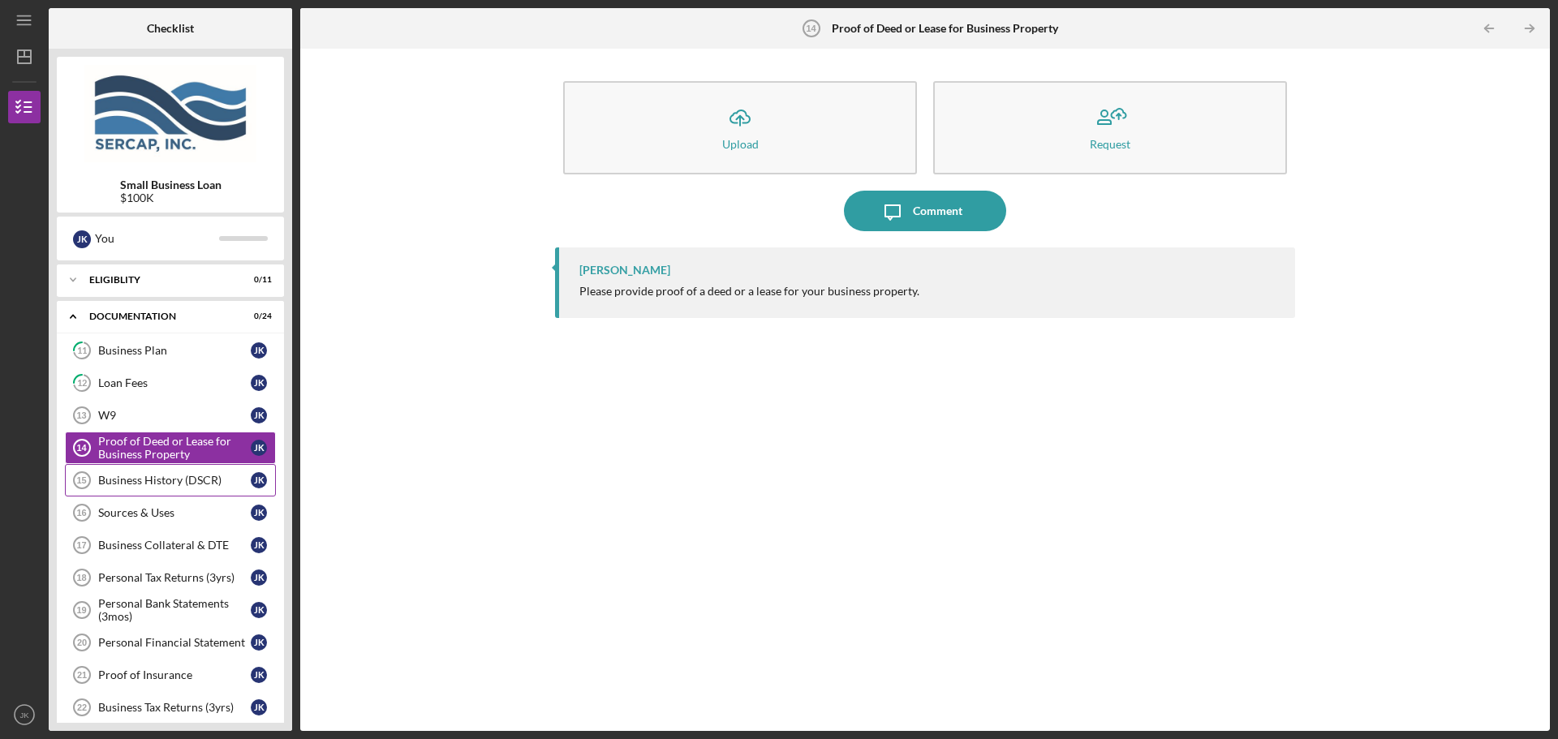
click at [151, 479] on div "Business History (DSCR)" at bounding box center [174, 480] width 153 height 13
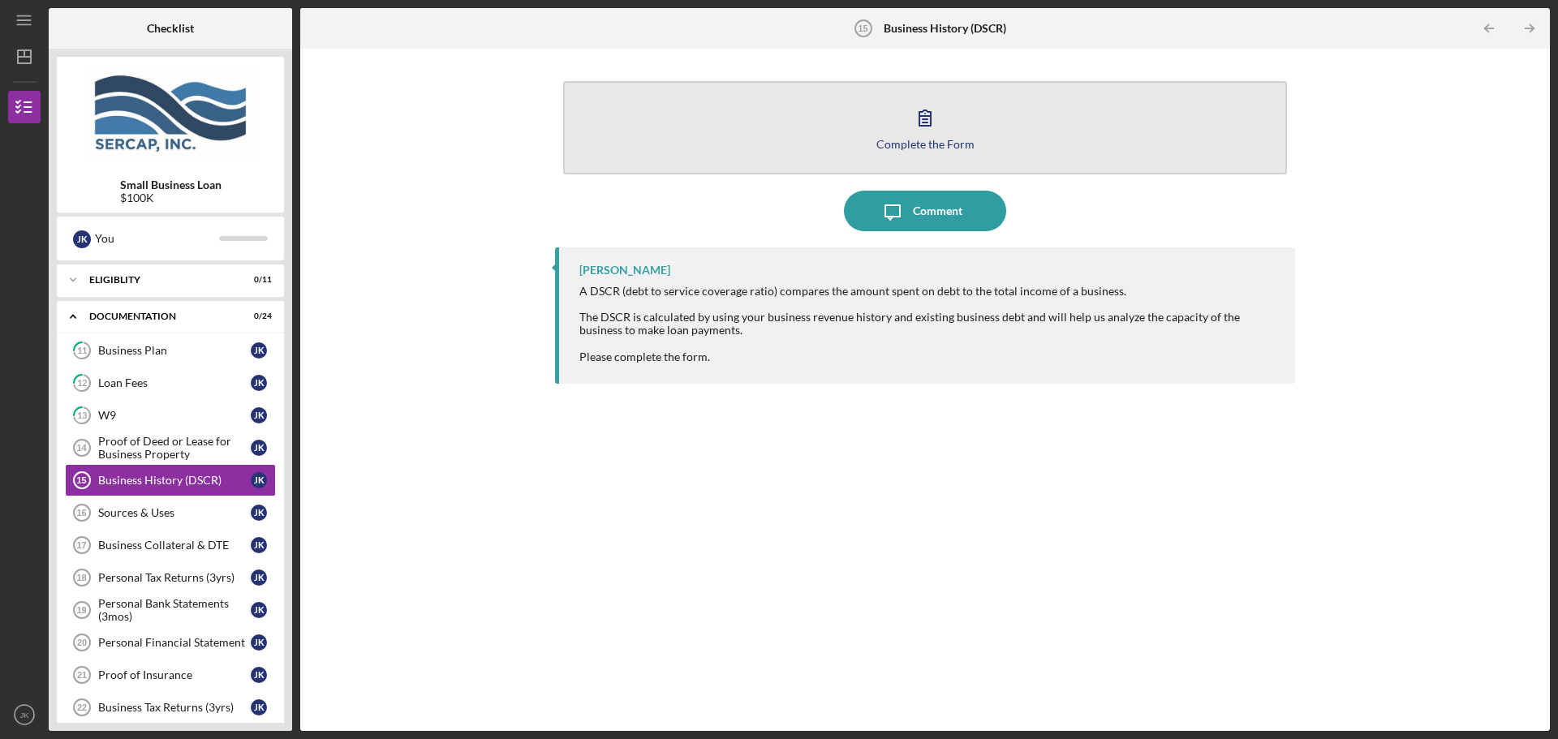
click at [893, 153] on button "Complete the Form Form" at bounding box center [925, 127] width 724 height 93
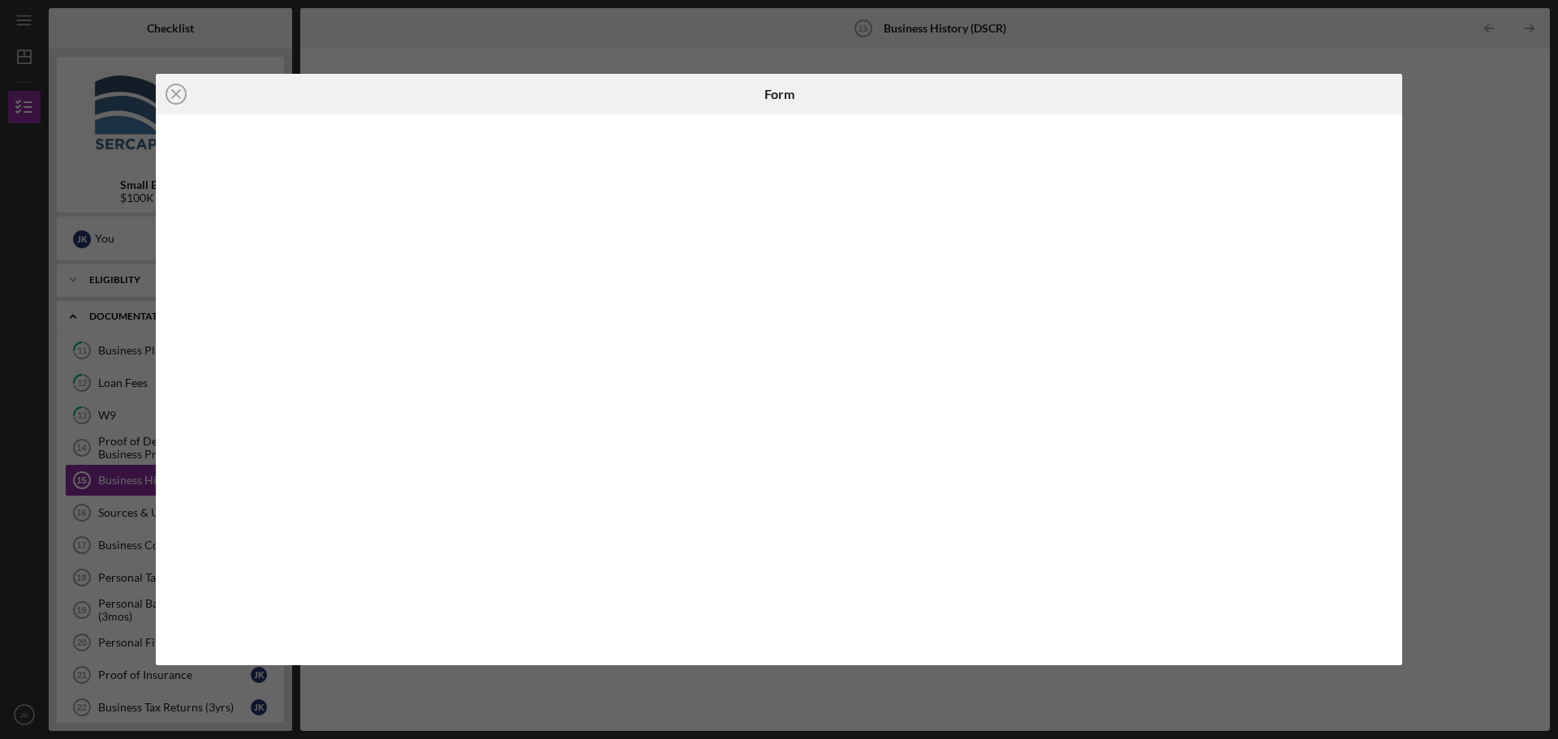
click at [539, 693] on div "Icon/Close Form" at bounding box center [779, 369] width 1558 height 739
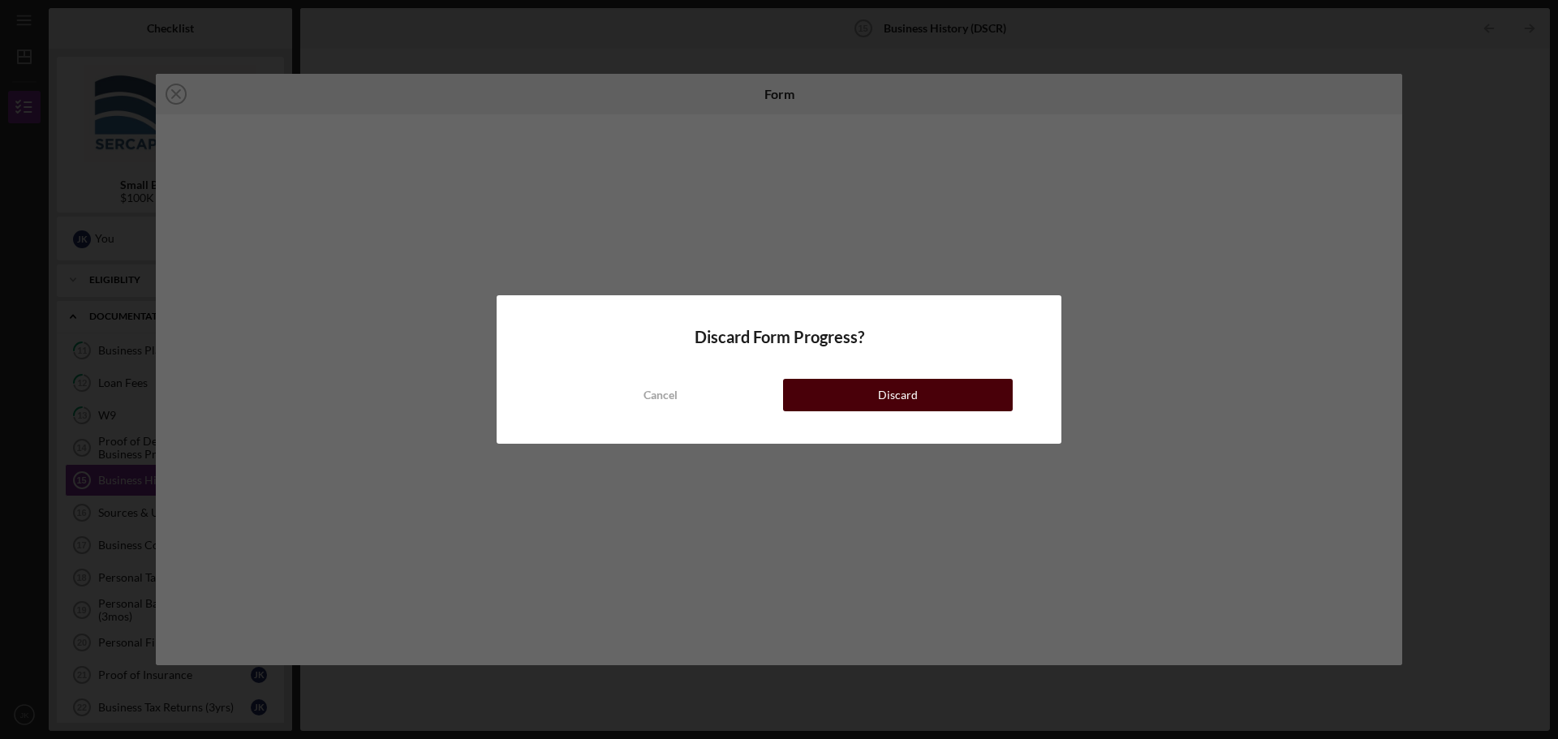
click at [867, 393] on button "Discard" at bounding box center [898, 395] width 230 height 32
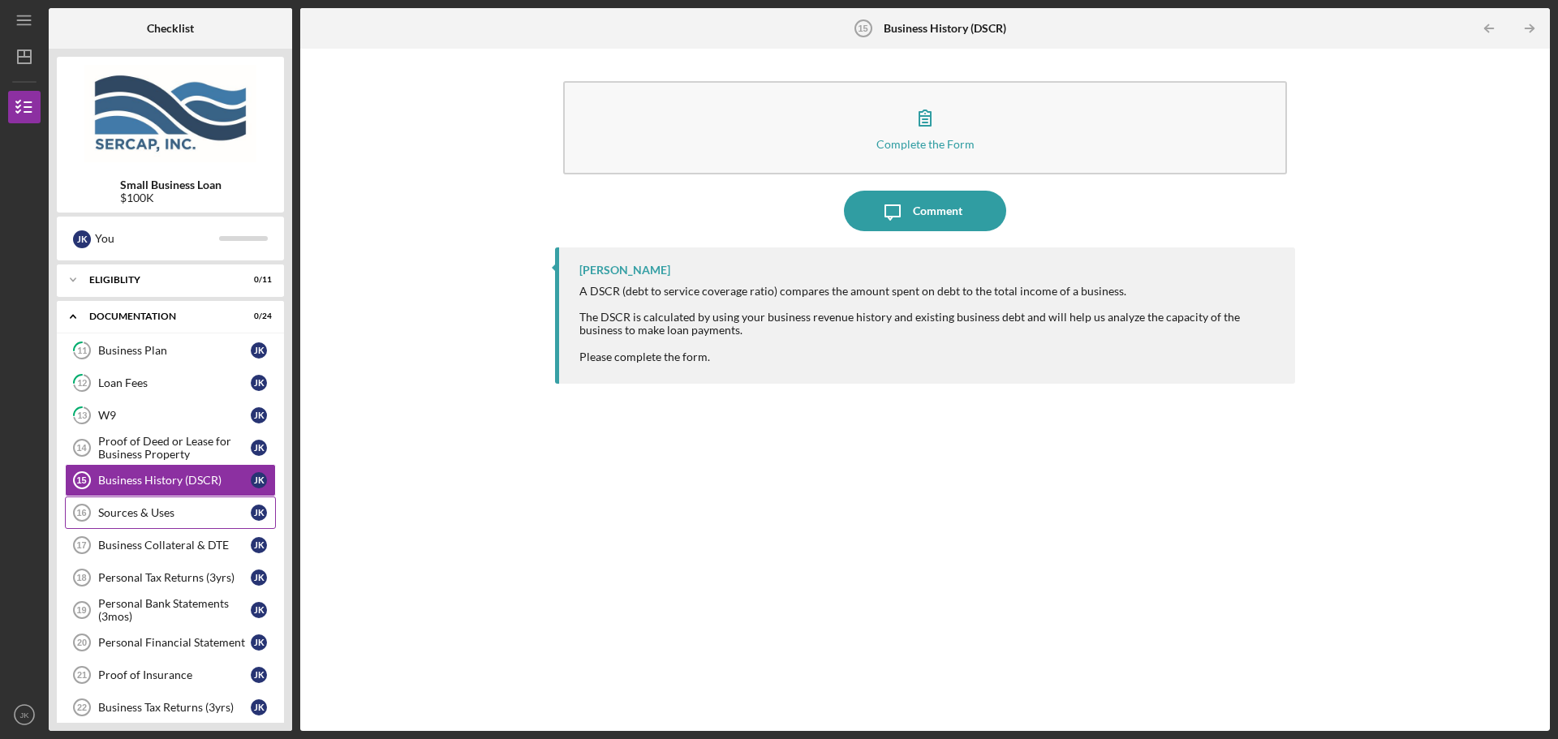
click at [158, 510] on div "Sources & Uses" at bounding box center [174, 512] width 153 height 13
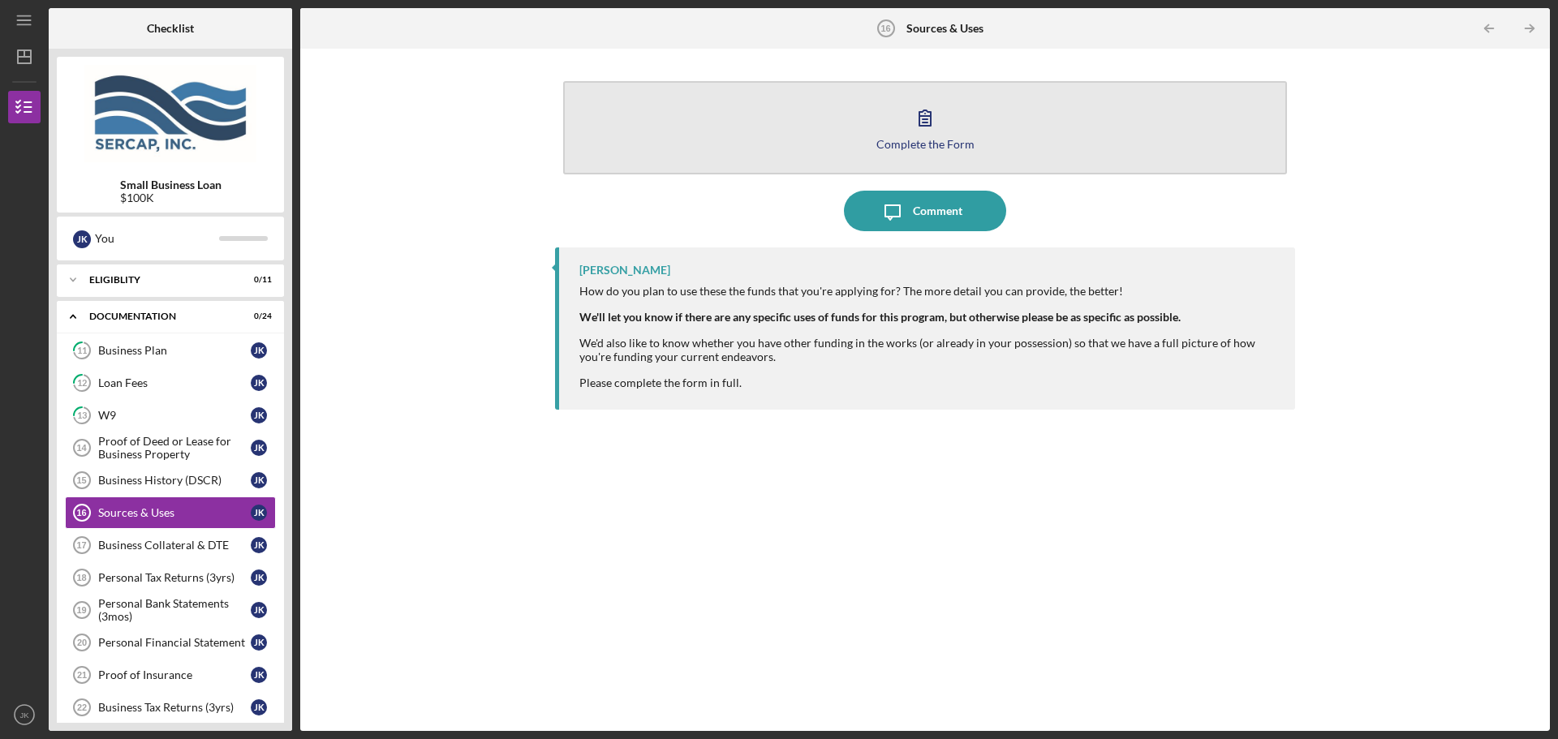
click at [897, 125] on button "Complete the Form Form" at bounding box center [925, 127] width 724 height 93
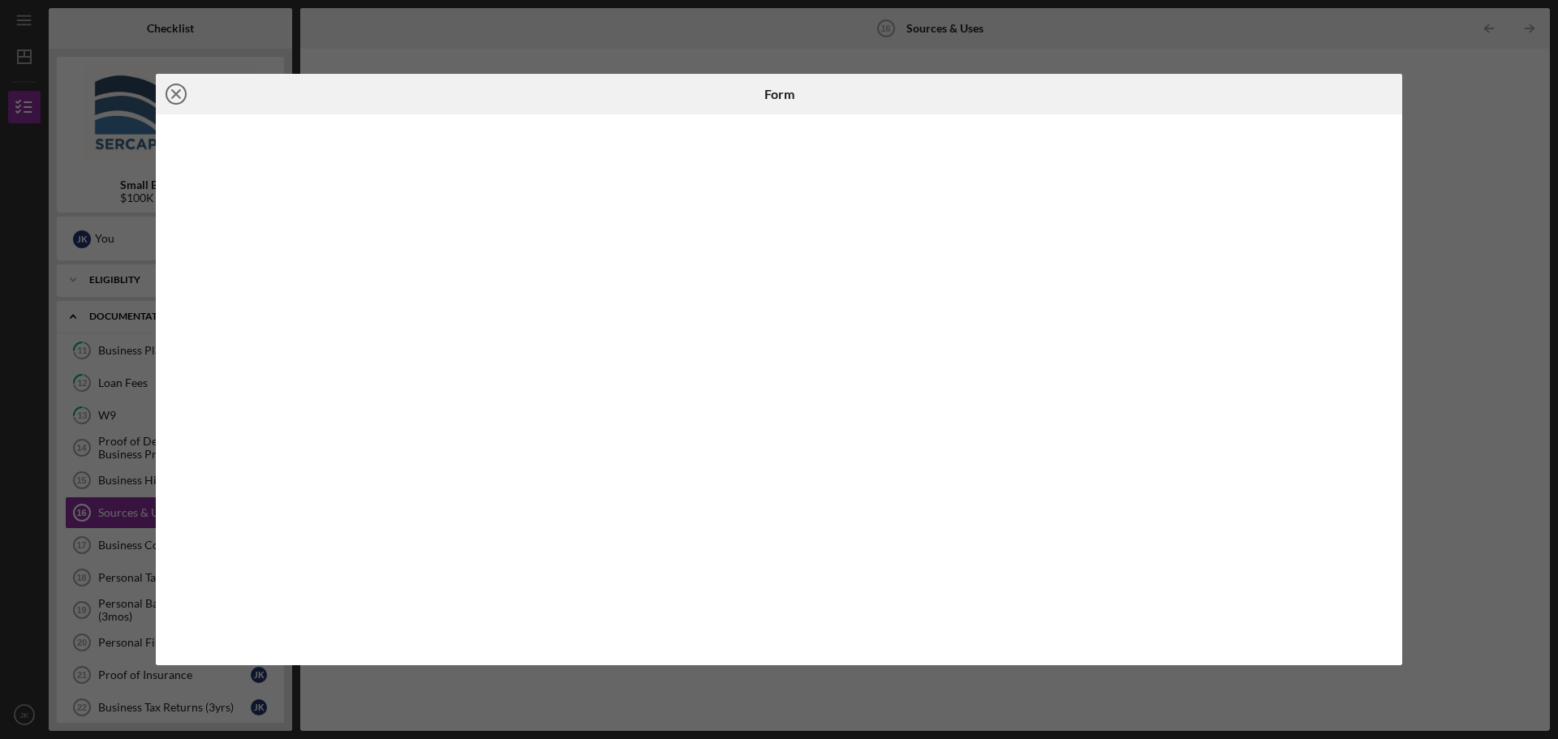
click at [174, 93] on line at bounding box center [176, 94] width 8 height 8
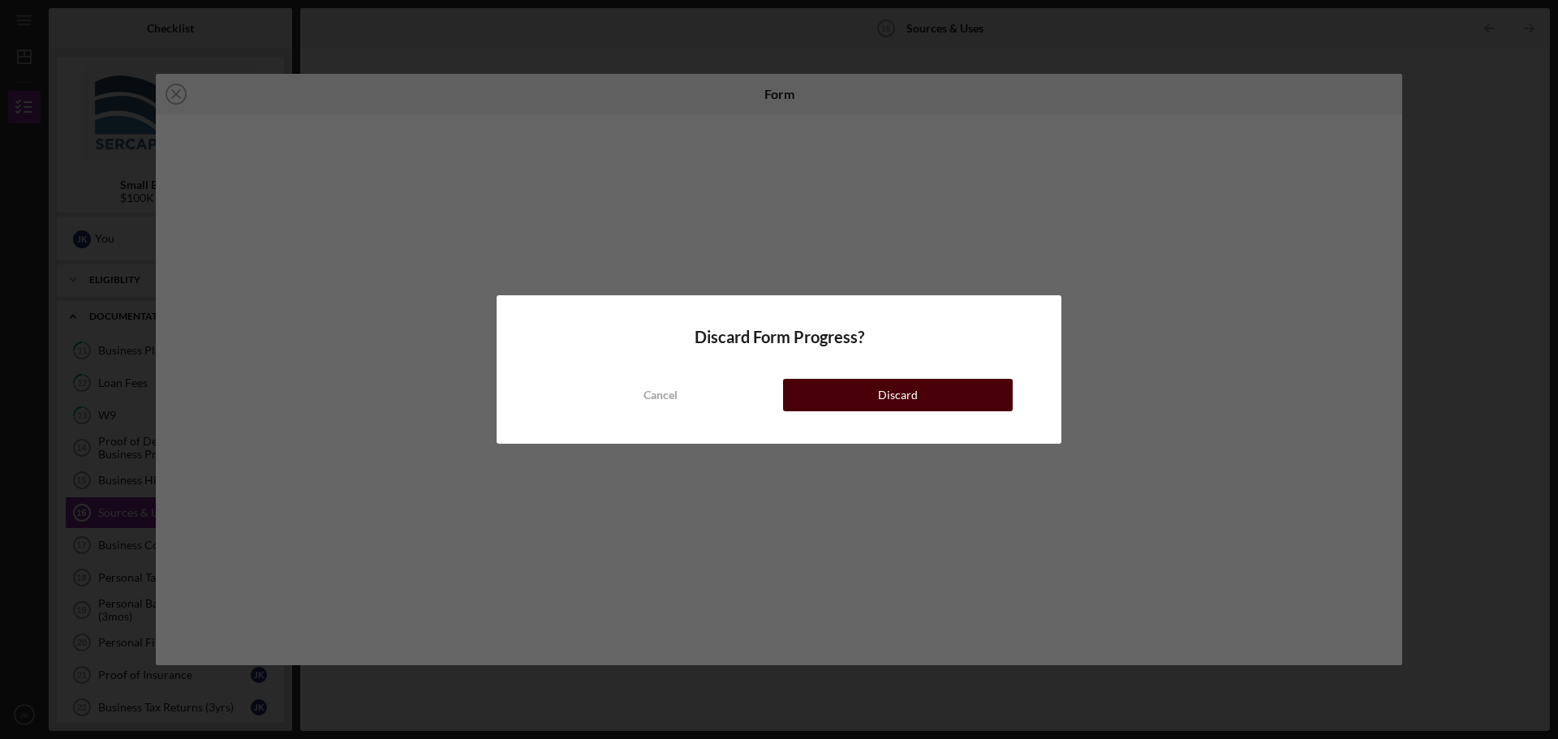
click at [858, 394] on button "Discard" at bounding box center [898, 395] width 230 height 32
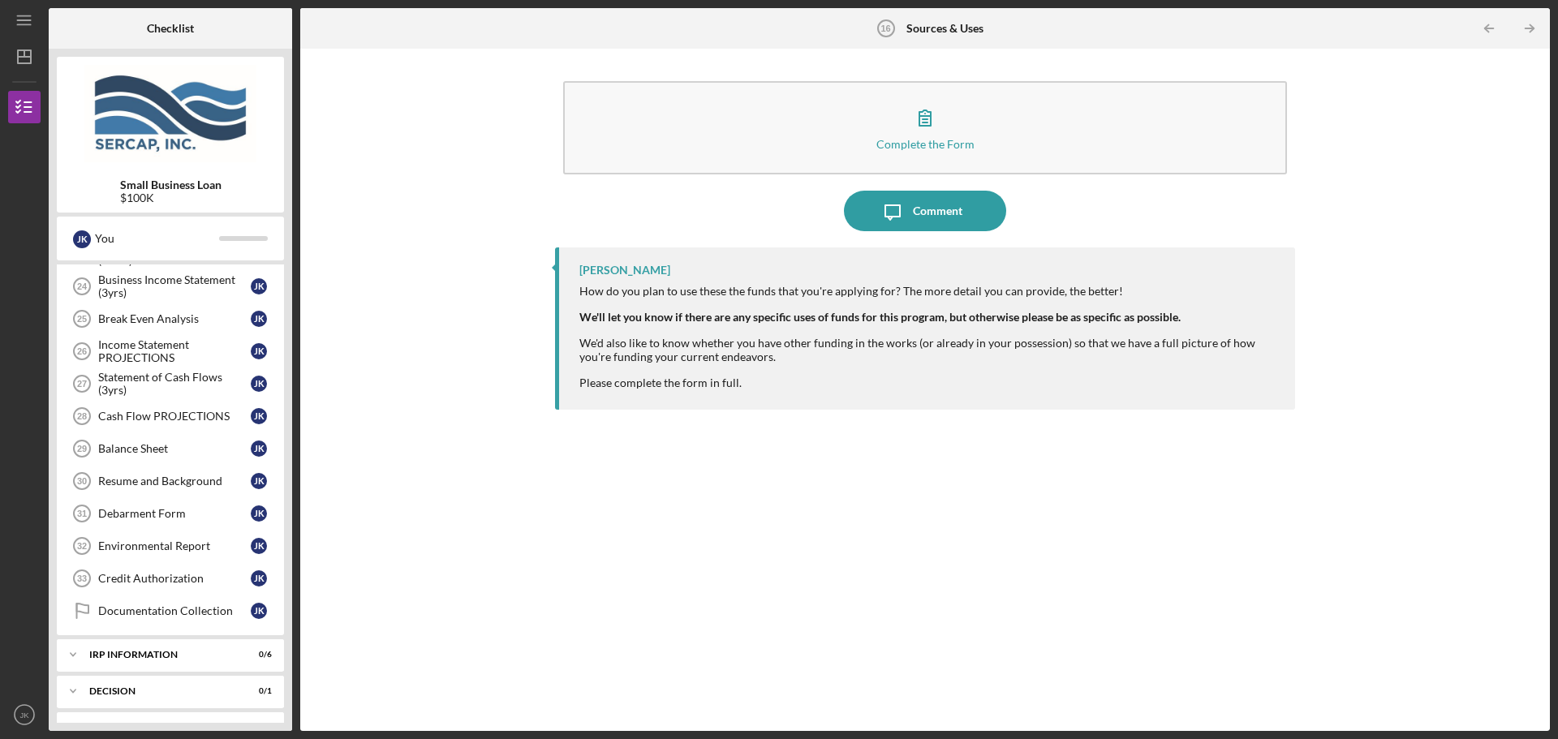
scroll to position [553, 0]
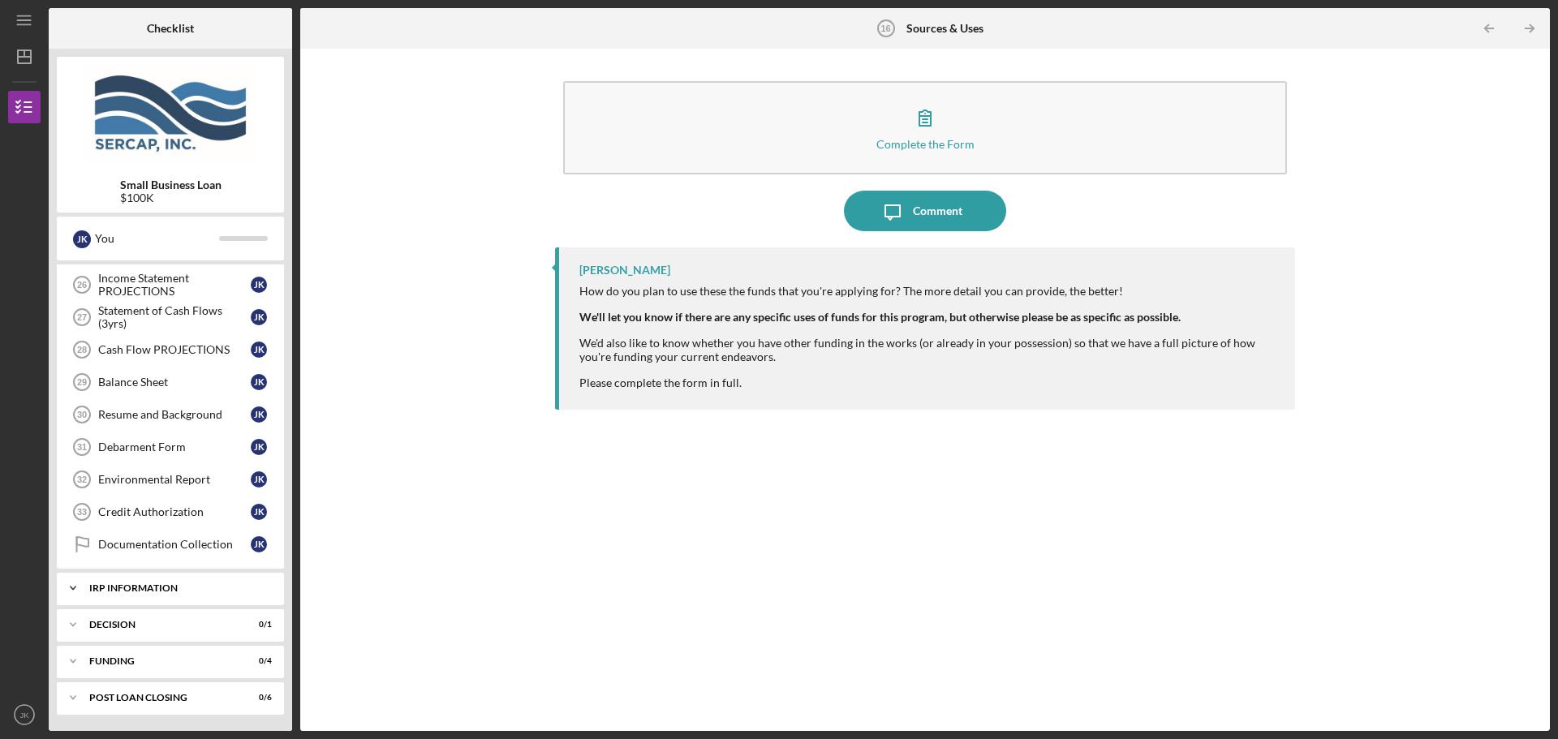
click at [161, 586] on div "IRP Information" at bounding box center [176, 588] width 174 height 10
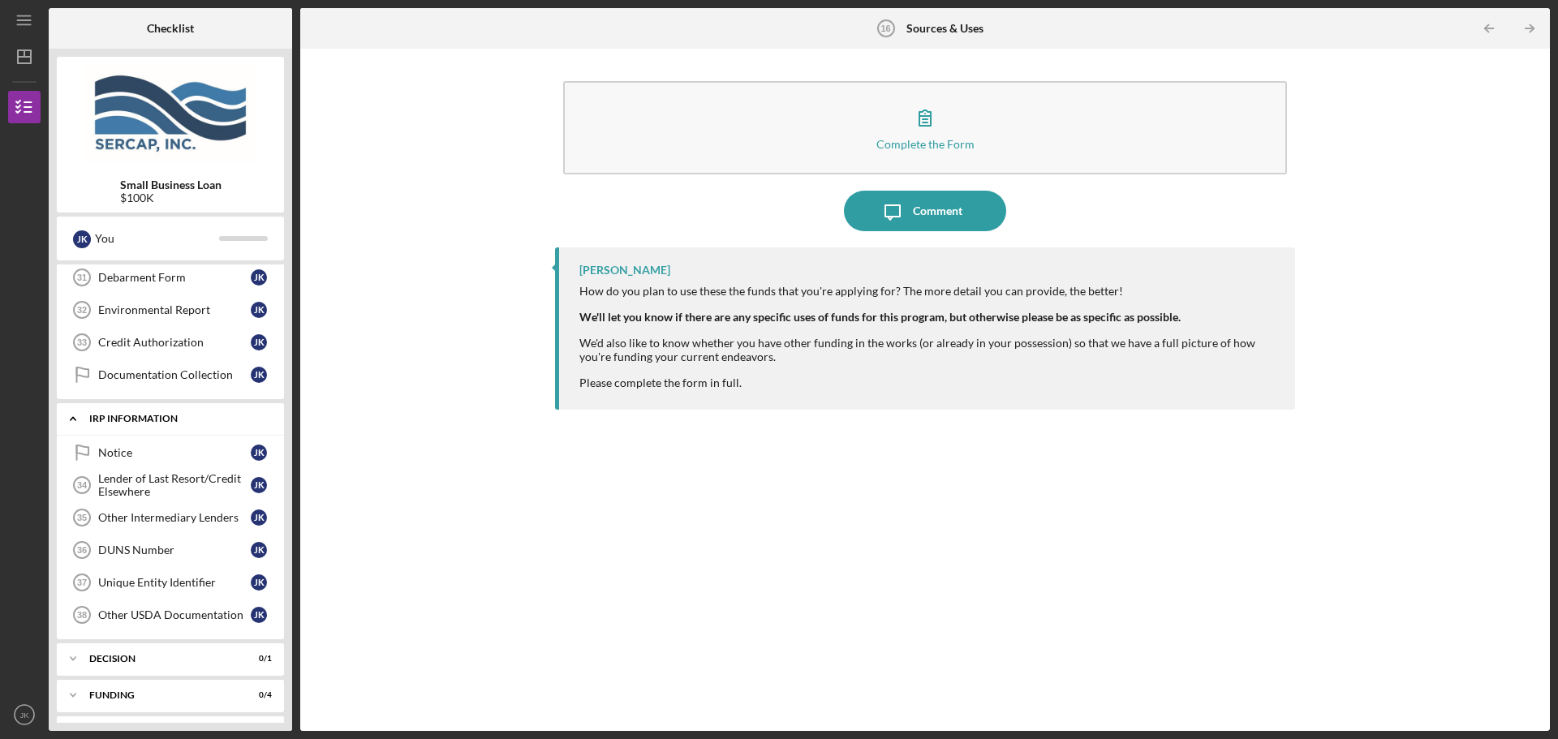
scroll to position [756, 0]
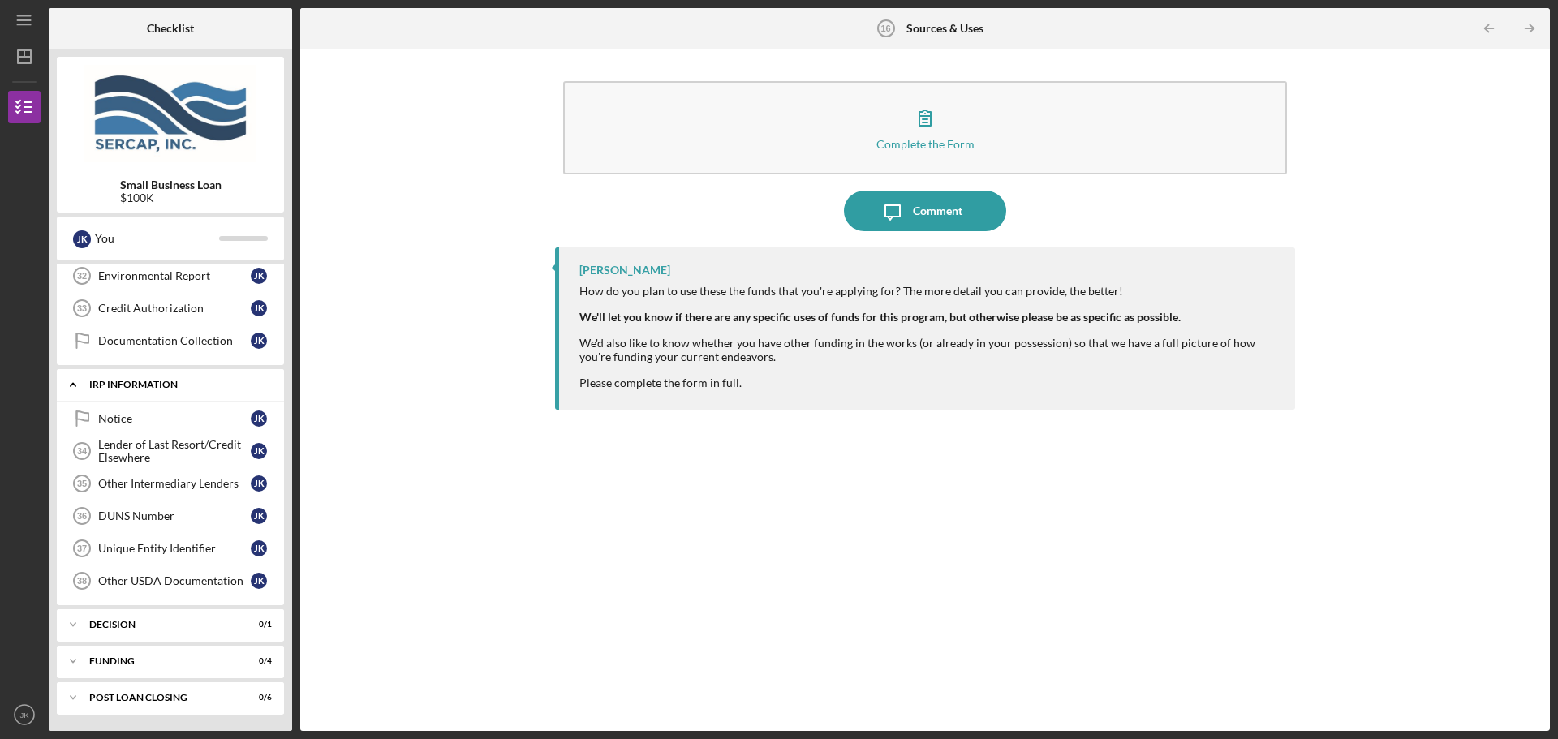
click at [153, 383] on div "IRP Information" at bounding box center [176, 385] width 174 height 10
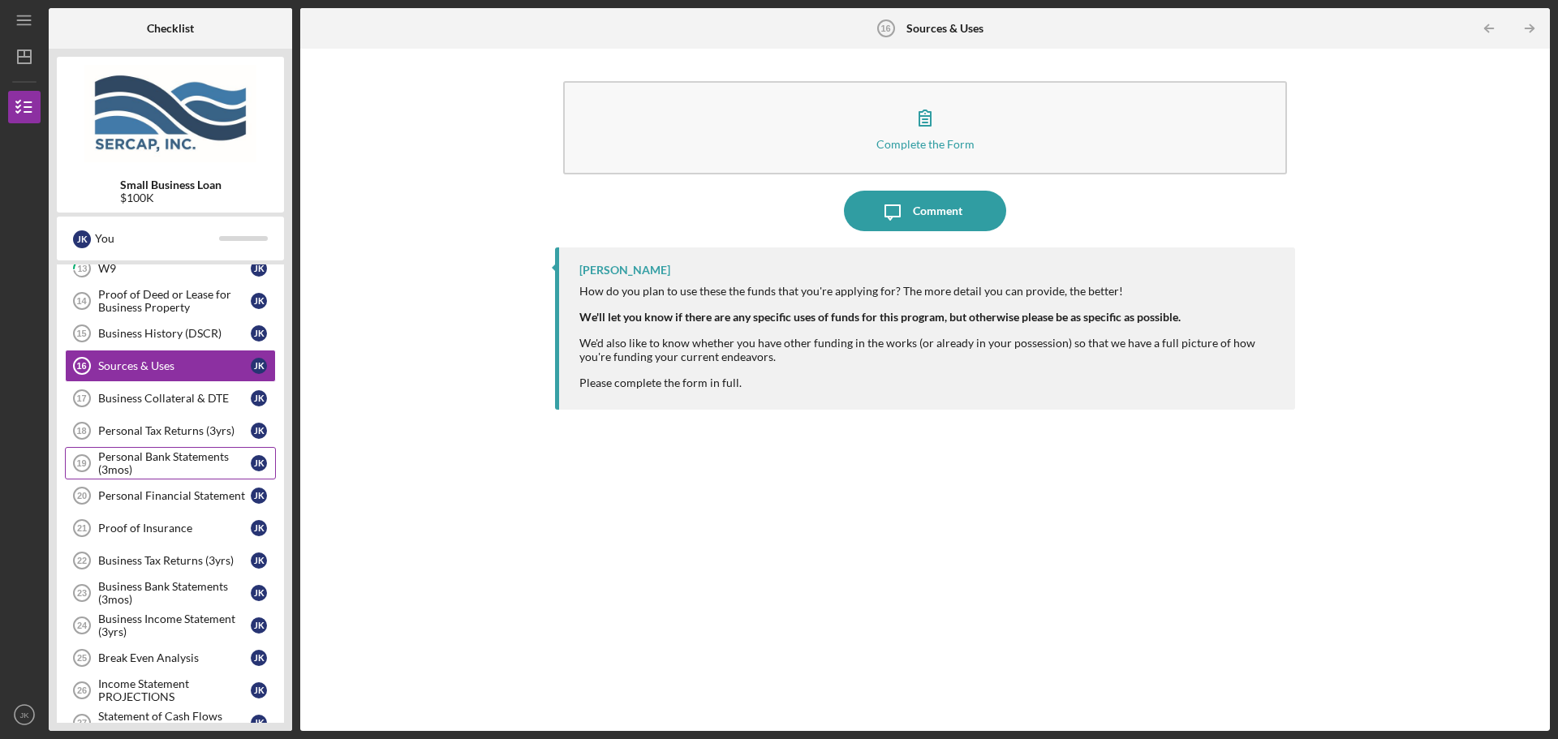
scroll to position [0, 0]
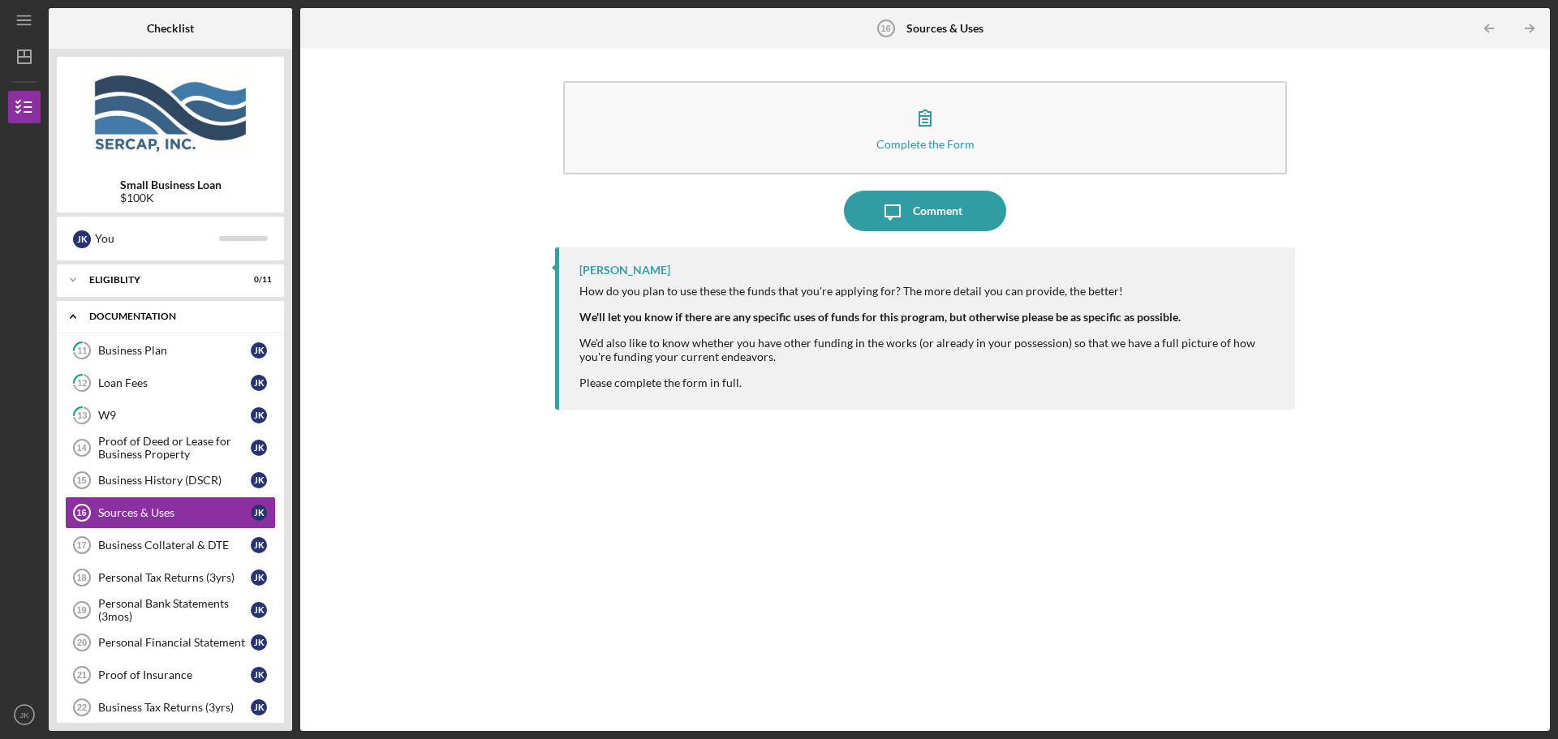
click at [141, 313] on div "Documentation" at bounding box center [176, 317] width 174 height 10
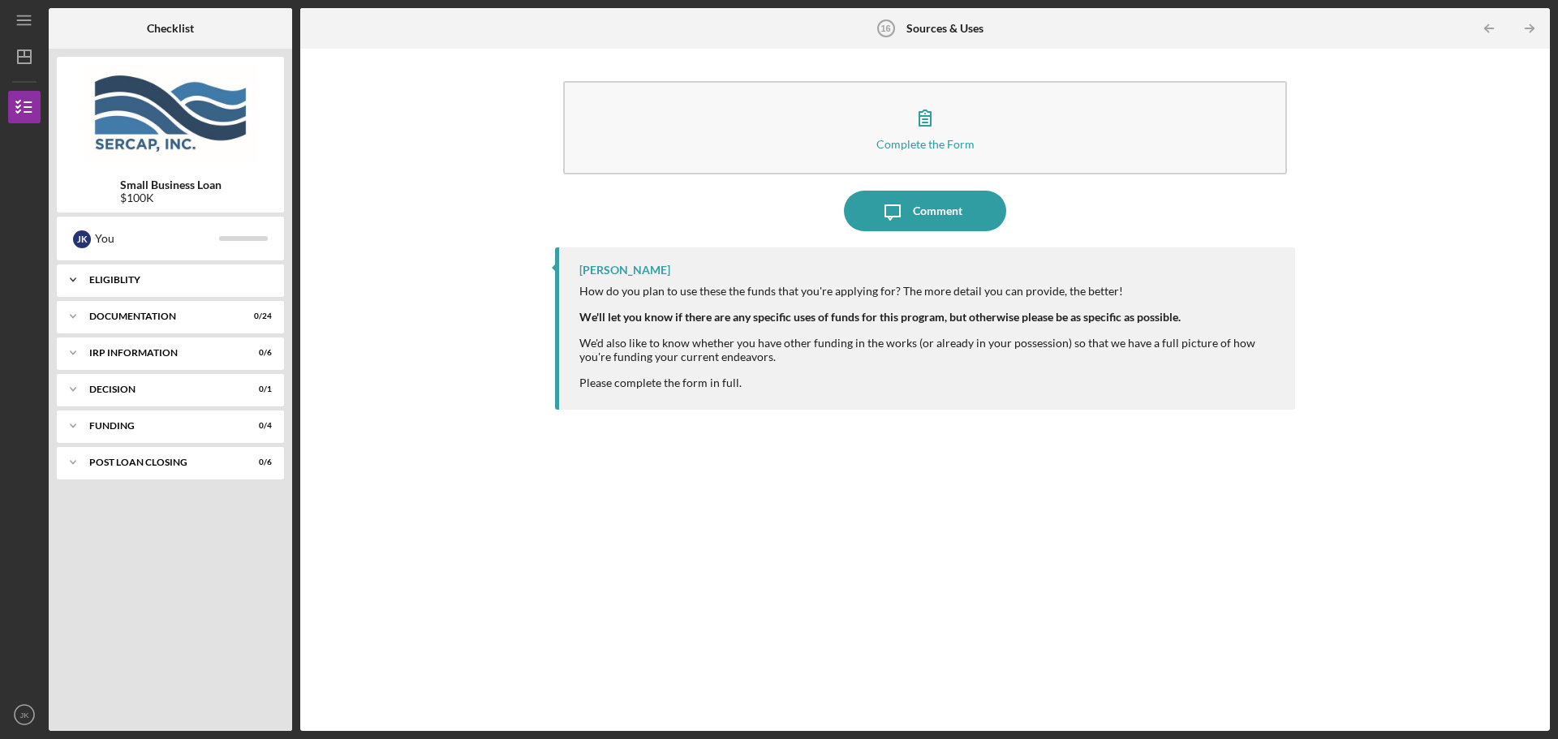
click at [144, 273] on div "Icon/Expander Eligiblity 0 / 11" at bounding box center [170, 280] width 227 height 32
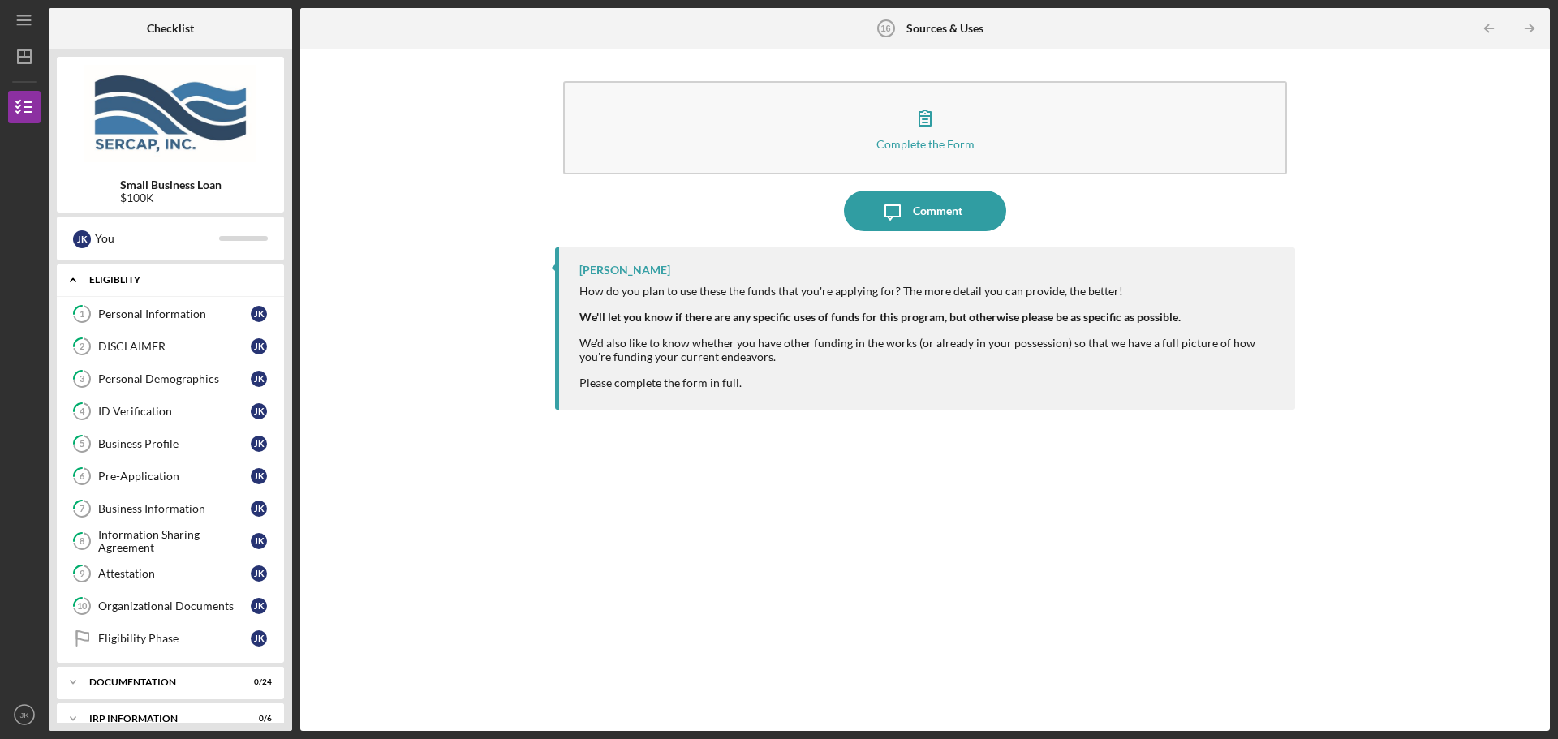
click at [136, 271] on div "Icon/Expander Eligiblity 0 / 11" at bounding box center [170, 280] width 227 height 33
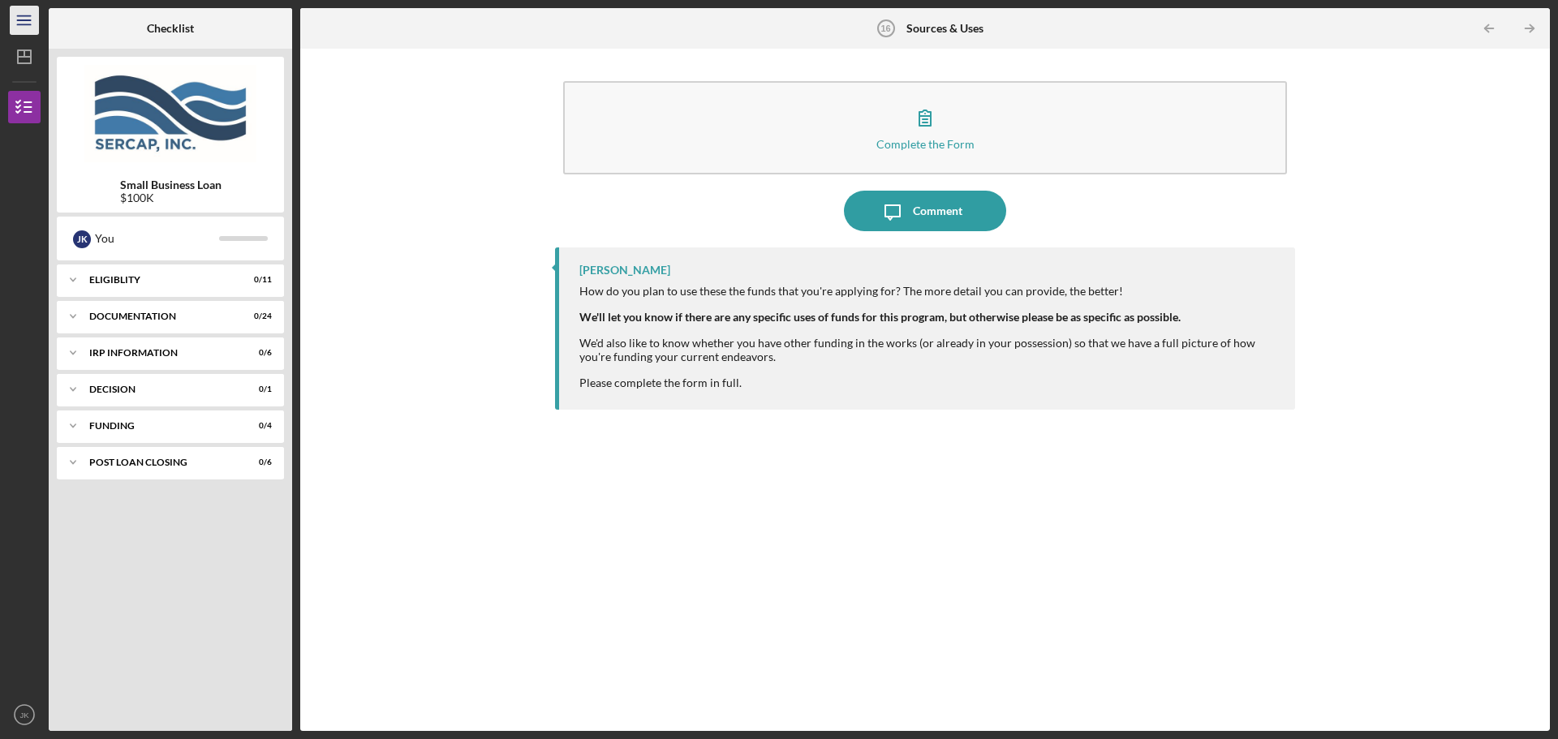
click at [21, 16] on line "button" at bounding box center [23, 16] width 13 height 0
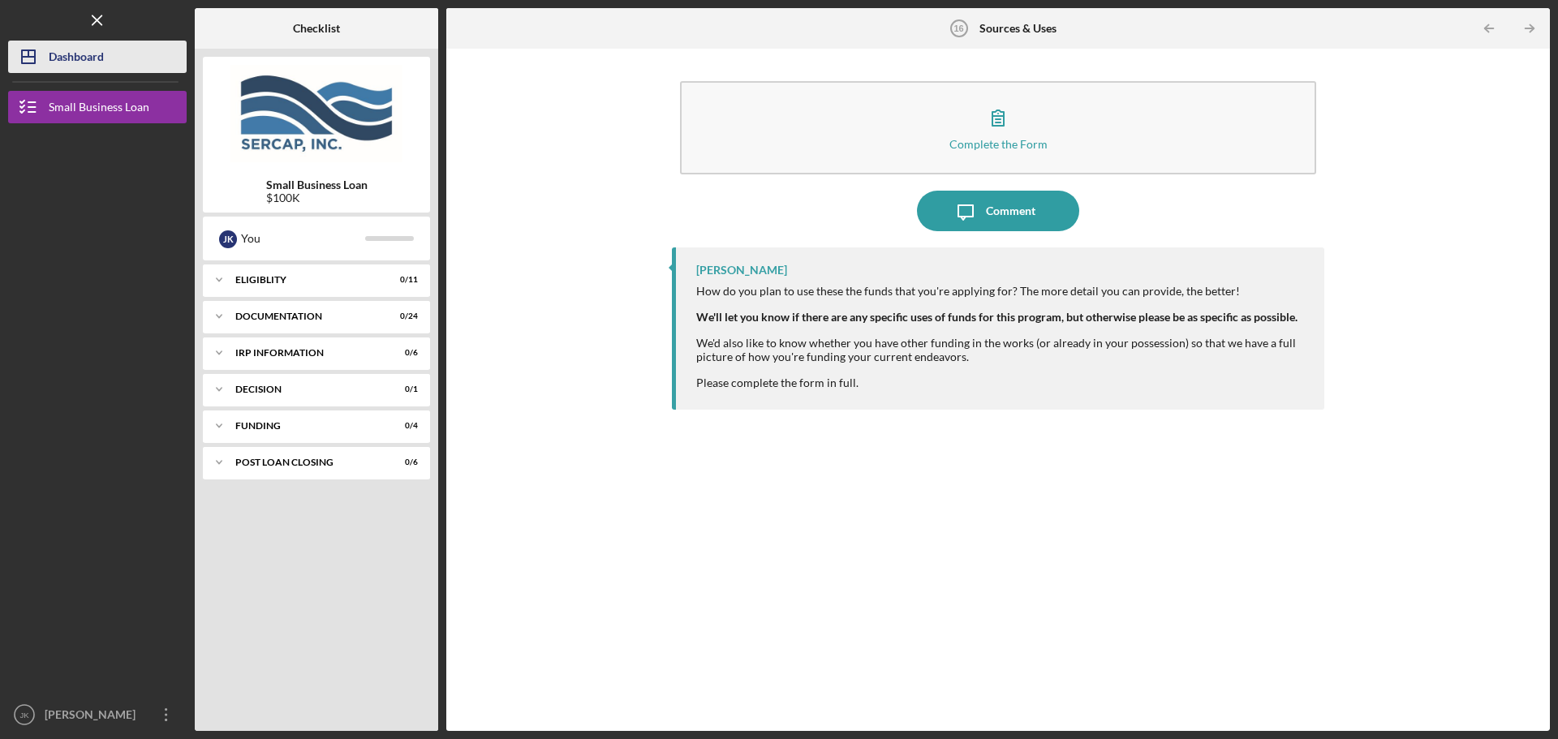
click at [57, 52] on div "Dashboard" at bounding box center [76, 59] width 55 height 37
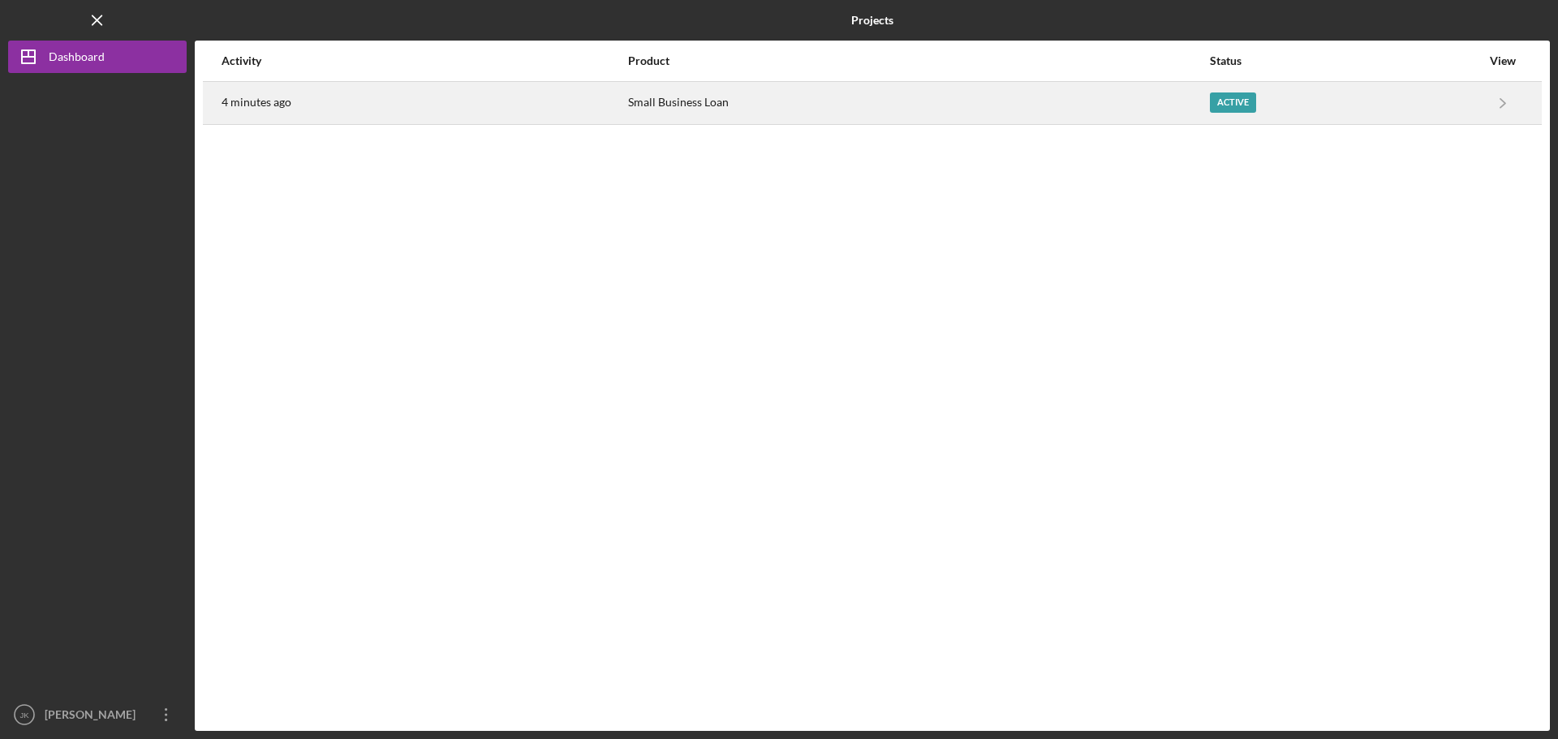
click at [681, 97] on div "Small Business Loan" at bounding box center [918, 103] width 580 height 41
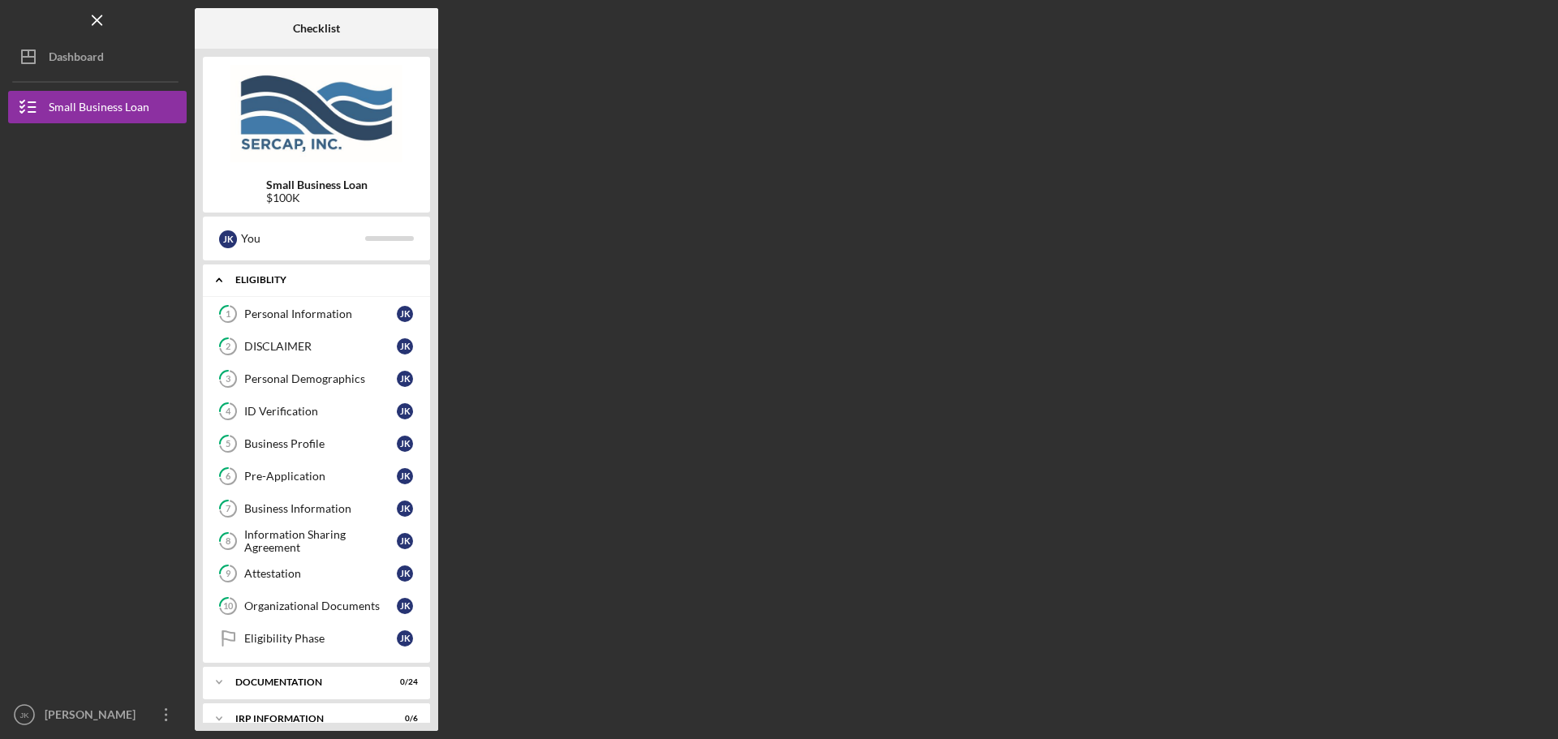
click at [306, 282] on div "Eligiblity" at bounding box center [322, 280] width 174 height 10
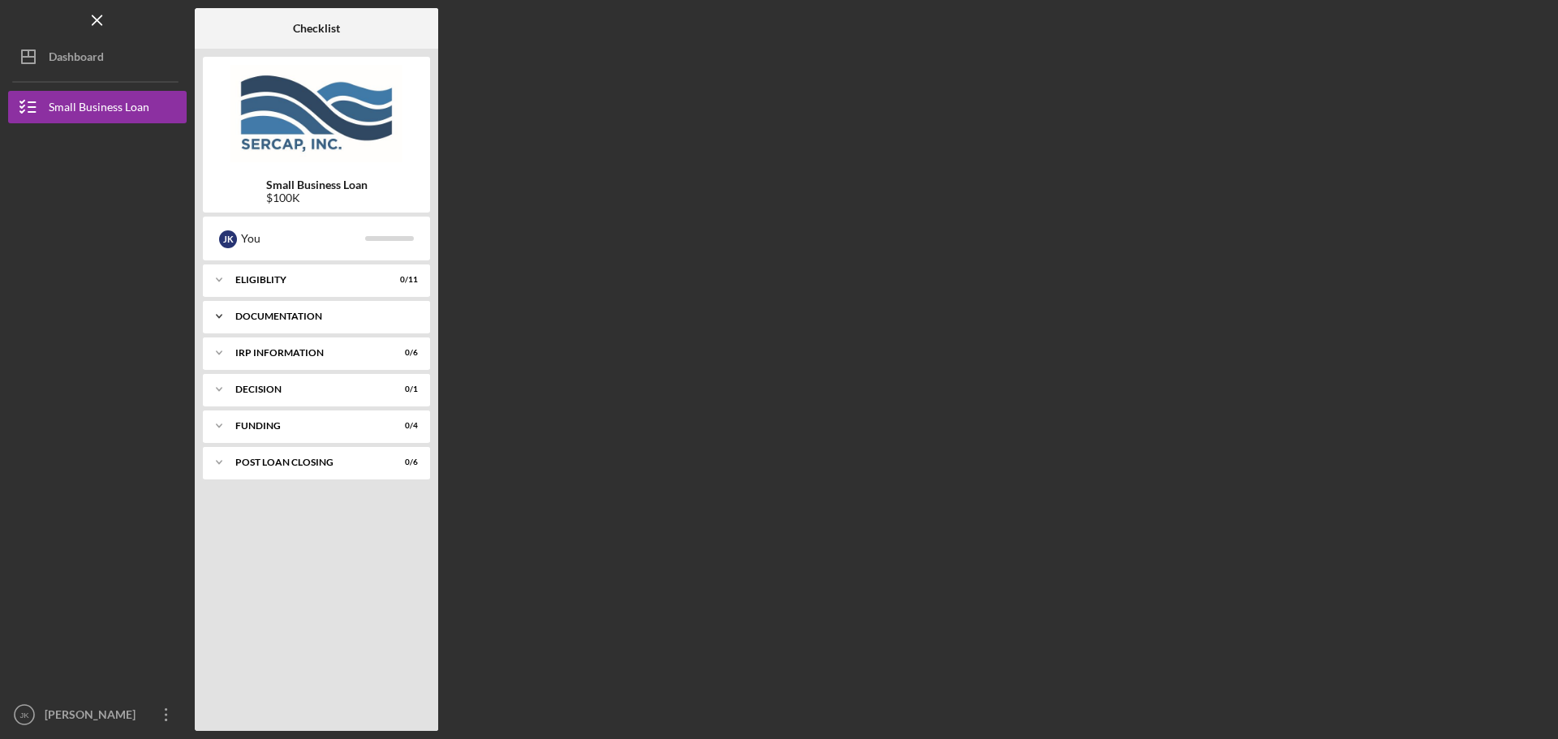
click at [307, 316] on div "Documentation" at bounding box center [322, 317] width 174 height 10
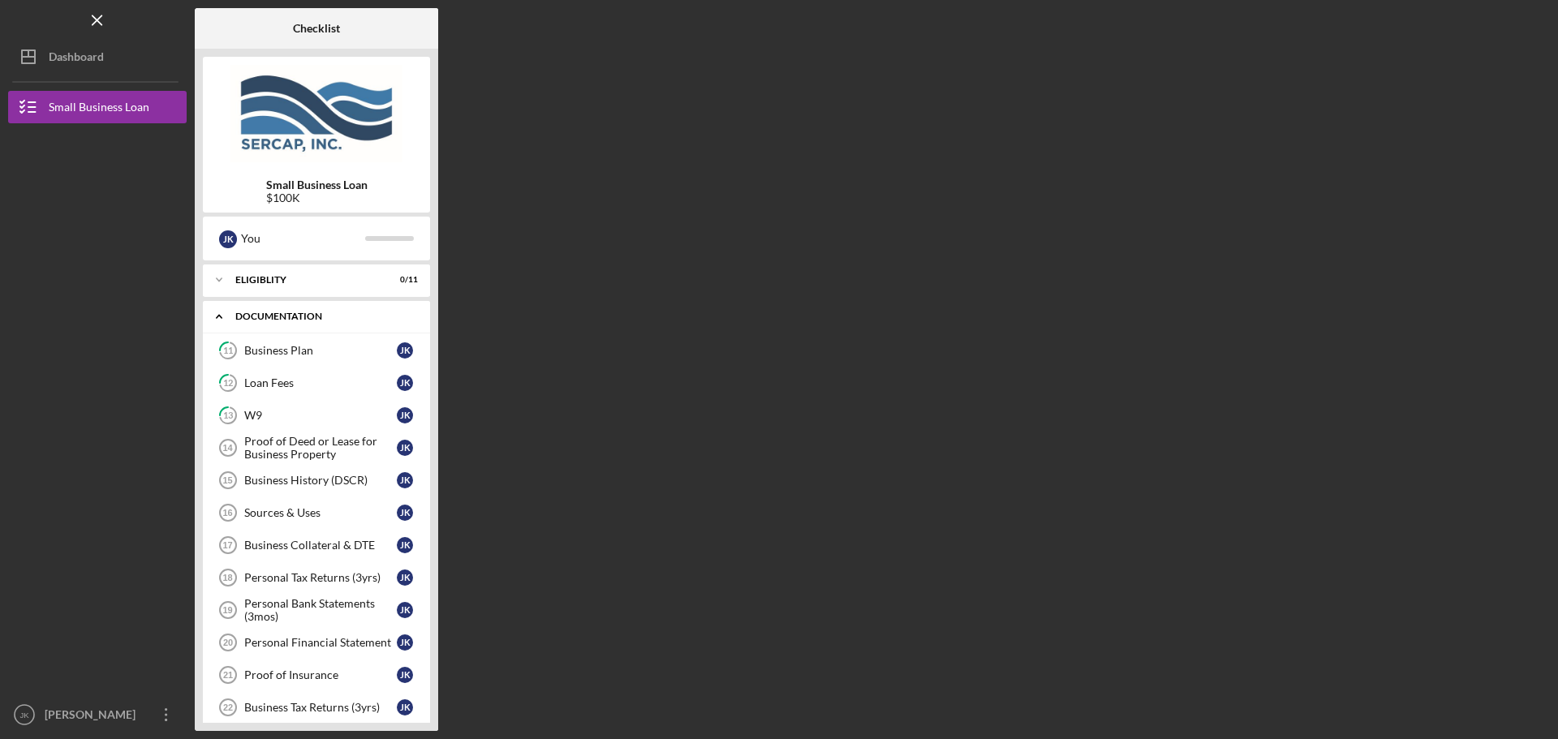
click at [301, 310] on div "Icon/Expander Documentation 0 / 24" at bounding box center [316, 316] width 227 height 33
